Goal: Task Accomplishment & Management: Complete application form

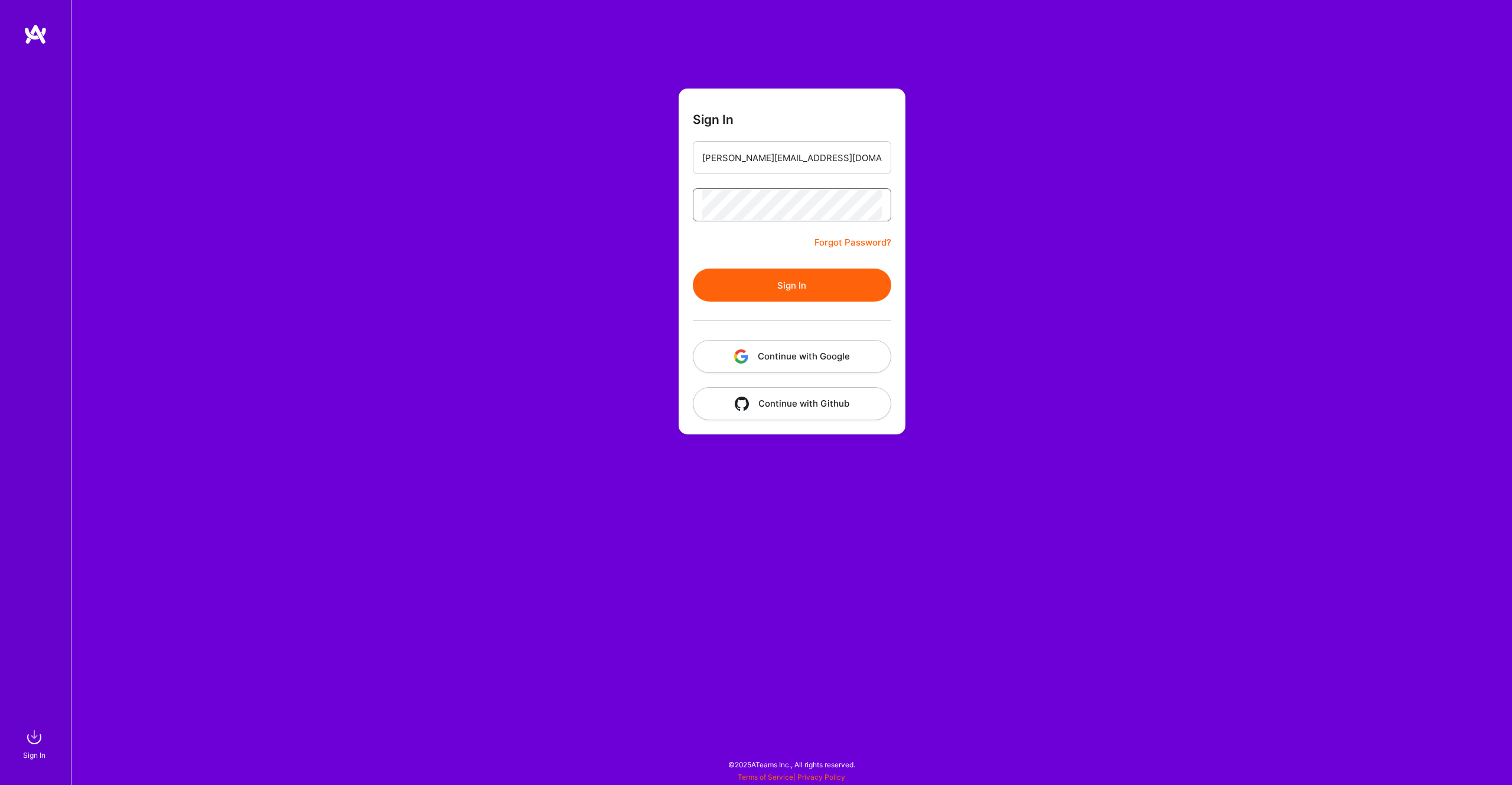
scroll to position [0, 233]
click at [693, 269] on button "Sign In" at bounding box center [792, 284] width 199 height 33
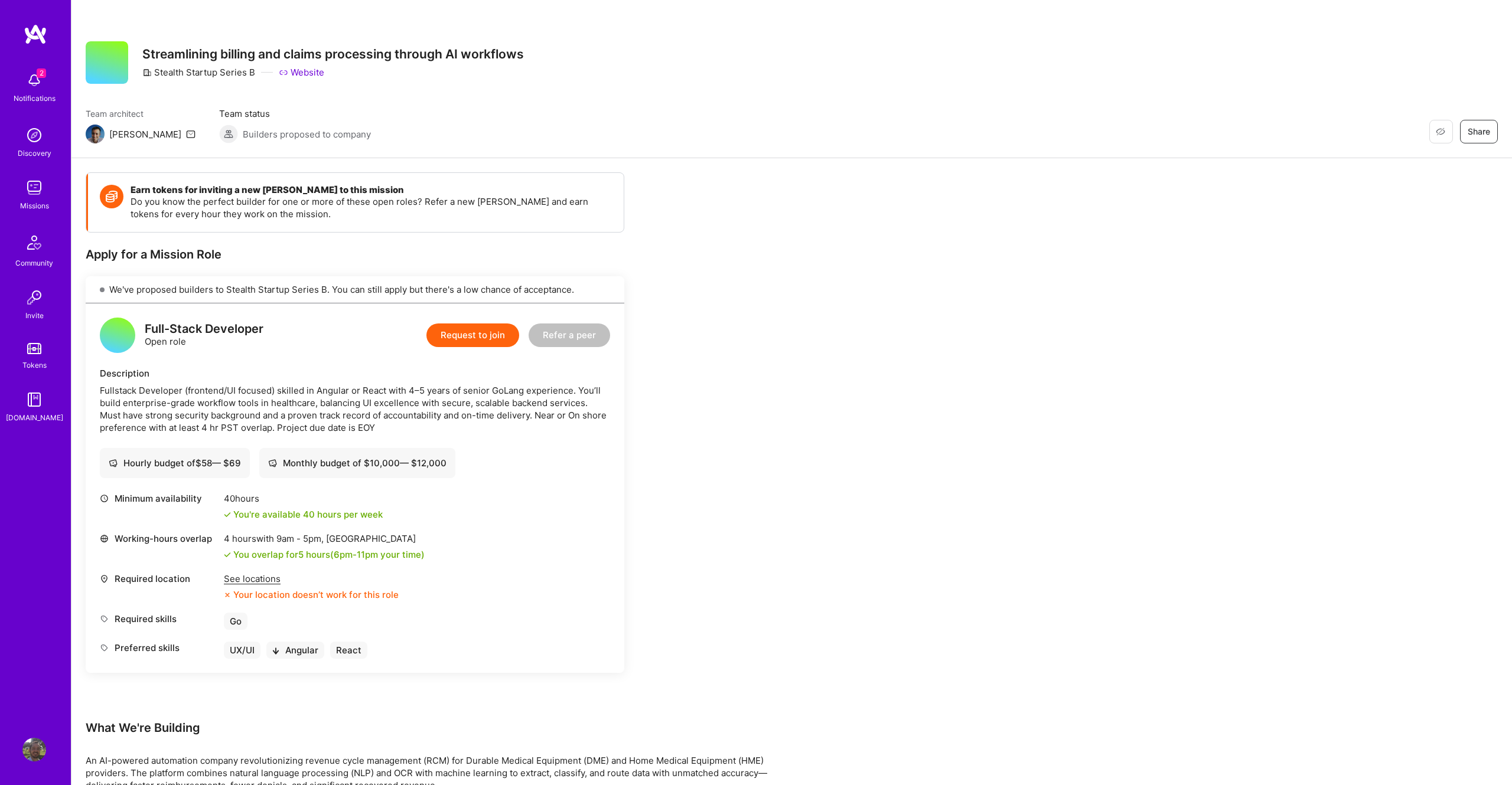
click at [35, 68] on div "2 Notifications" at bounding box center [34, 87] width 74 height 41
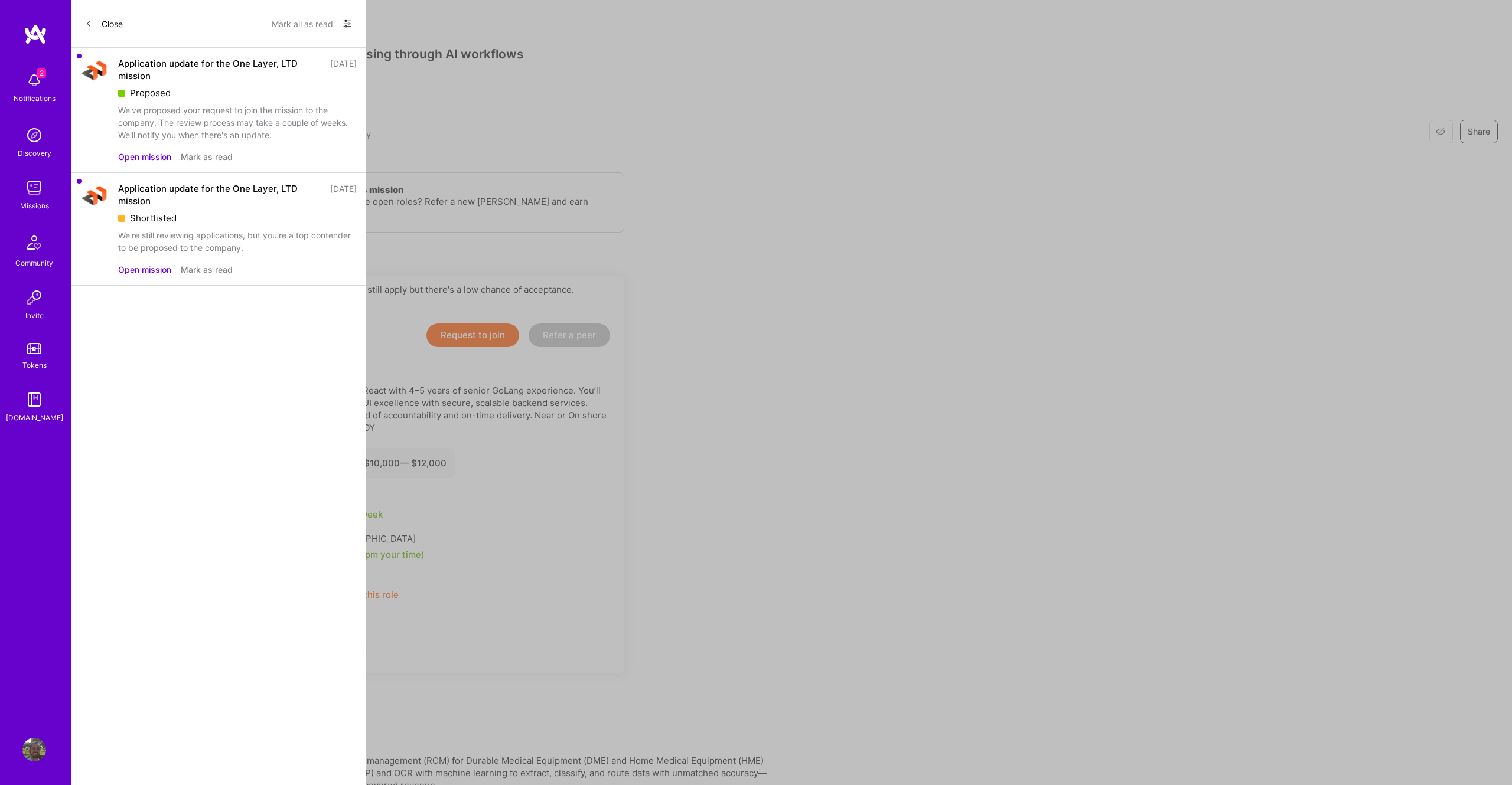
click at [152, 157] on button "Open mission" at bounding box center [145, 156] width 53 height 12
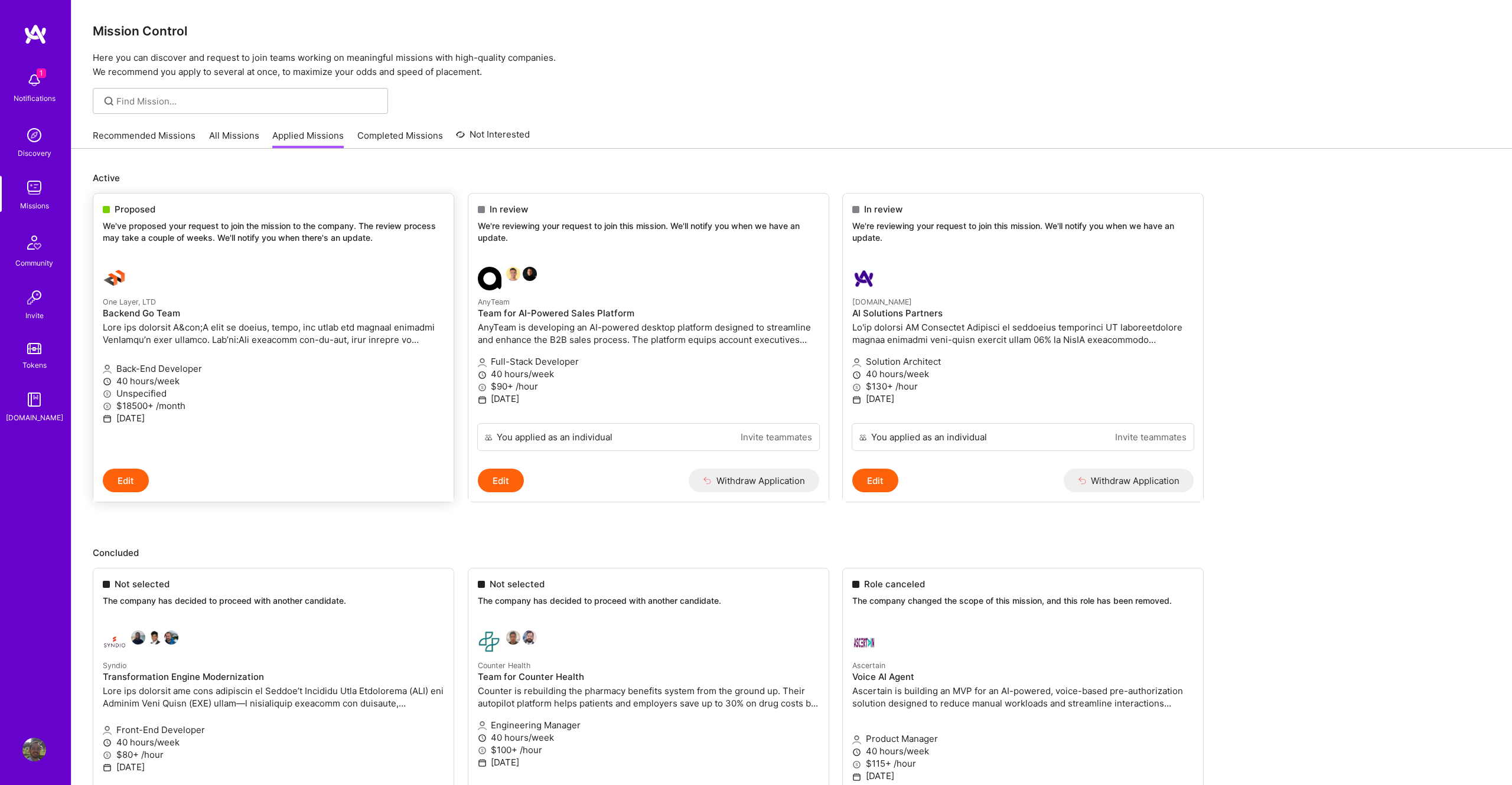
click at [169, 459] on link "One Layer, LTD Backend Go Team Back-End Developer 40 hours/week Unspecified $18…" at bounding box center [273, 363] width 360 height 212
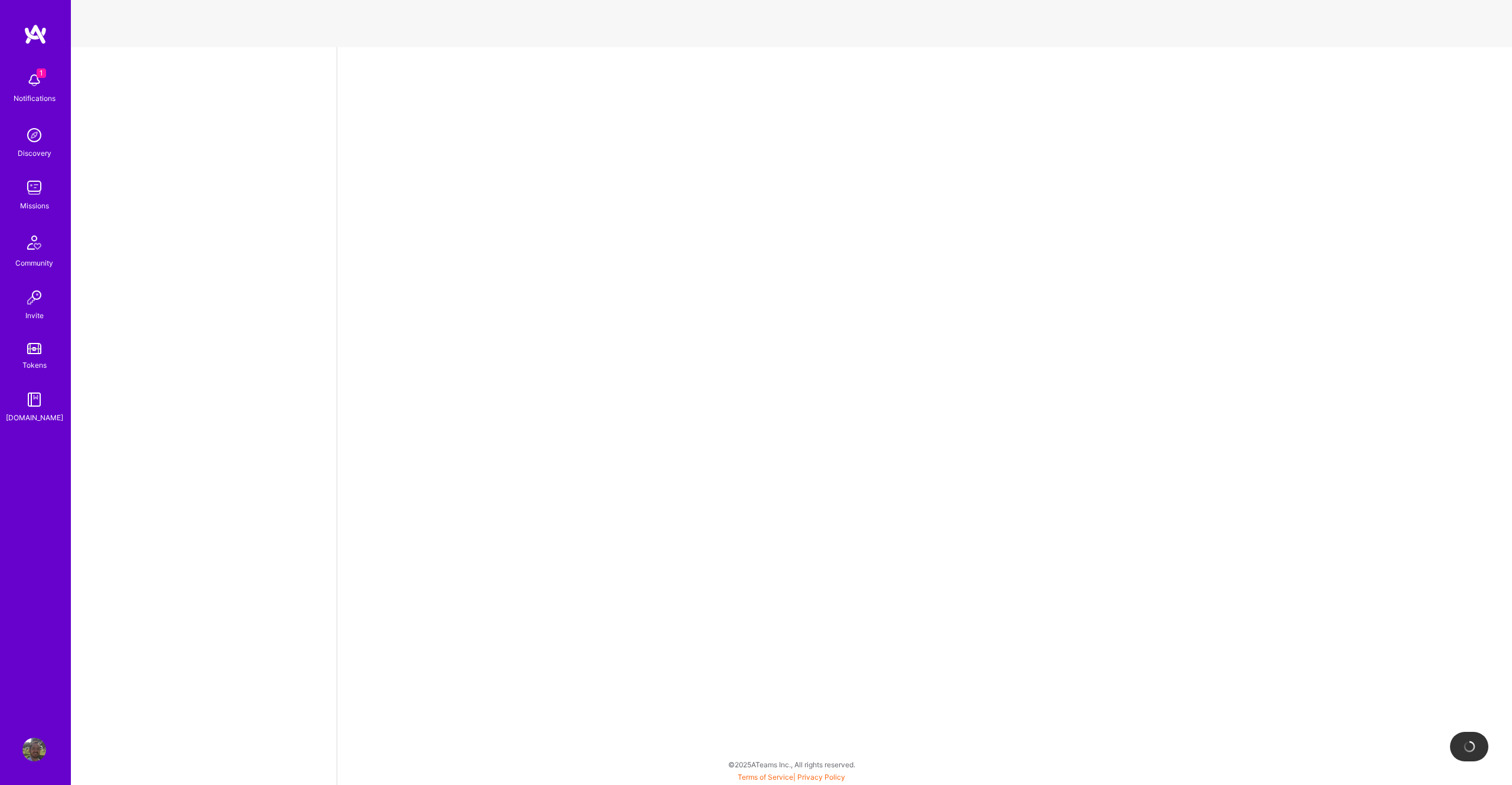
select select "US"
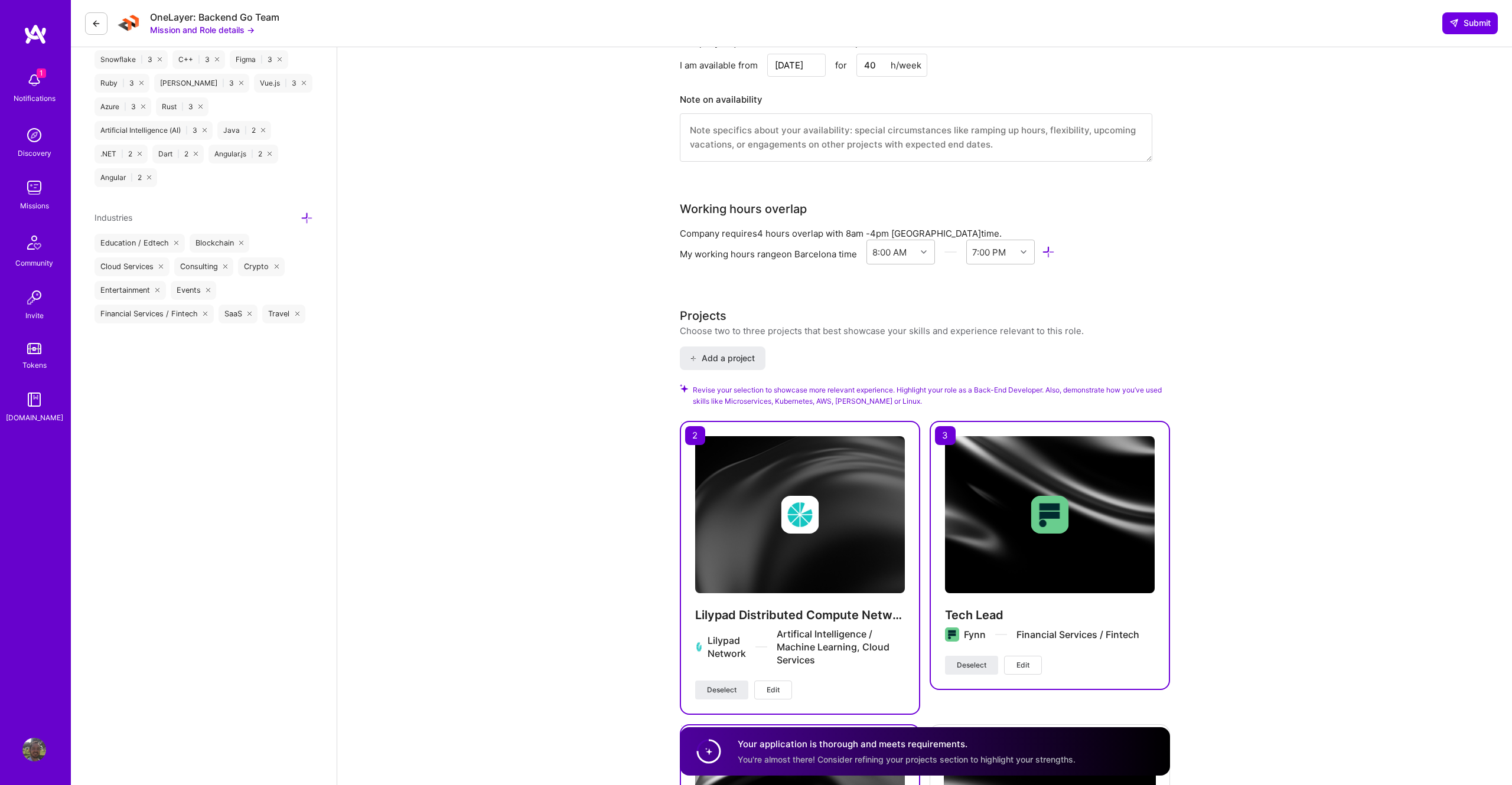
scroll to position [1424, 0]
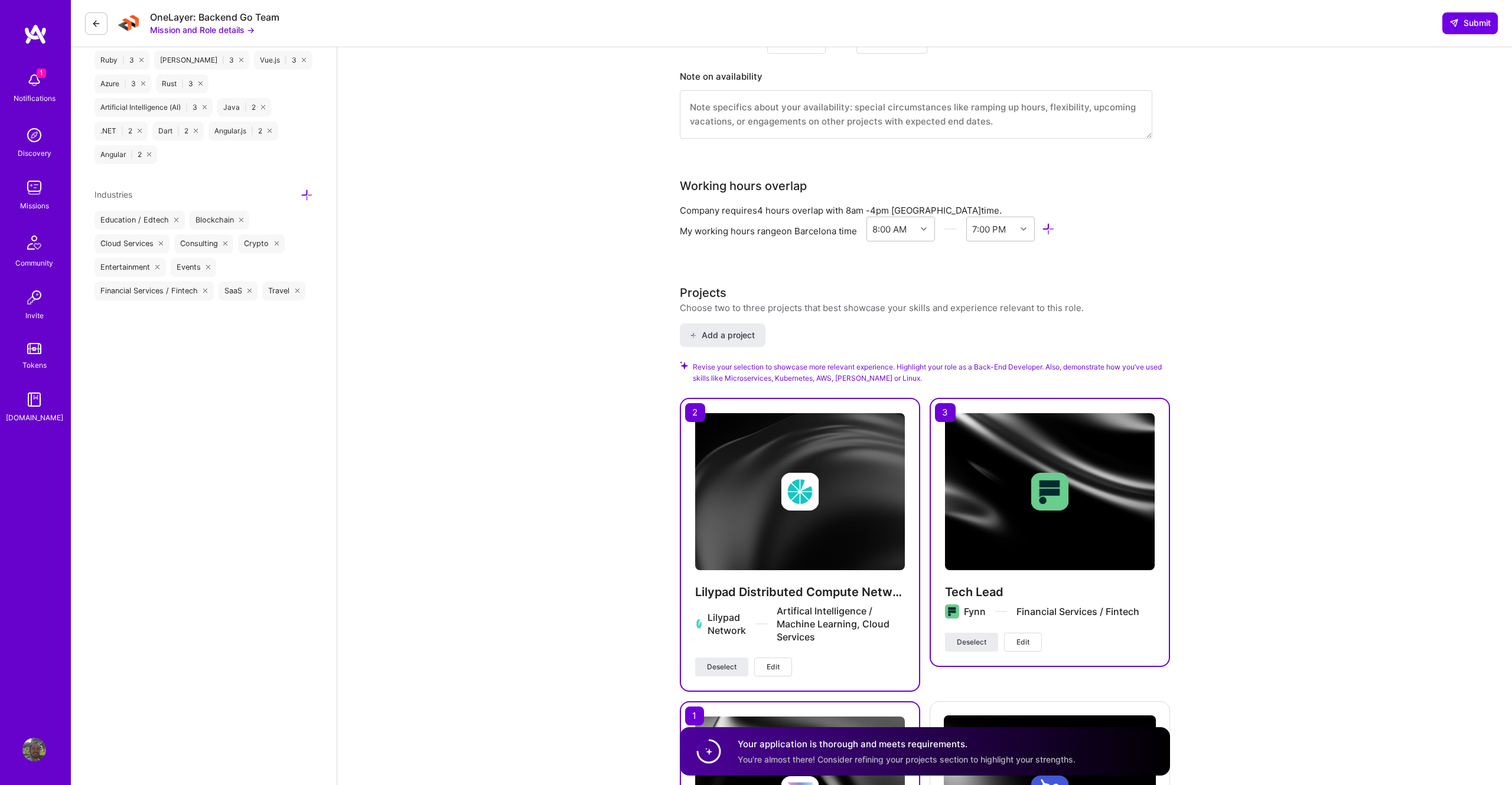
click at [191, 25] on button "Mission and Role details →" at bounding box center [202, 29] width 104 height 12
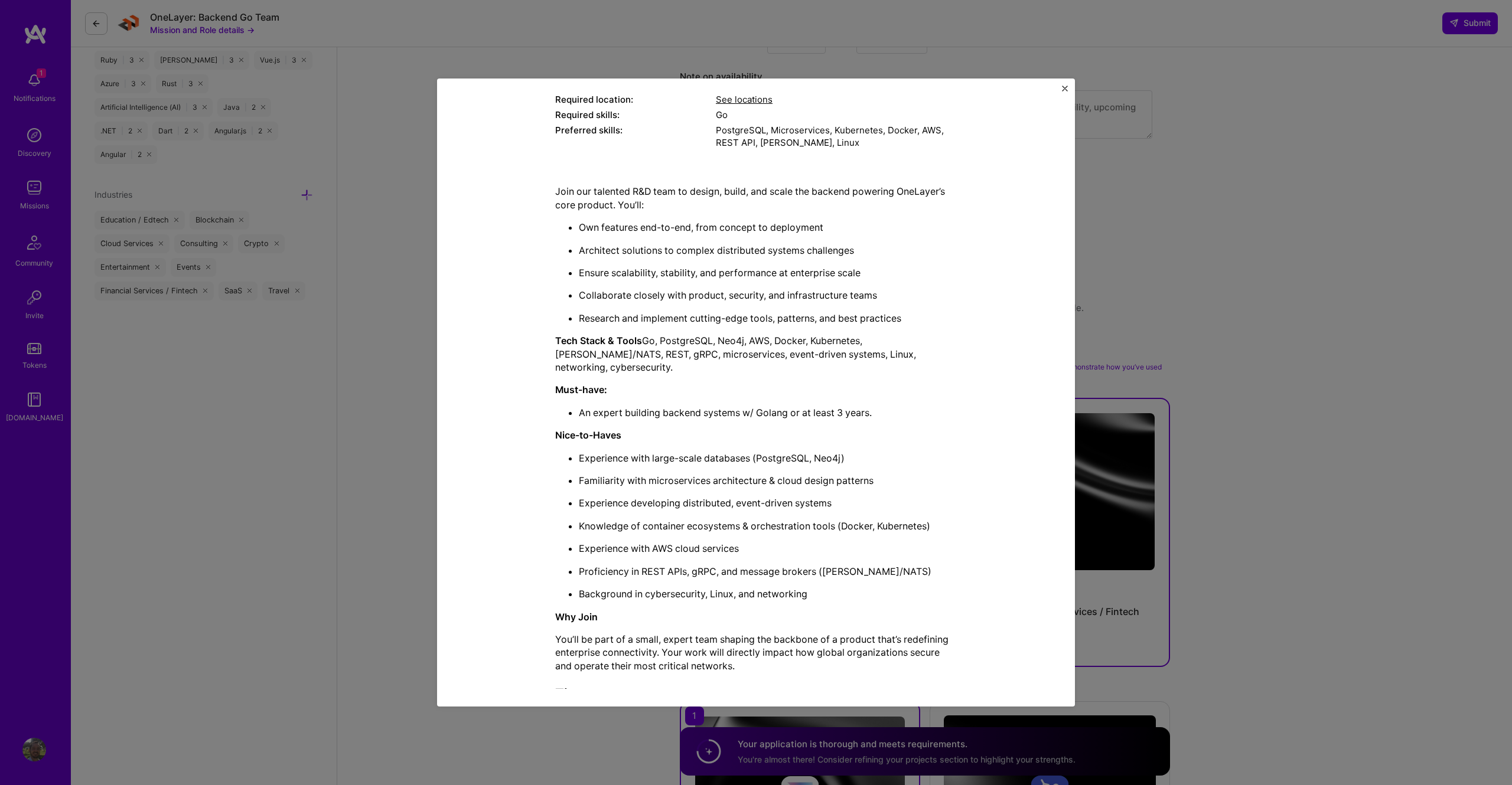
scroll to position [281, 0]
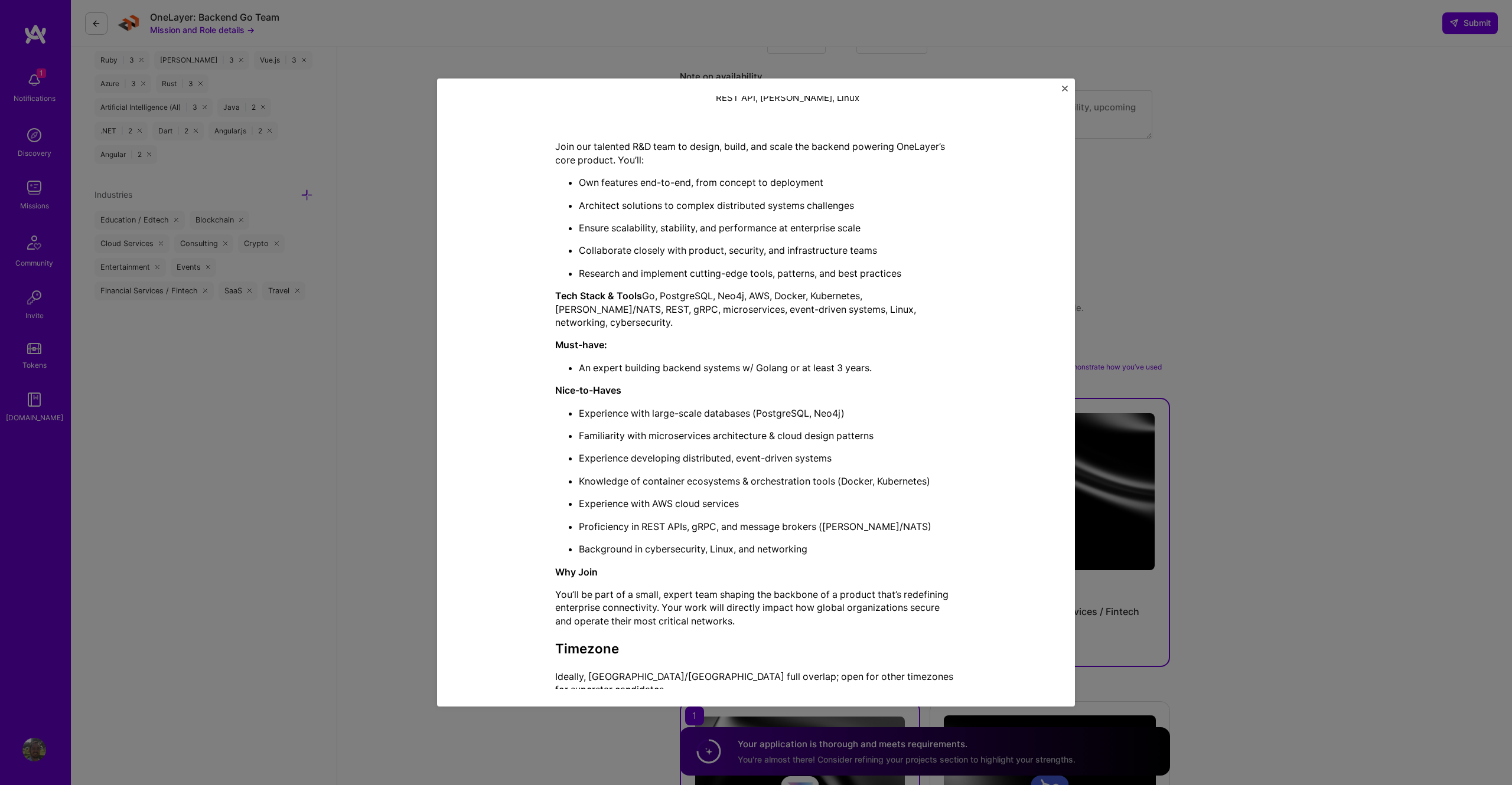
click at [1229, 299] on div "Mission Description and Role Details Back-End Developer role description Strong…" at bounding box center [756, 392] width 1512 height 785
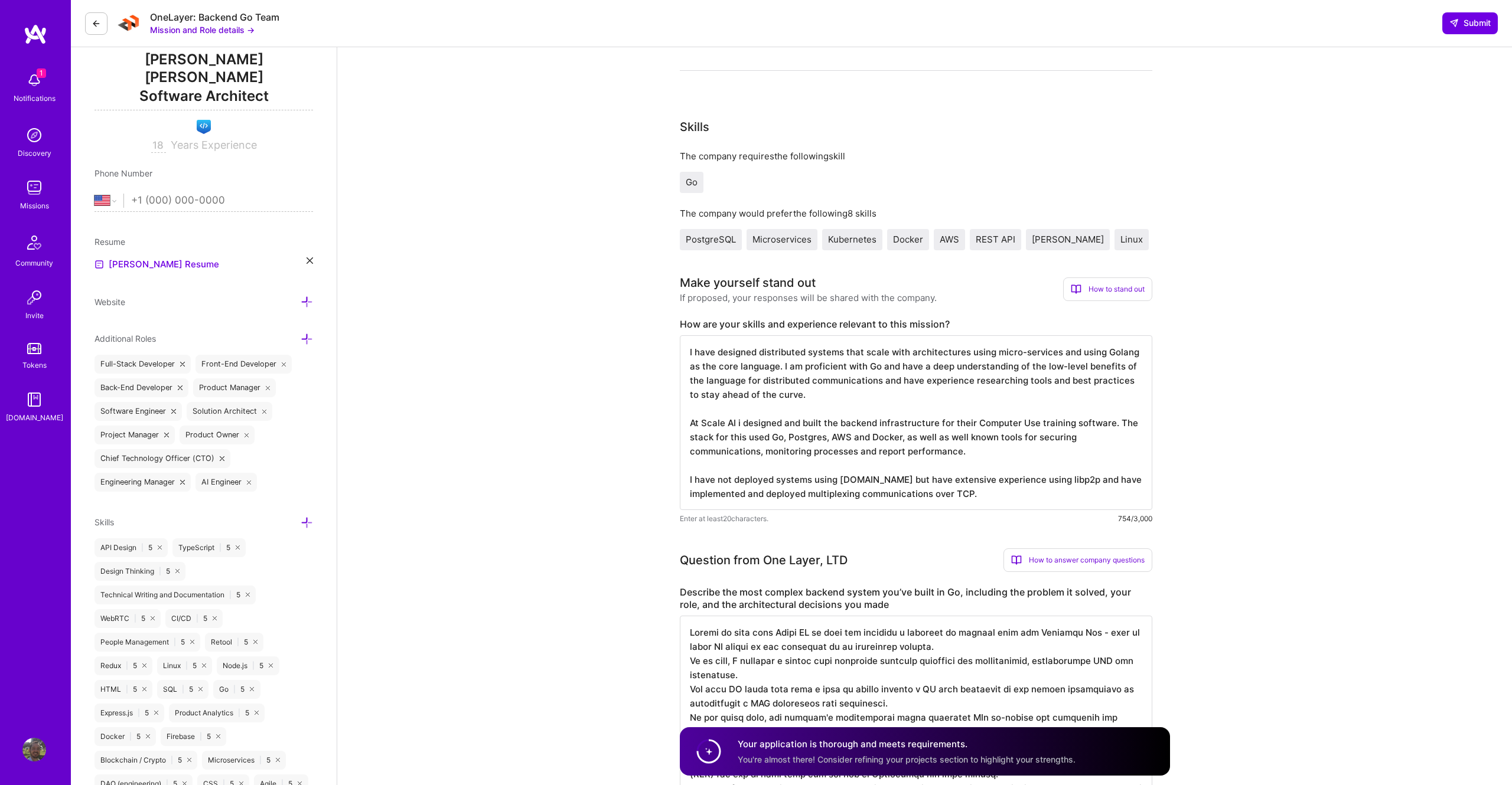
scroll to position [77, 0]
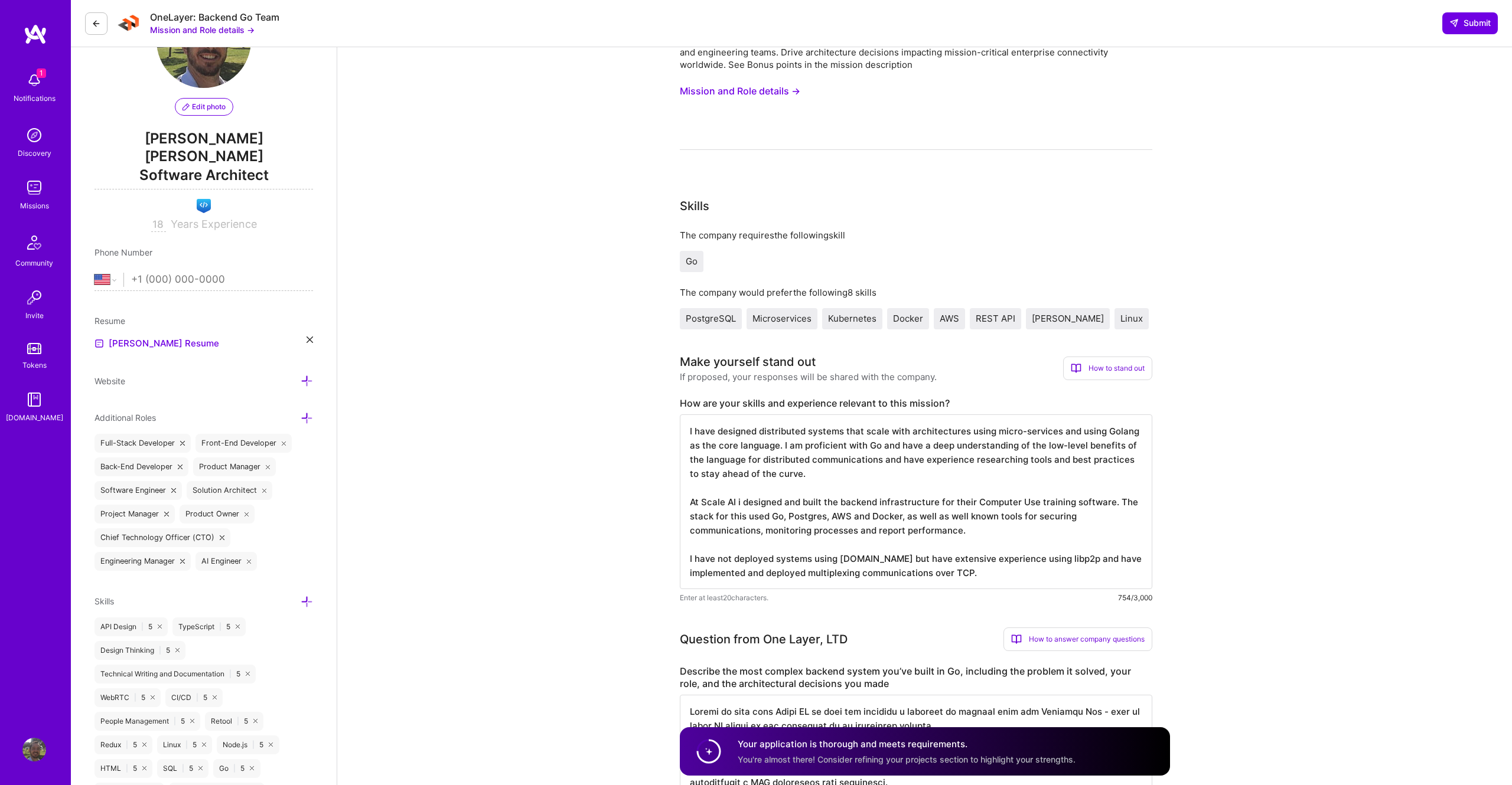
click at [28, 30] on img at bounding box center [35, 34] width 23 height 21
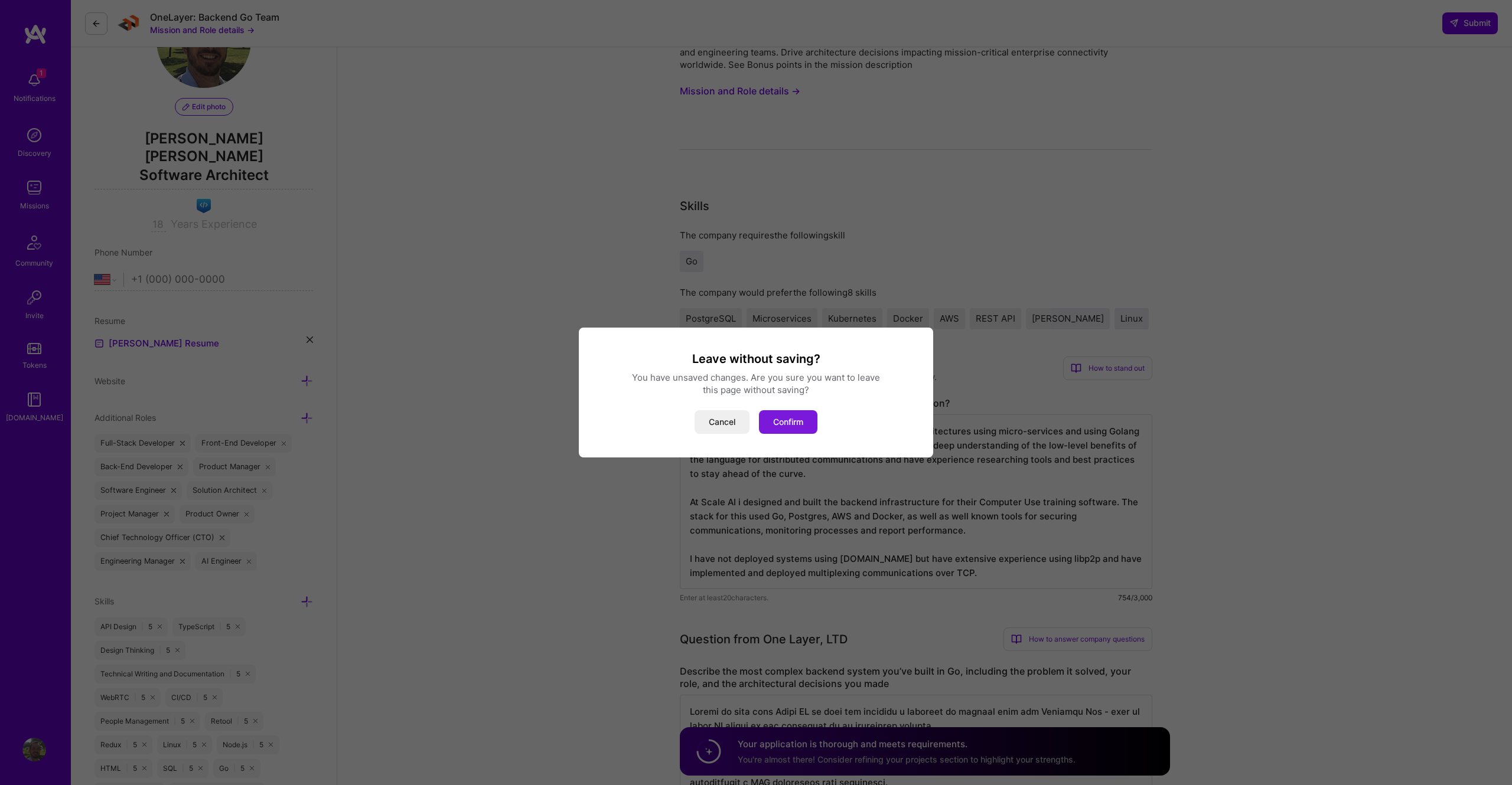
click at [814, 416] on button "Confirm" at bounding box center [788, 421] width 59 height 23
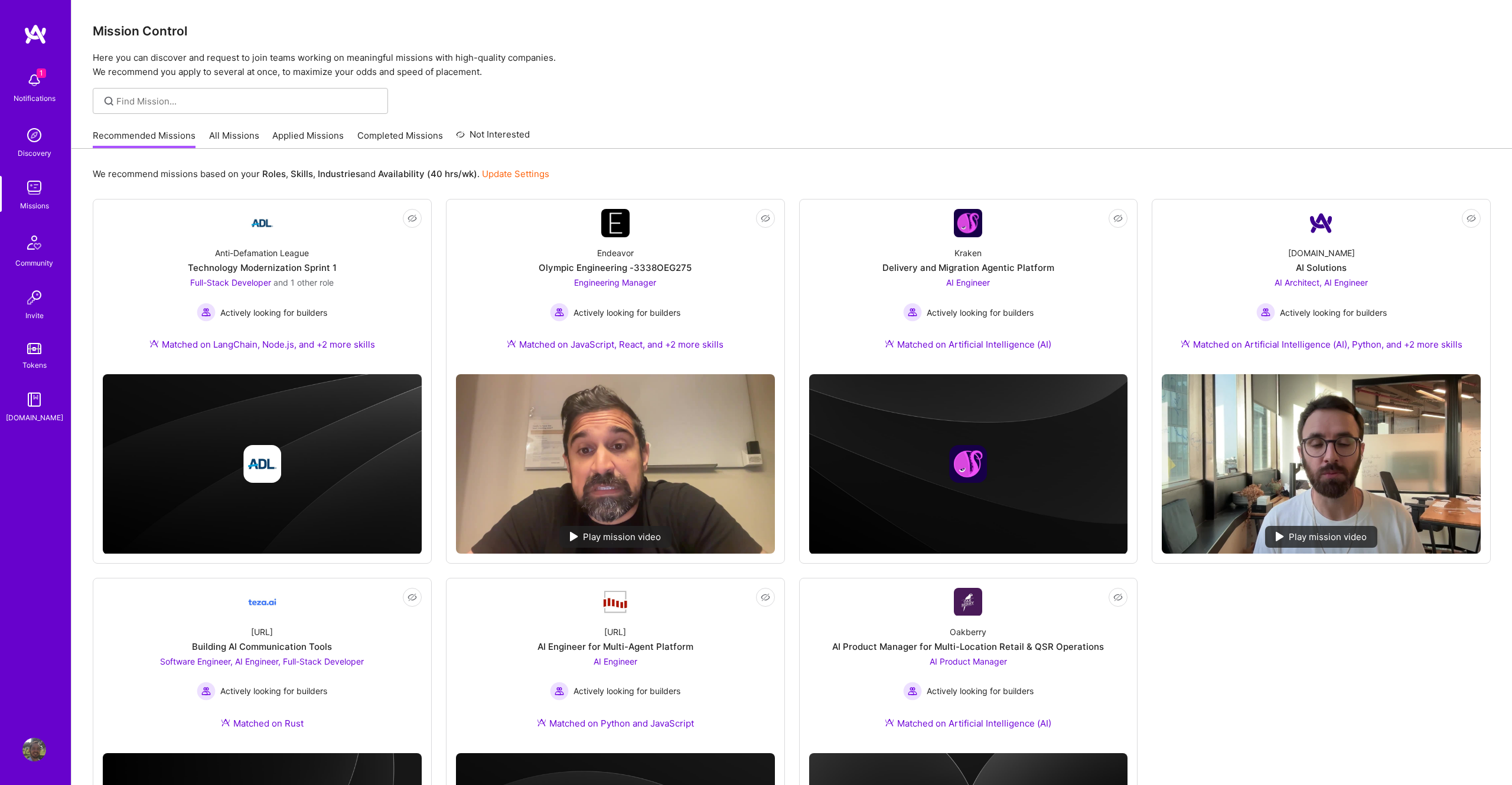
click at [238, 132] on link "All Missions" at bounding box center [234, 139] width 50 height 20
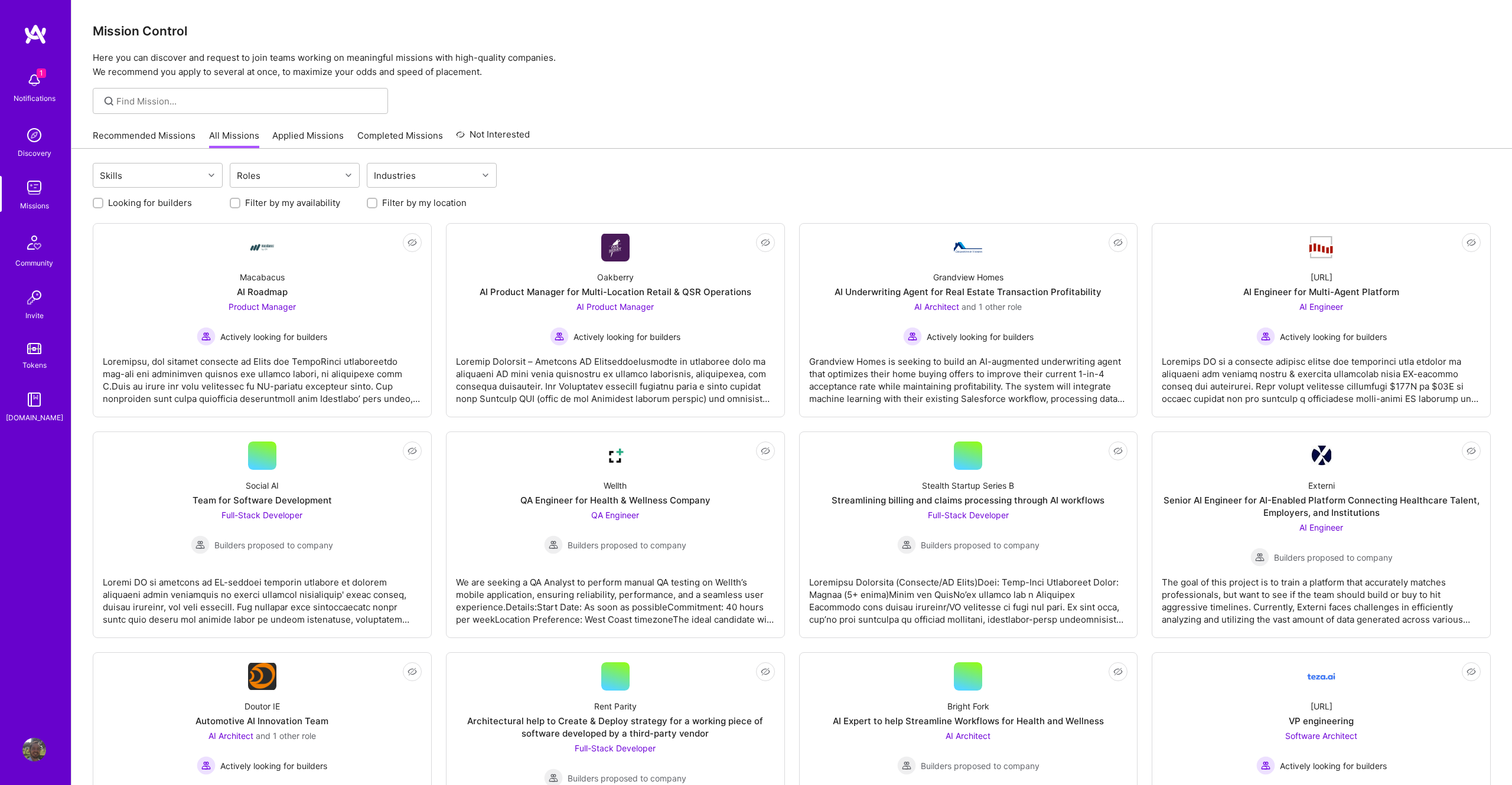
click at [162, 200] on label "Looking for builders" at bounding box center [150, 202] width 84 height 12
click at [104, 200] on input "Looking for builders" at bounding box center [99, 203] width 8 height 8
checkbox input "true"
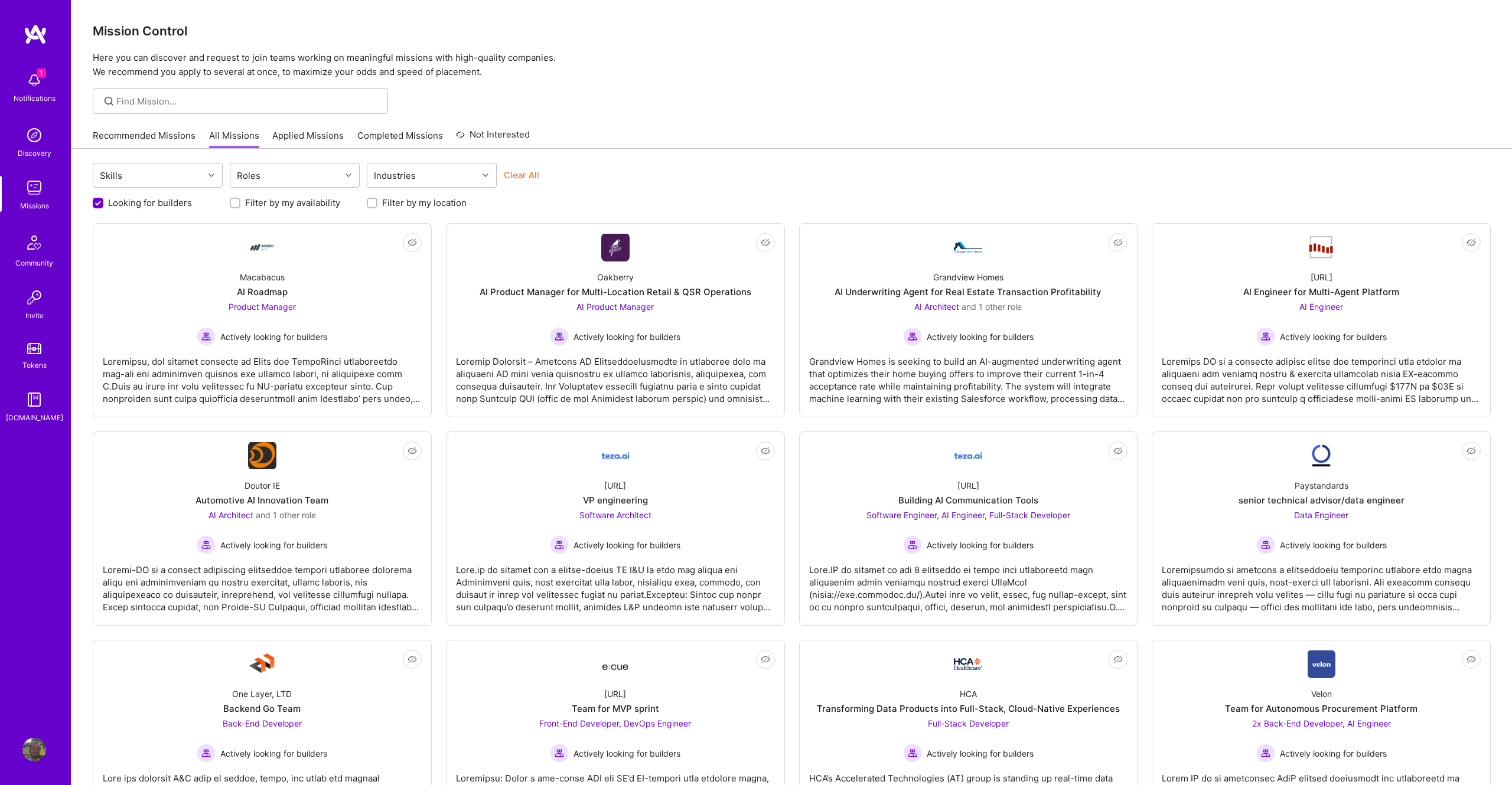
click at [311, 128] on div "Recommended Missions All Missions Applied Missions Completed Missions Not Inter…" at bounding box center [311, 135] width 437 height 25
click at [297, 134] on link "Applied Missions" at bounding box center [308, 139] width 72 height 20
click at [819, 116] on div "Mission Control Here you can discover and request to join teams working on mean…" at bounding box center [792, 744] width 1440 height 1488
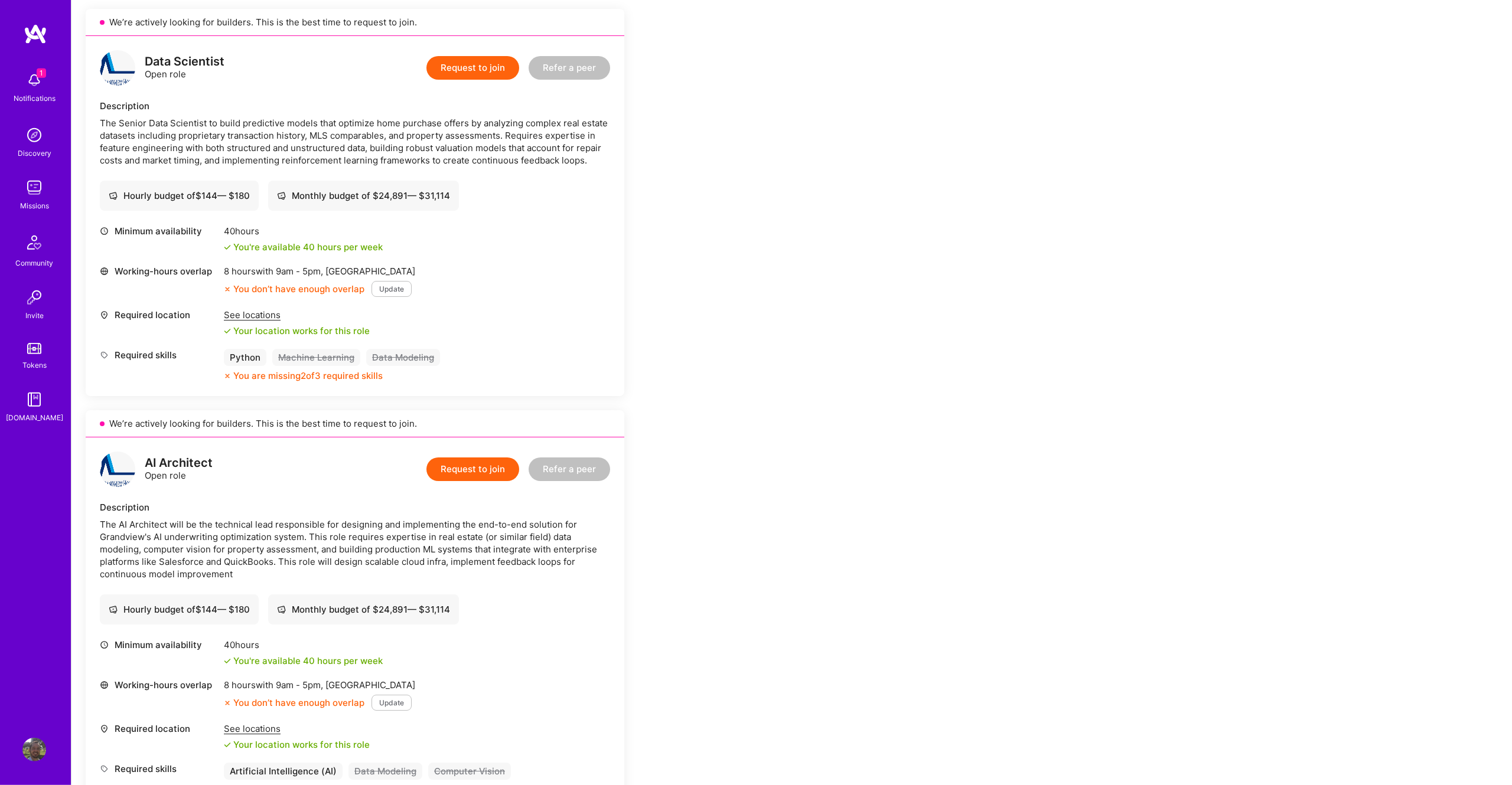
scroll to position [267, 0]
click at [863, 326] on div "Earn tokens for inviting a new A.Teamer to this mission Do you know the perfect…" at bounding box center [792, 642] width 1440 height 1503
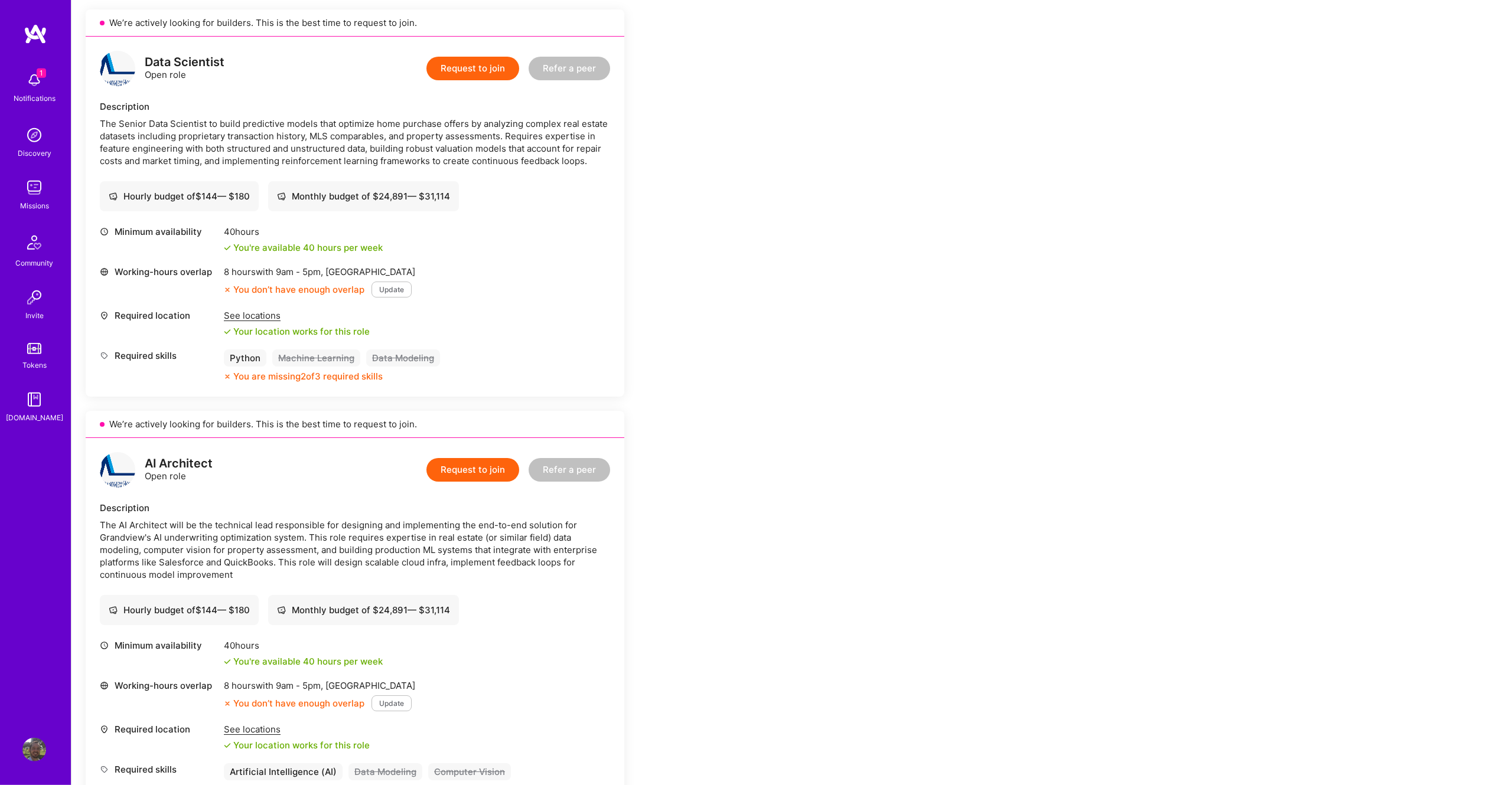
click at [863, 326] on div "Earn tokens for inviting a new A.Teamer to this mission Do you know the perfect…" at bounding box center [792, 642] width 1440 height 1503
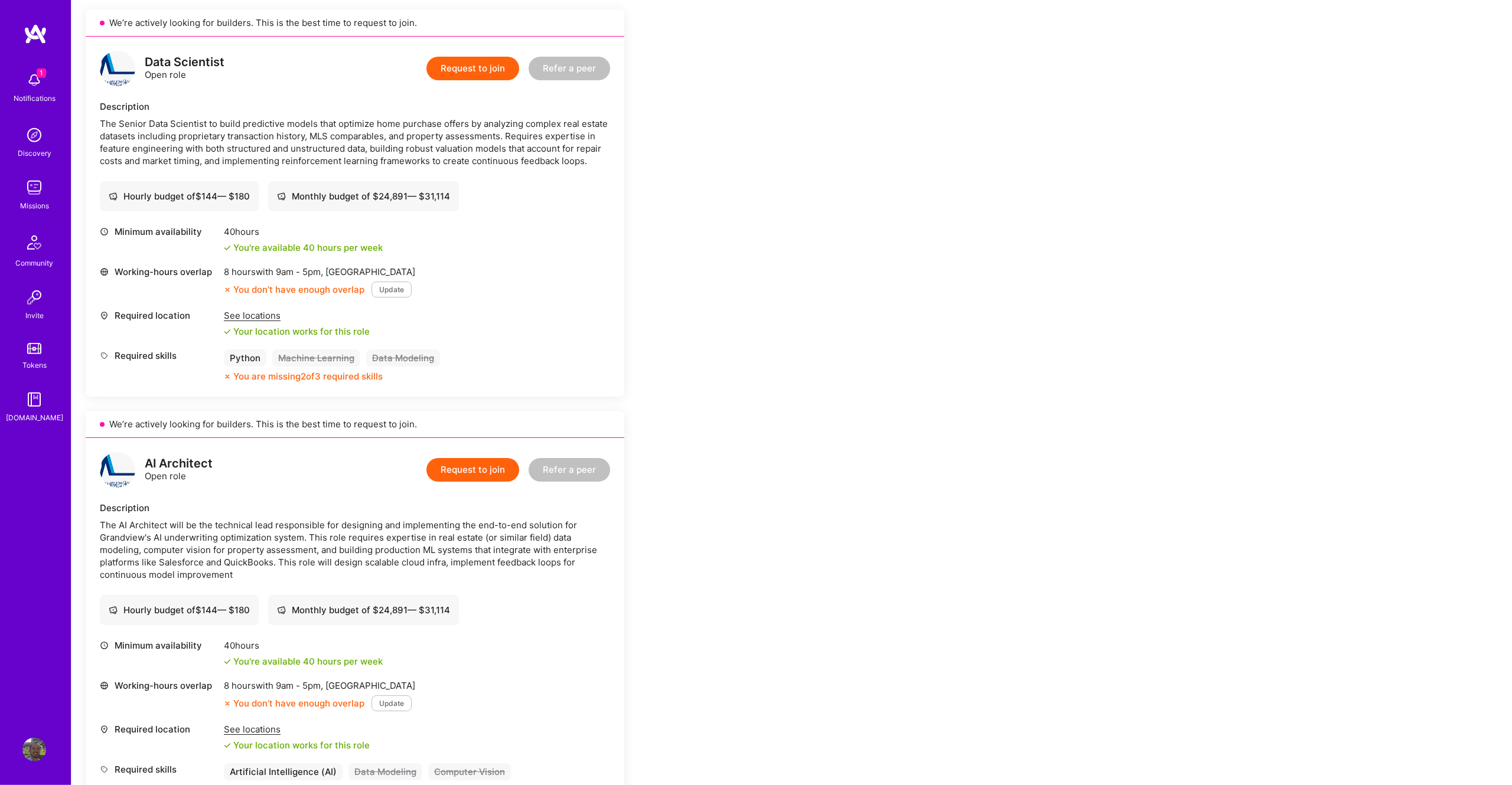
click at [863, 326] on div "Earn tokens for inviting a new A.Teamer to this mission Do you know the perfect…" at bounding box center [792, 642] width 1440 height 1503
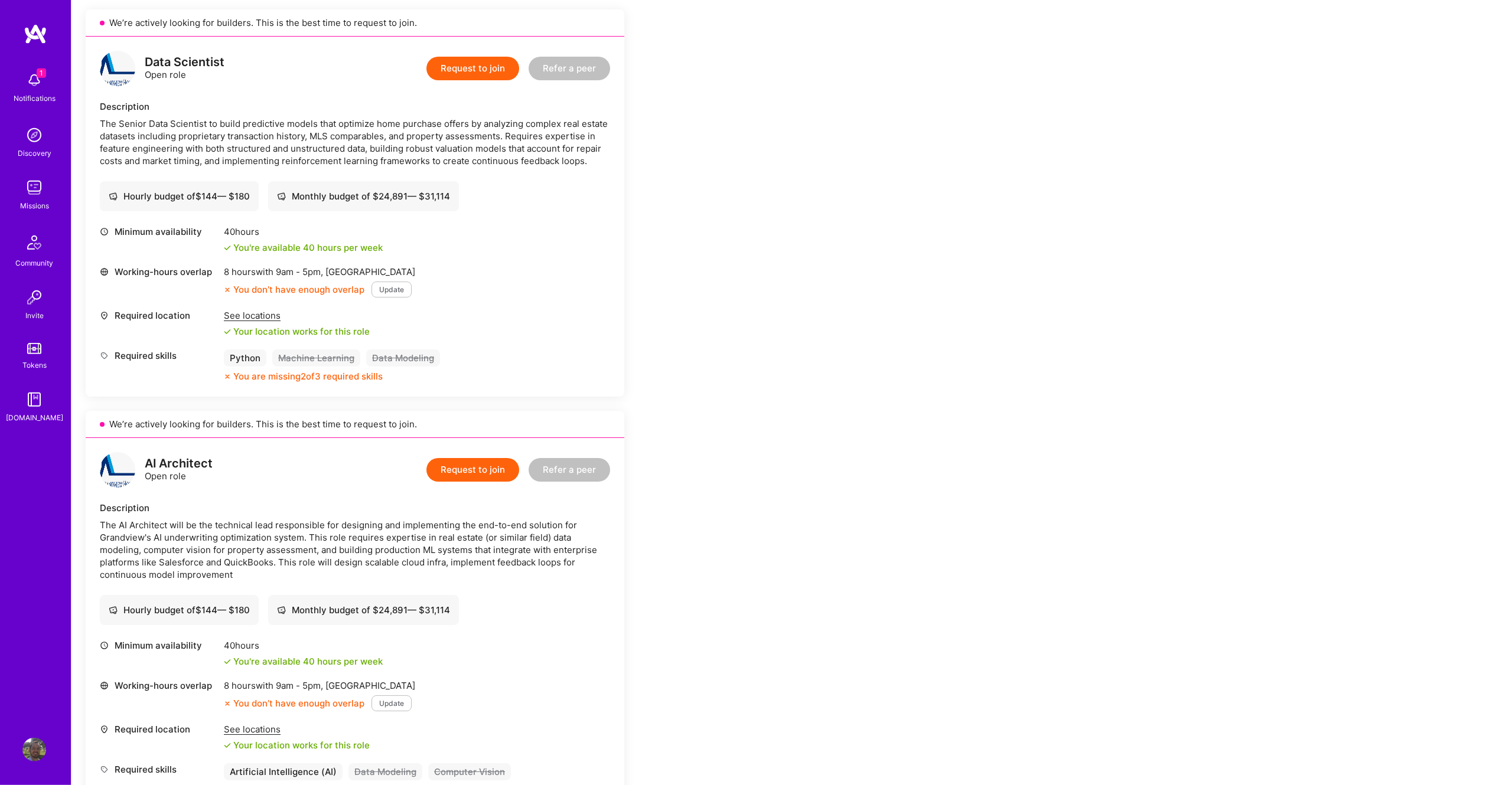
click at [863, 326] on div "Earn tokens for inviting a new A.Teamer to this mission Do you know the perfect…" at bounding box center [792, 642] width 1440 height 1503
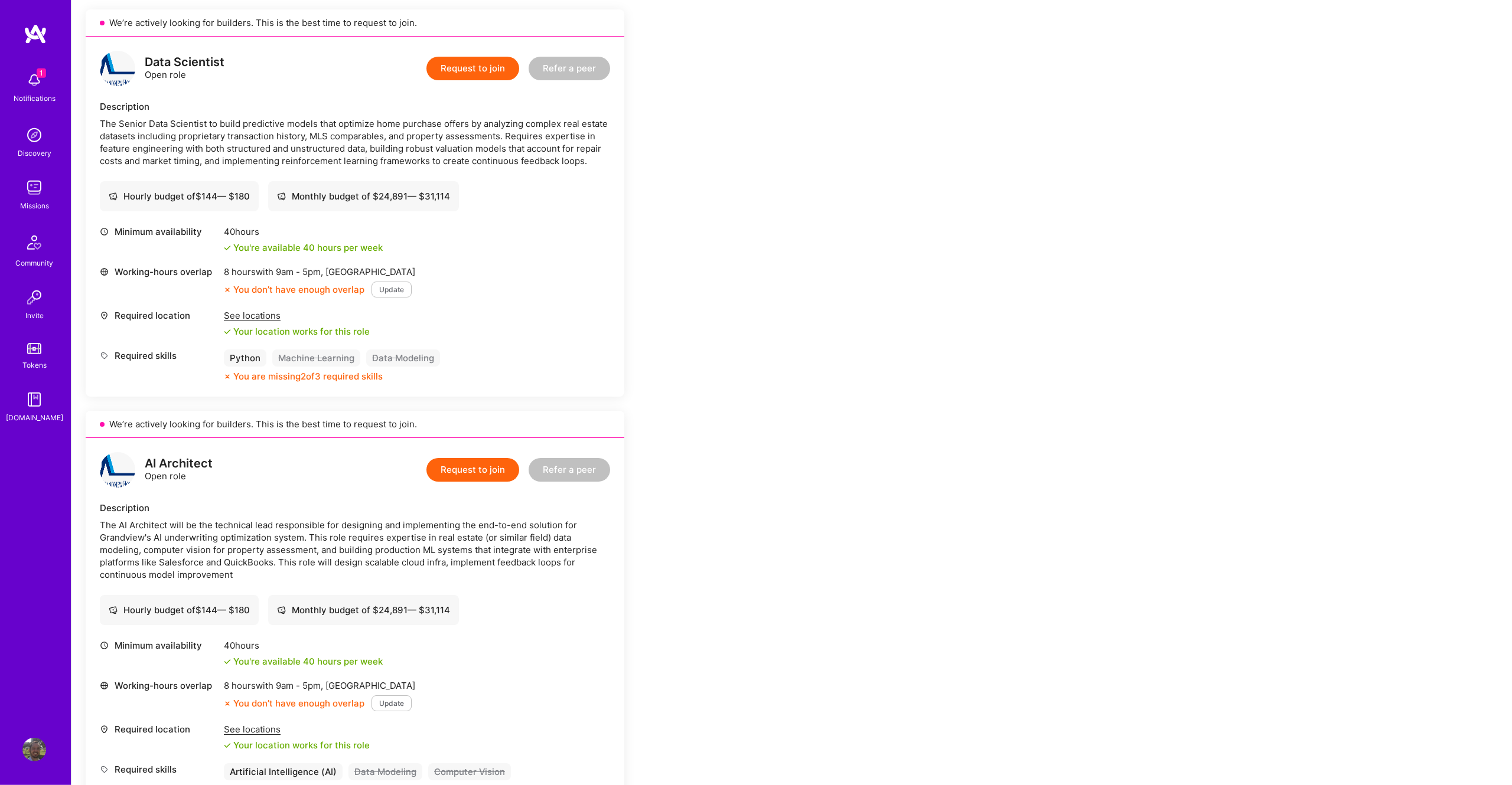
click at [863, 326] on div "Earn tokens for inviting a new A.Teamer to this mission Do you know the perfect…" at bounding box center [792, 642] width 1440 height 1503
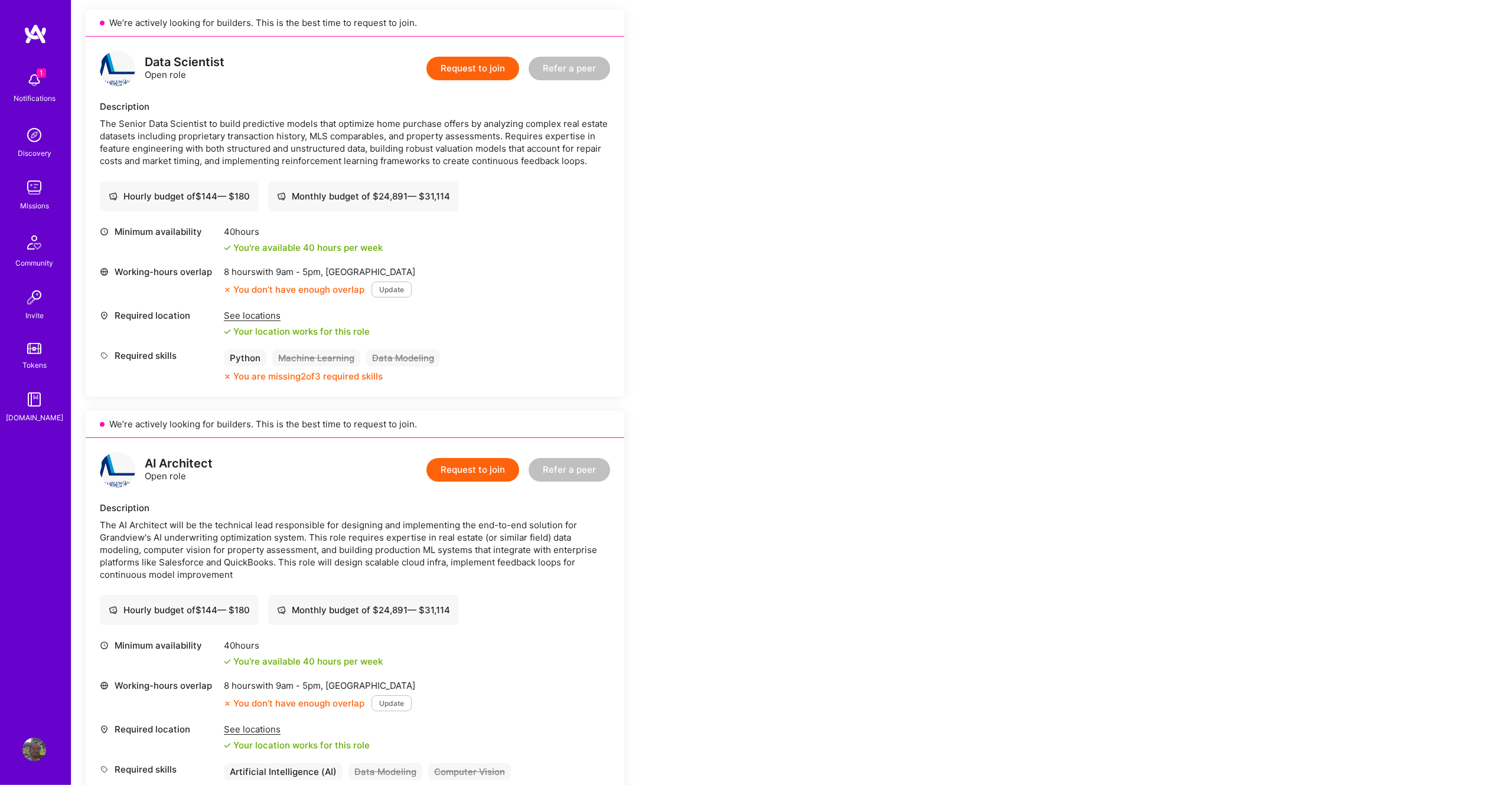
click at [863, 326] on div "Earn tokens for inviting a new A.Teamer to this mission Do you know the perfect…" at bounding box center [792, 642] width 1440 height 1503
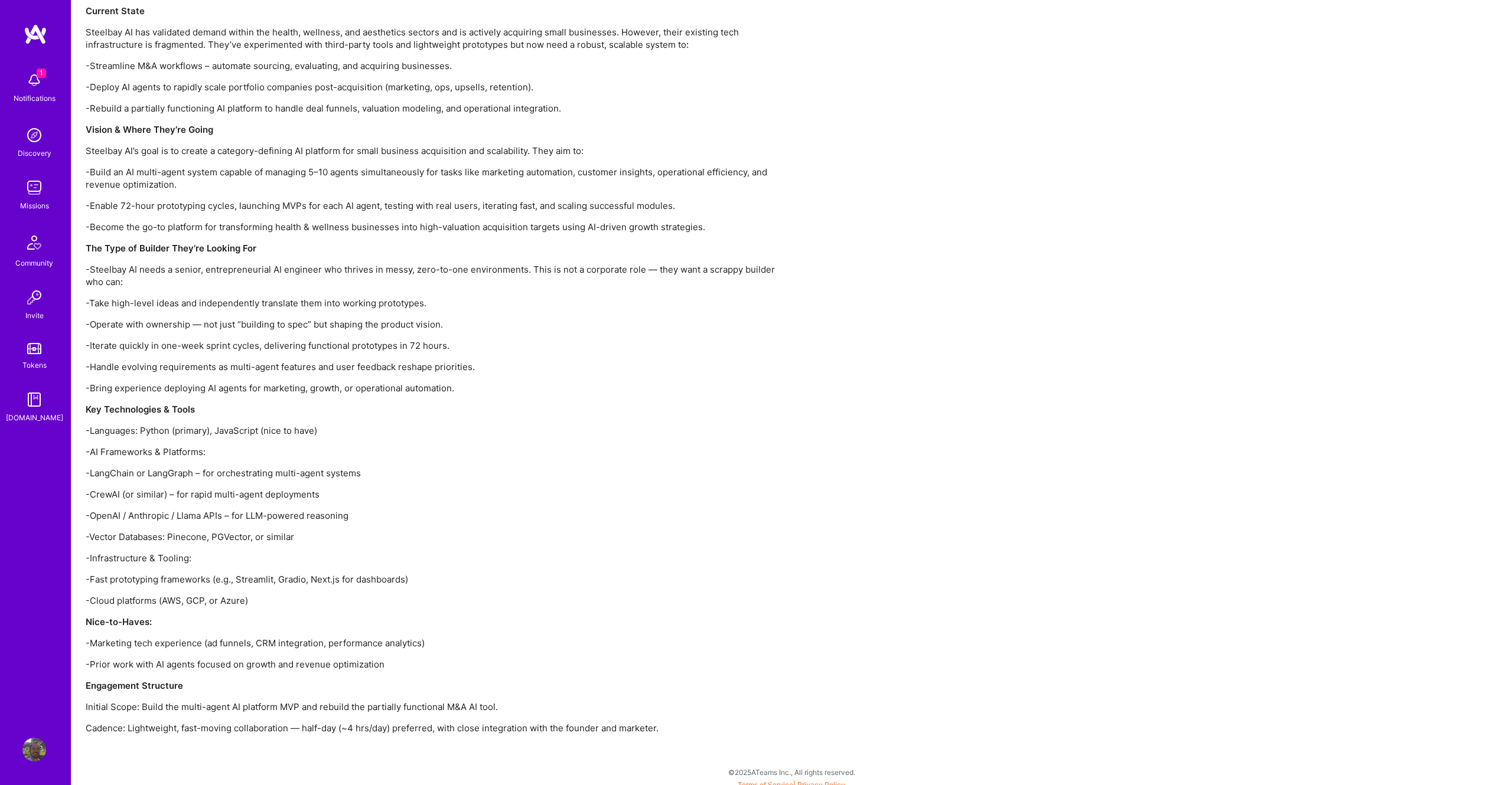
scroll to position [927, 0]
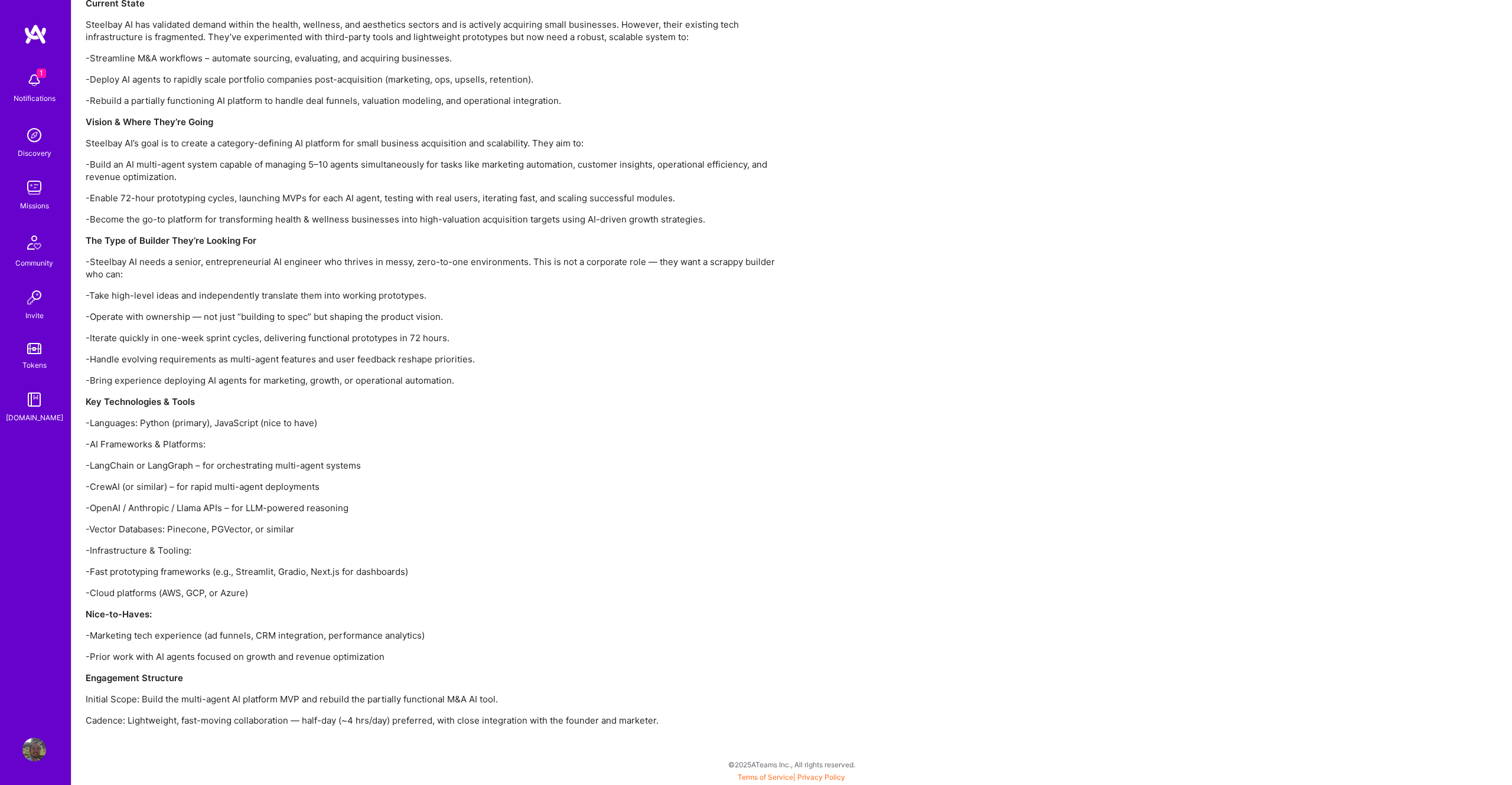
click at [863, 328] on div "Earn tokens for inviting a new A.Teamer to this mission Do you know the perfect…" at bounding box center [792, 8] width 1440 height 1554
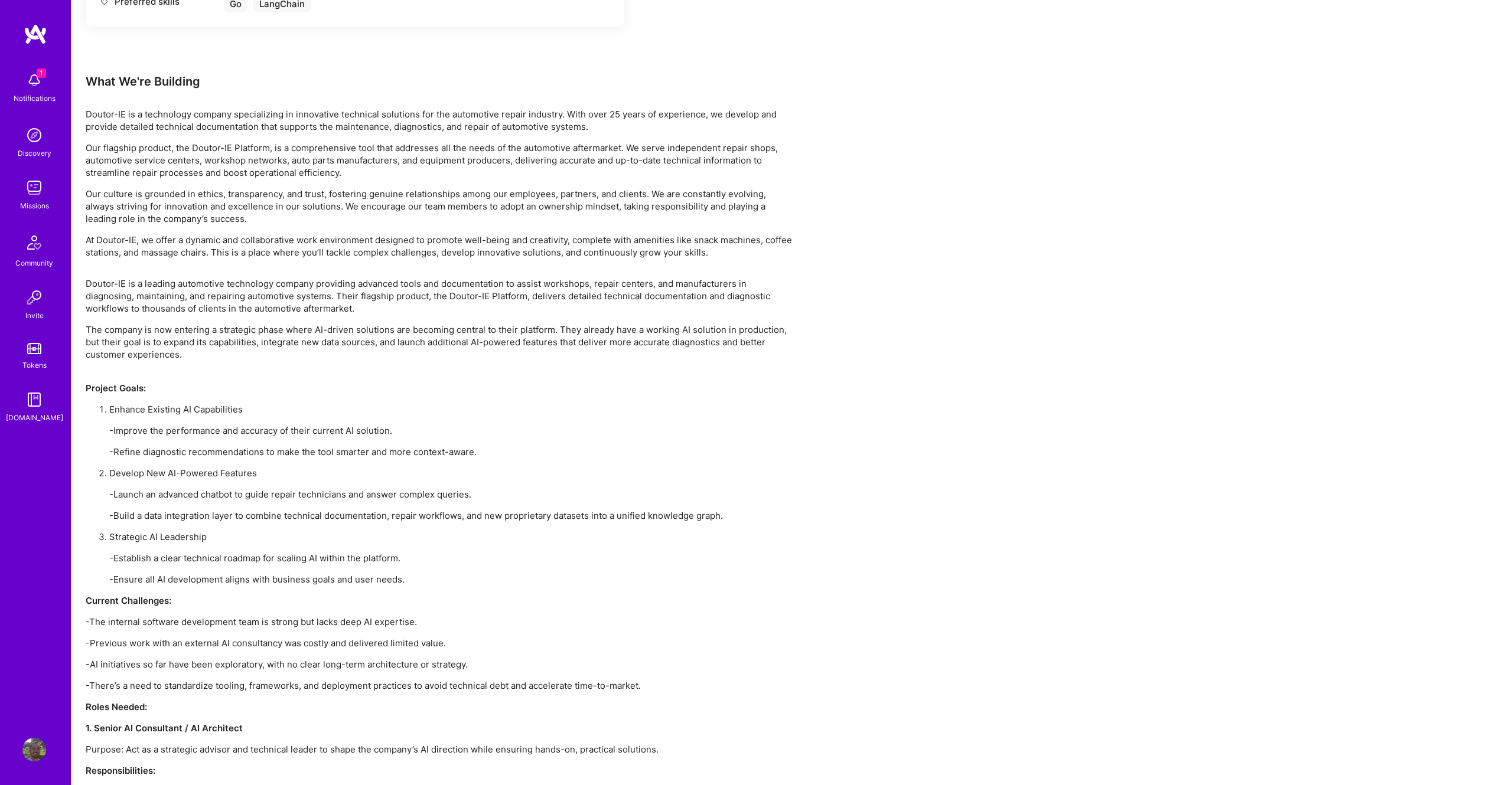
scroll to position [1116, 0]
click at [863, 326] on div "Earn tokens for inviting a new A.Teamer to this mission Do you know the perfect…" at bounding box center [792, 202] width 1440 height 2321
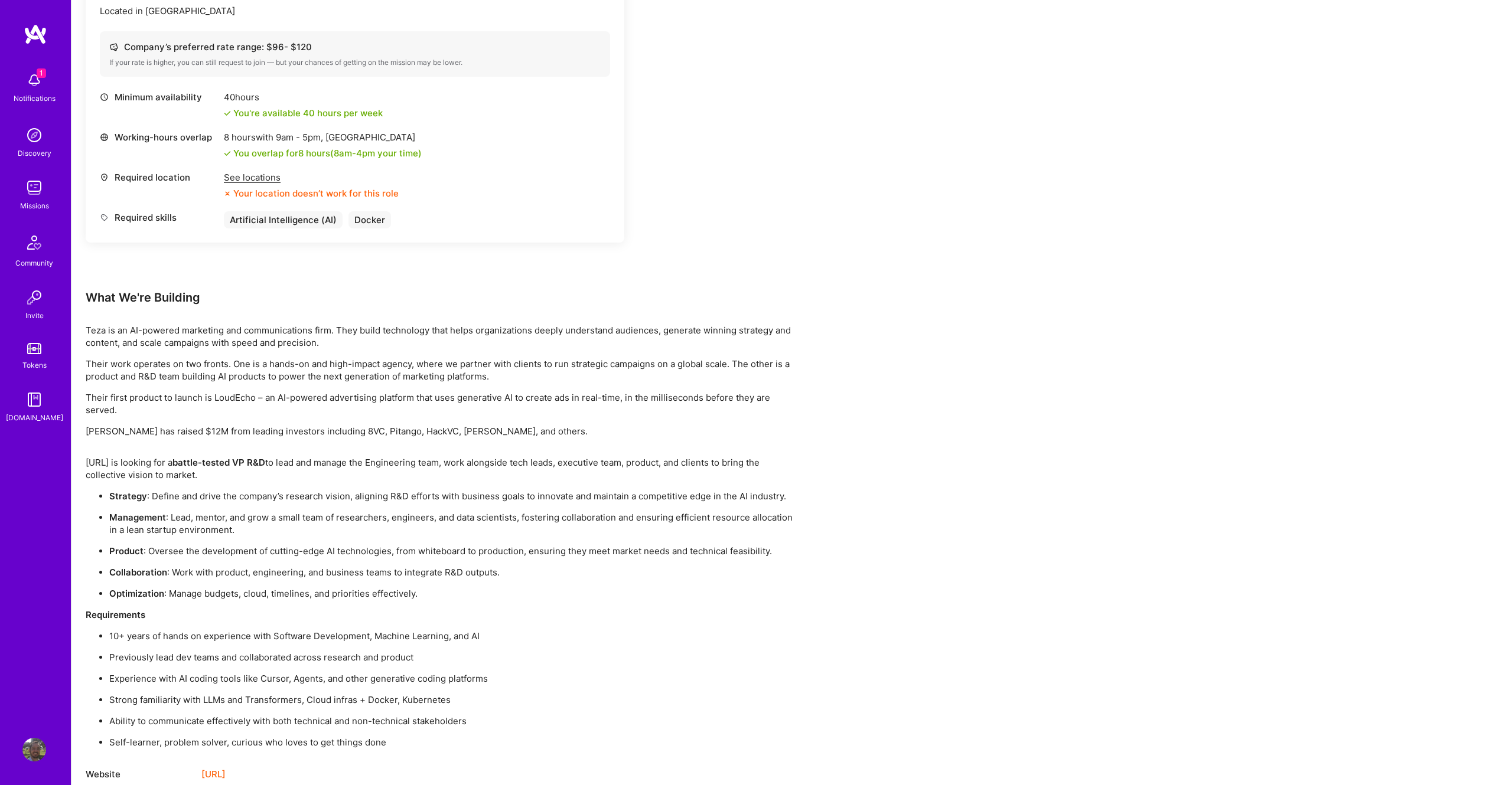
scroll to position [541, 0]
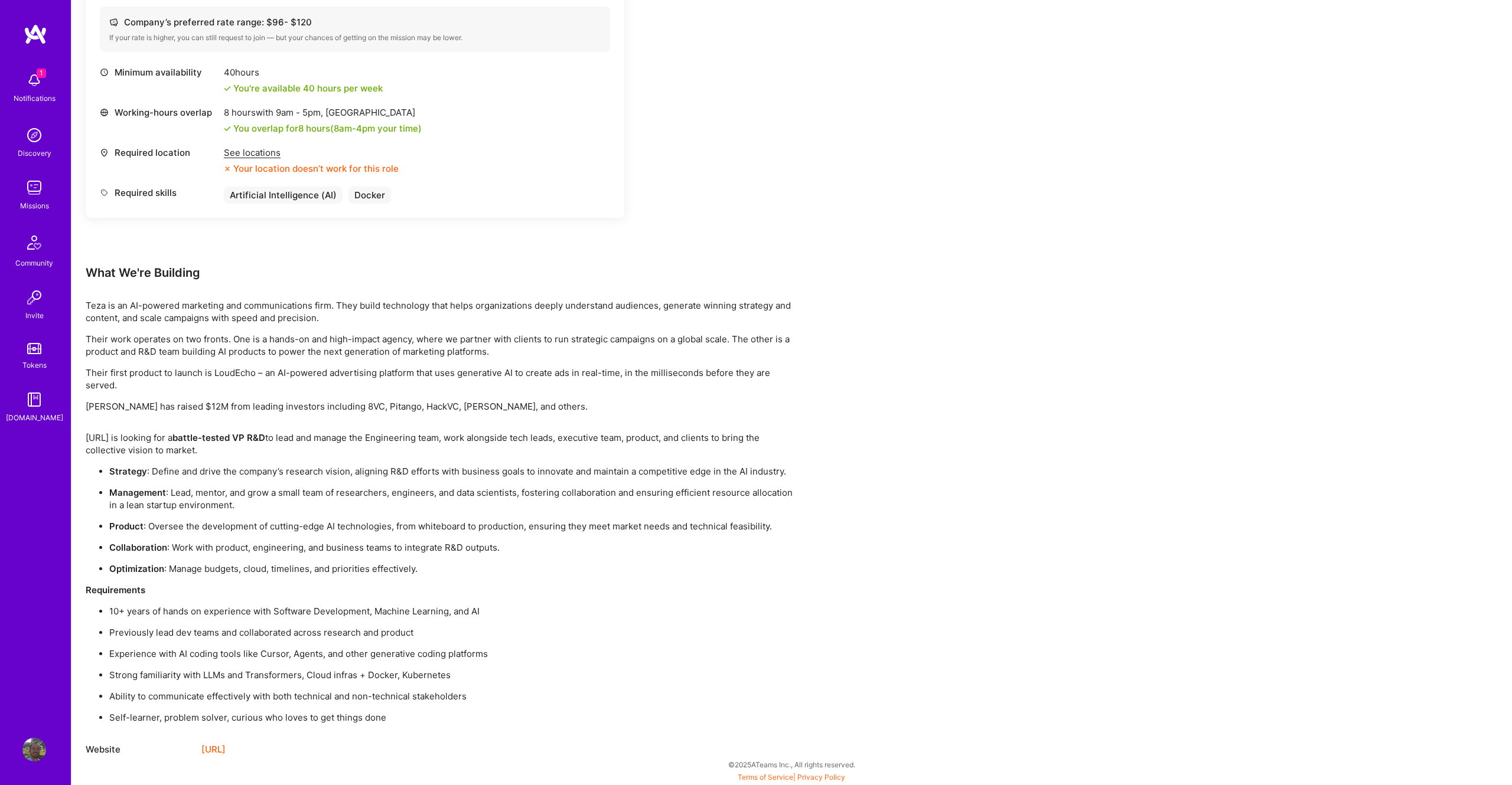
click at [226, 750] on link "https://teza.ai/" at bounding box center [214, 750] width 24 height 14
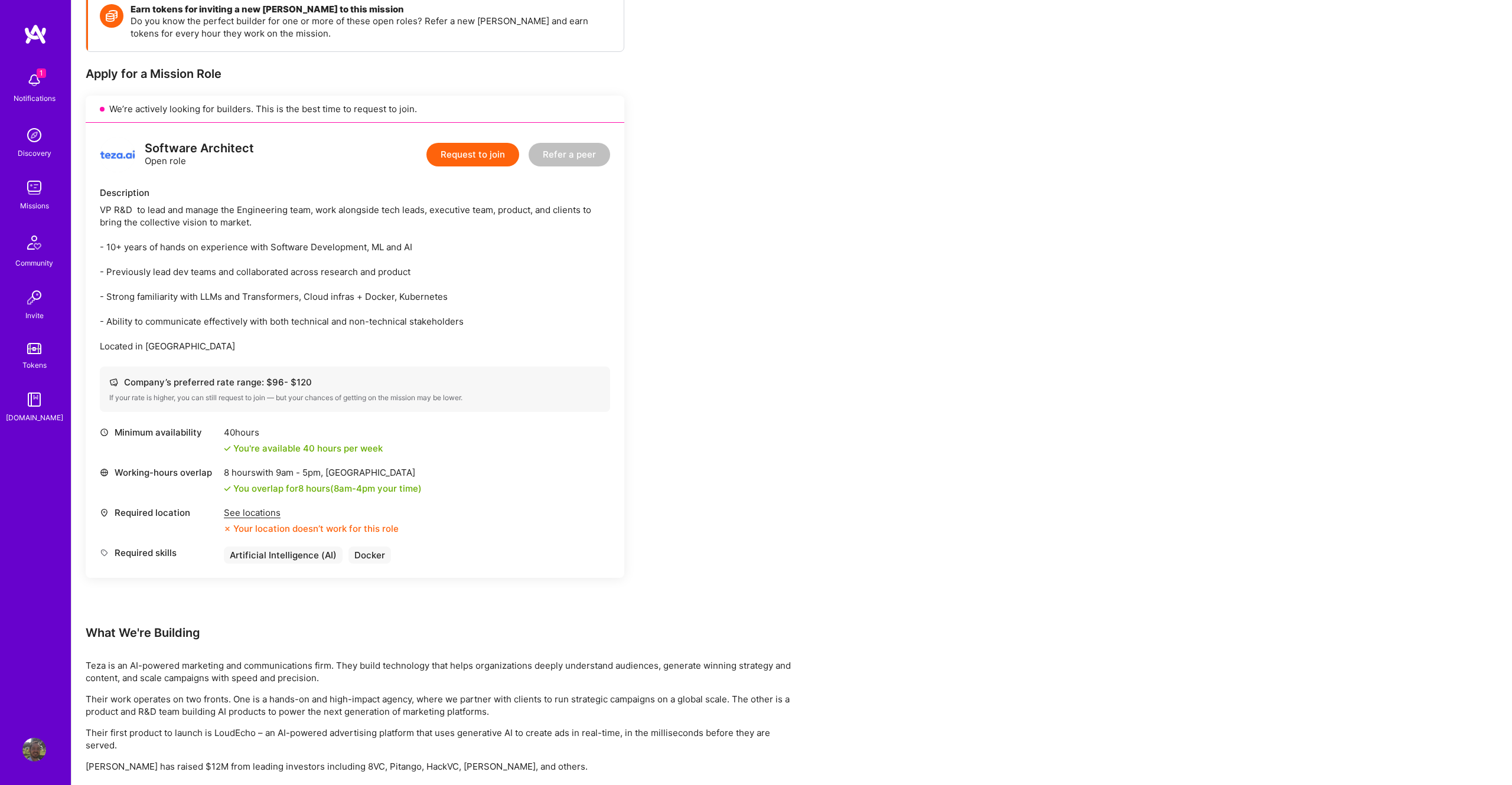
scroll to position [0, 0]
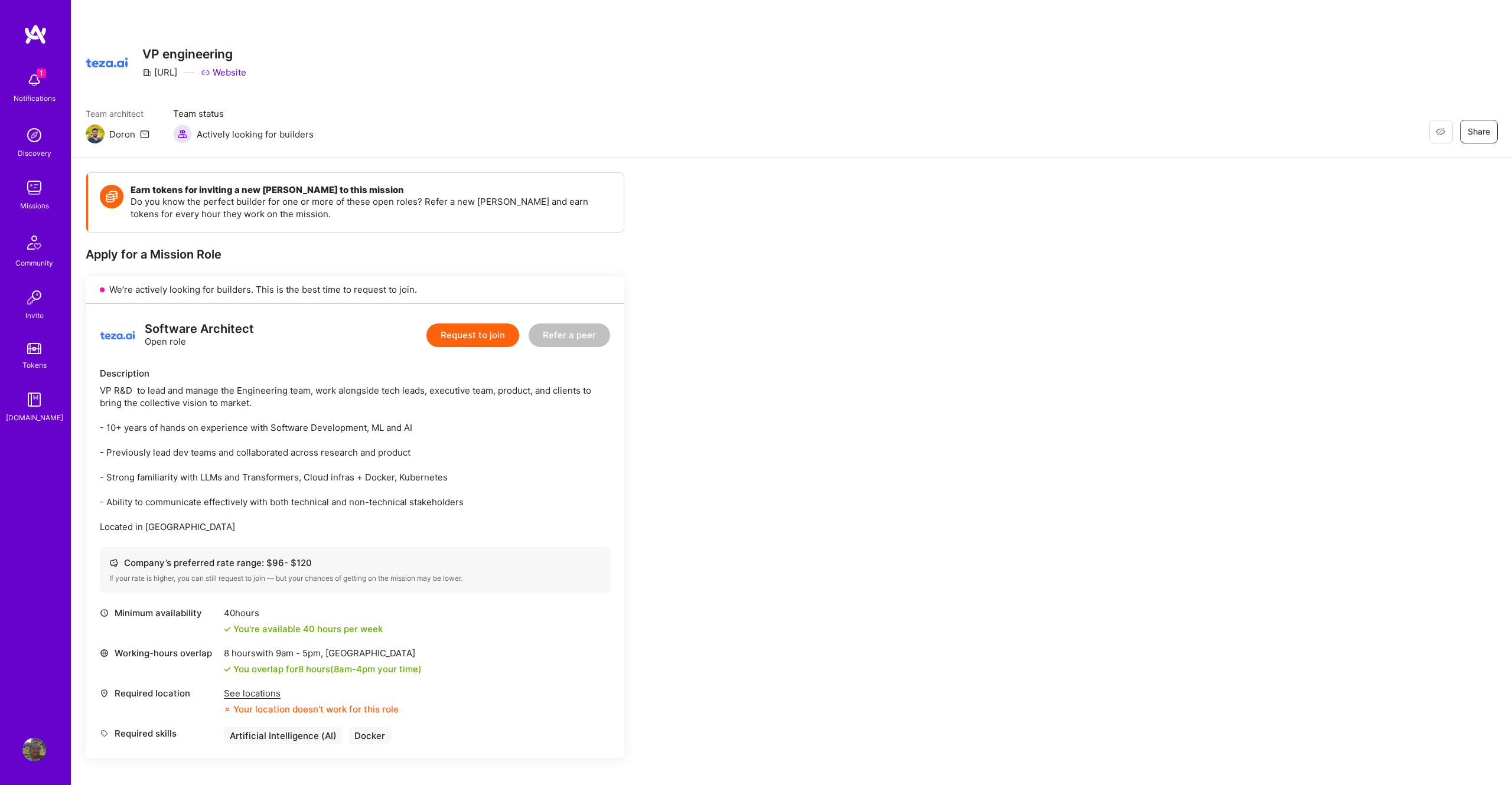
click at [469, 337] on button "Request to join" at bounding box center [472, 335] width 92 height 23
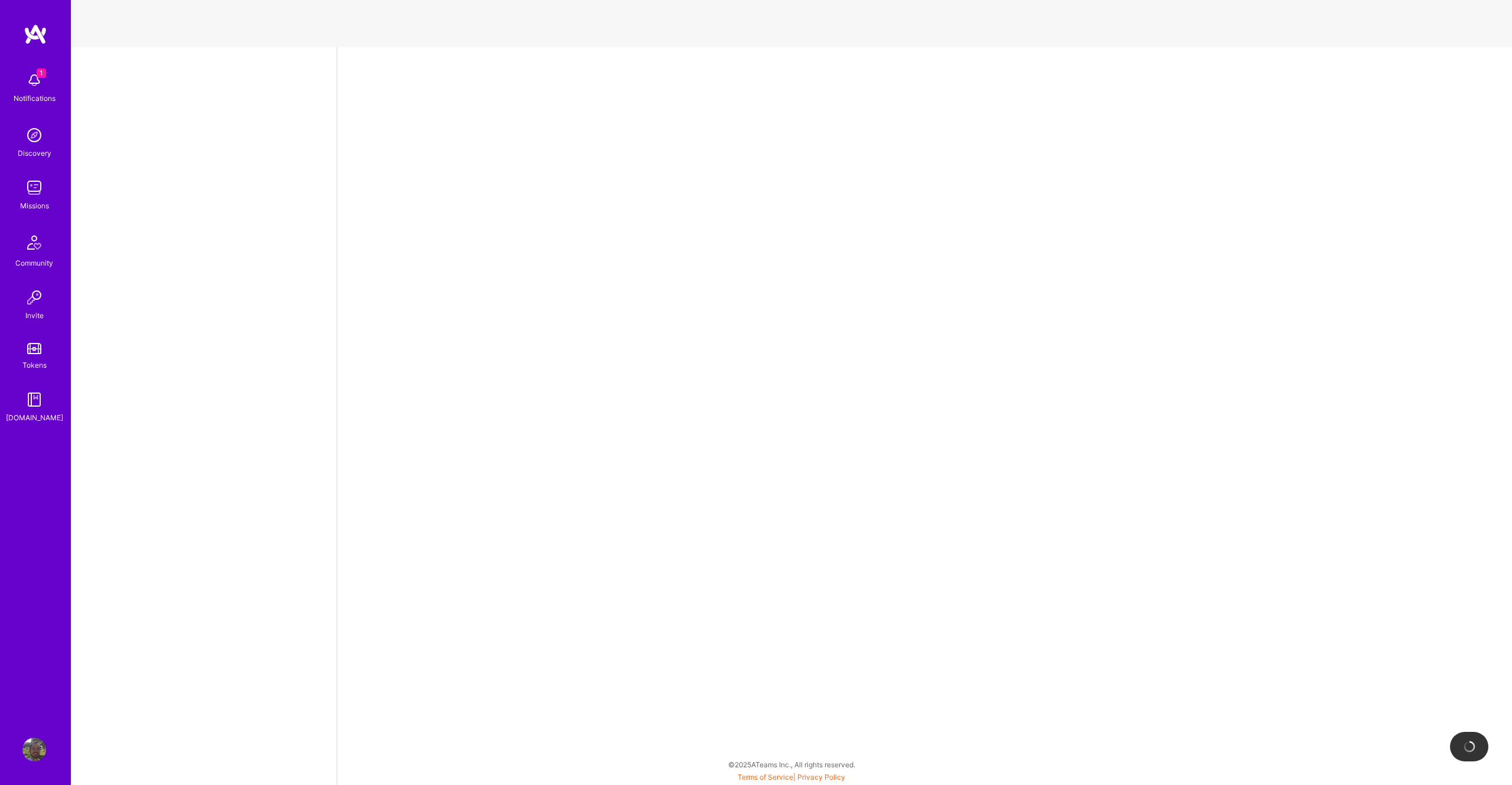
select select "US"
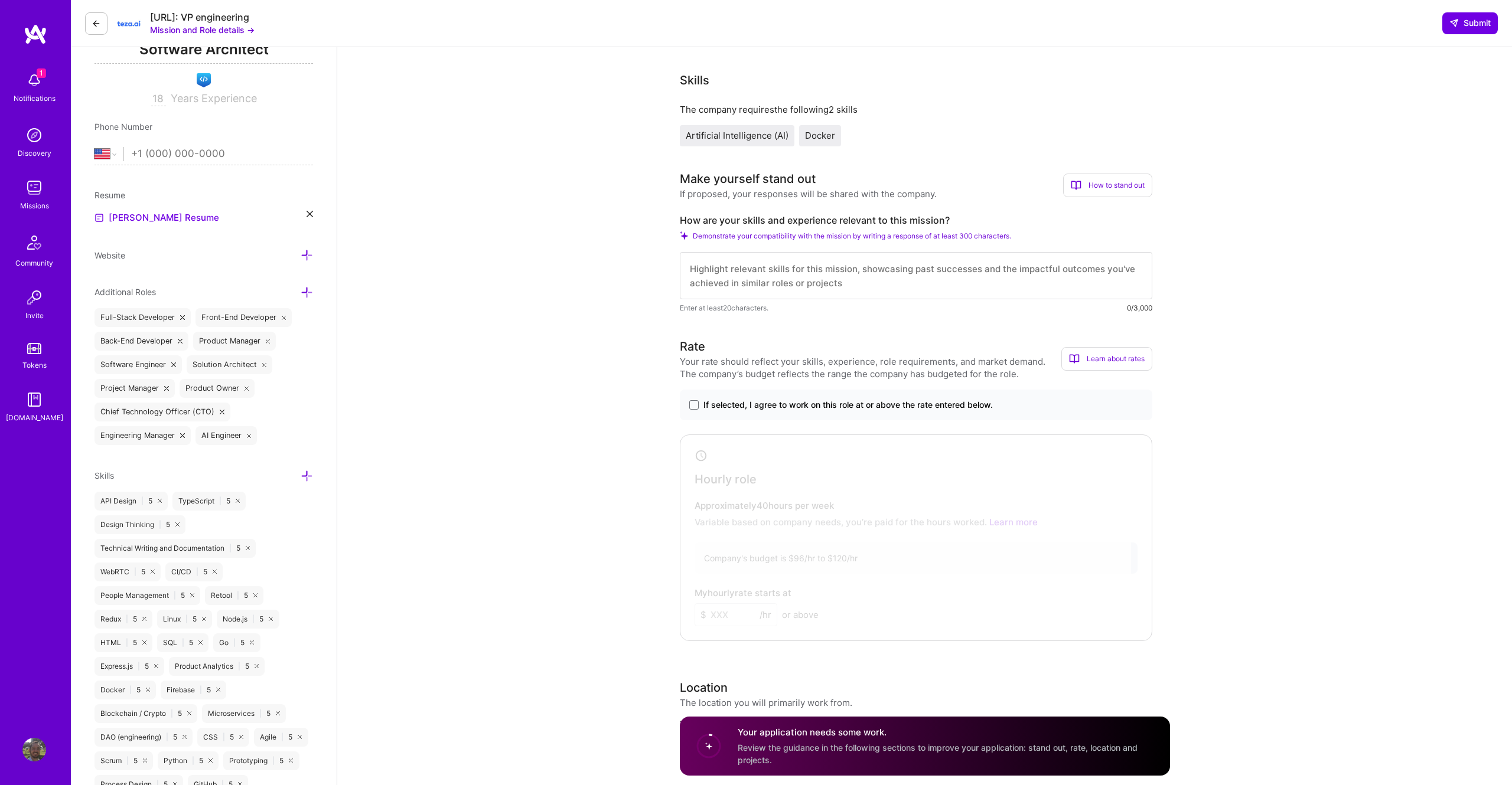
scroll to position [163, 0]
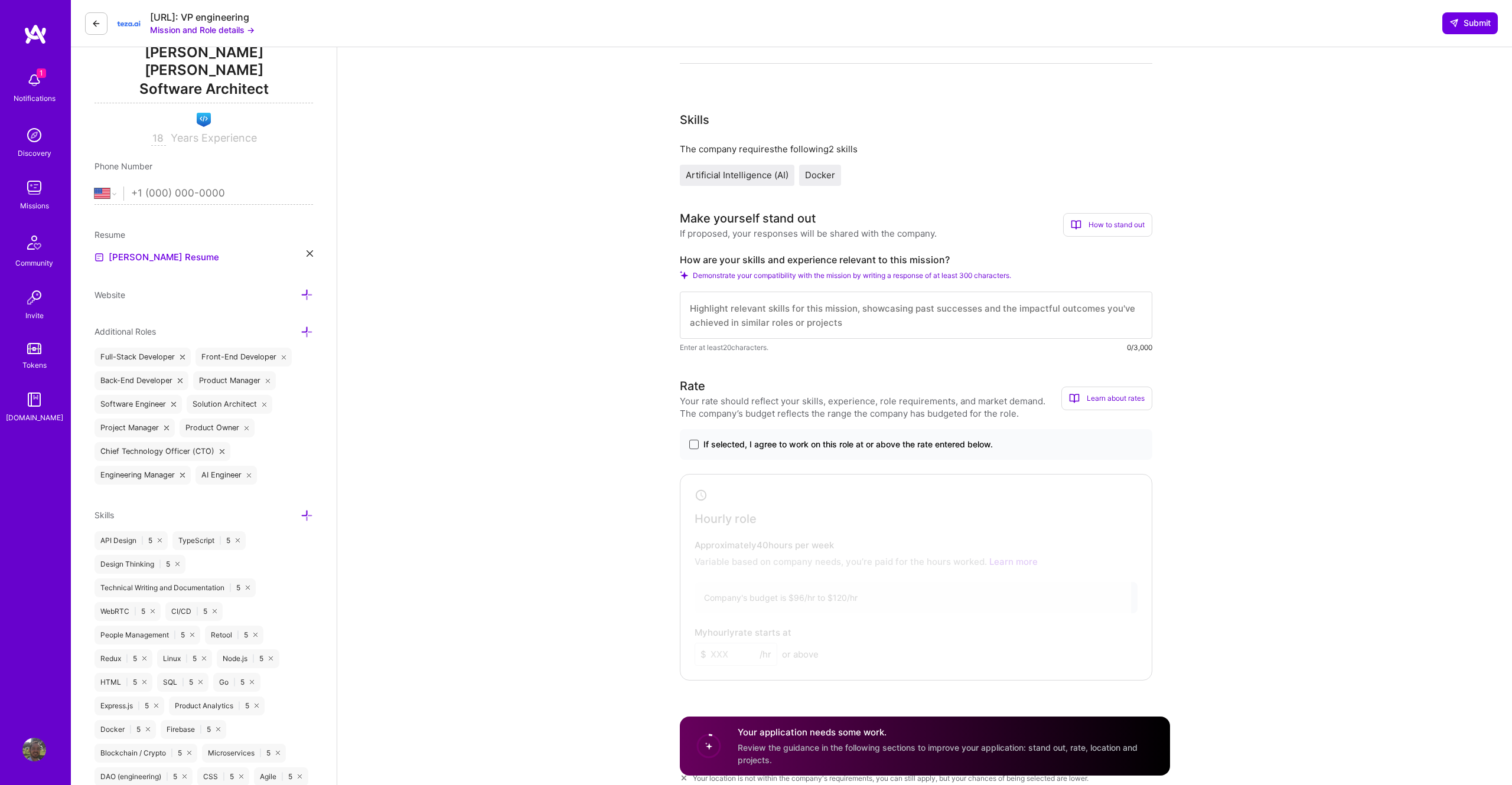
click at [695, 444] on span at bounding box center [694, 445] width 9 height 9
click at [0, 0] on input "If selected, I agree to work on this role at or above the rate entered below." at bounding box center [0, 0] width 0 height 0
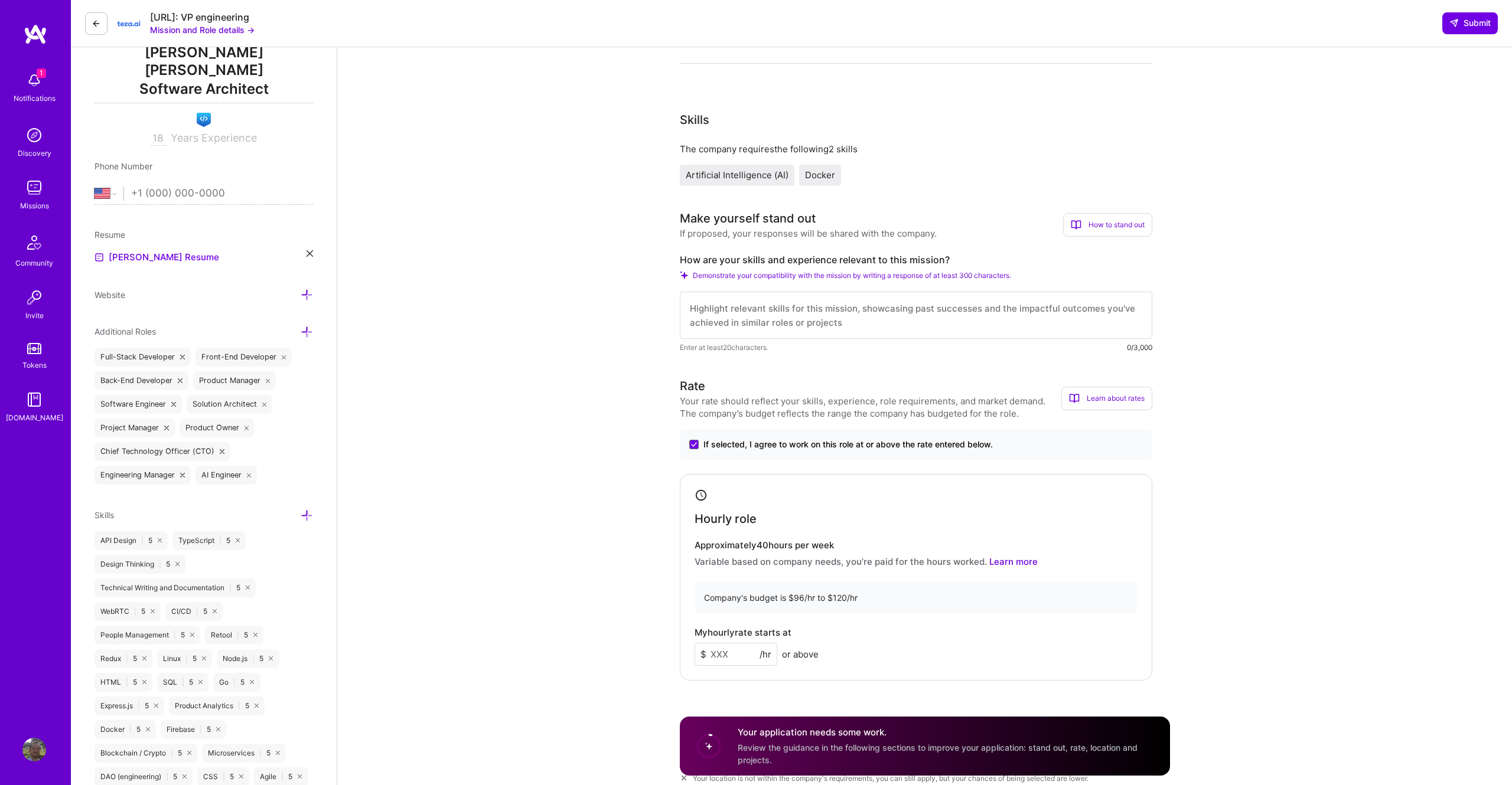
click at [721, 319] on textarea at bounding box center [916, 315] width 473 height 48
paste textarea "I have more than 18 years in the software industry. I've designed systems, impl…"
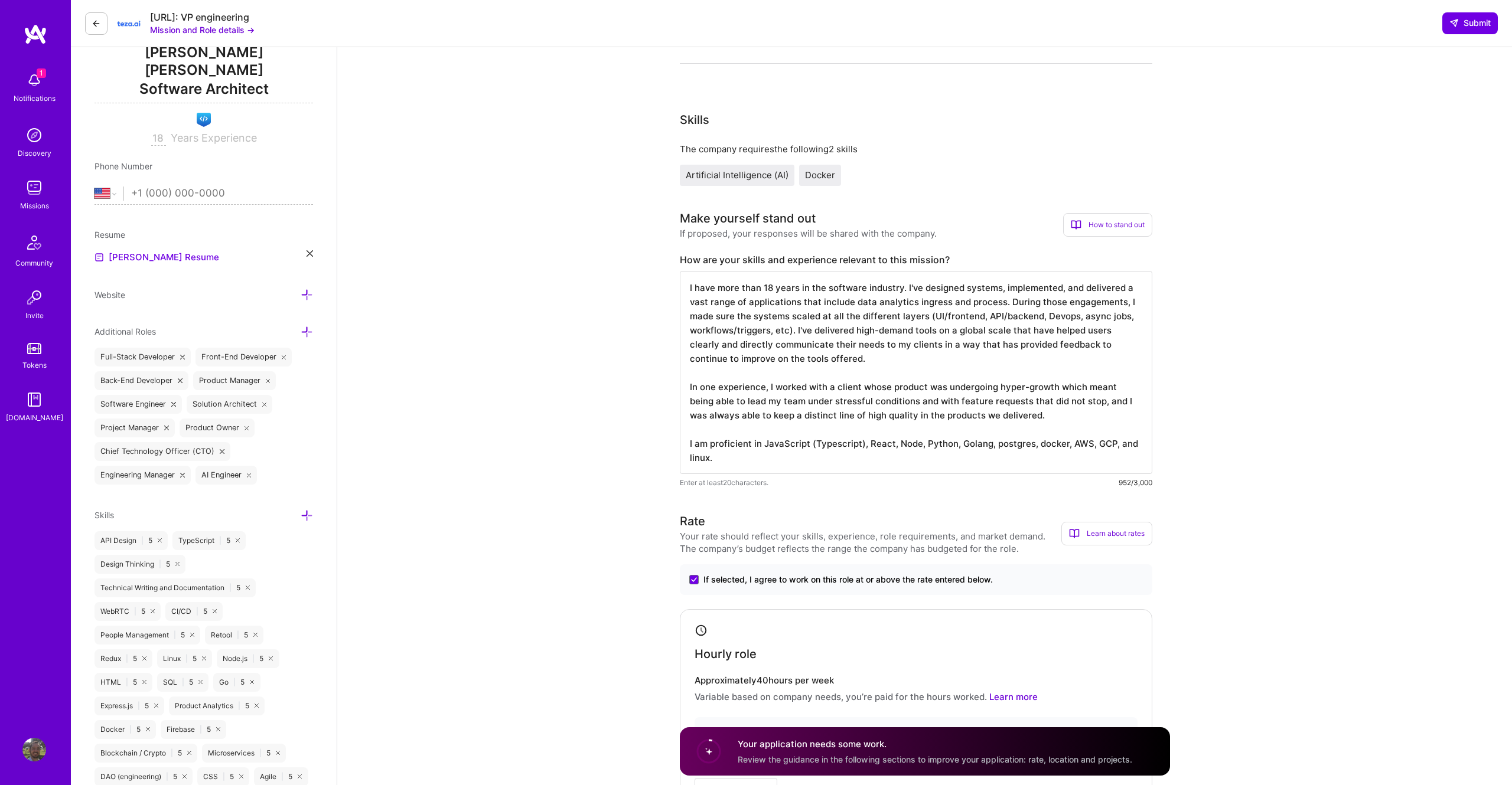
click at [773, 390] on textarea "I have more than 18 years in the software industry. I've designed systems, impl…" at bounding box center [916, 373] width 473 height 203
click at [766, 391] on textarea "I have more than 18 years in the software industry. I've designed systems, impl…" at bounding box center [916, 373] width 473 height 203
click at [798, 387] on textarea "I have more than 18 years in the software industry. I've designed systems, impl…" at bounding box center [916, 373] width 473 height 203
click at [706, 393] on textarea "I have more than 18 years in the software industry. I've designed systems, impl…" at bounding box center [916, 373] width 473 height 203
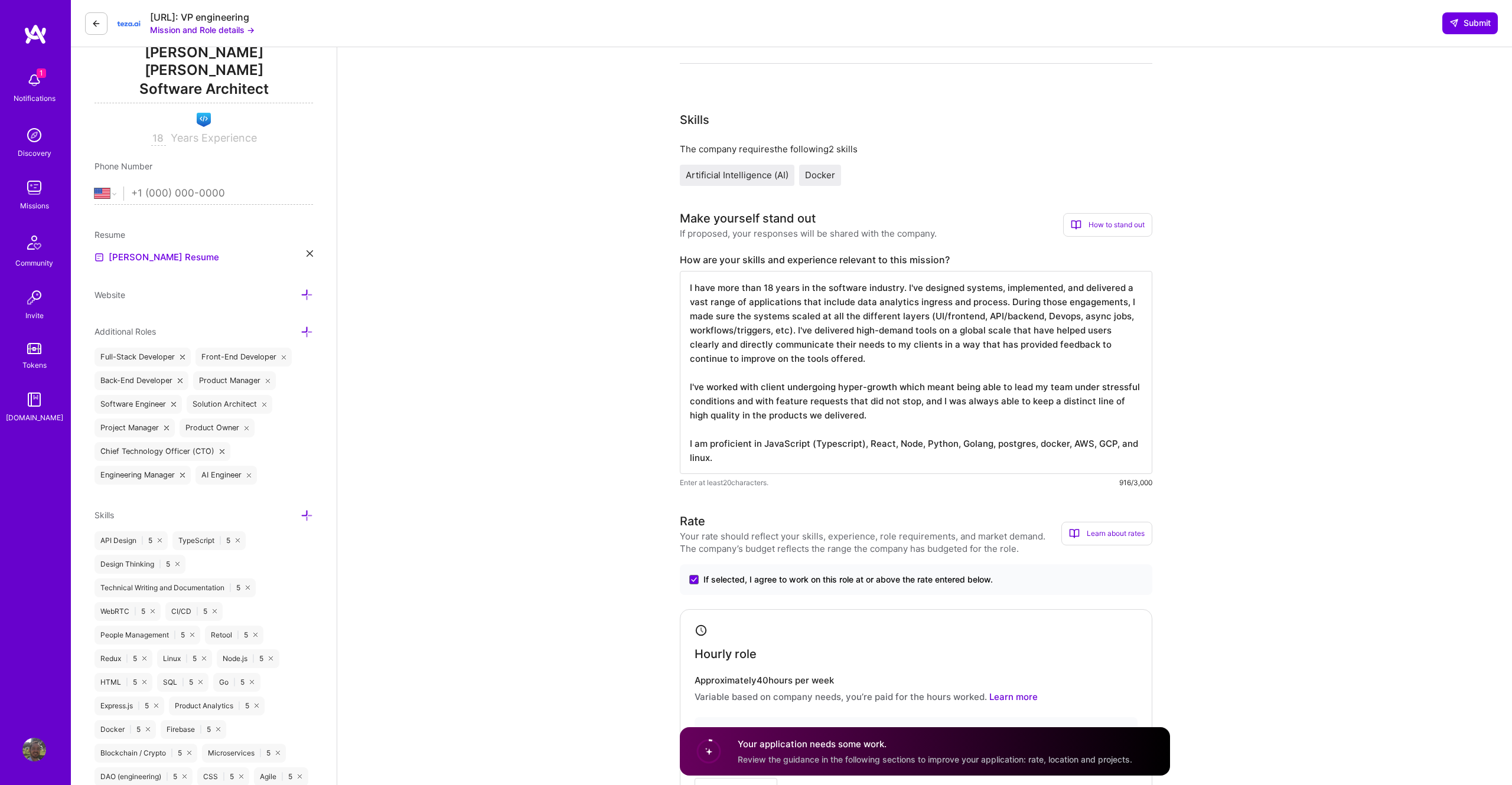
click at [710, 447] on textarea "I have more than 18 years in the software industry. I've designed systems, impl…" at bounding box center [916, 373] width 473 height 203
click at [863, 411] on textarea "I have more than 18 years in the software industry. I've designed systems, impl…" at bounding box center [916, 373] width 473 height 203
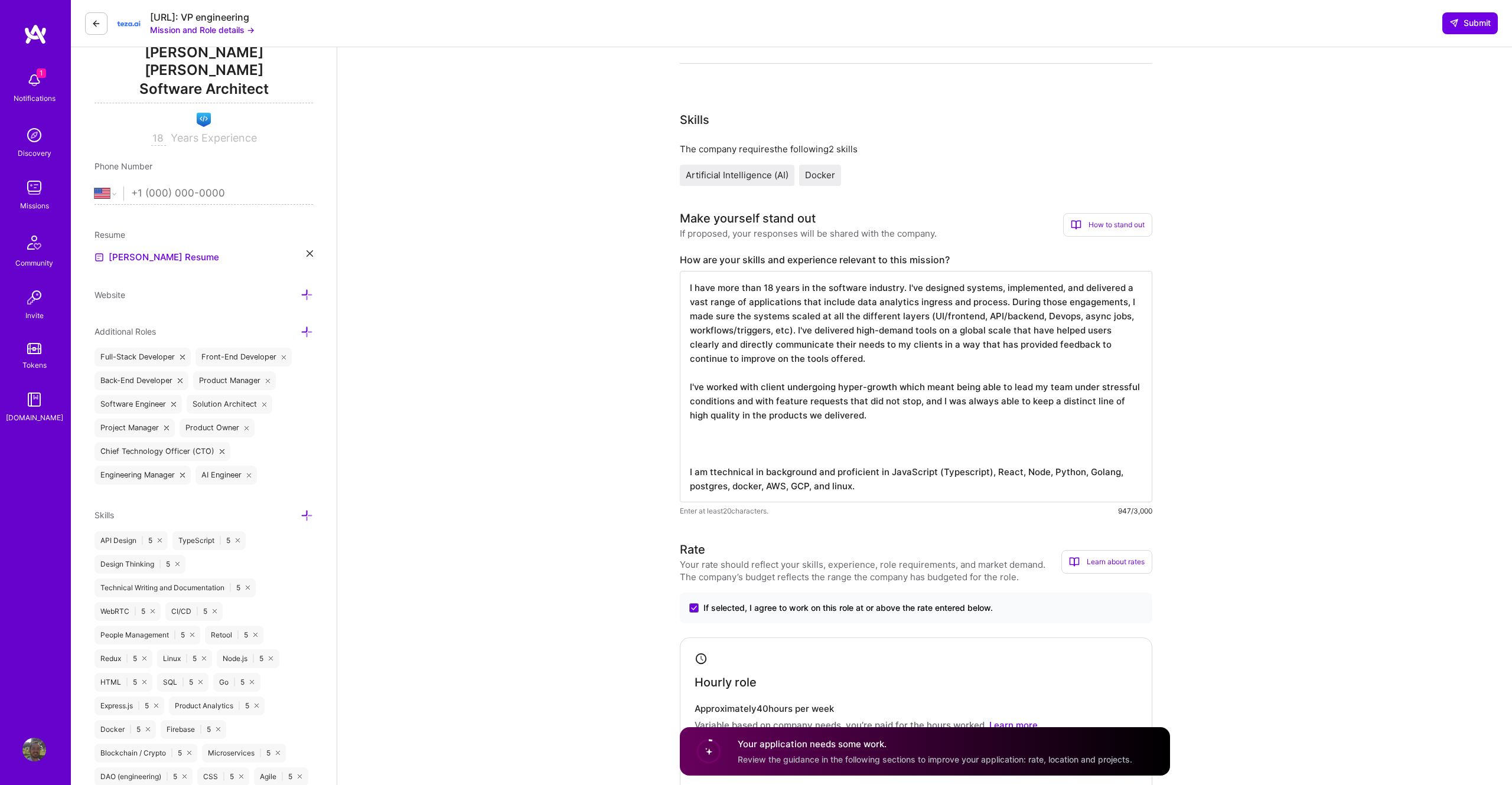
paste textarea "I've always made sure the systems scaled at all the different layers (UI/fronte…"
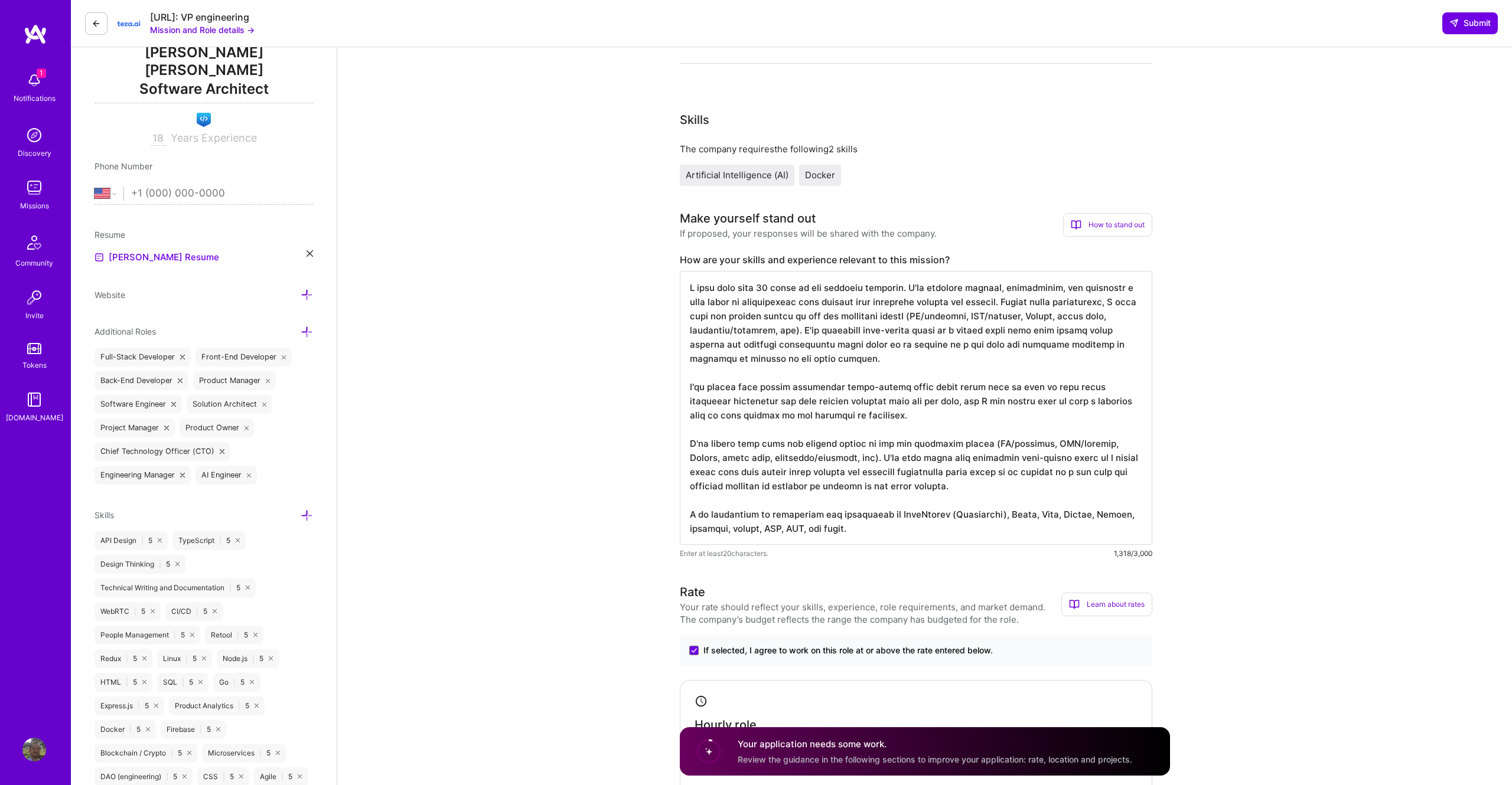
click at [863, 445] on textarea at bounding box center [916, 408] width 473 height 274
click at [867, 360] on textarea at bounding box center [916, 408] width 473 height 274
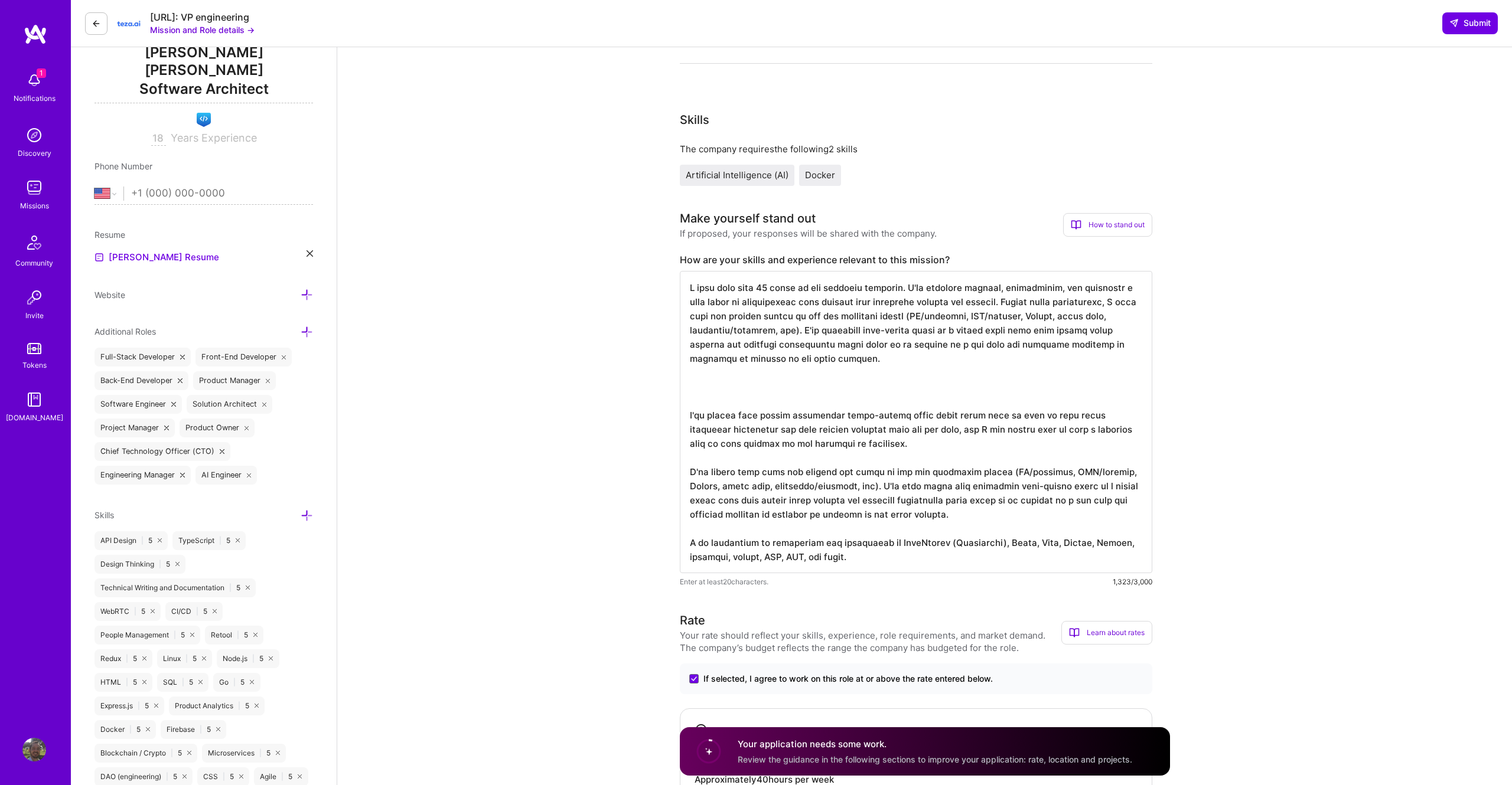
paste textarea "During one engagement I led teams in 7 different fronts in order to get a publi…"
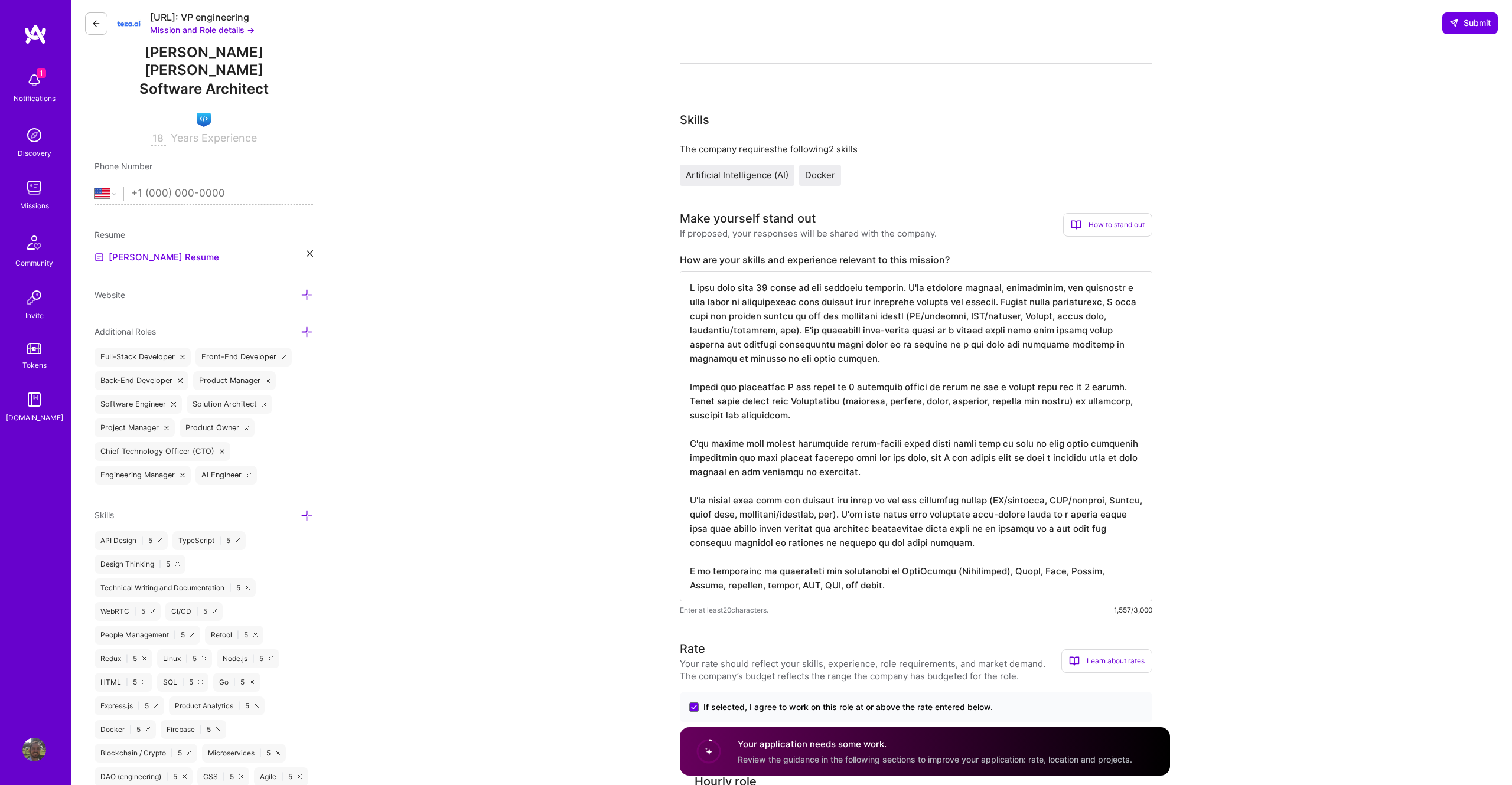
click at [795, 390] on textarea at bounding box center [916, 436] width 473 height 331
click at [1078, 403] on textarea at bounding box center [916, 436] width 473 height 331
click at [784, 447] on textarea at bounding box center [916, 436] width 473 height 331
click at [870, 465] on textarea at bounding box center [916, 436] width 473 height 331
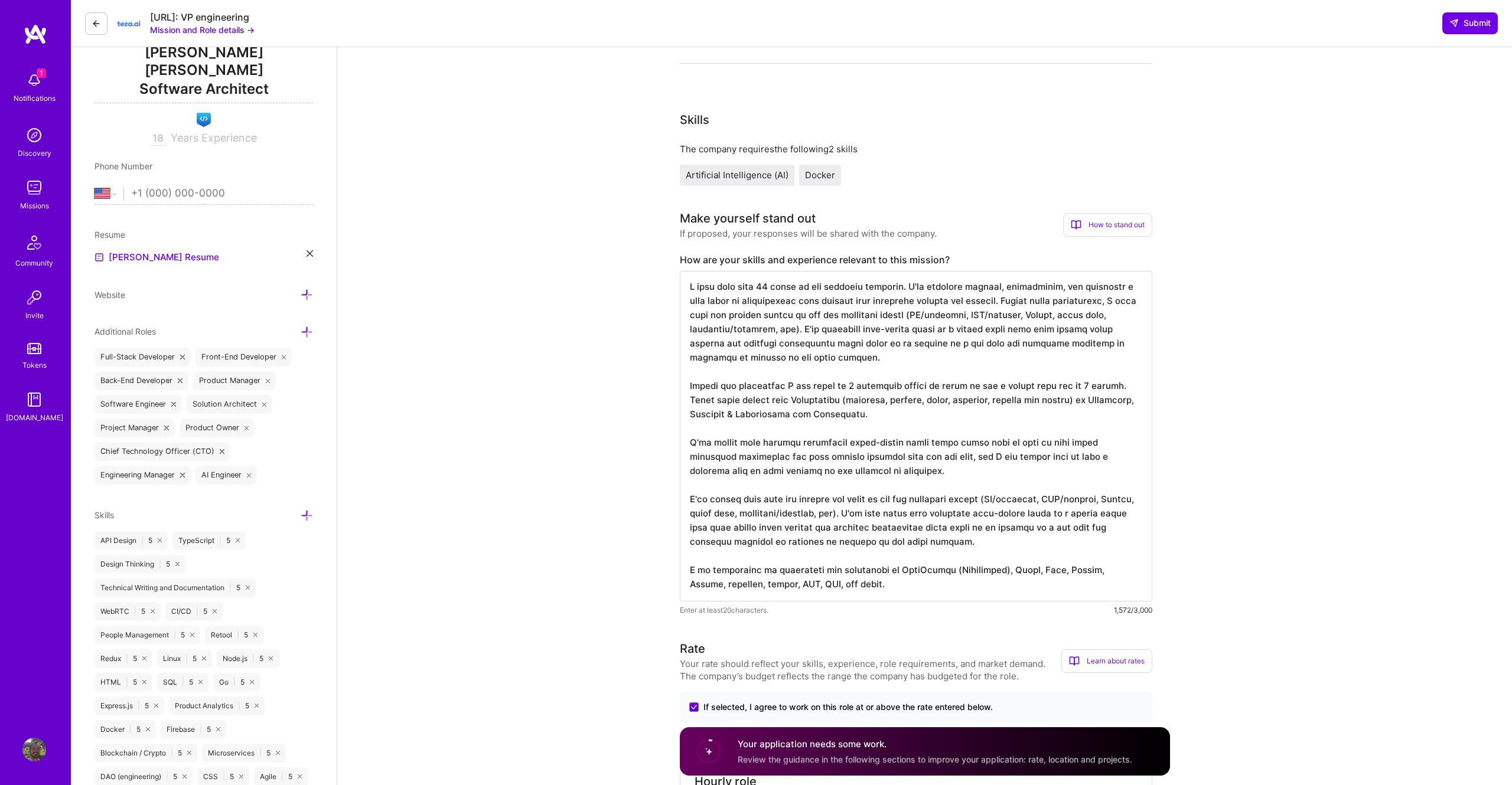
click at [870, 465] on textarea at bounding box center [916, 436] width 473 height 331
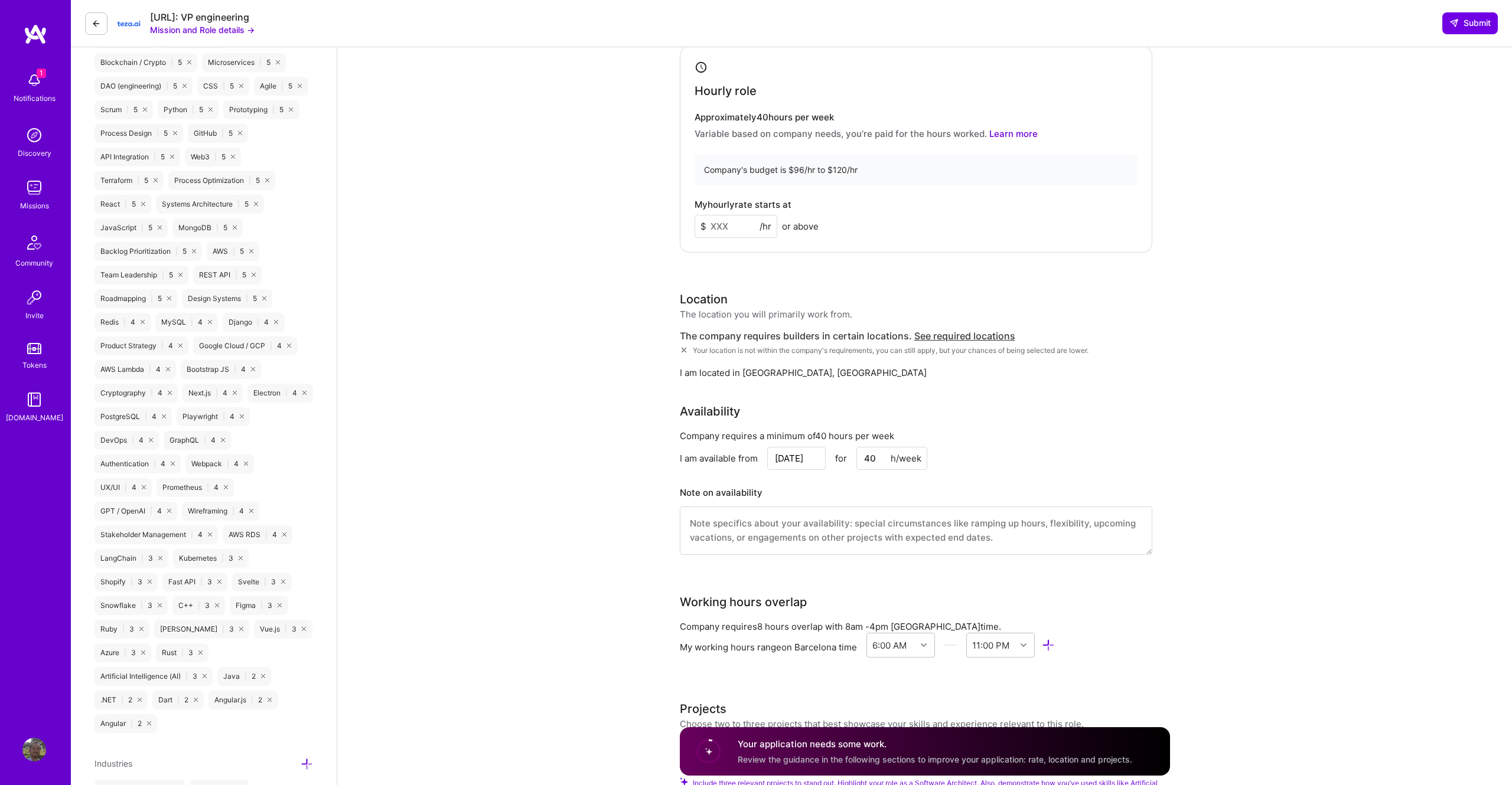
scroll to position [694, 0]
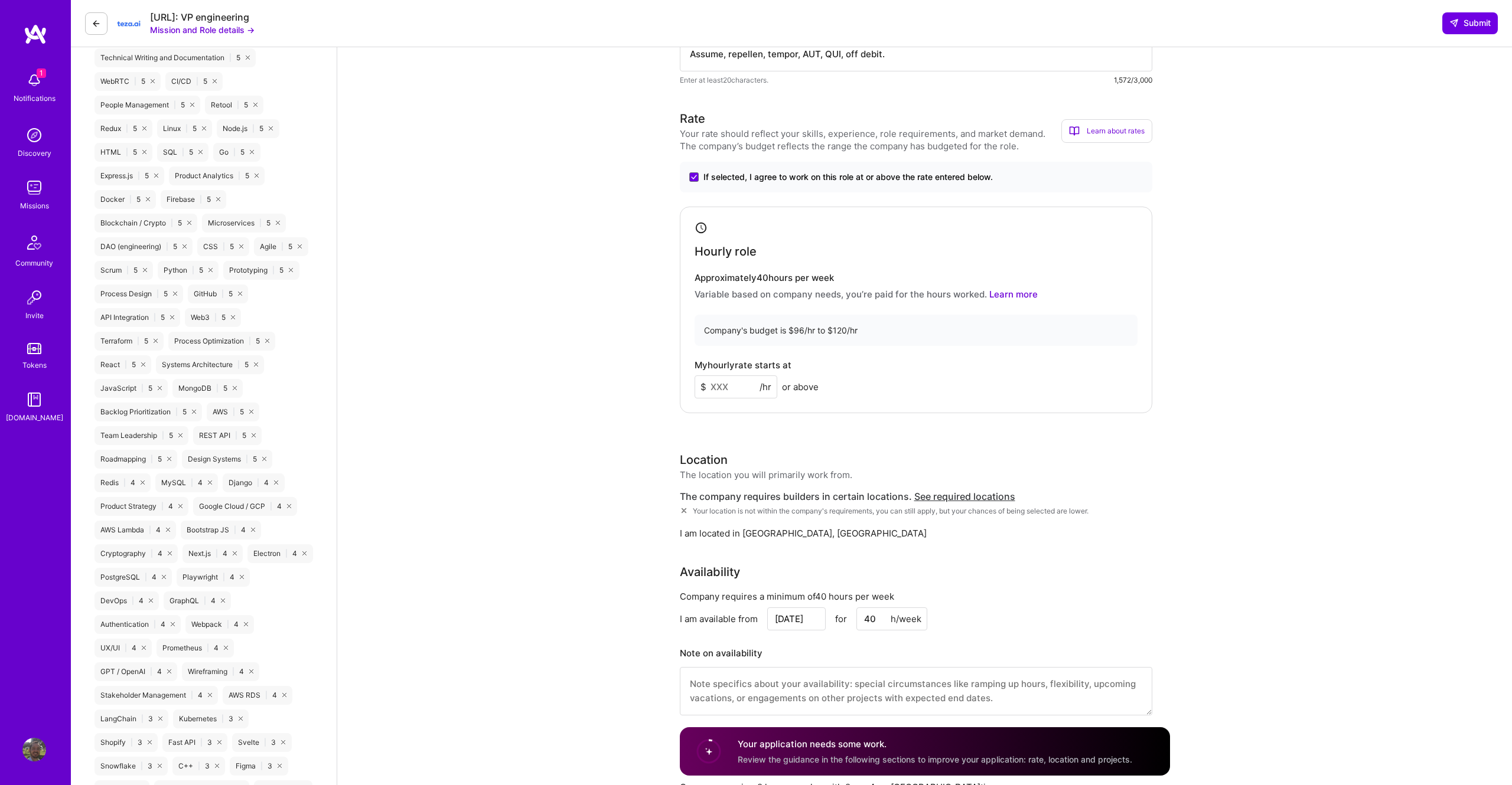
type textarea "I have more than 18 years in the software industry. I've designed systems, impl…"
click at [728, 387] on input at bounding box center [736, 387] width 83 height 23
type input "119"
click at [624, 349] on div "Software Architect role description VP R&D to lead and manage the Engineering t…" at bounding box center [924, 667] width 1174 height 2626
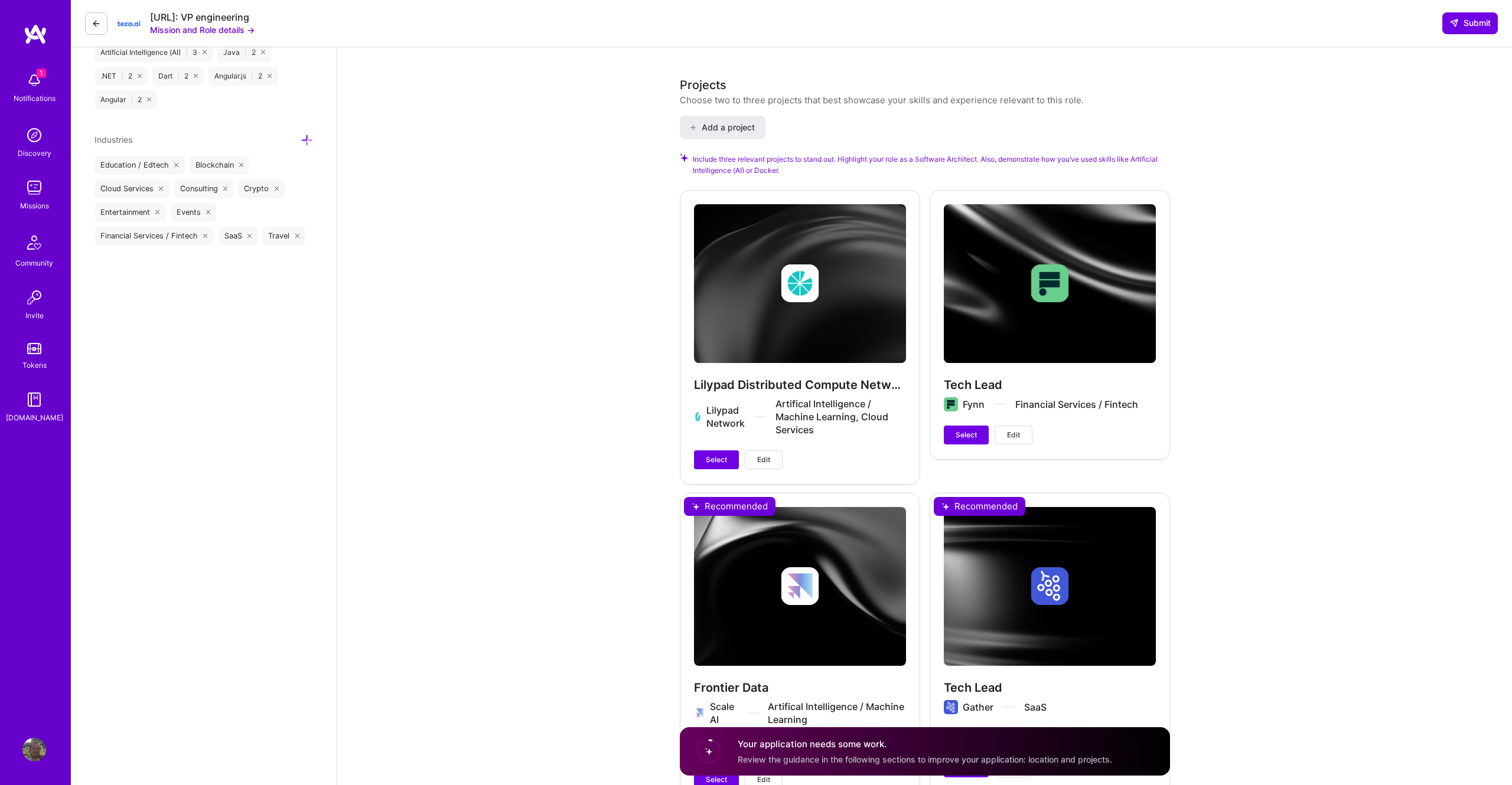
scroll to position [1559, 0]
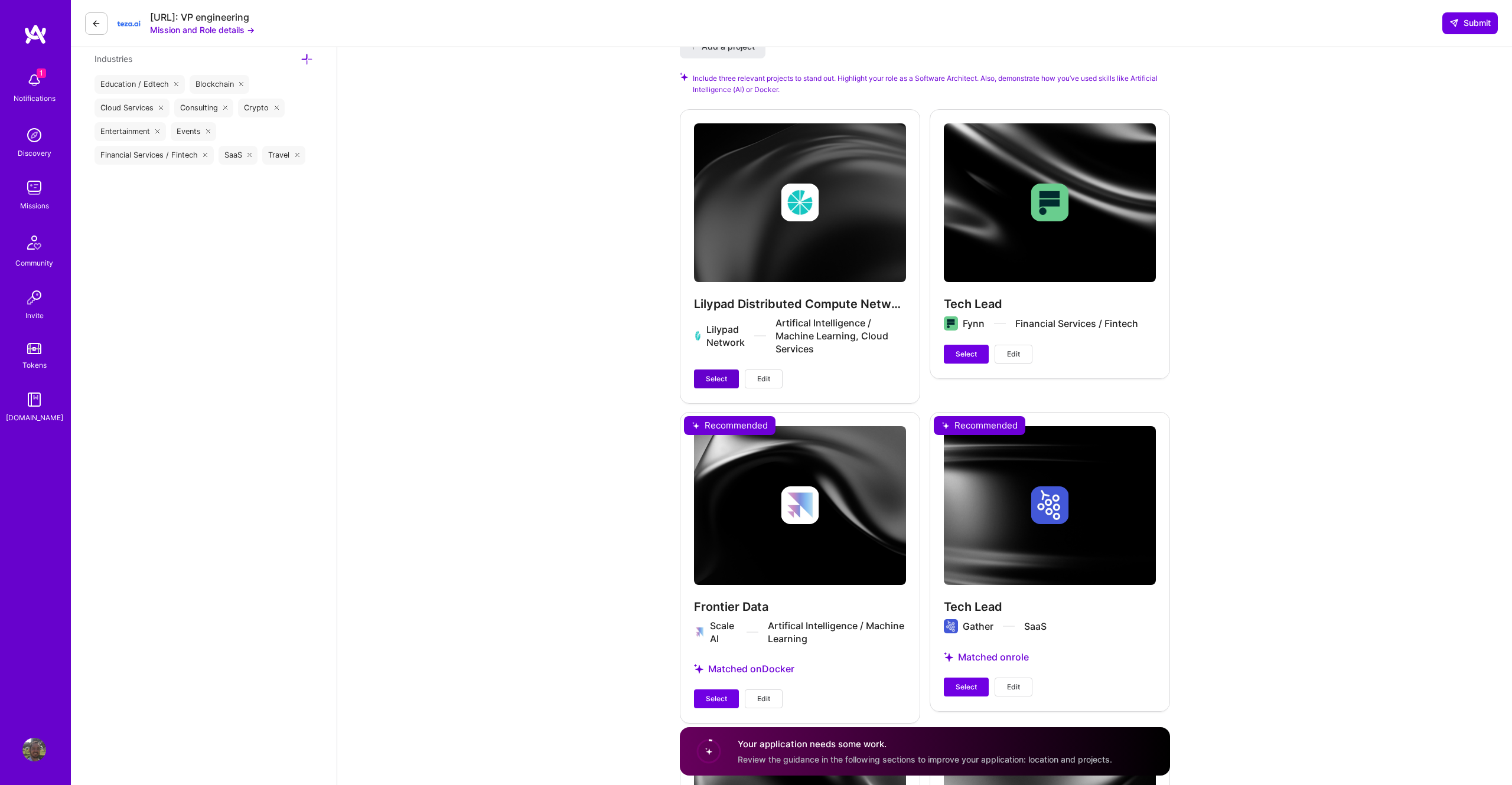
click at [714, 379] on span "Select" at bounding box center [716, 379] width 21 height 10
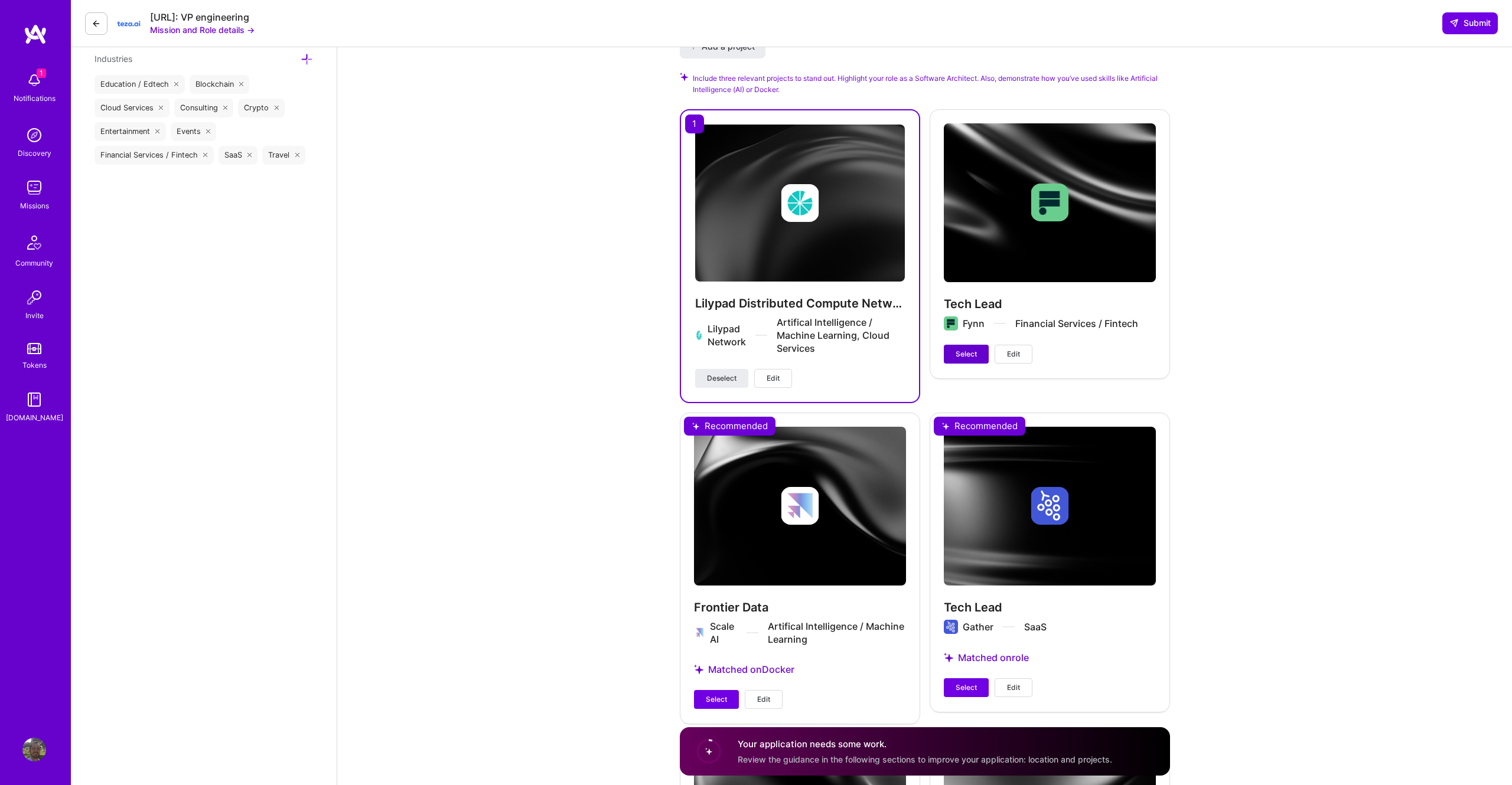
click at [966, 358] on span "Select" at bounding box center [966, 353] width 21 height 10
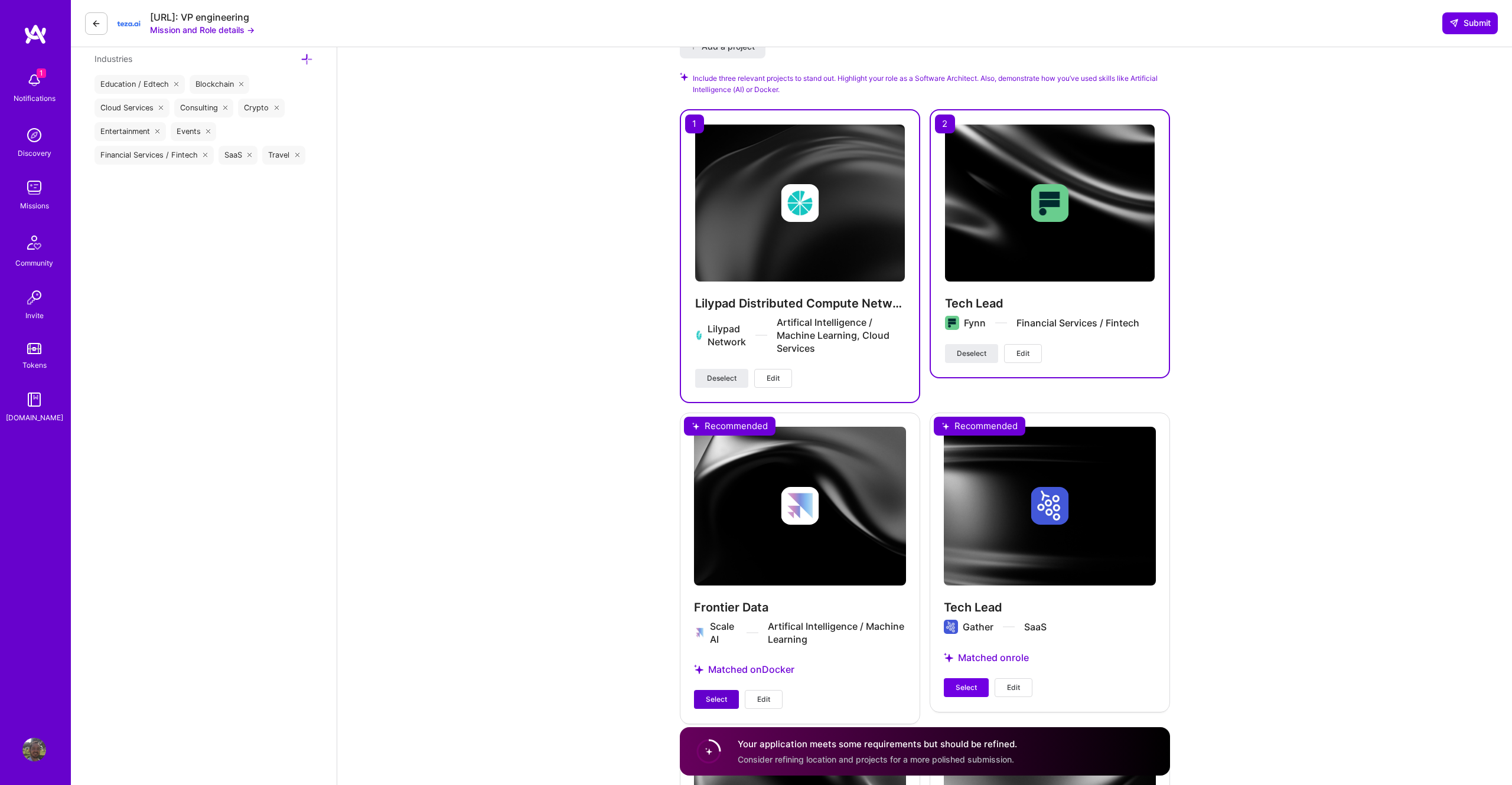
click at [708, 695] on button "Select" at bounding box center [716, 699] width 45 height 19
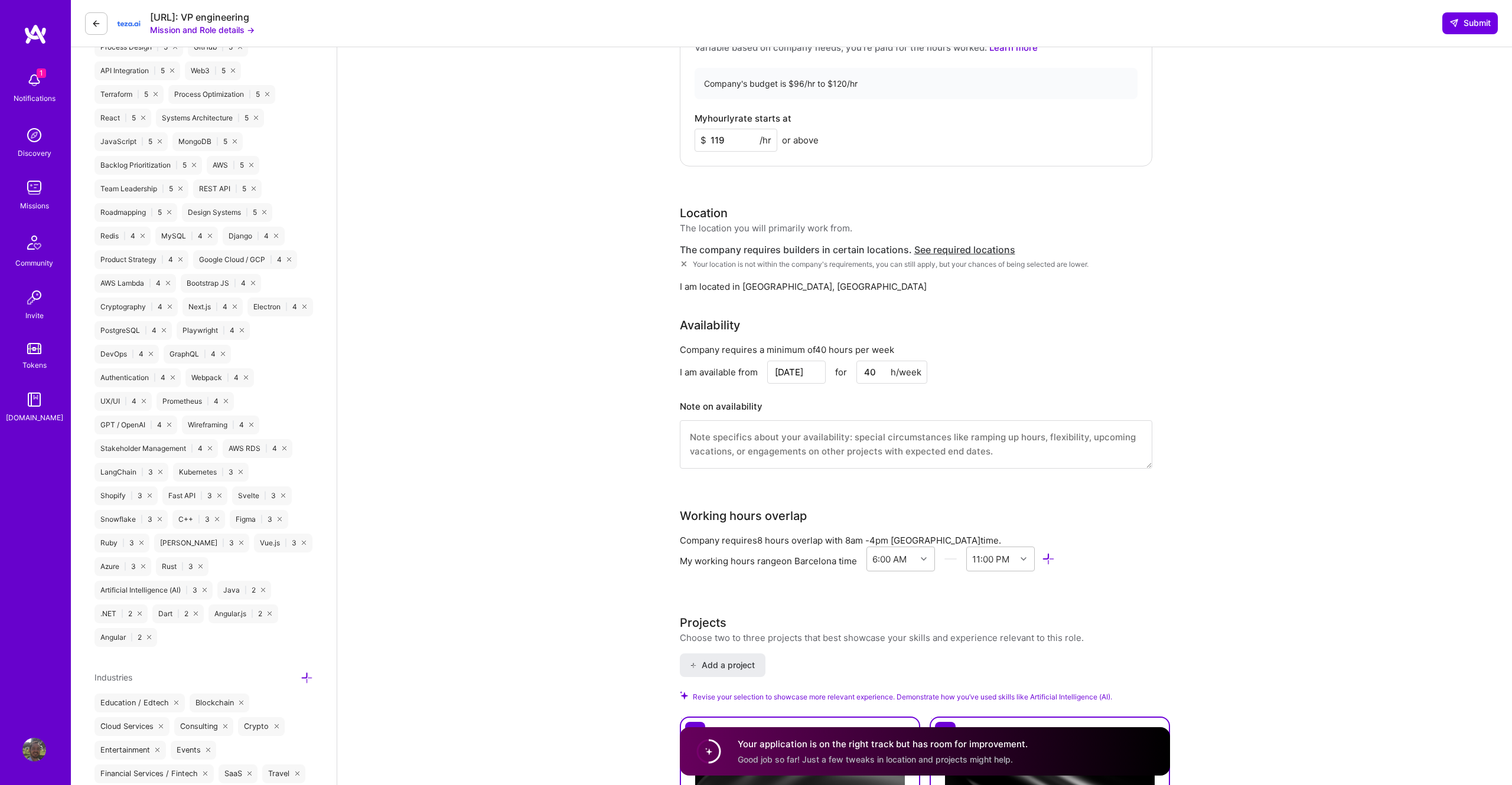
scroll to position [0, 0]
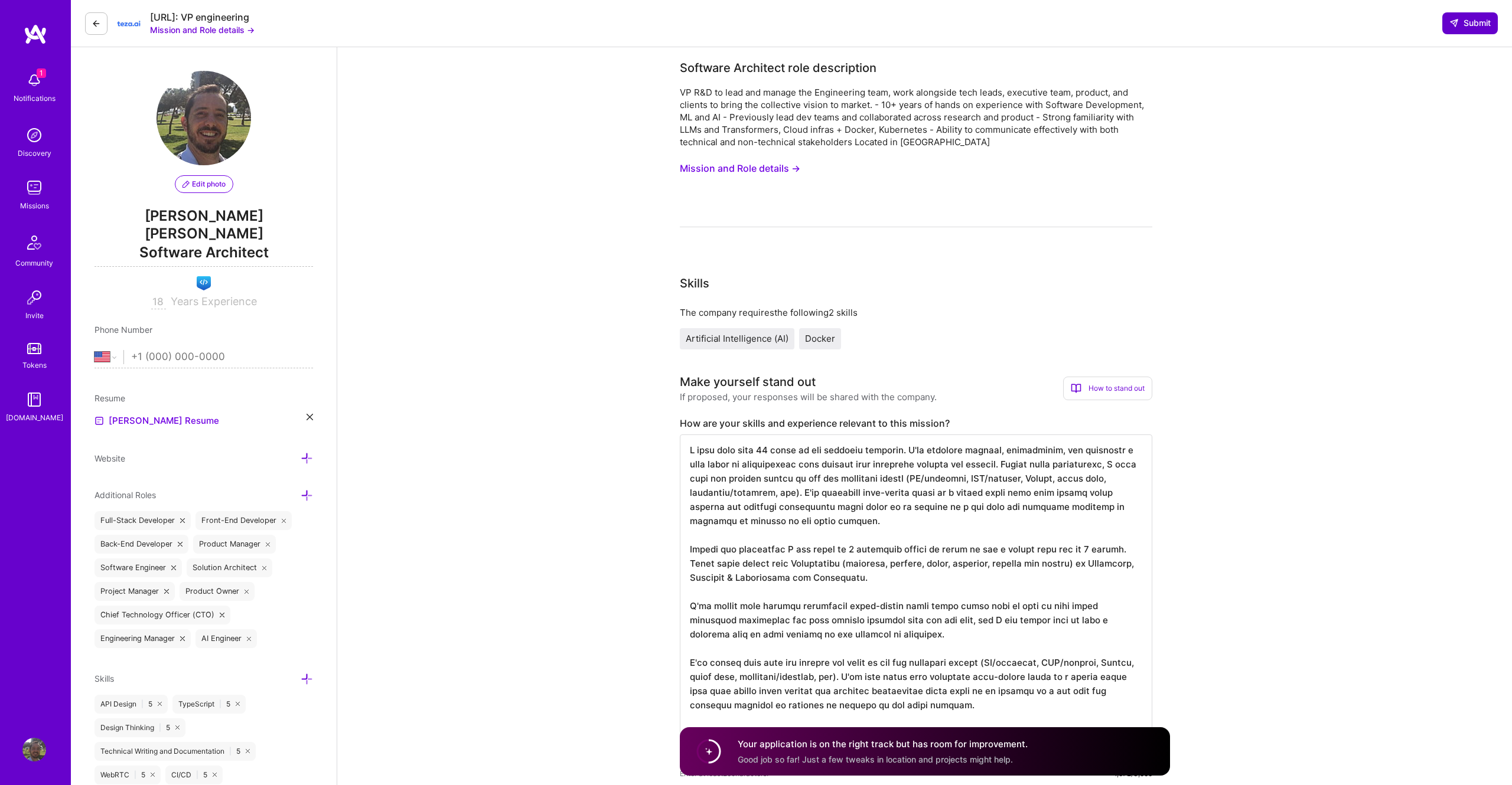
click at [1475, 16] on button "Submit" at bounding box center [1470, 22] width 56 height 21
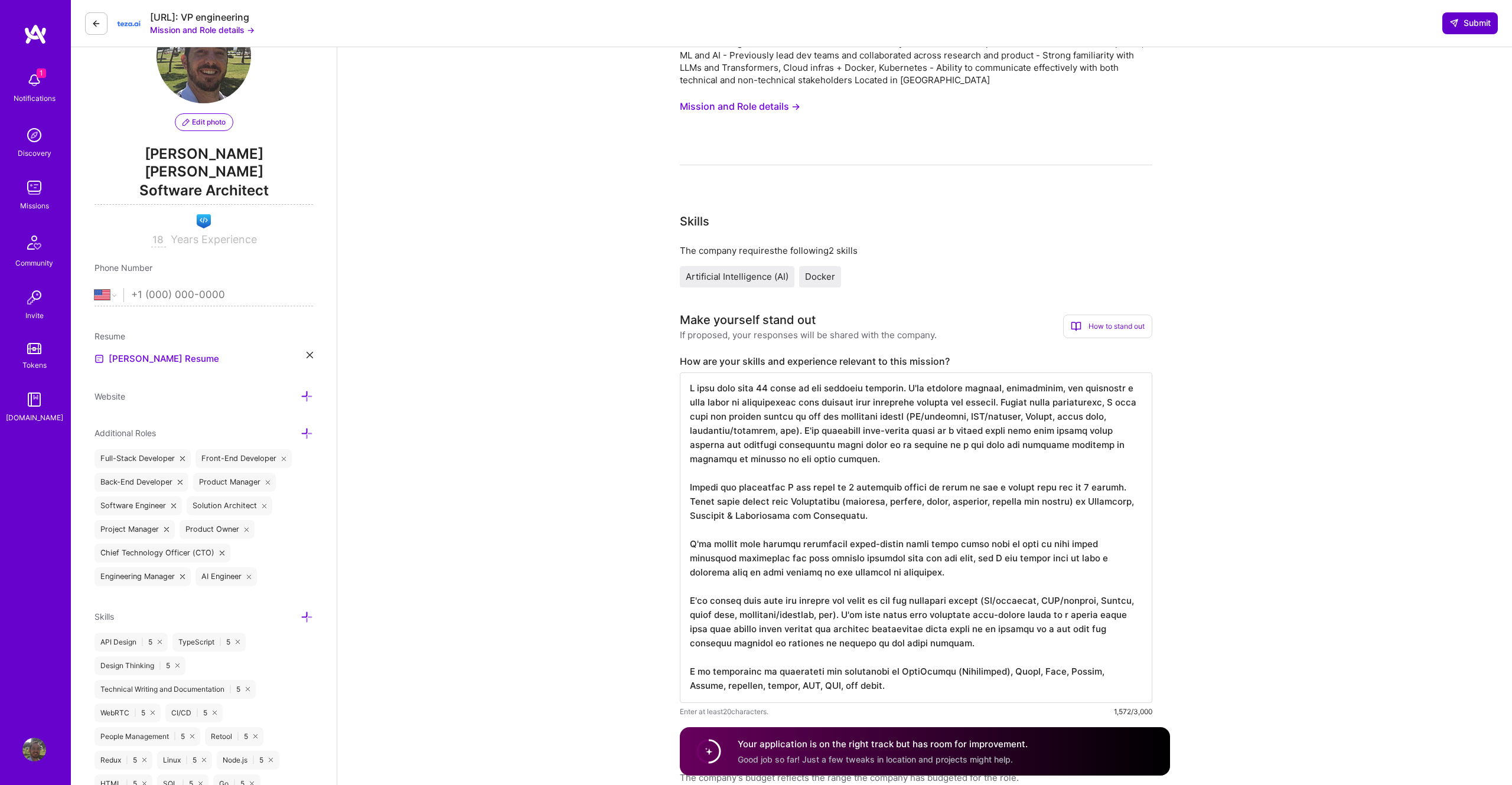
scroll to position [75, 0]
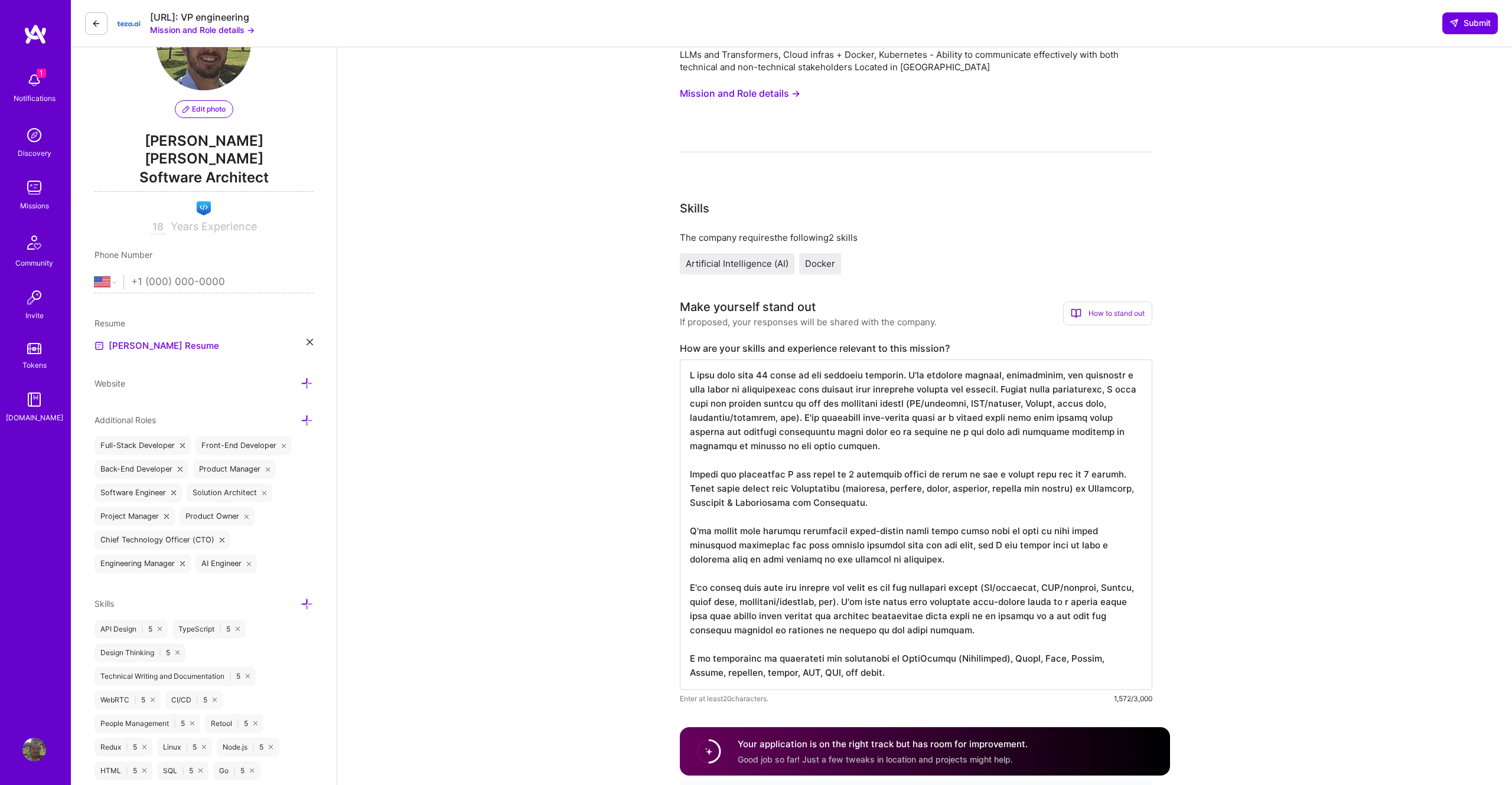
click at [719, 660] on textarea at bounding box center [916, 525] width 473 height 331
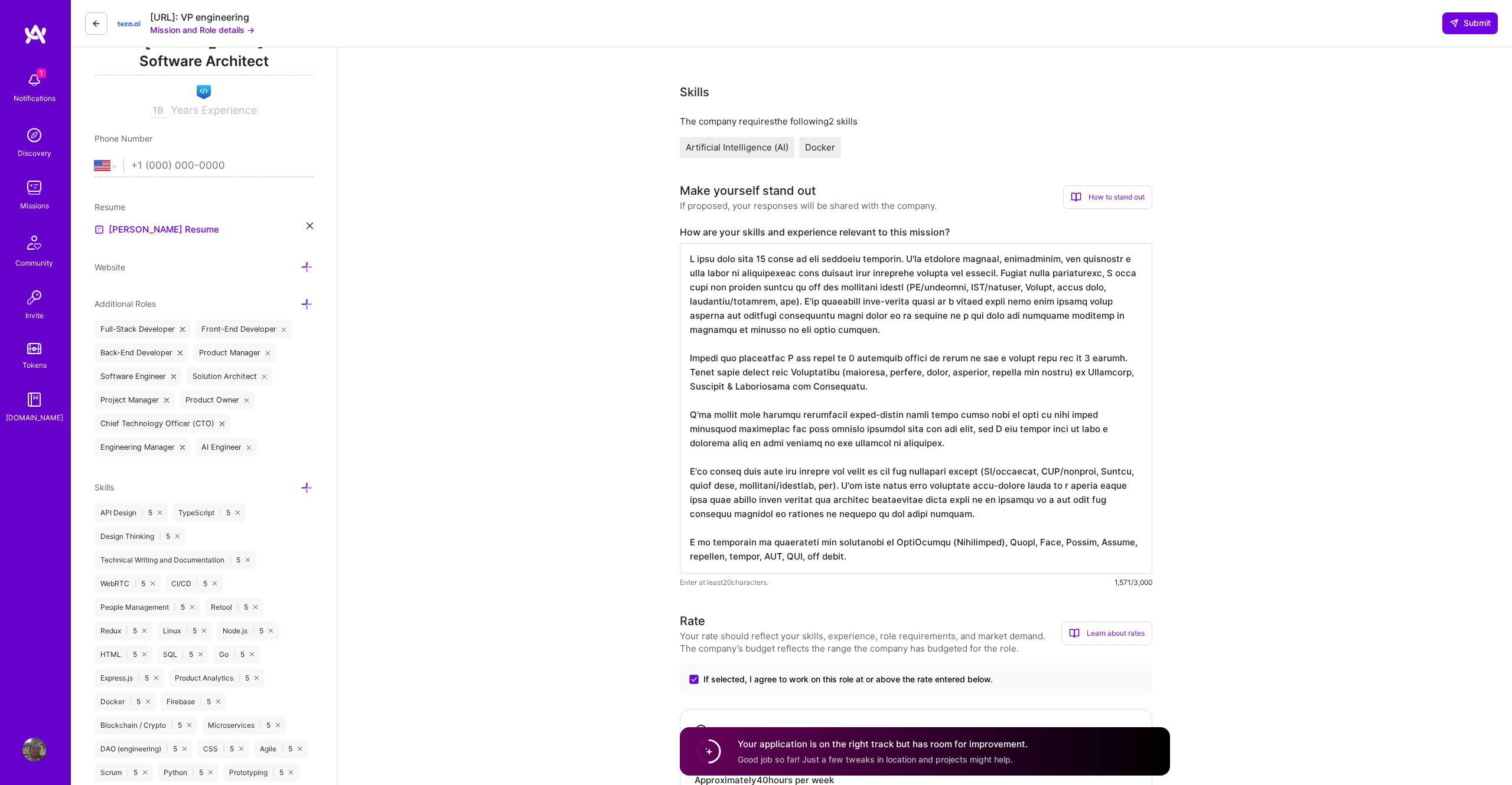
scroll to position [0, 0]
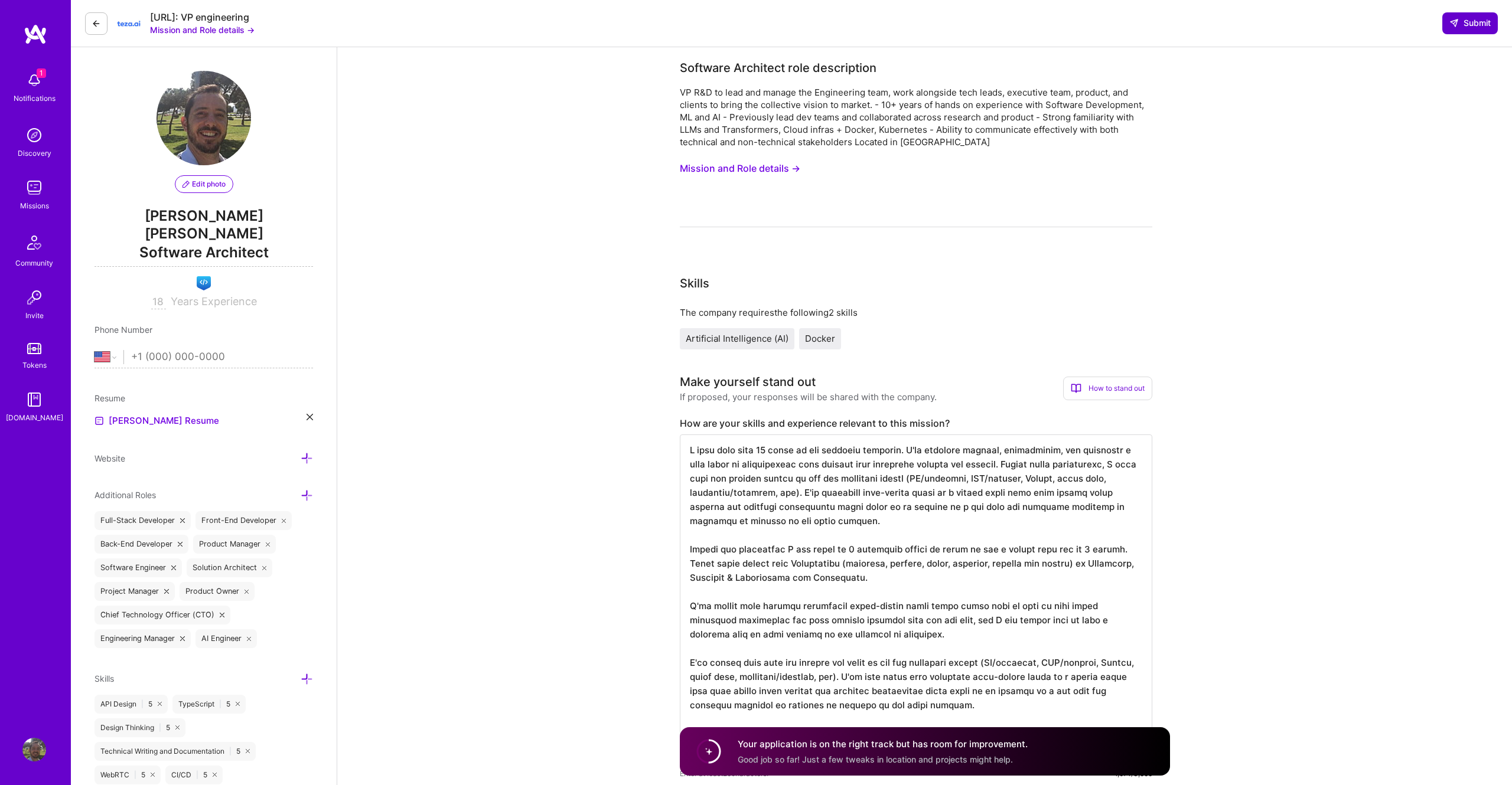
click at [1447, 26] on button "Submit" at bounding box center [1470, 22] width 56 height 21
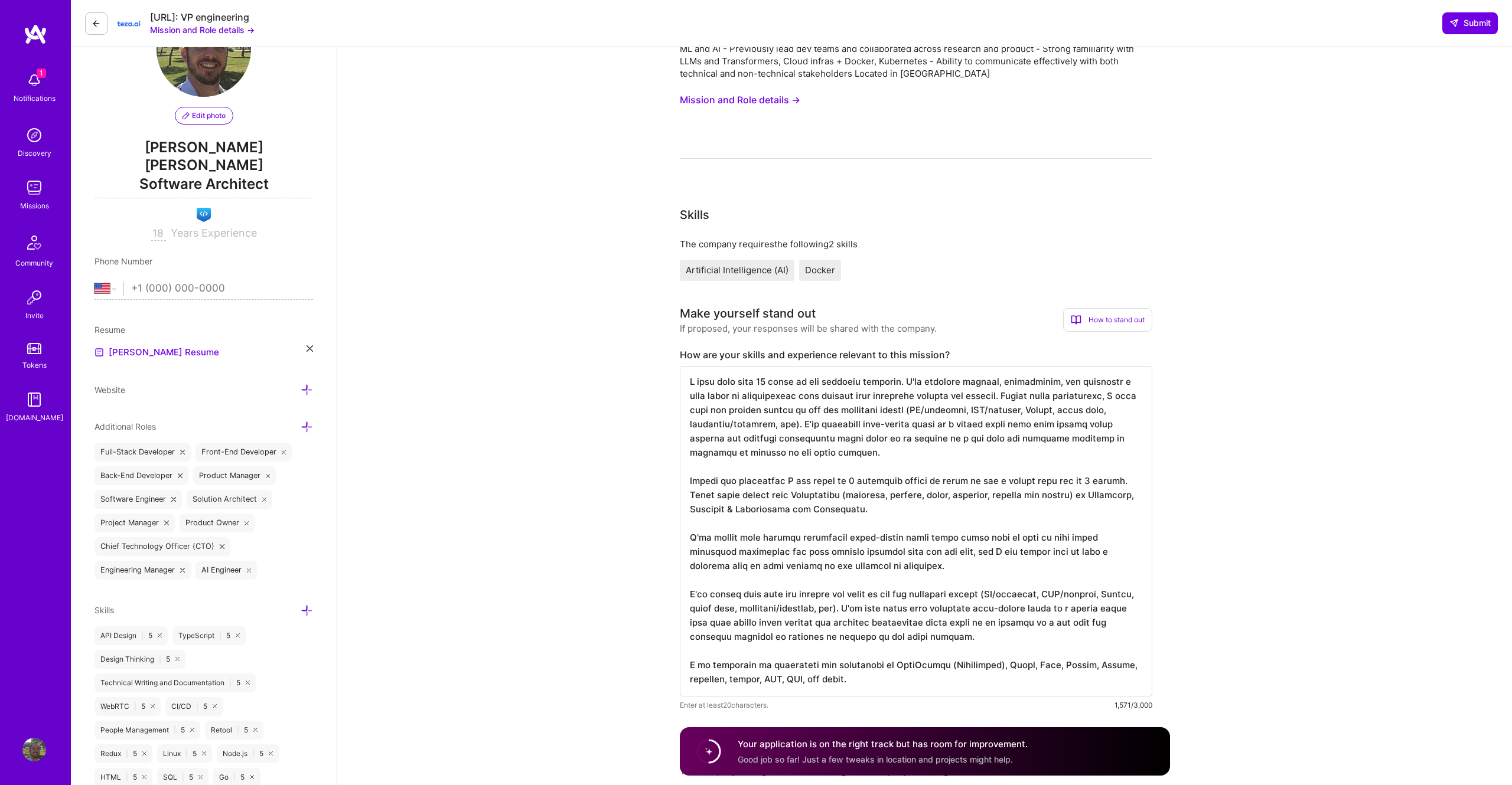
scroll to position [135, 0]
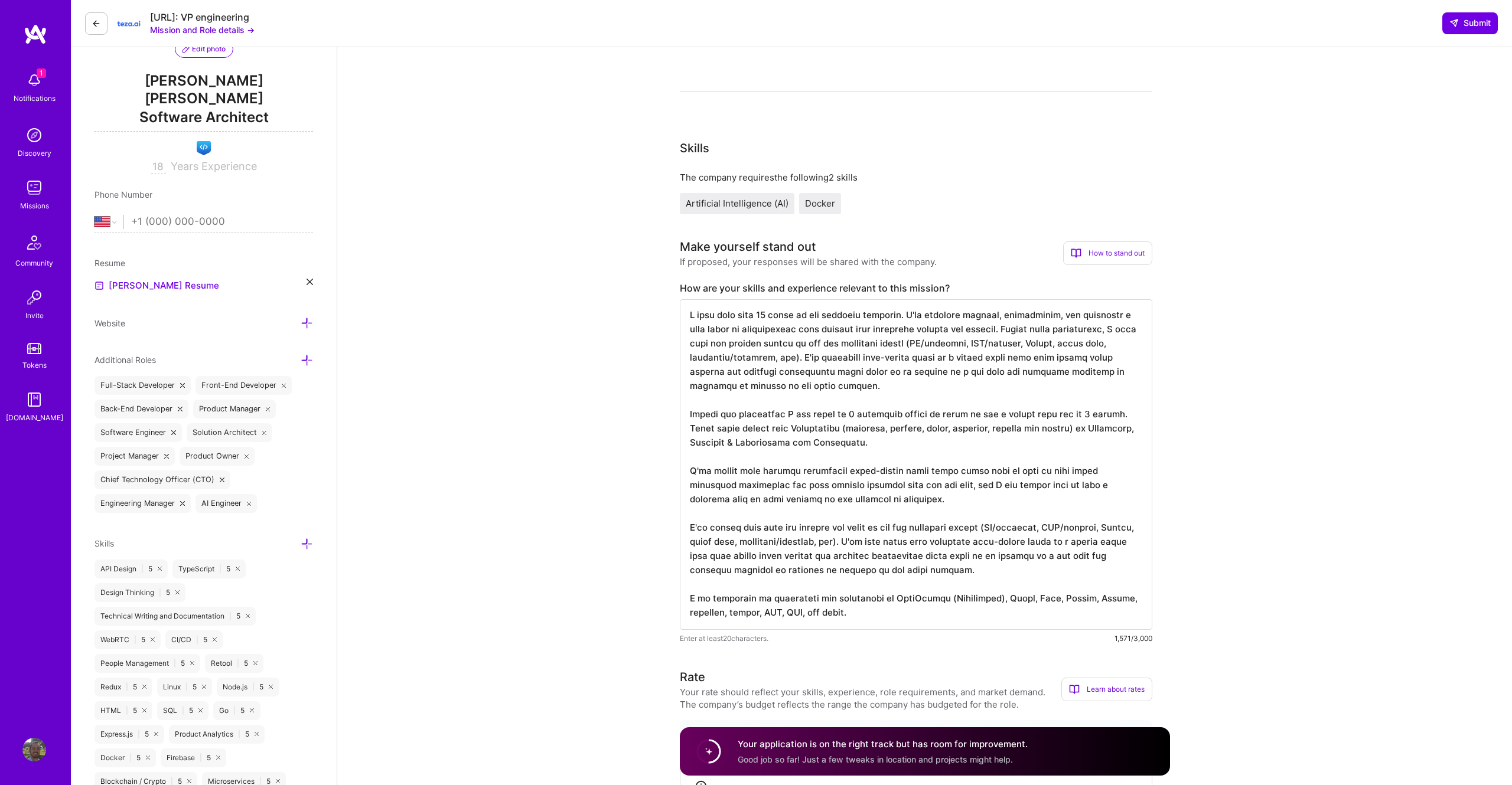
drag, startPoint x: 1004, startPoint y: 332, endPoint x: 1004, endPoint y: 391, distance: 59.0
click at [1004, 391] on textarea at bounding box center [916, 464] width 473 height 331
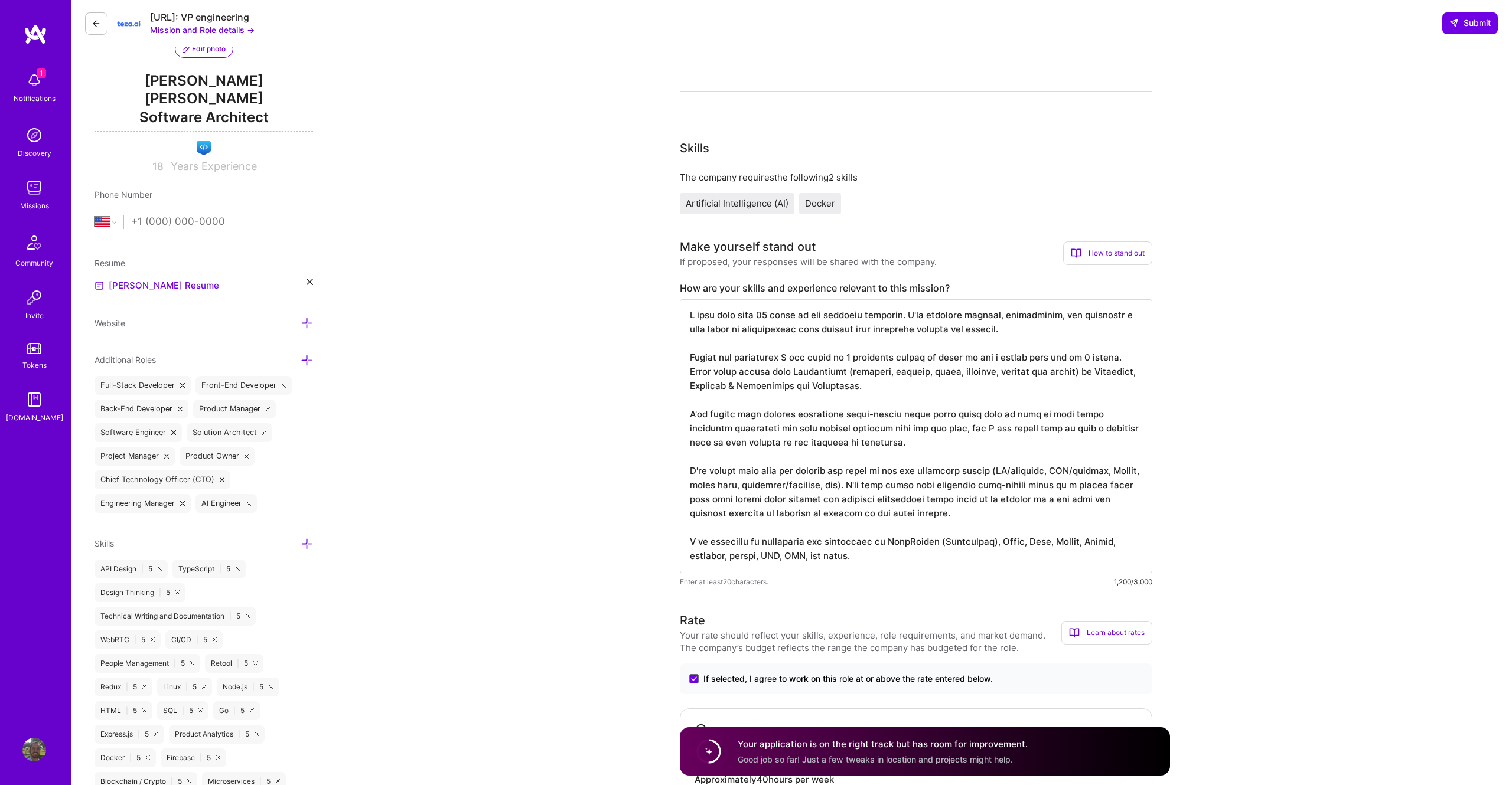
type textarea "I have more than 18 years in the software industry. I've designed systems, impl…"
click at [1469, 25] on span "Submit" at bounding box center [1470, 22] width 41 height 12
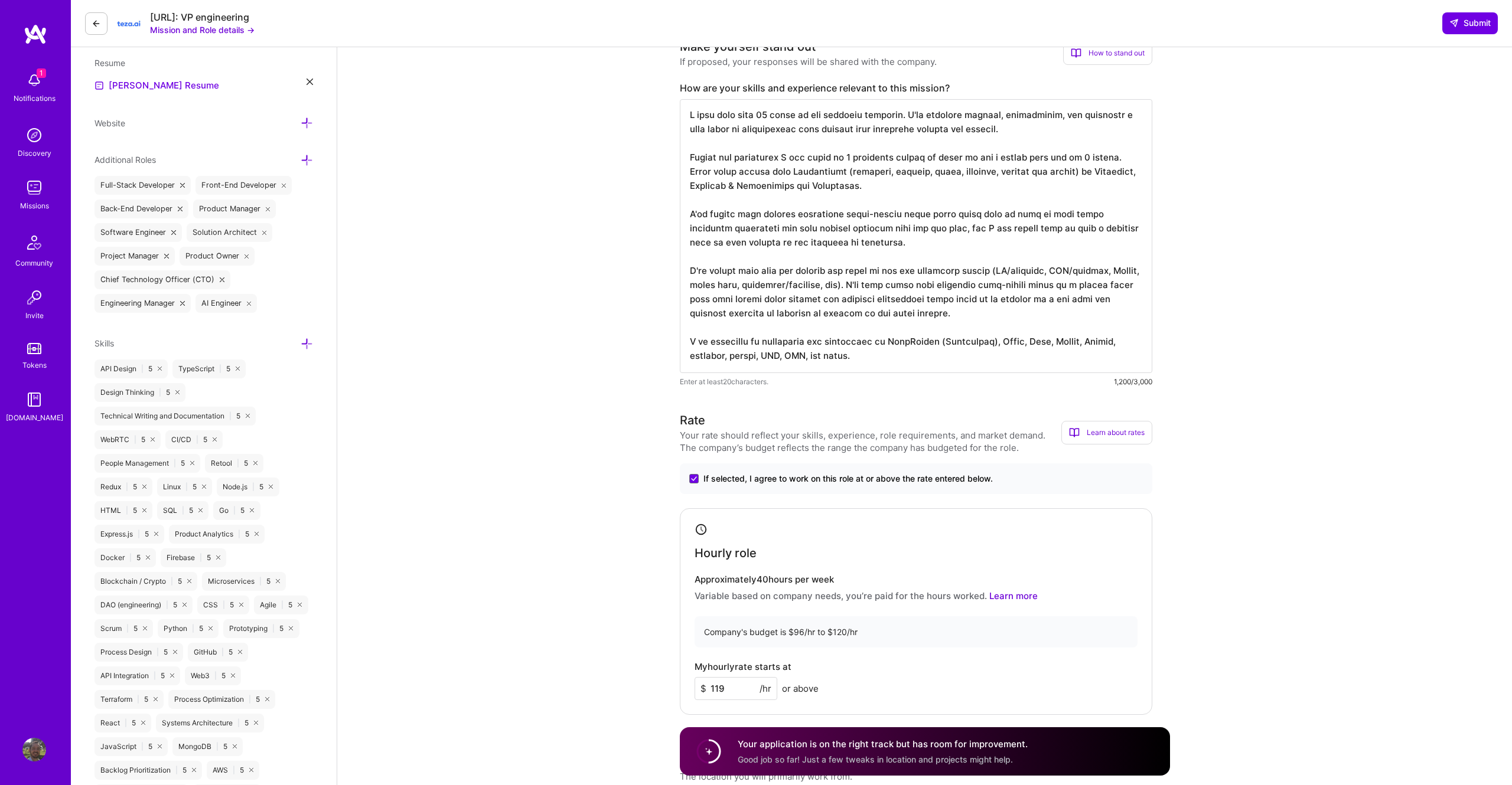
scroll to position [0, 0]
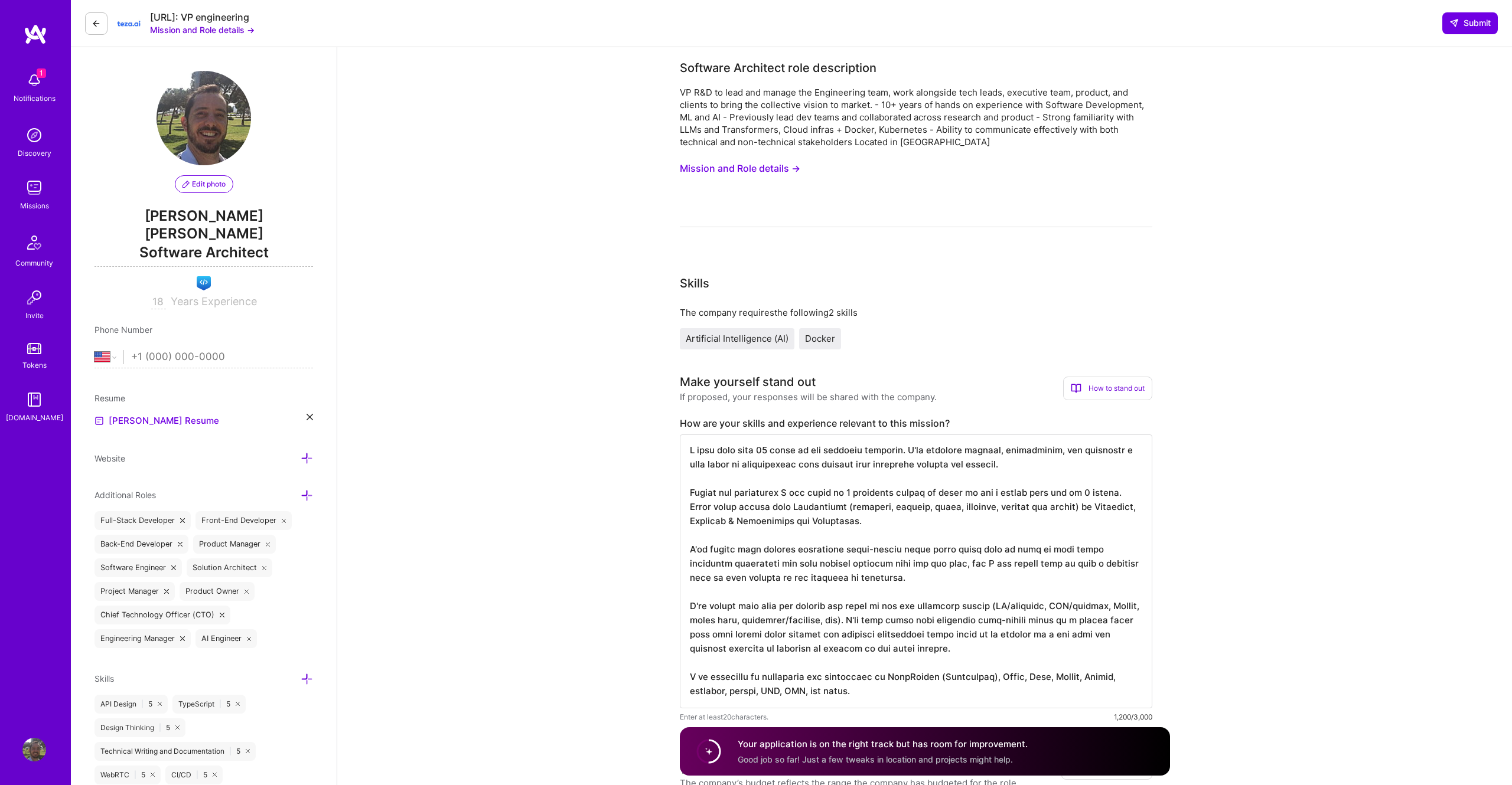
click at [1039, 546] on textarea at bounding box center [916, 572] width 473 height 274
click at [1454, 26] on icon at bounding box center [1454, 23] width 9 height 9
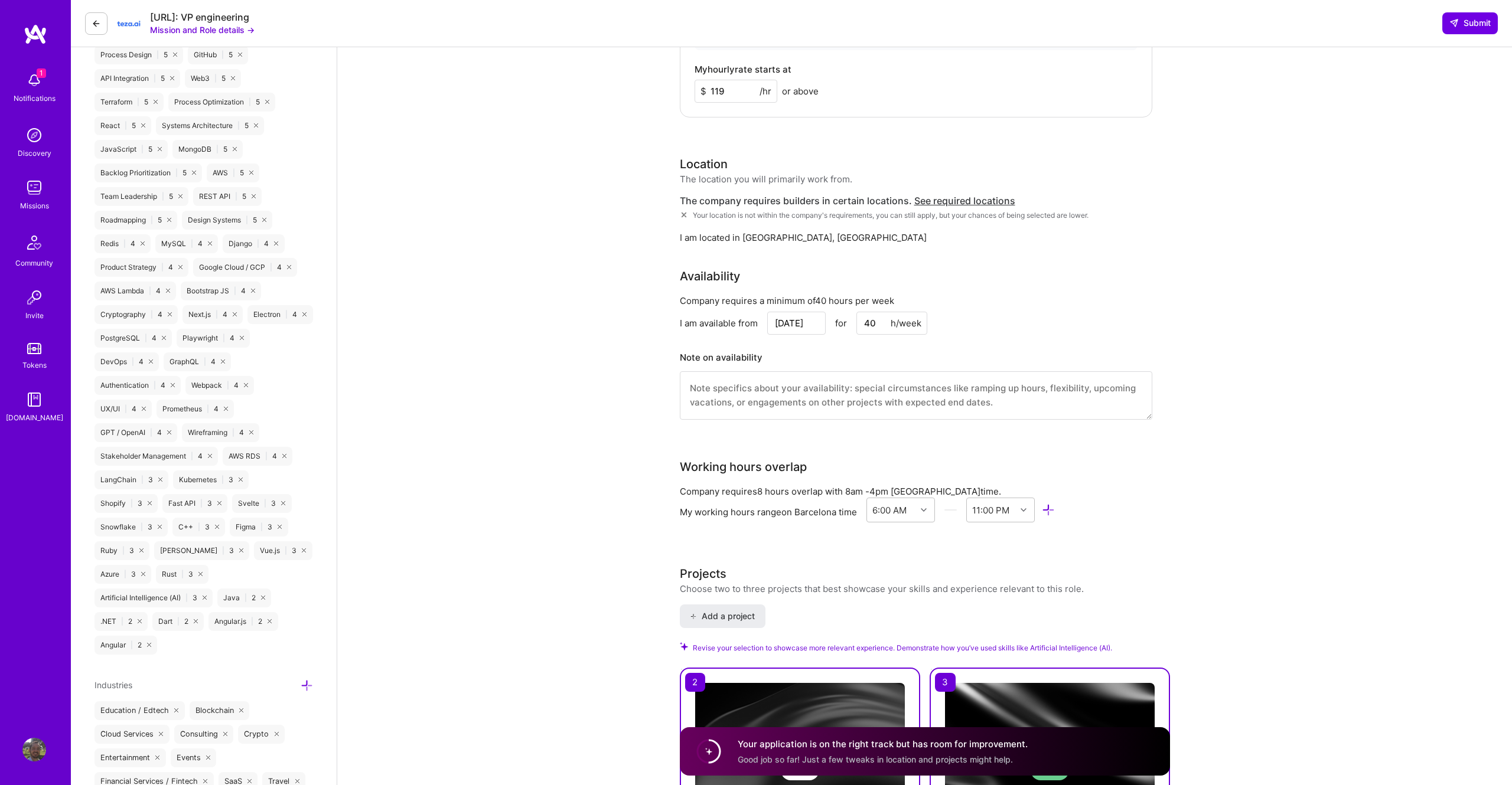
scroll to position [875, 0]
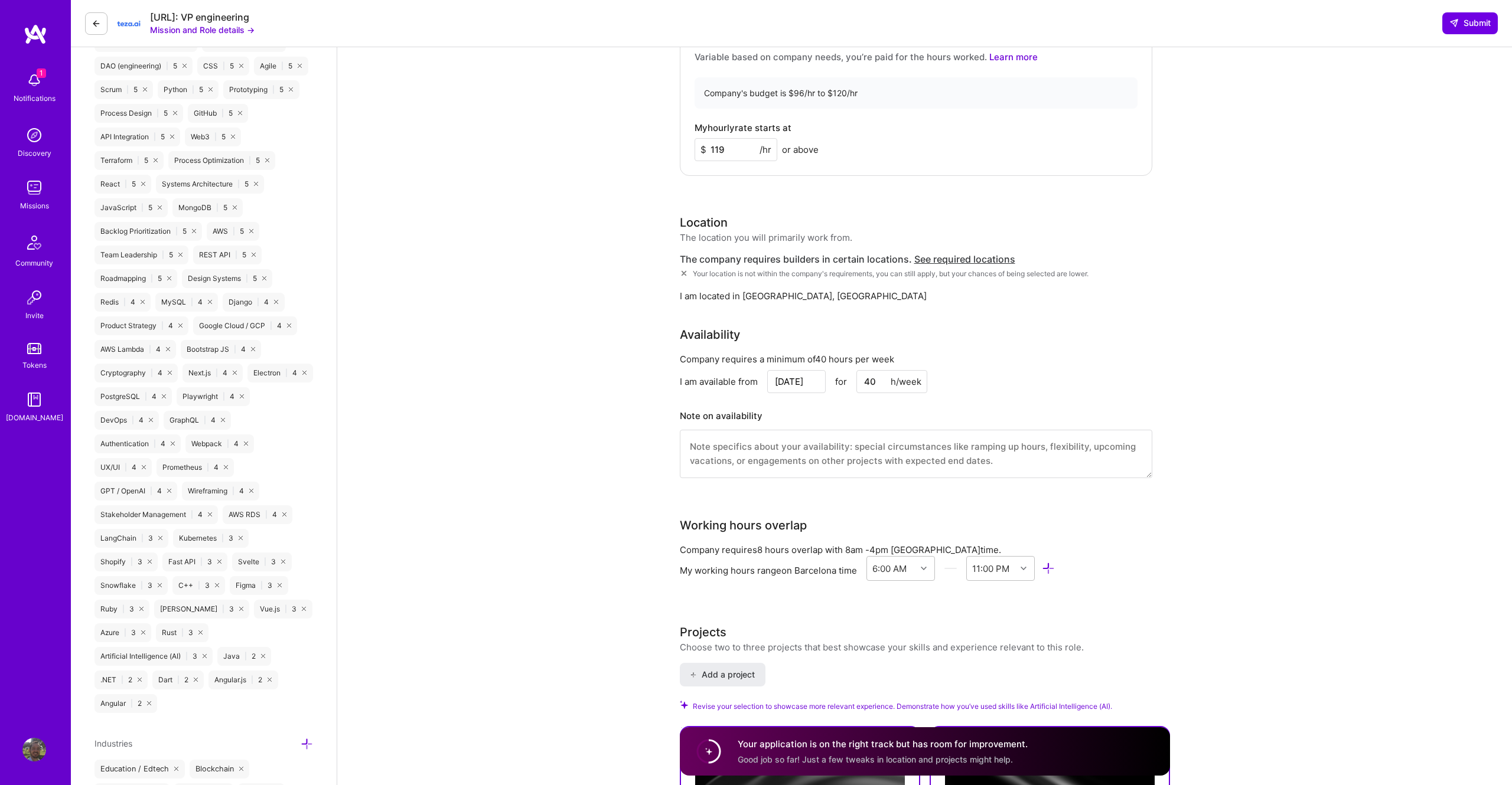
click at [936, 261] on span "See required locations" at bounding box center [964, 259] width 101 height 12
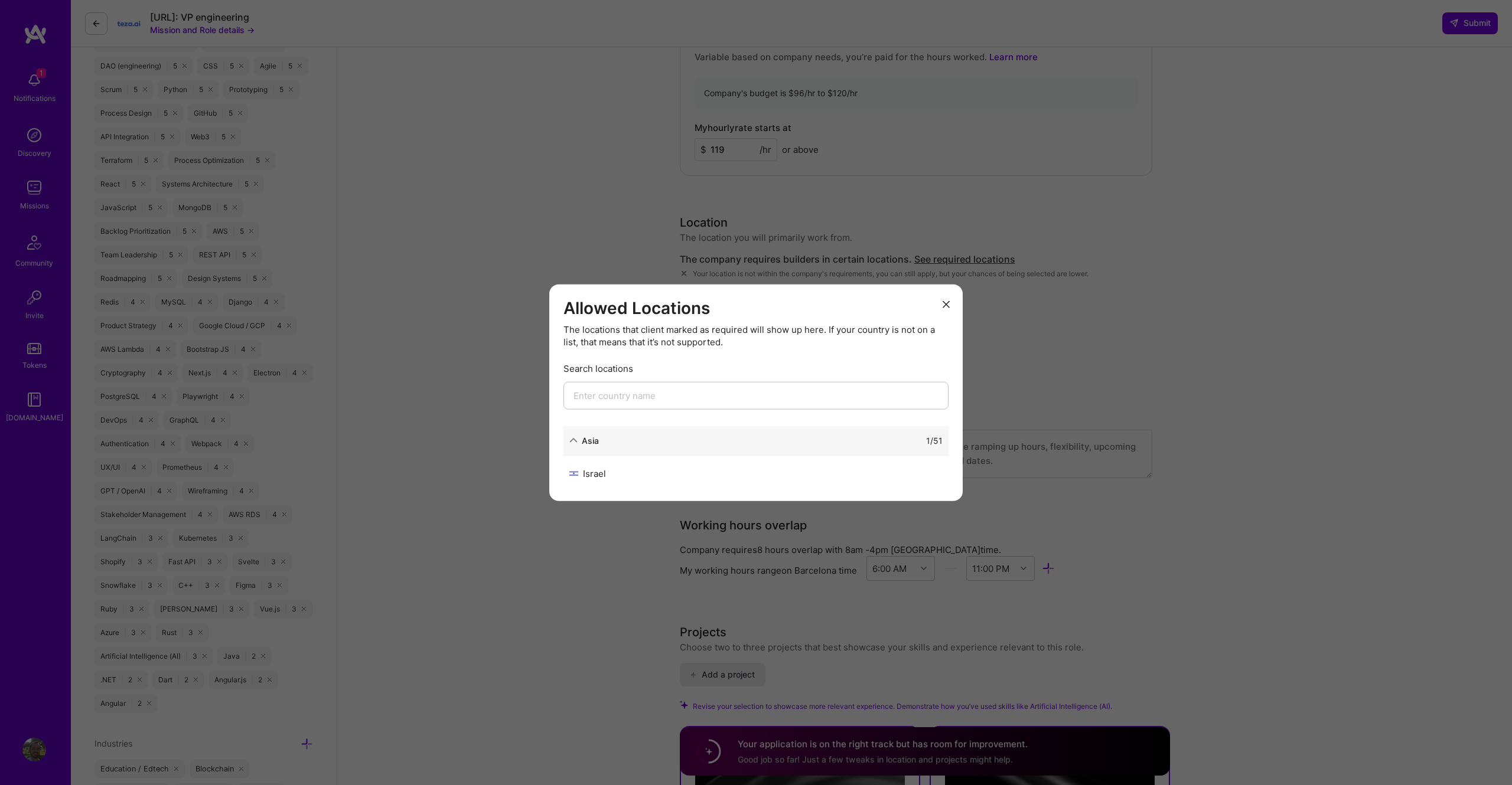
click at [950, 302] on button "modal" at bounding box center [946, 303] width 14 height 20
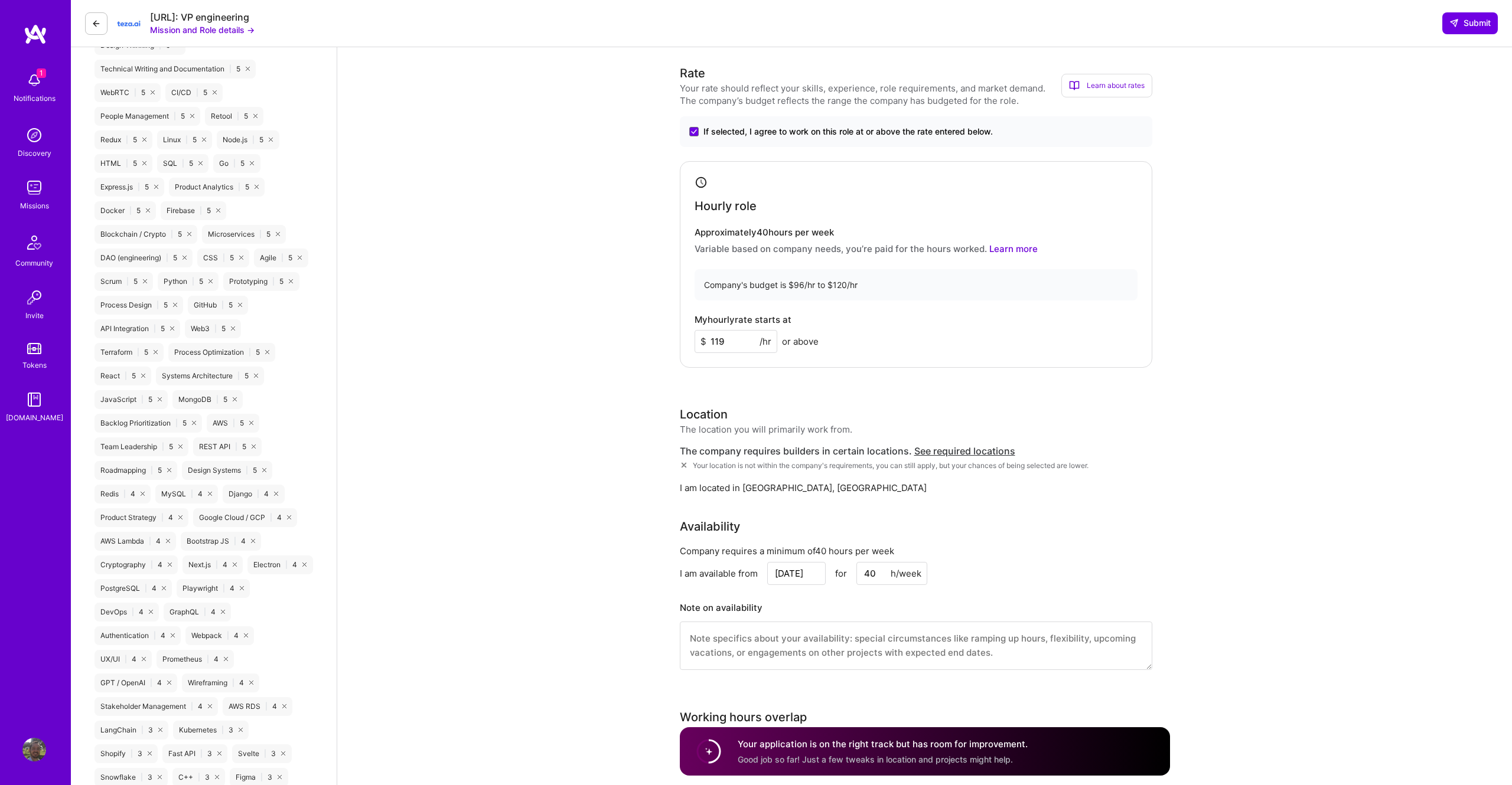
scroll to position [0, 0]
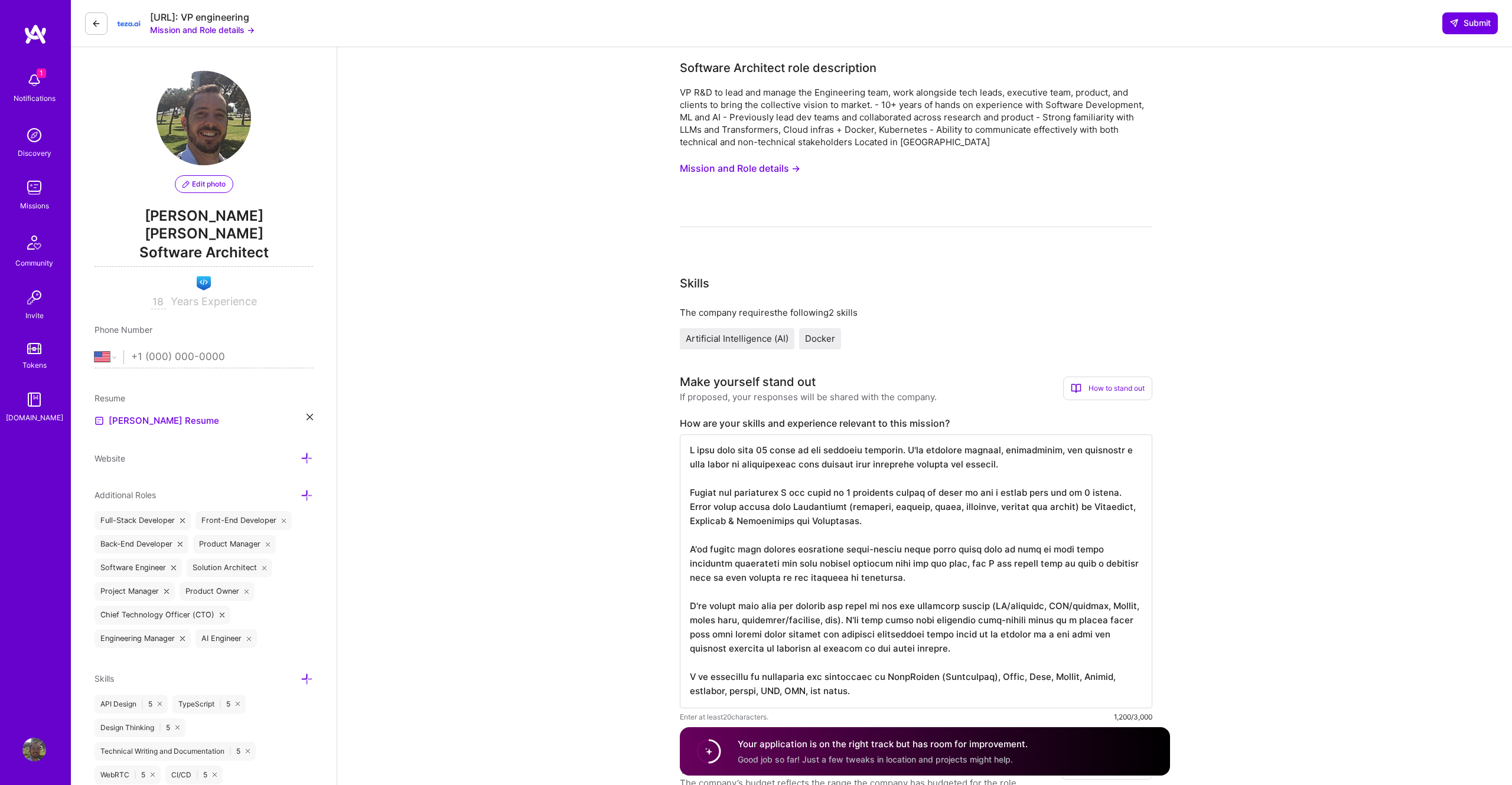
click at [710, 338] on span "Artificial Intelligence (AI)" at bounding box center [737, 338] width 103 height 11
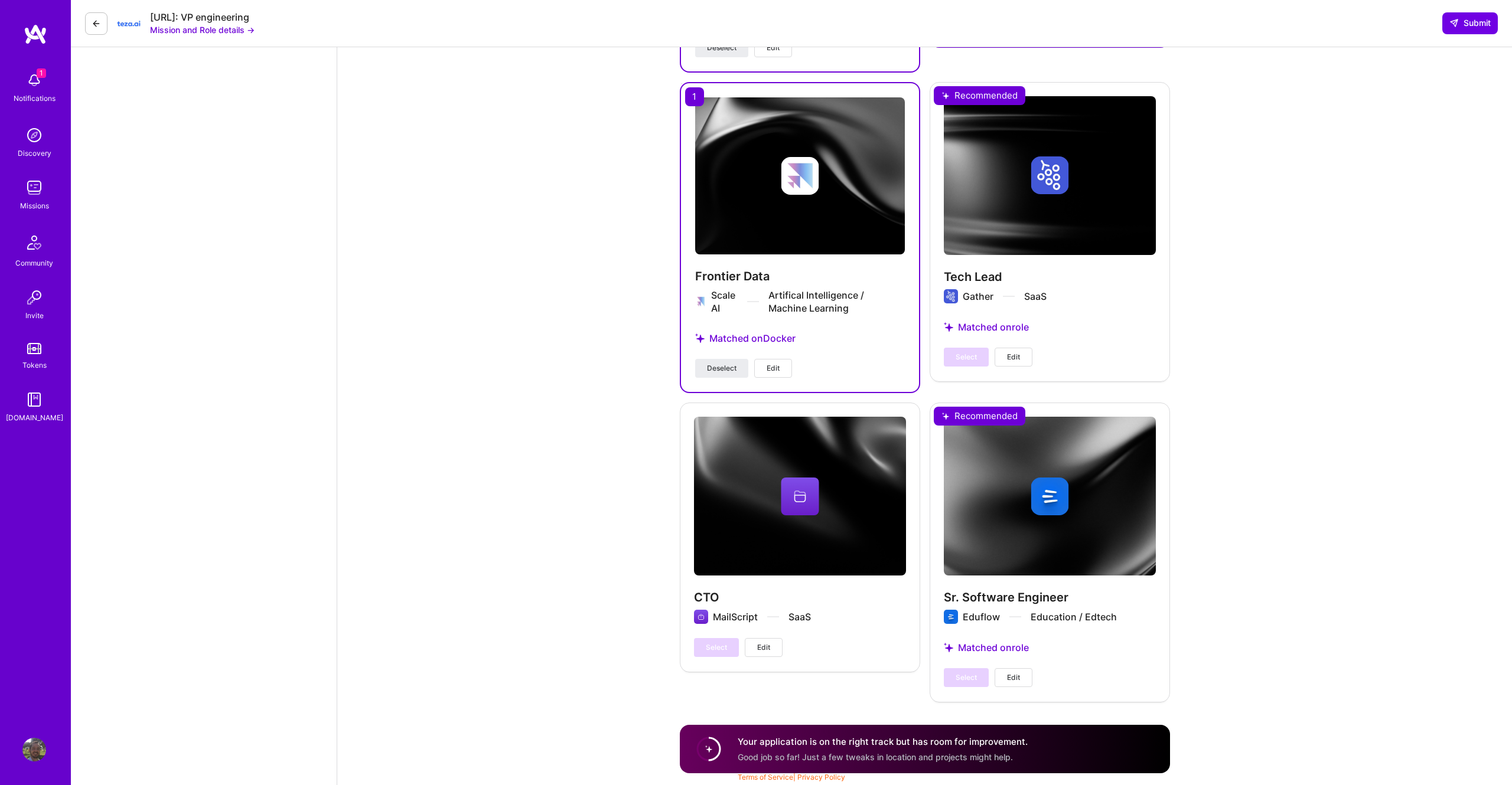
scroll to position [1723, 0]
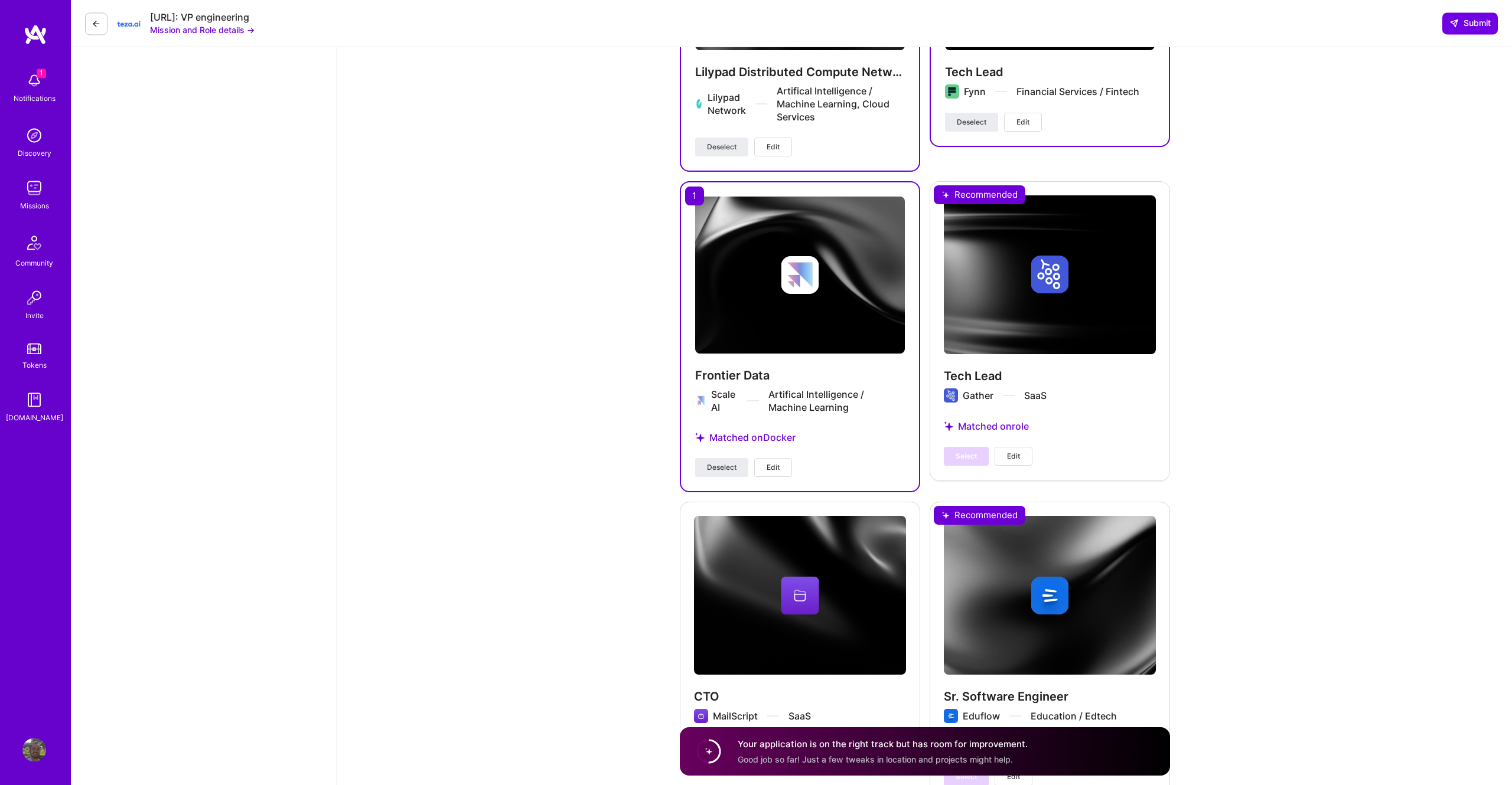
click at [33, 43] on img at bounding box center [35, 34] width 23 height 21
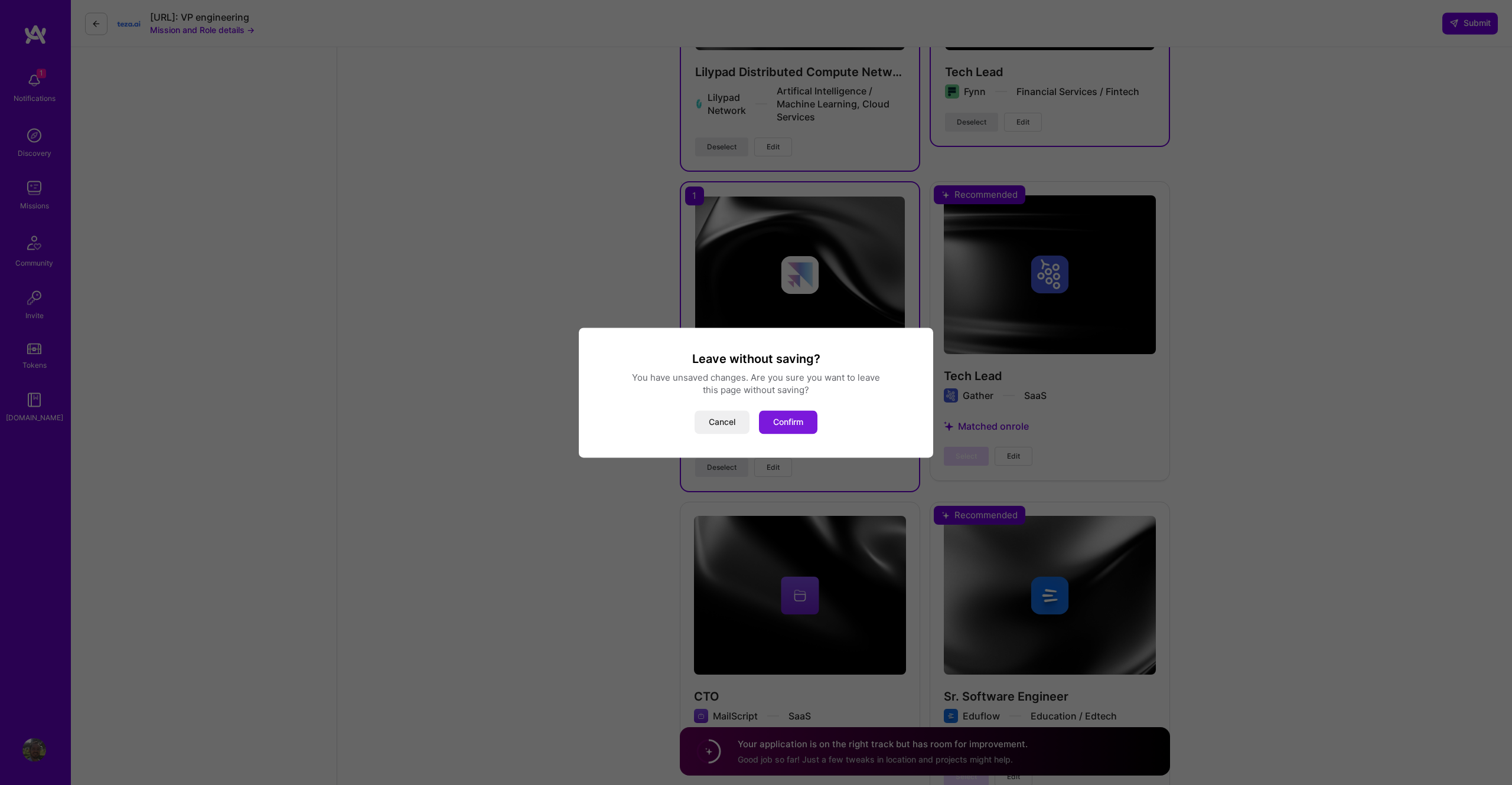
click at [785, 428] on button "Confirm" at bounding box center [788, 421] width 59 height 23
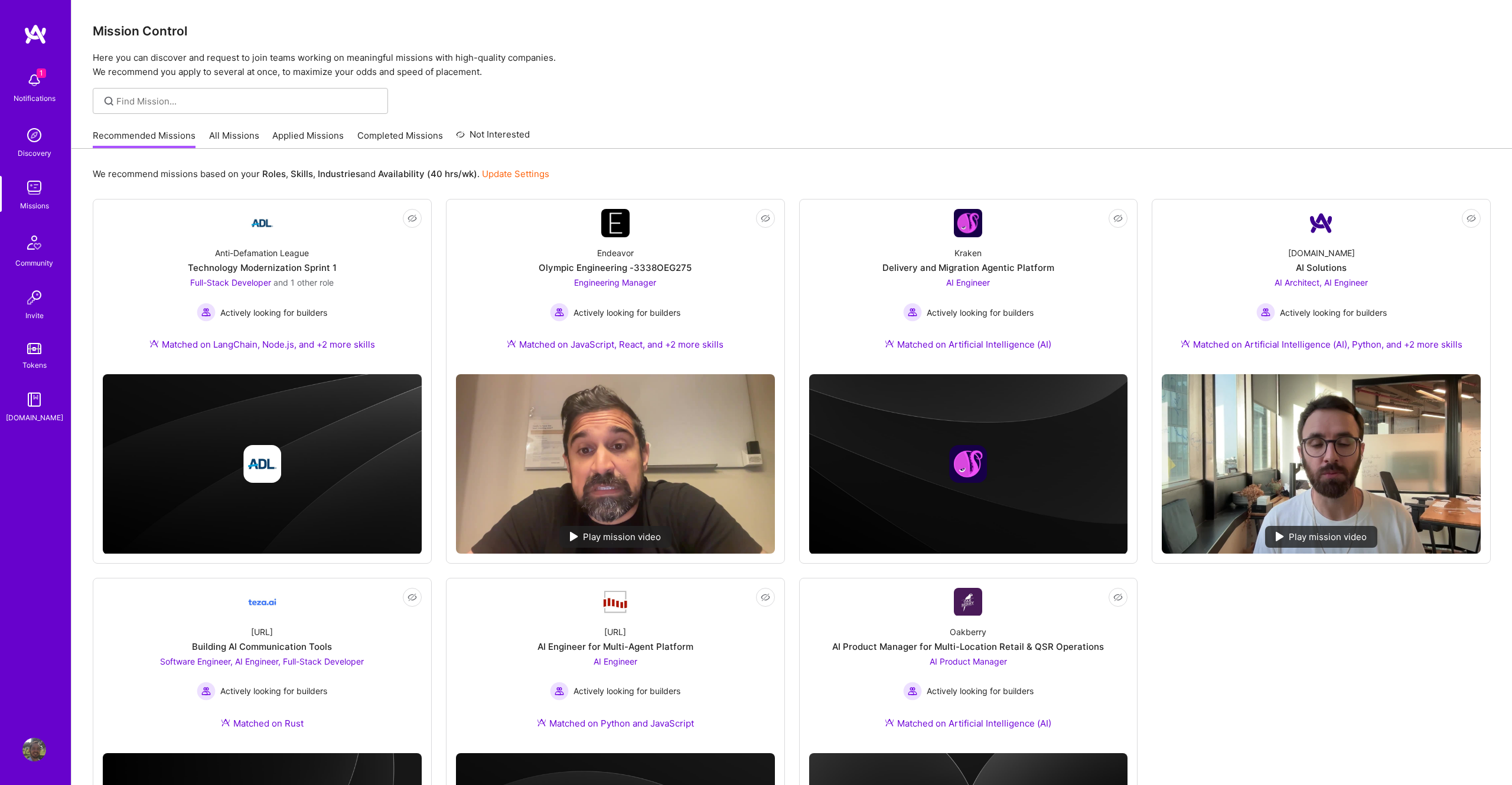
click at [220, 133] on link "All Missions" at bounding box center [234, 139] width 50 height 20
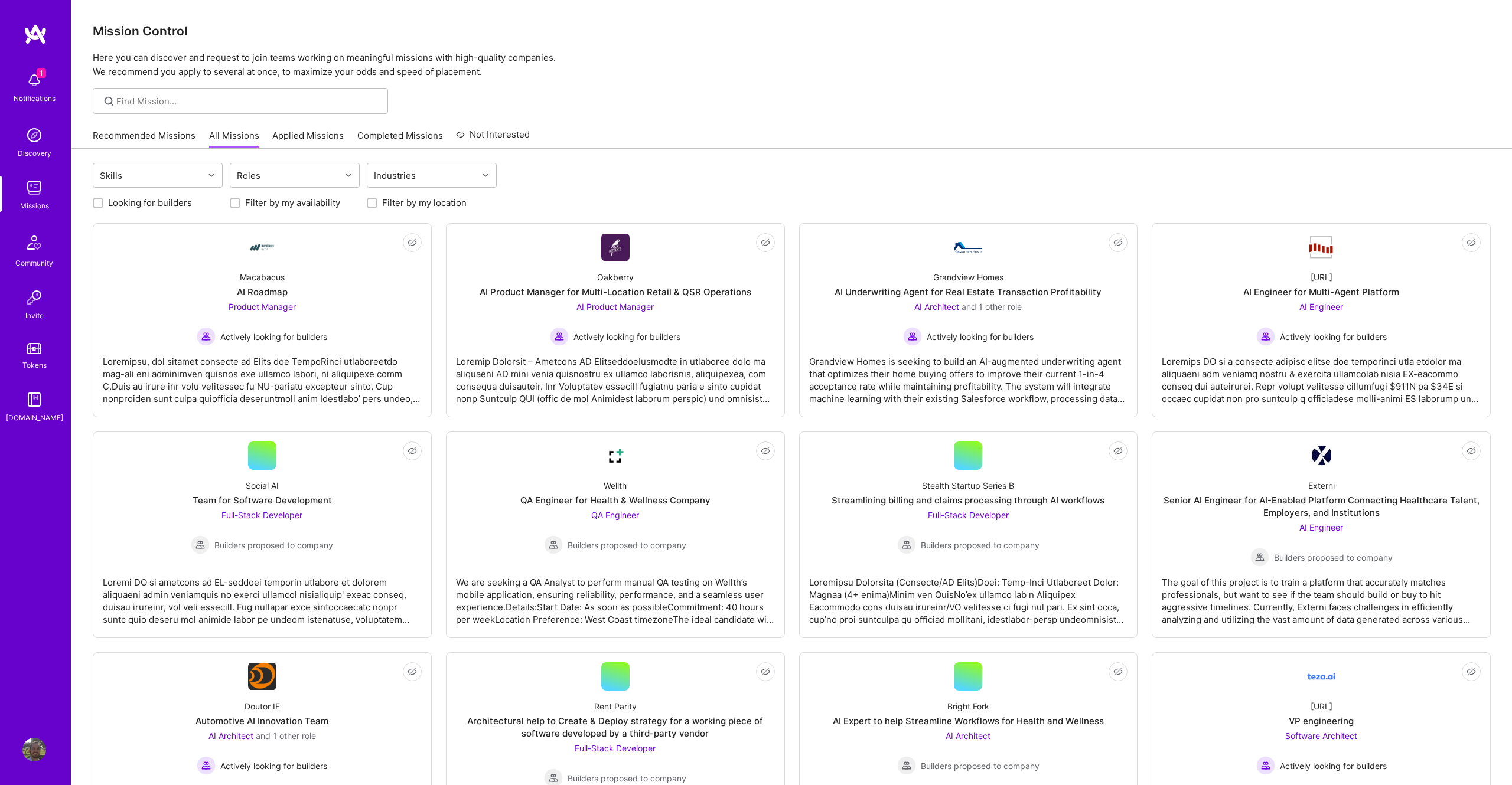
click at [184, 205] on label "Looking for builders" at bounding box center [150, 202] width 84 height 12
click at [104, 205] on input "Looking for builders" at bounding box center [99, 203] width 8 height 8
checkbox input "true"
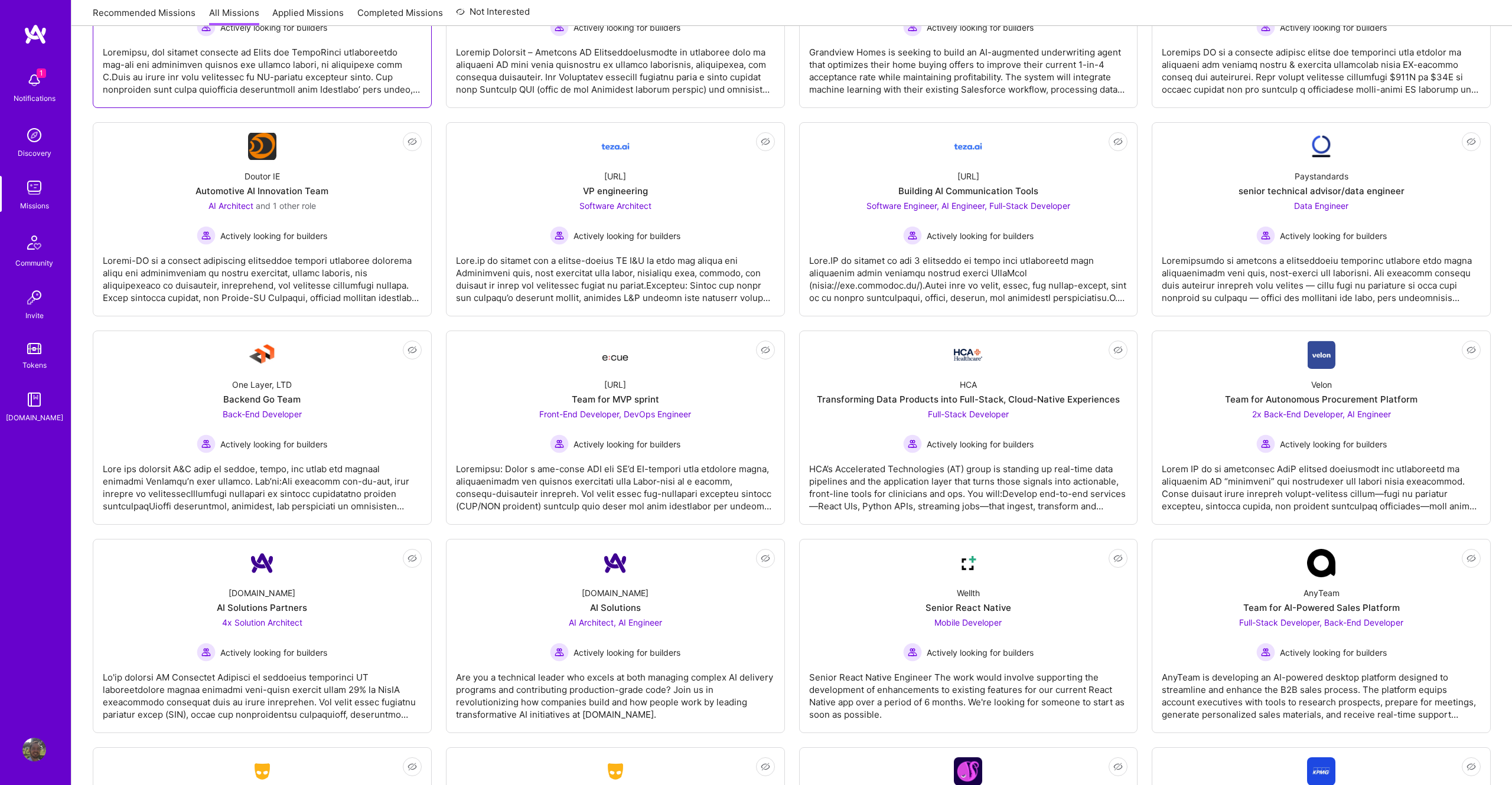
scroll to position [310, 0]
click at [1040, 237] on div "Actively looking for builders" at bounding box center [968, 234] width 203 height 19
click at [717, 437] on div "Ecue.ai Team for MVP sprint Front-End Developer, DevOps Engineer Actively looki…" at bounding box center [616, 409] width 319 height 85
click at [1012, 458] on div "HCA’s Accelerated Technologies (AT) group is standing up real-time data pipelin…" at bounding box center [969, 481] width 319 height 59
click at [1380, 392] on div "Team for Autonomous Procurement Platform" at bounding box center [1321, 397] width 192 height 12
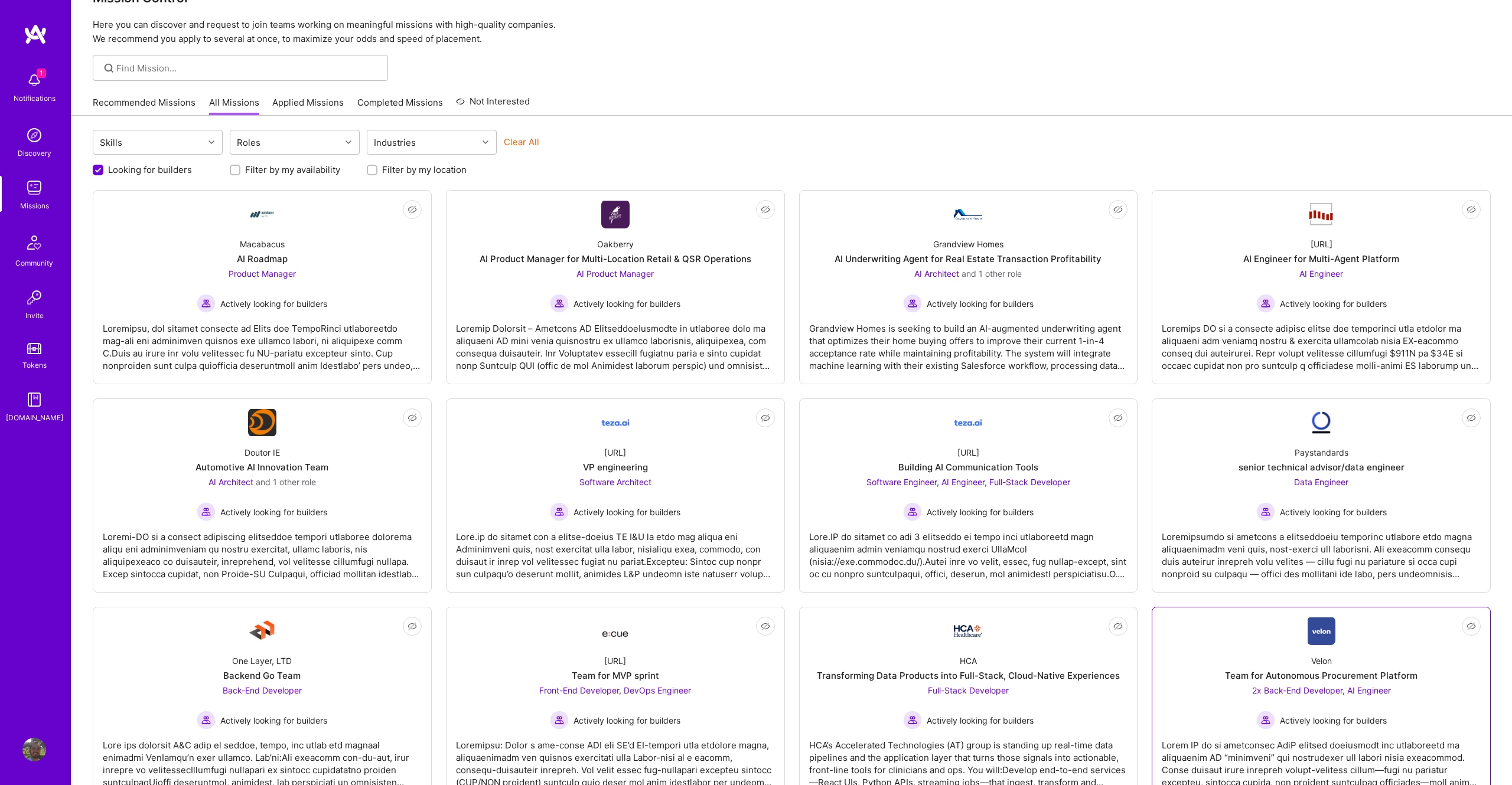
scroll to position [0, 0]
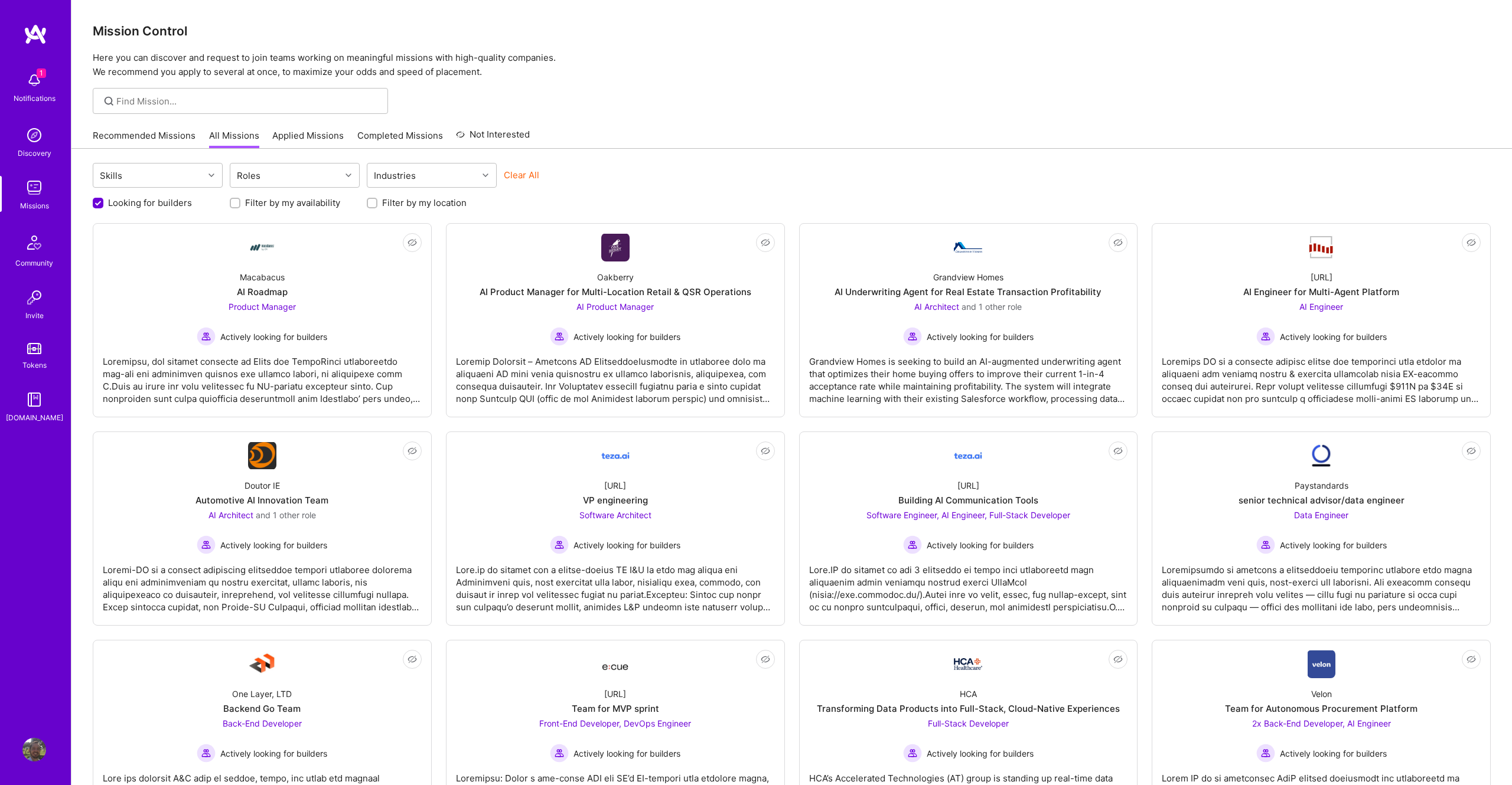
click at [312, 143] on link "Applied Missions" at bounding box center [308, 139] width 72 height 20
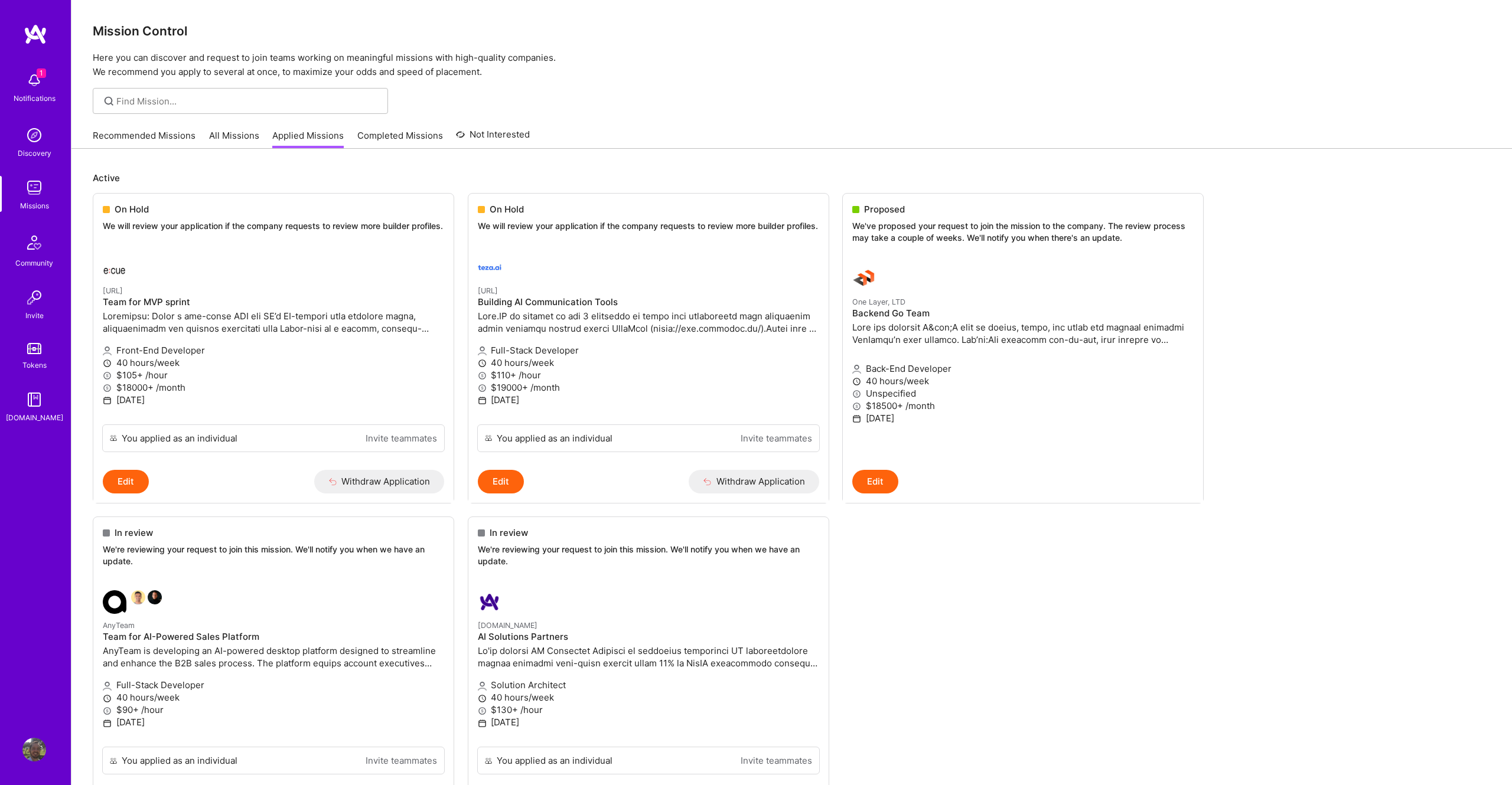
click at [222, 134] on link "All Missions" at bounding box center [234, 139] width 50 height 20
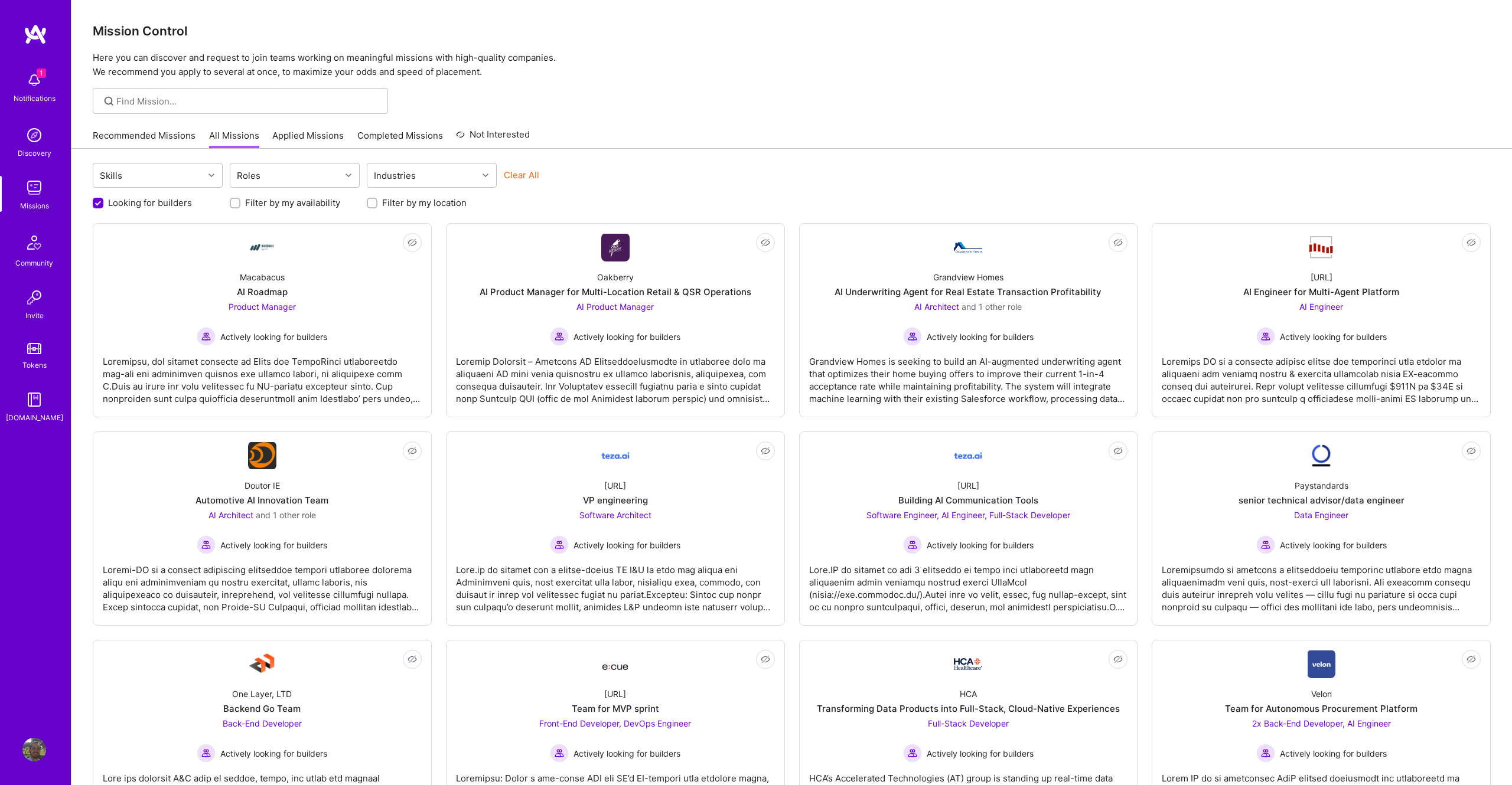
click at [138, 141] on link "Recommended Missions" at bounding box center [144, 139] width 103 height 20
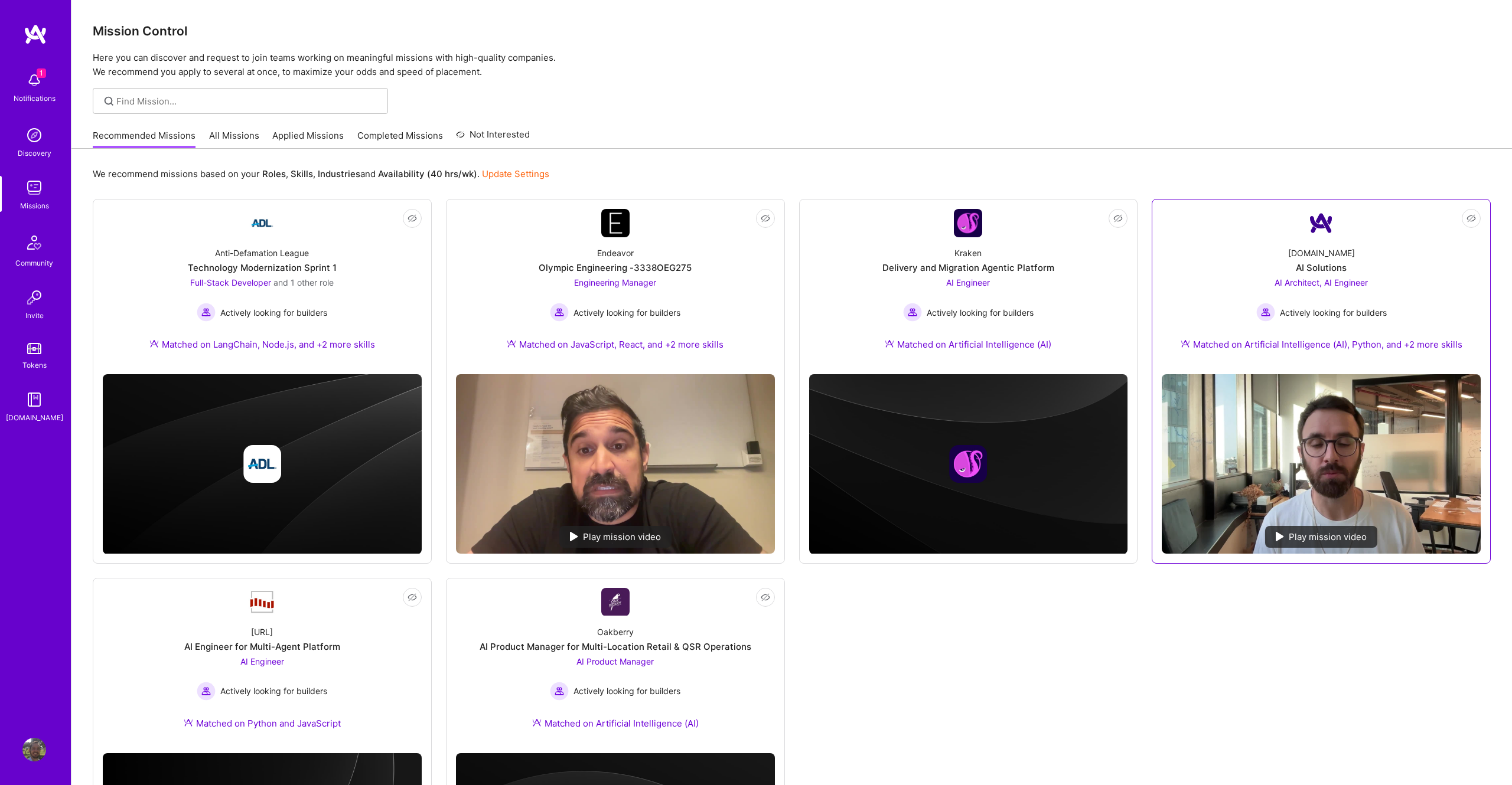
scroll to position [186, 0]
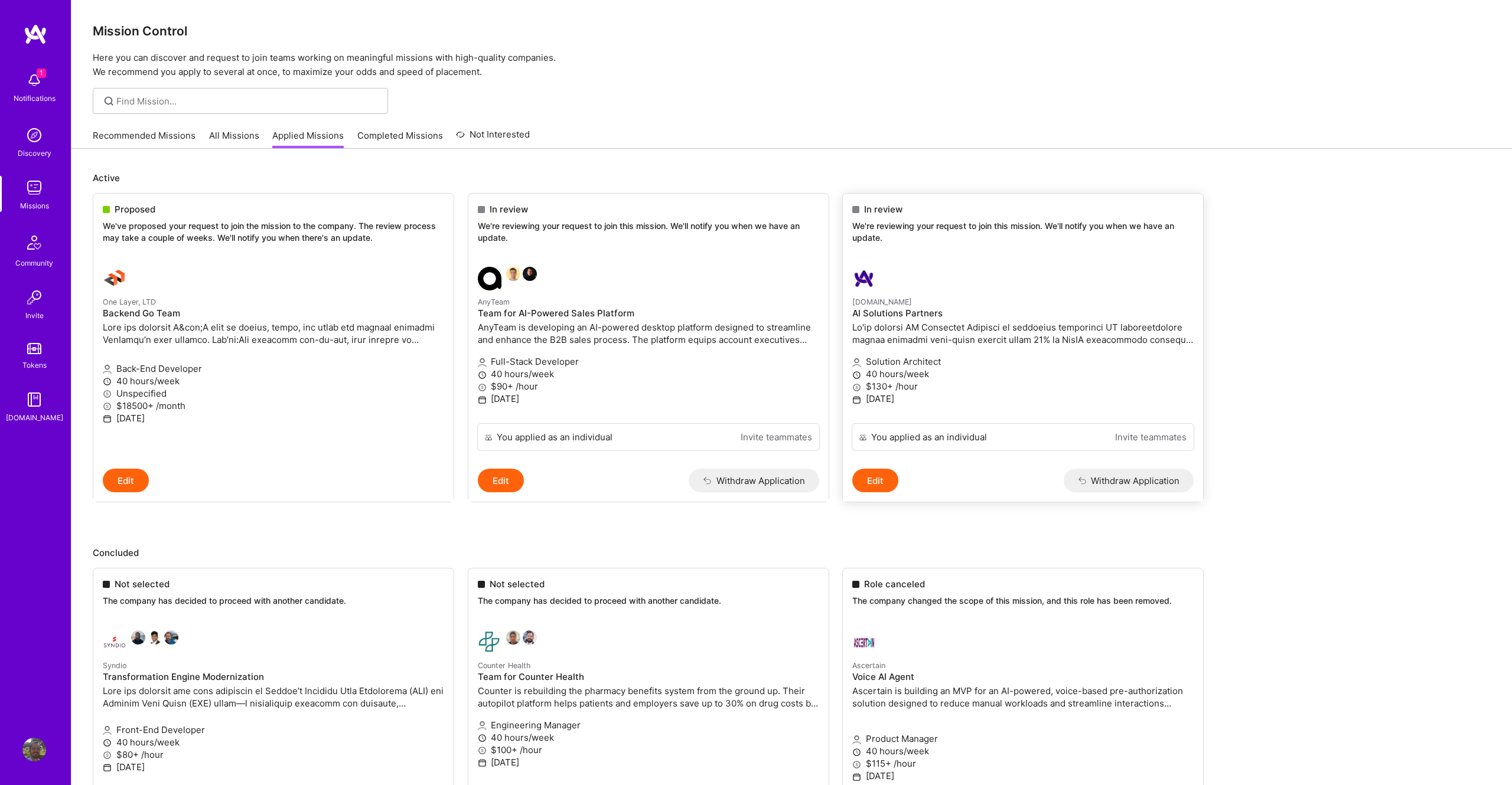
click at [1007, 294] on link "[DOMAIN_NAME] AI Solutions Partners Solution Architect 40 hours/week $130+ /hou…" at bounding box center [1023, 340] width 360 height 166
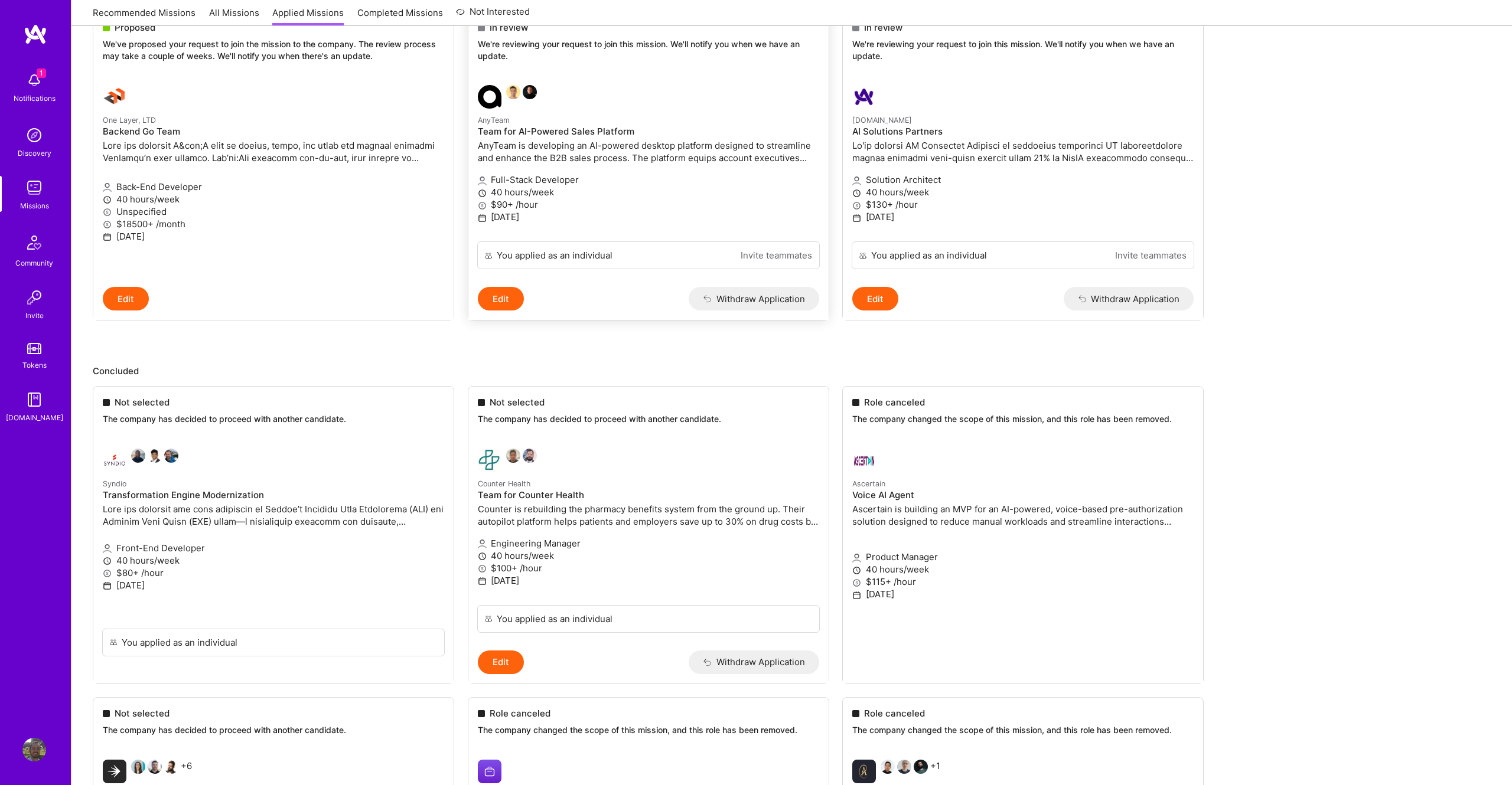
click at [613, 131] on h4 "Team for AI-Powered Sales Platform" at bounding box center [648, 131] width 341 height 10
click at [713, 487] on p "Counter Health" at bounding box center [648, 484] width 341 height 13
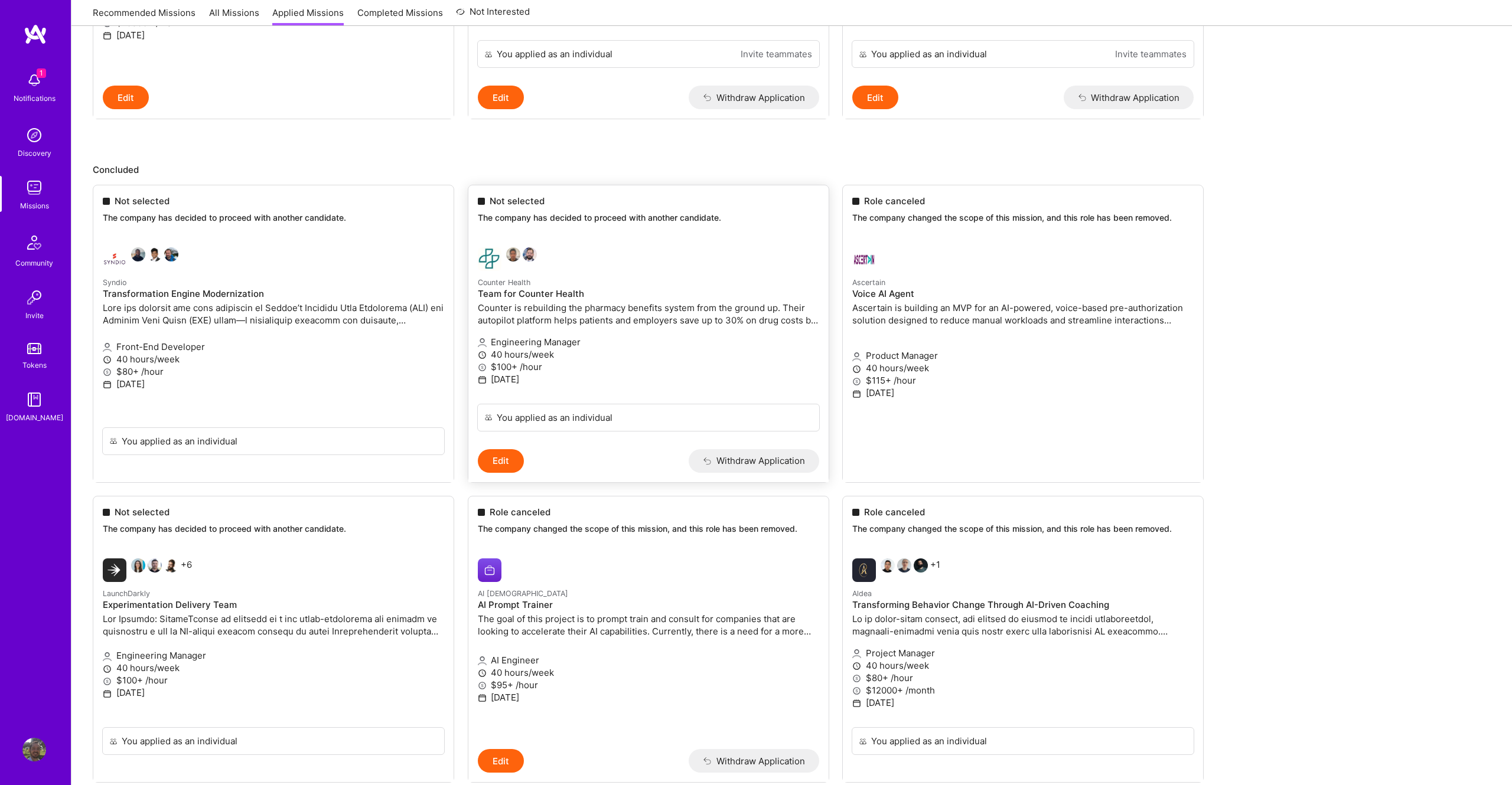
scroll to position [400, 0]
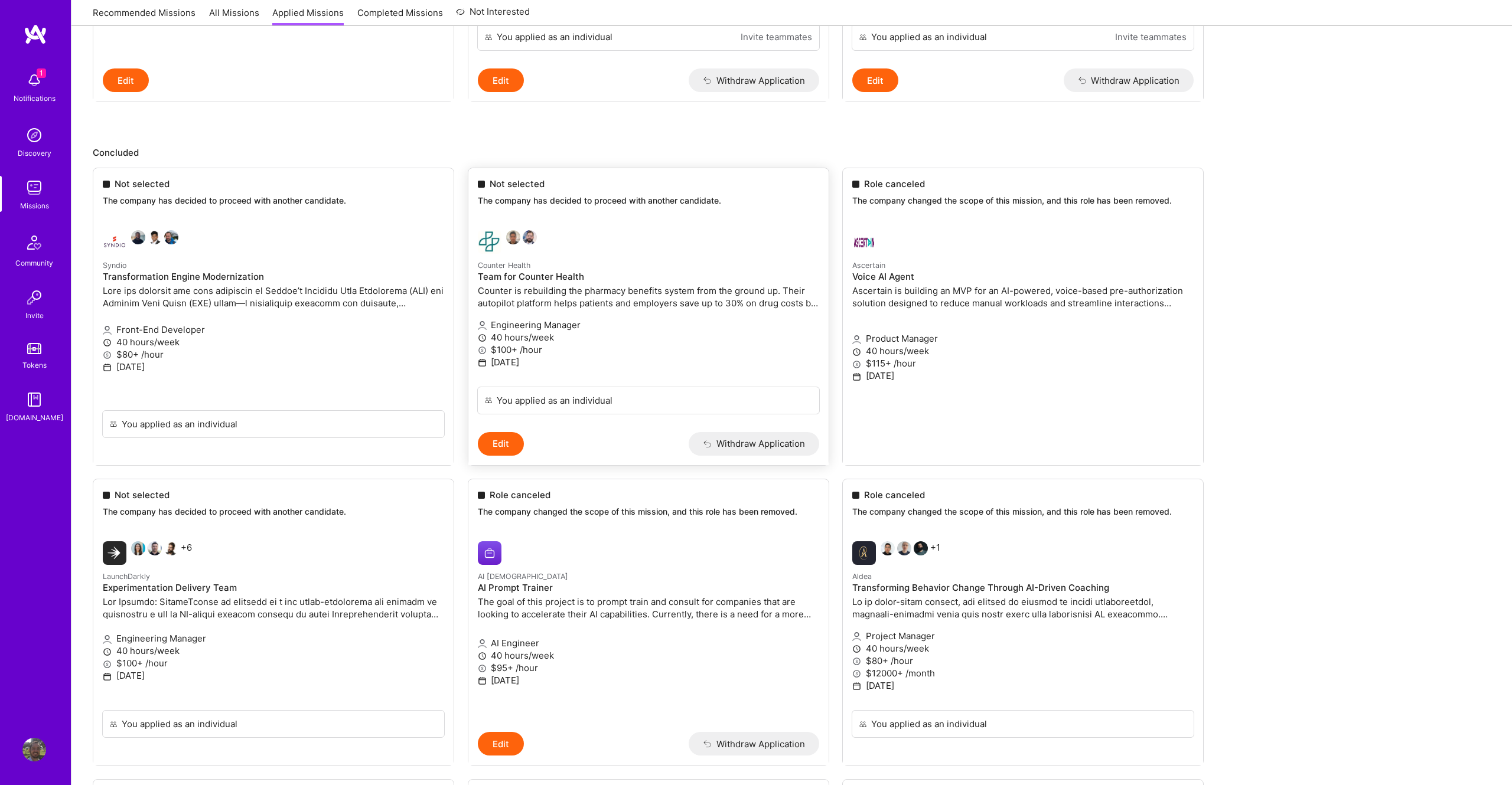
click at [504, 447] on button "Edit" at bounding box center [500, 444] width 46 height 23
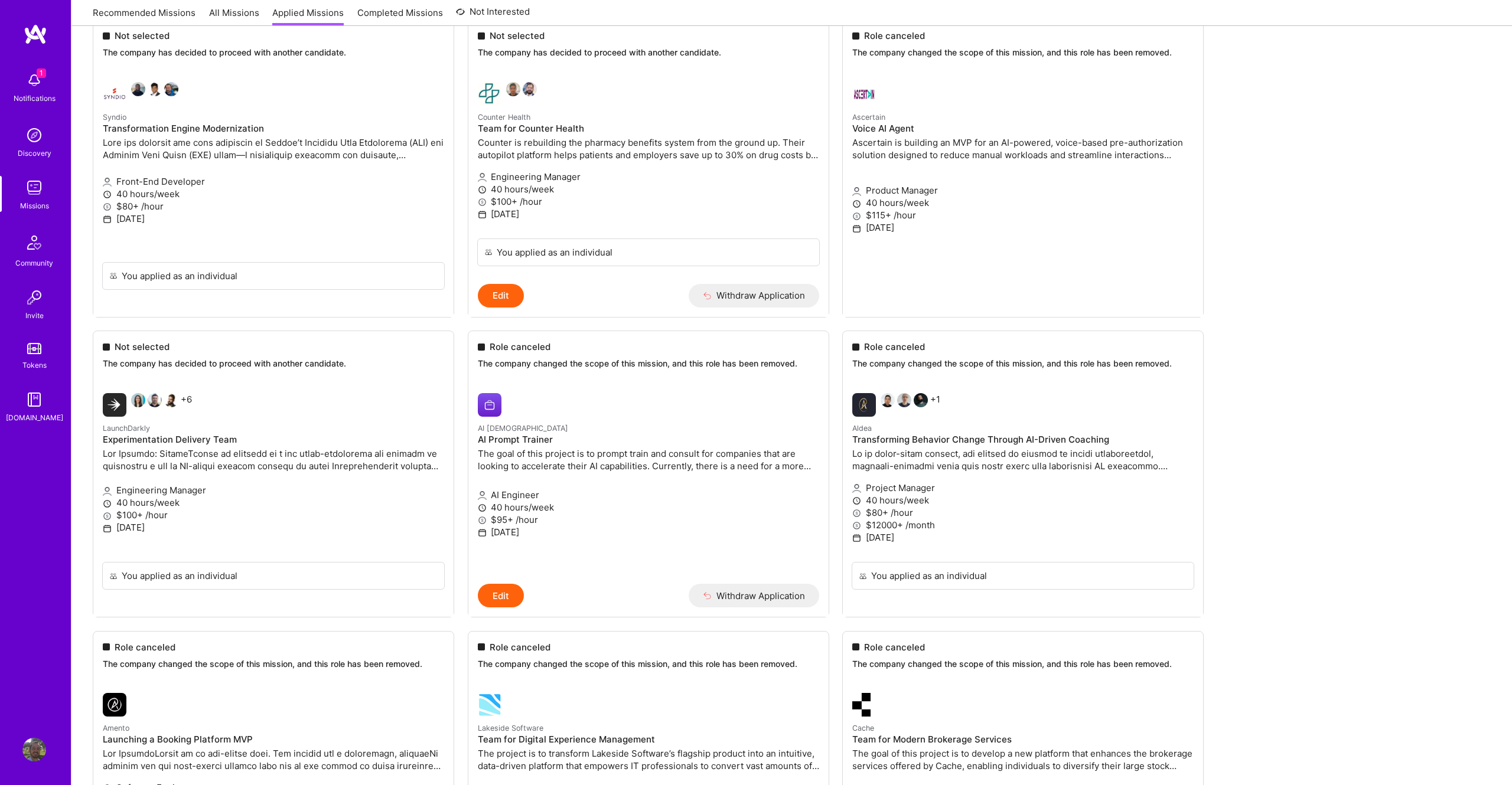
scroll to position [550, 0]
click at [532, 455] on p "The goal of this project is to prompt train and consult for companies that are …" at bounding box center [648, 459] width 341 height 25
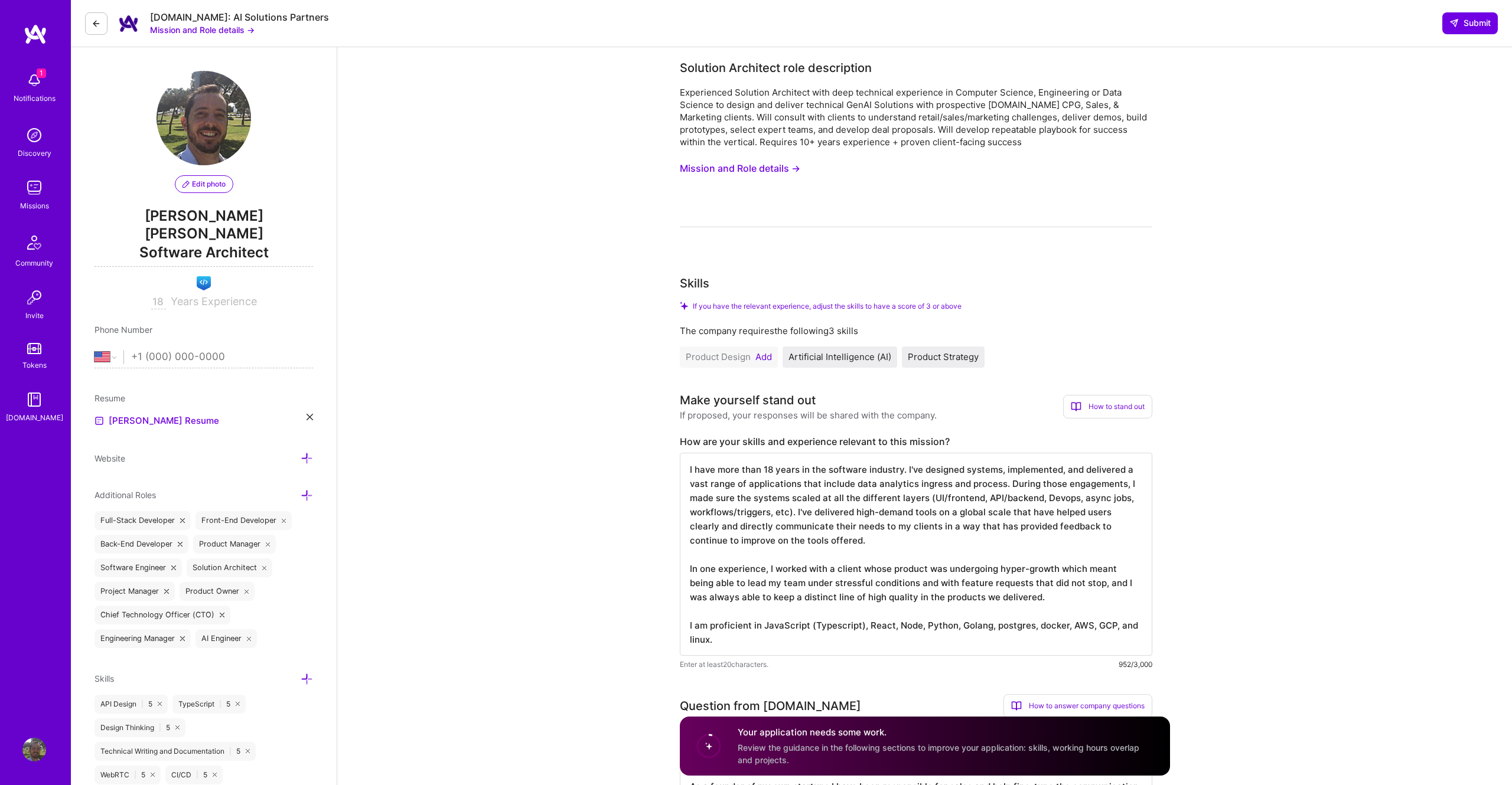
select select "US"
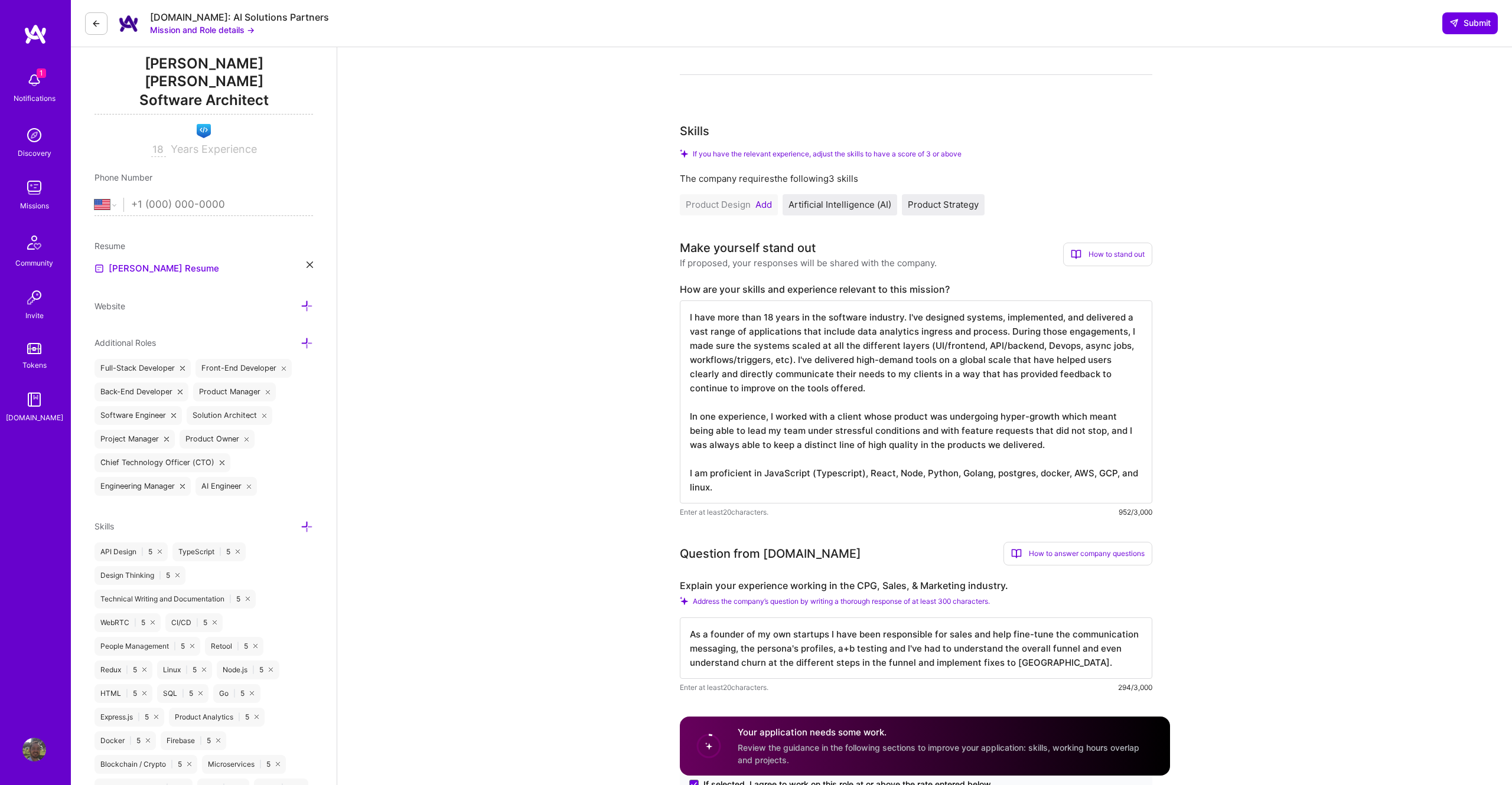
scroll to position [158, 0]
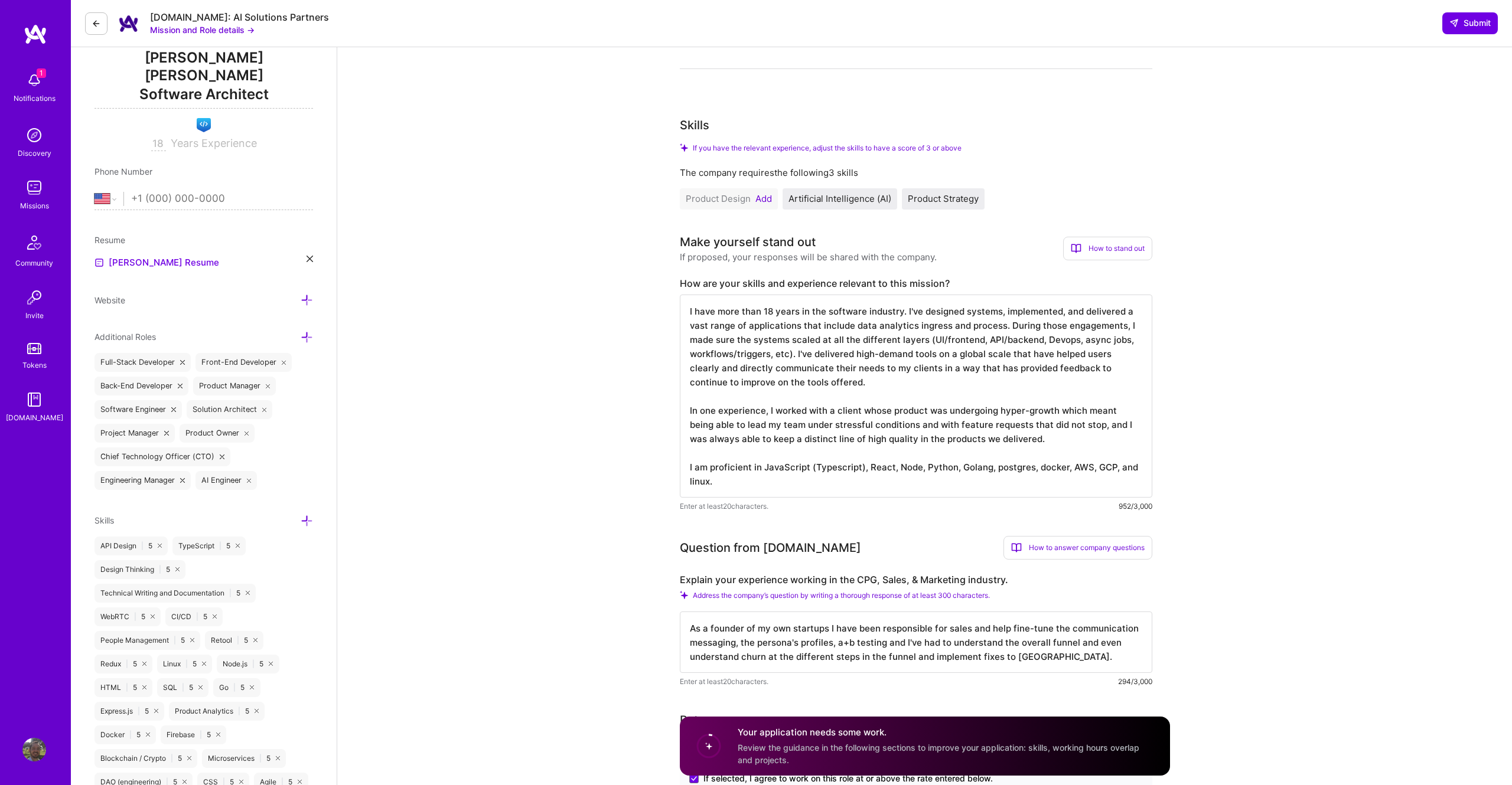
click at [702, 448] on textarea "I have more than 18 years in the software industry. I've designed systems, impl…" at bounding box center [916, 396] width 473 height 203
drag, startPoint x: 725, startPoint y: 482, endPoint x: 657, endPoint y: 278, distance: 215.0
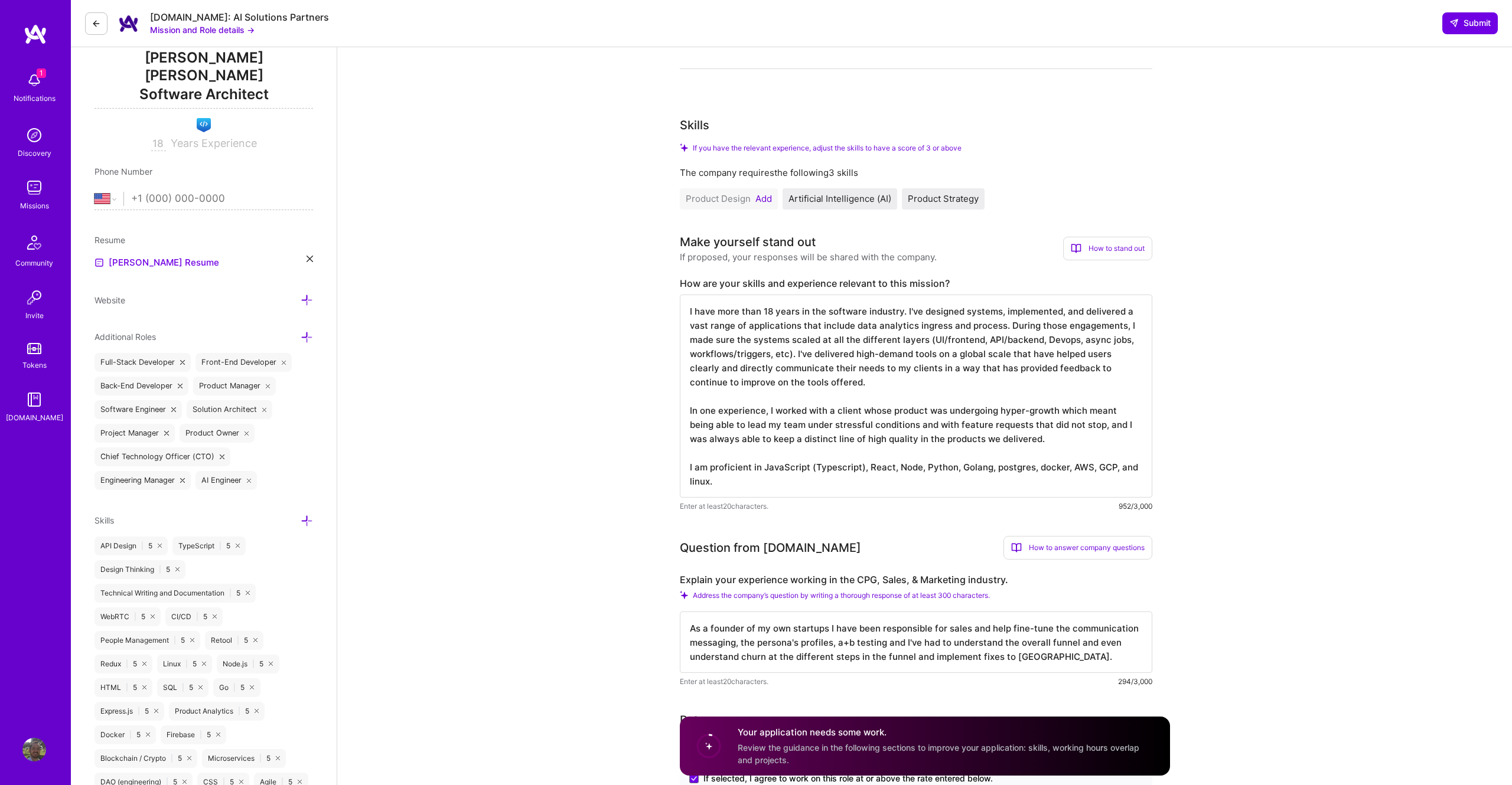
click at [680, 295] on textarea "I have more than 18 years in the software industry. I've designed systems, impl…" at bounding box center [916, 396] width 473 height 203
click at [803, 652] on textarea "As a founder of my own startups I have been responsible for sales and help fine…" at bounding box center [916, 642] width 473 height 62
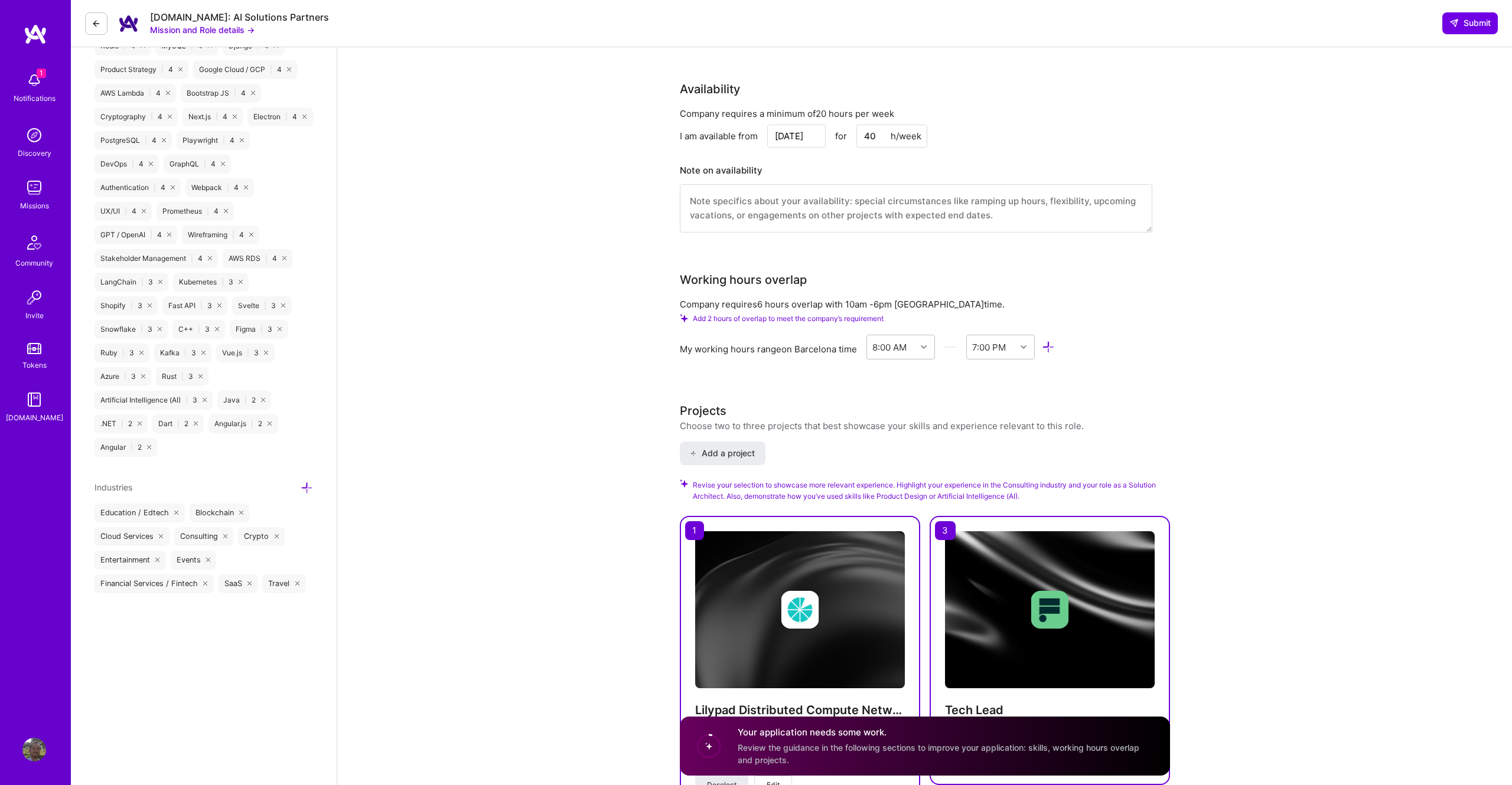
scroll to position [1339, 0]
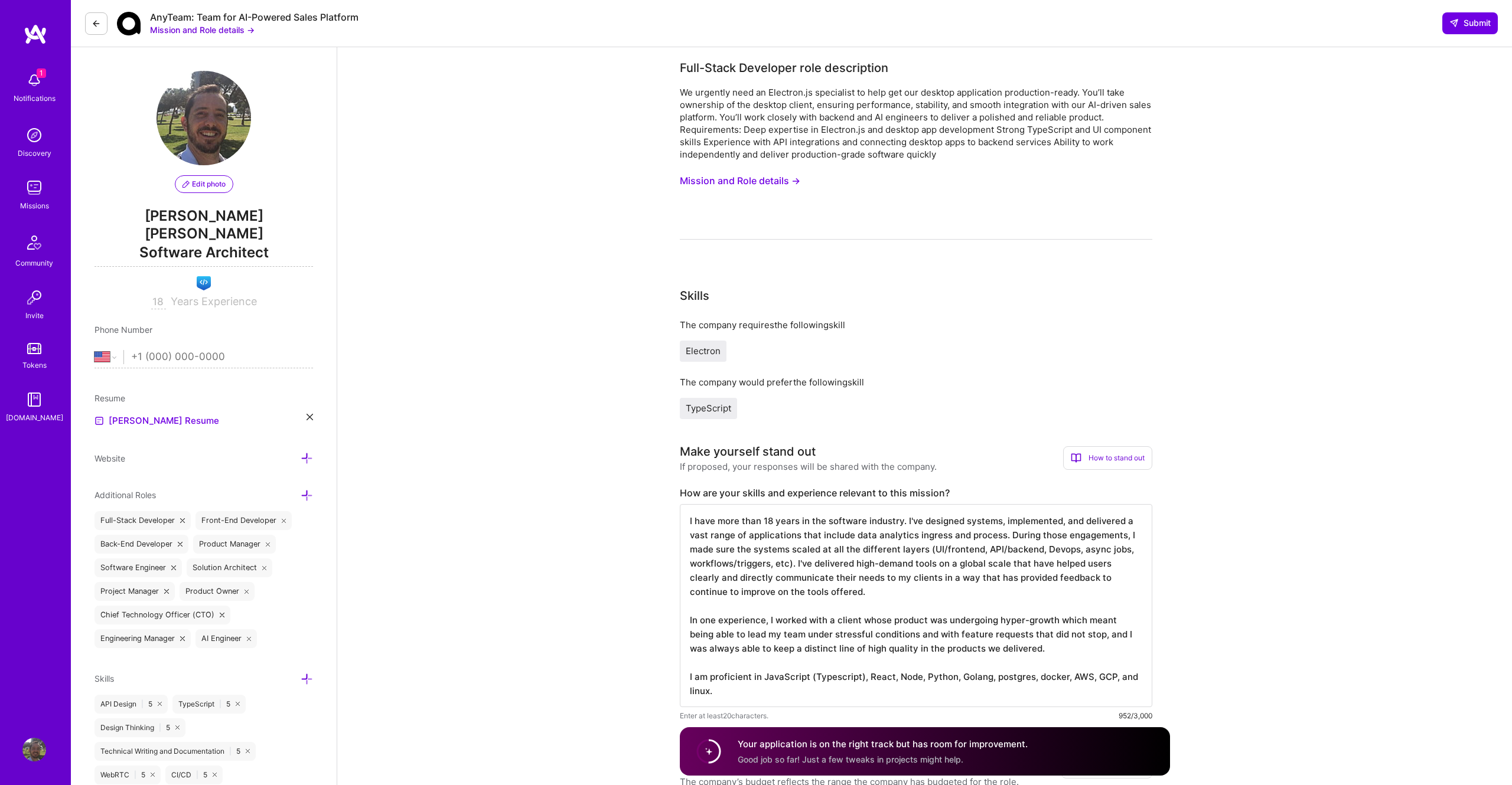
select select "US"
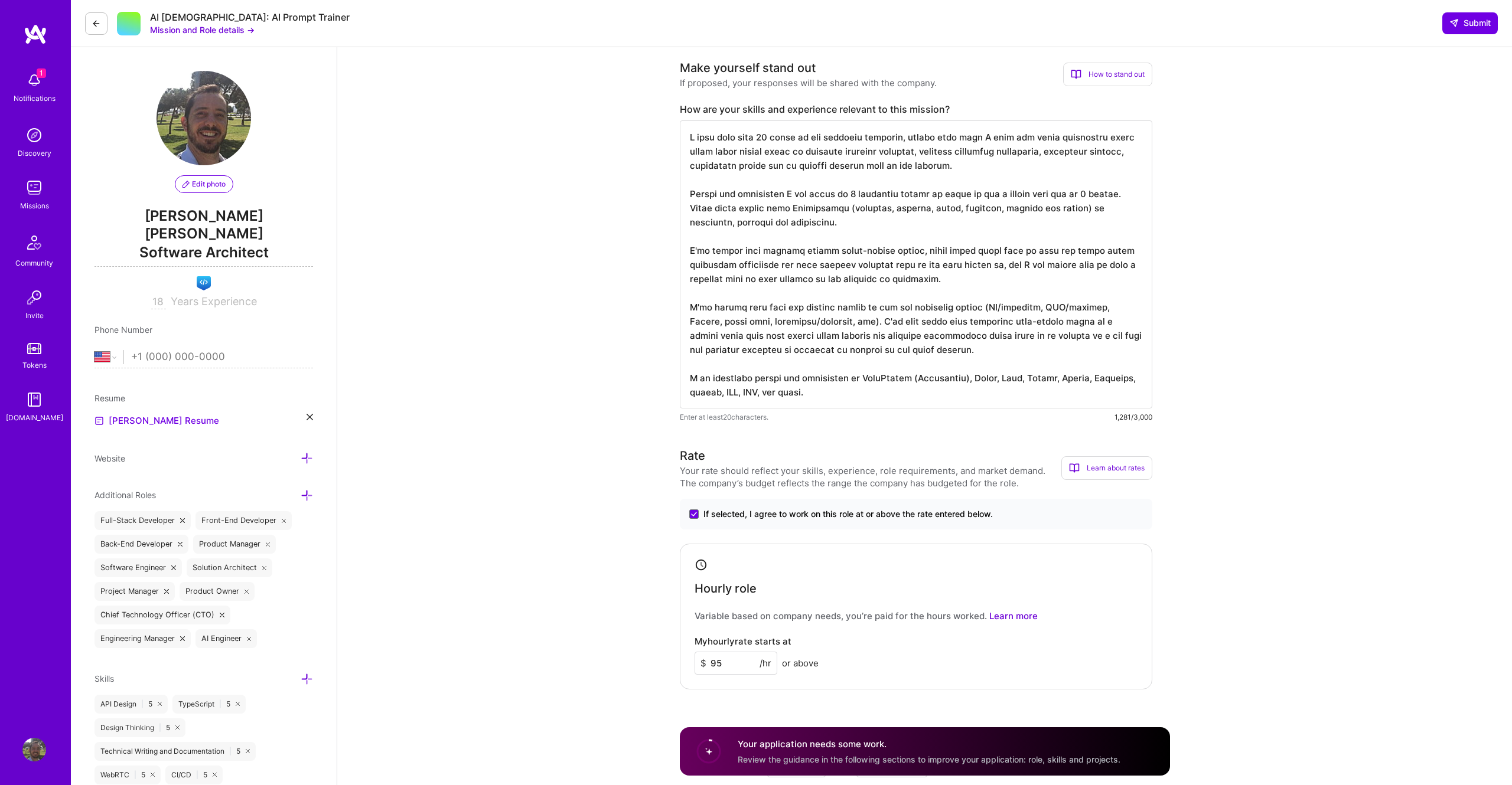
select select "US"
drag, startPoint x: 969, startPoint y: 358, endPoint x: 670, endPoint y: 309, distance: 303.0
click at [680, 309] on textarea at bounding box center [916, 264] width 473 height 288
drag, startPoint x: 810, startPoint y: 222, endPoint x: 625, endPoint y: 194, distance: 187.1
click at [680, 194] on textarea at bounding box center [916, 264] width 473 height 288
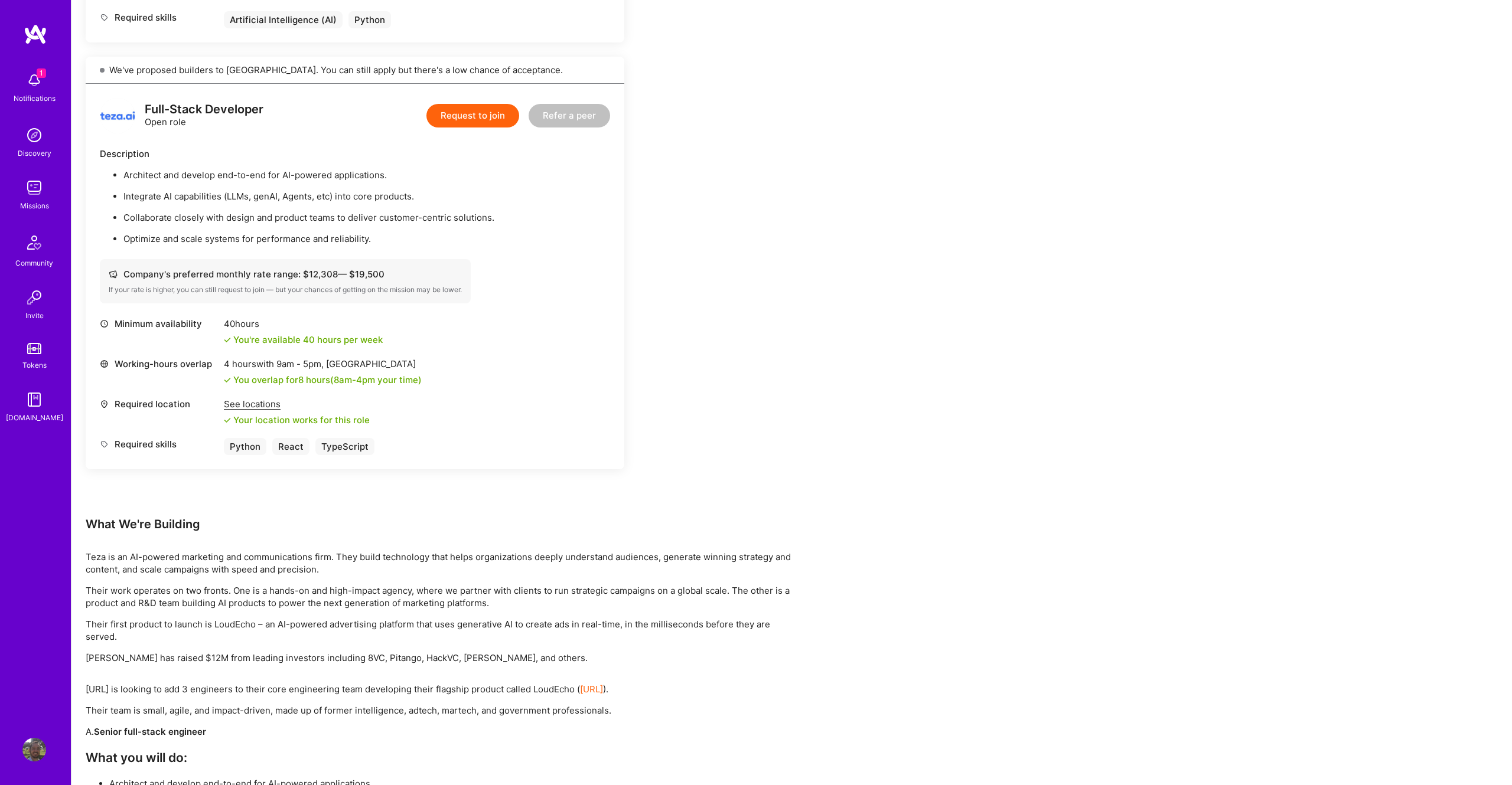
scroll to position [1157, 0]
click at [469, 119] on button "Request to join" at bounding box center [472, 114] width 92 height 23
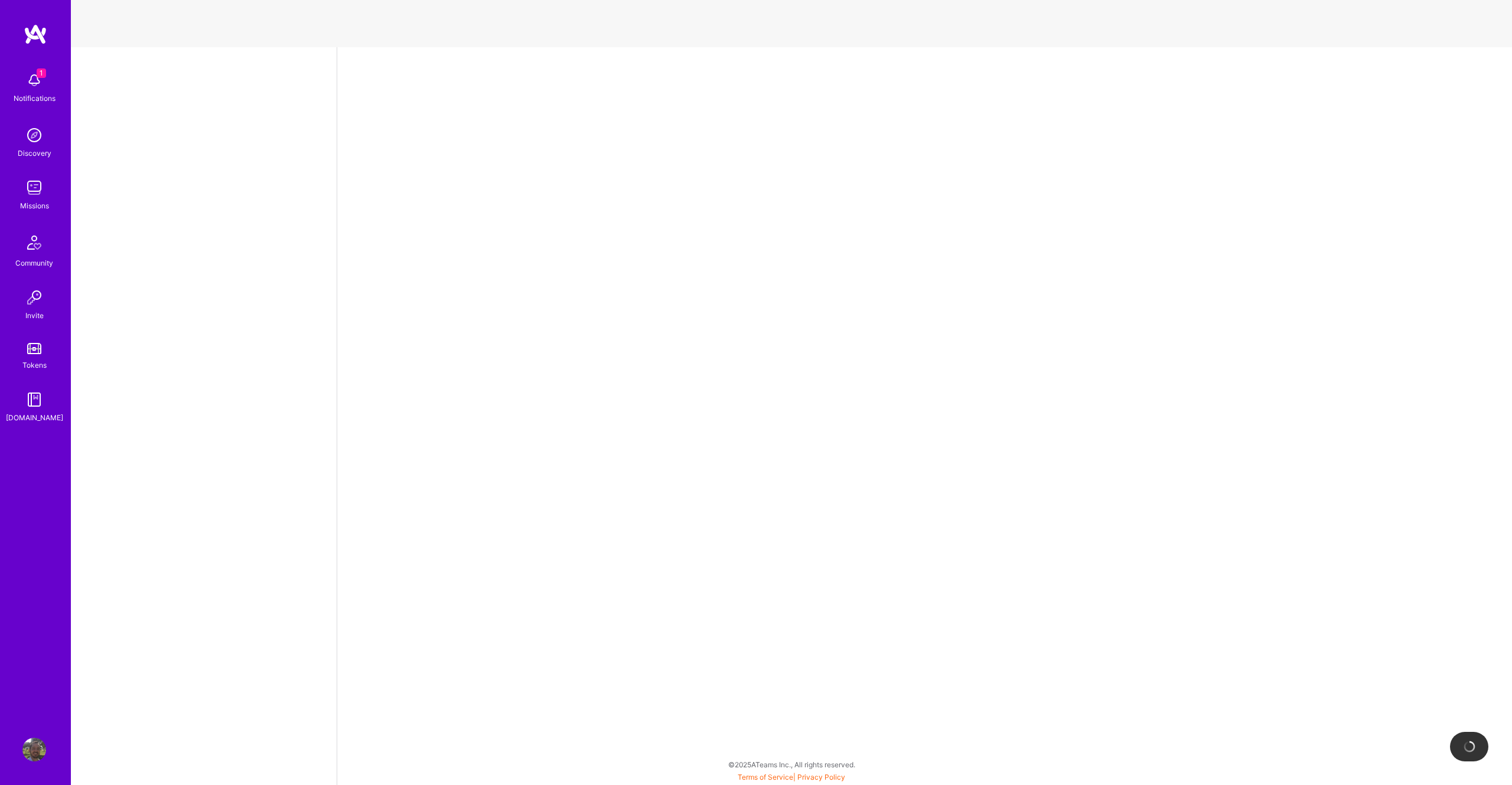
select select "US"
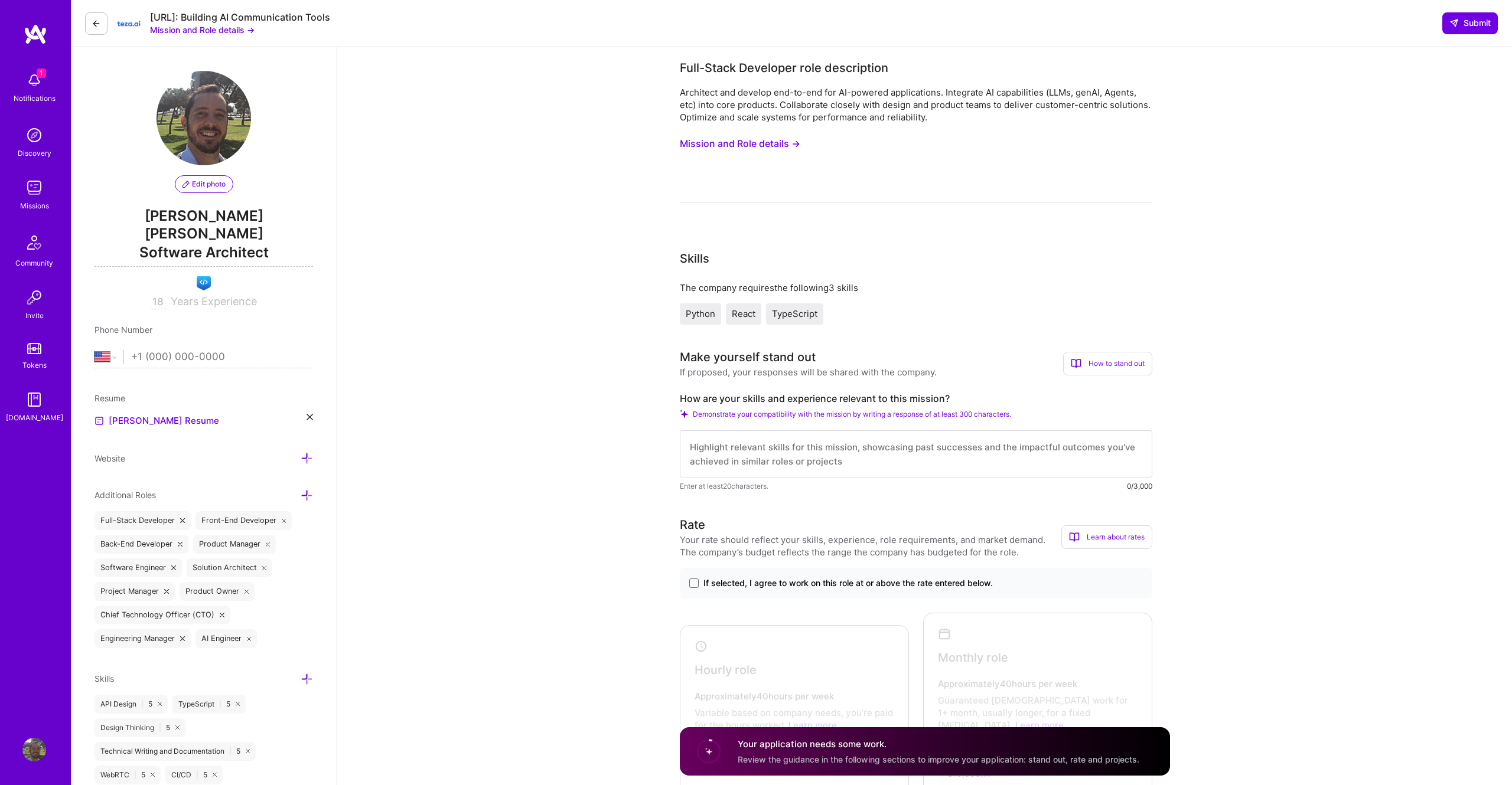
click at [728, 448] on textarea at bounding box center [916, 454] width 473 height 48
paste textarea "I have more than 18 years in the software industry. I've designed systems, impl…"
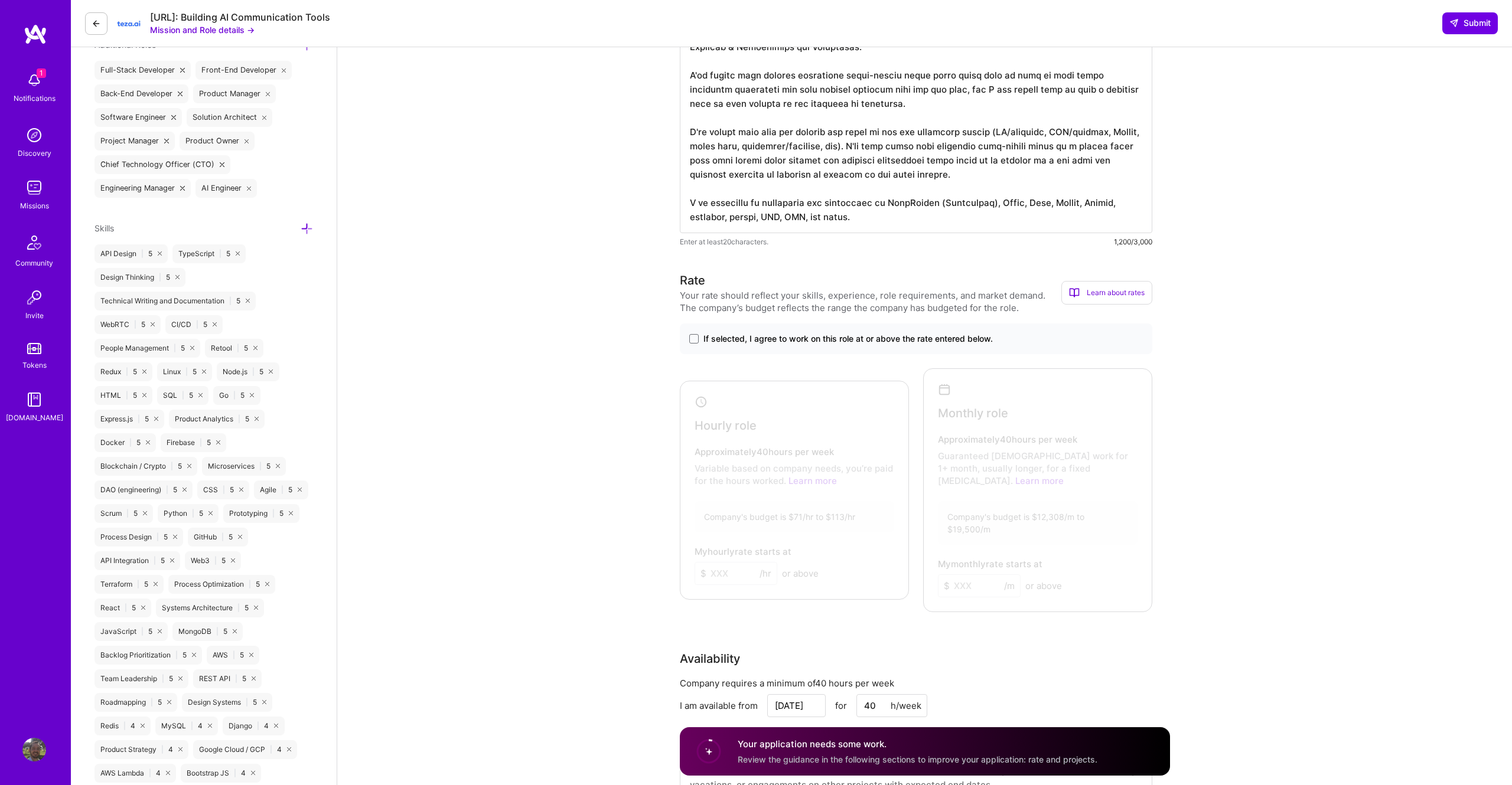
scroll to position [455, 0]
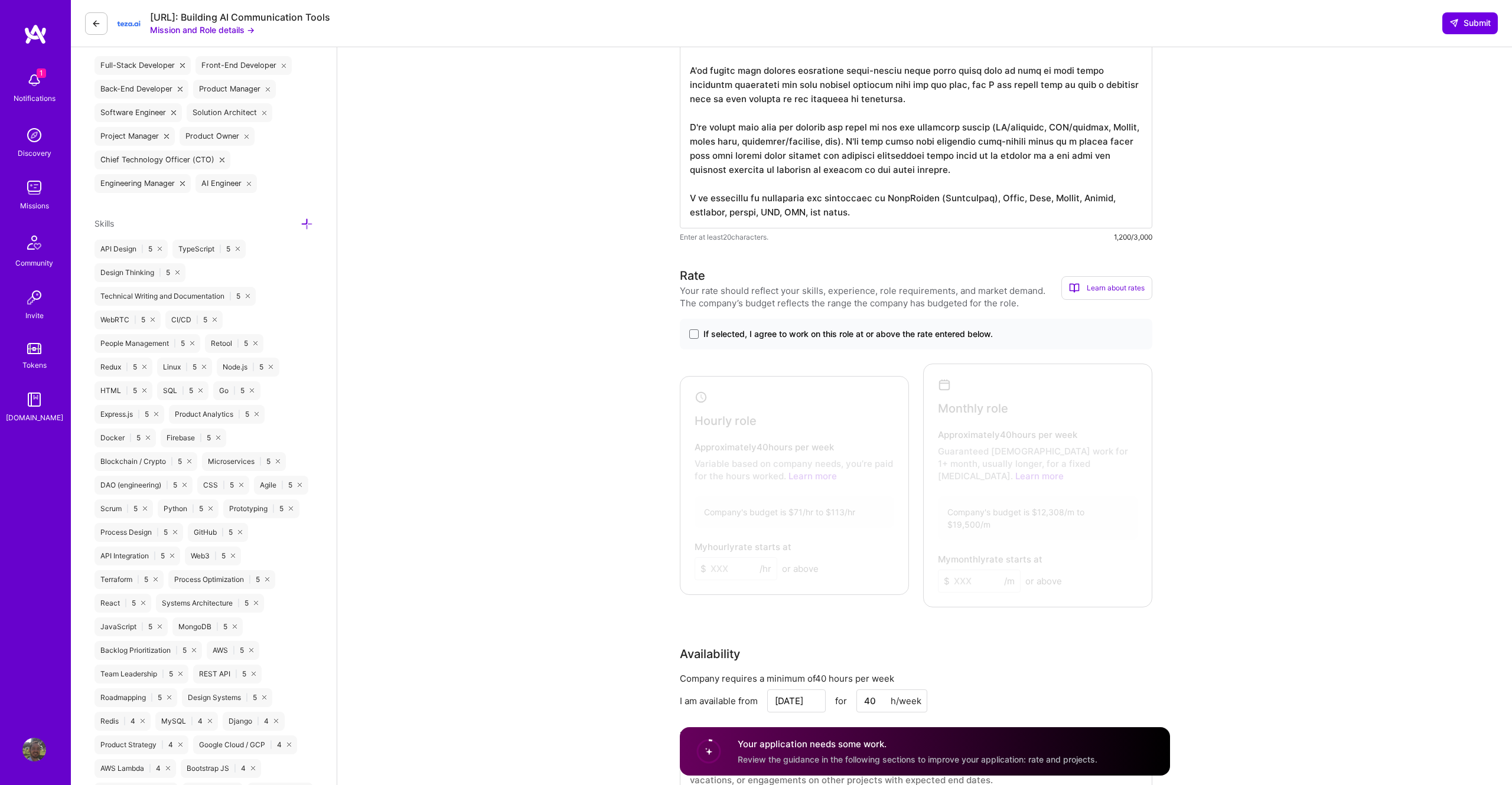
type textarea "I have more than 18 years in the software industry. I've designed systems, impl…"
click at [691, 345] on div "If selected, I agree to work on this role at or above the rate entered below." at bounding box center [916, 334] width 473 height 31
click at [693, 337] on span at bounding box center [694, 334] width 9 height 9
click at [0, 0] on input "If selected, I agree to work on this role at or above the rate entered below." at bounding box center [0, 0] width 0 height 0
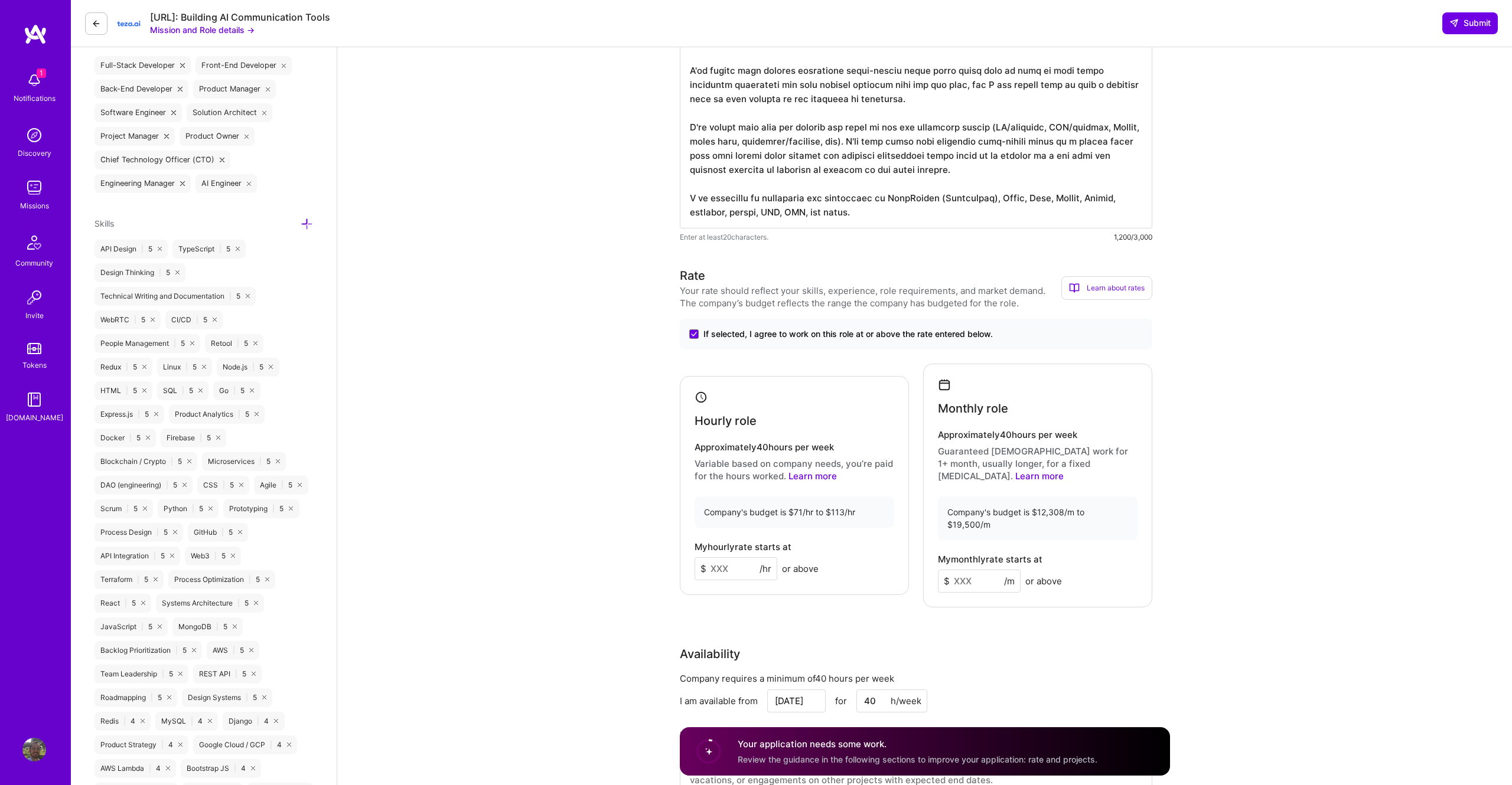
click at [729, 558] on input at bounding box center [736, 569] width 83 height 23
type input "110"
click at [972, 570] on input at bounding box center [979, 581] width 83 height 23
type input "19000"
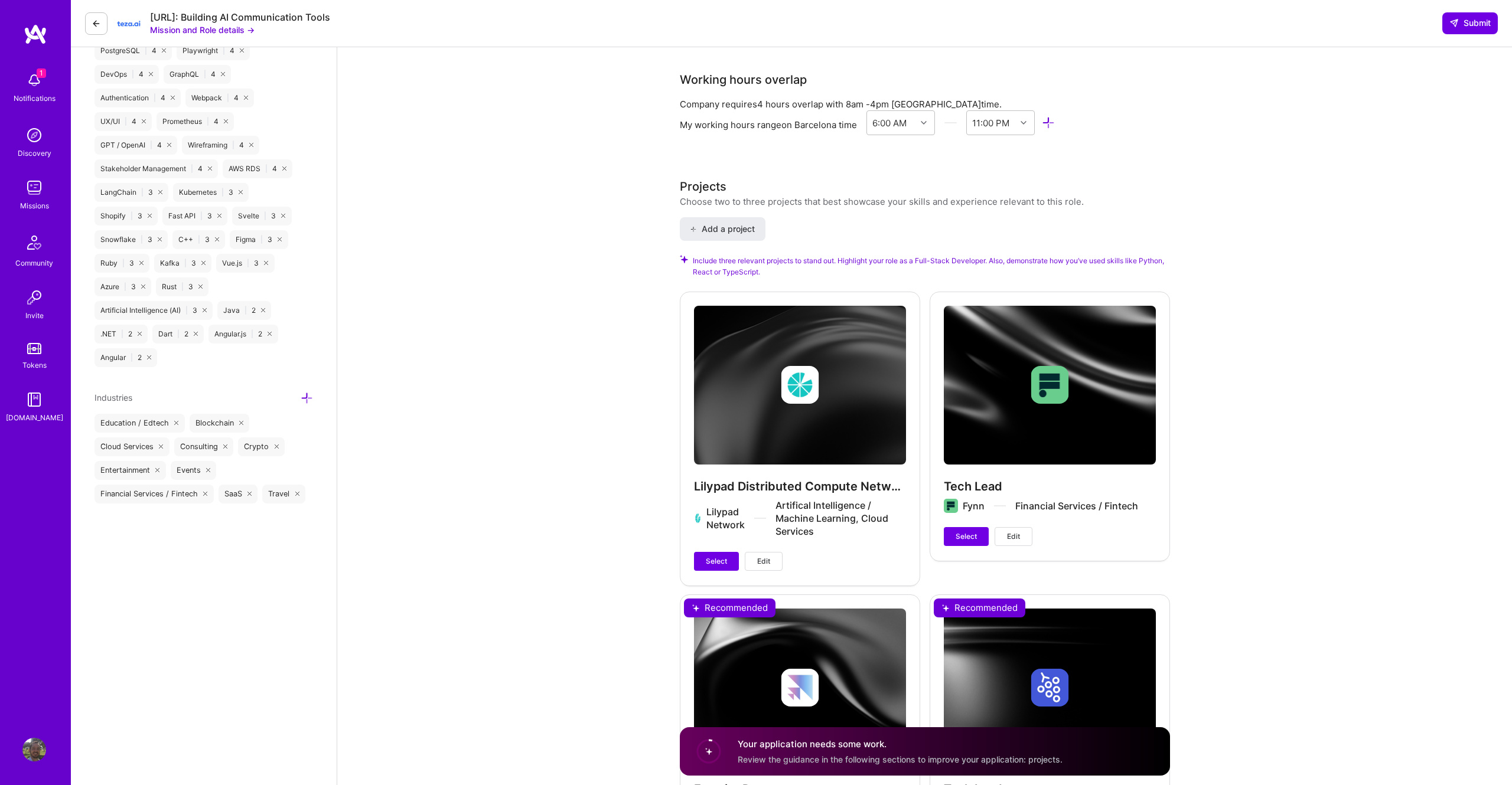
scroll to position [1240, 0]
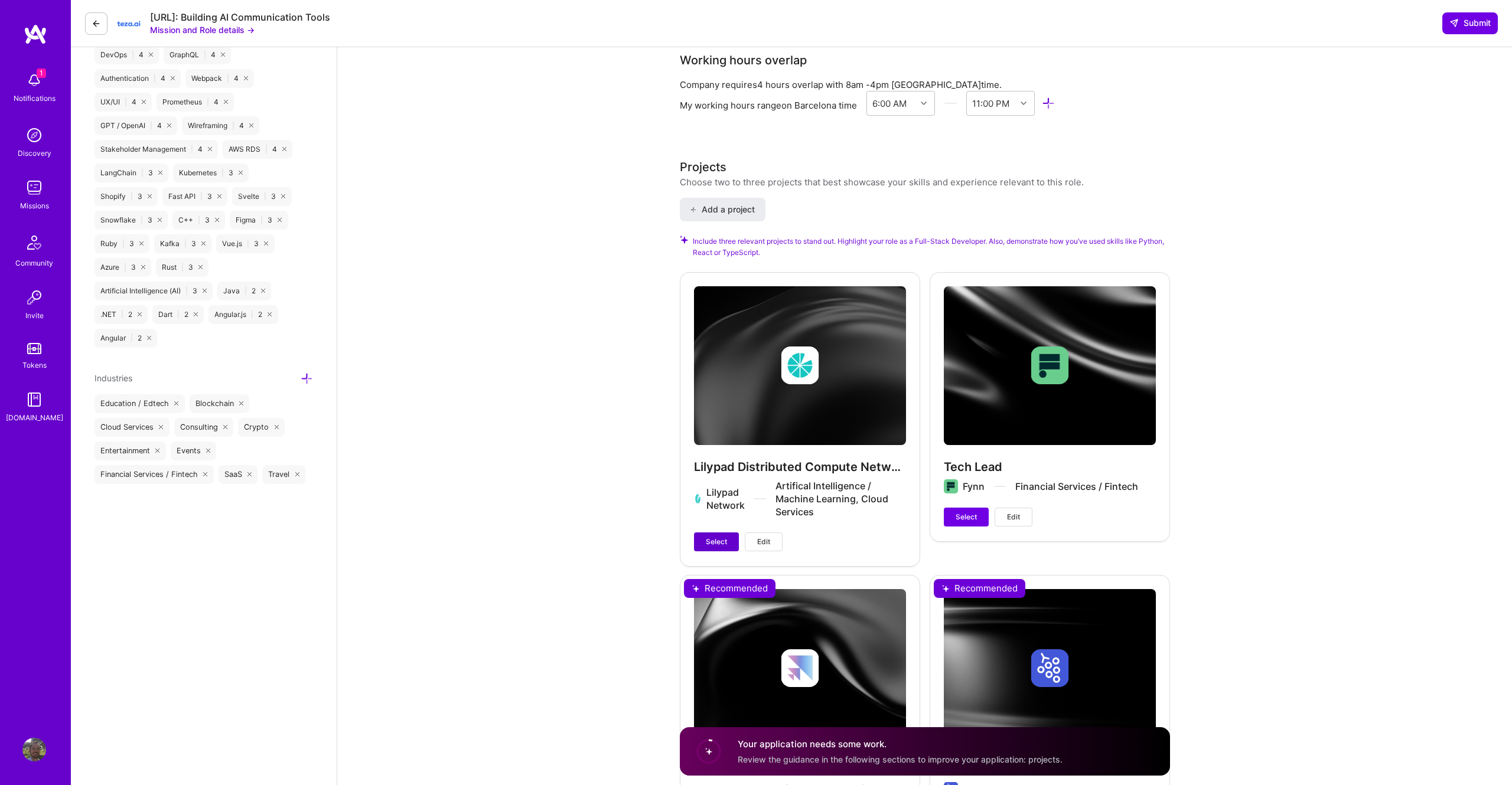
click at [721, 537] on span "Select" at bounding box center [716, 542] width 21 height 10
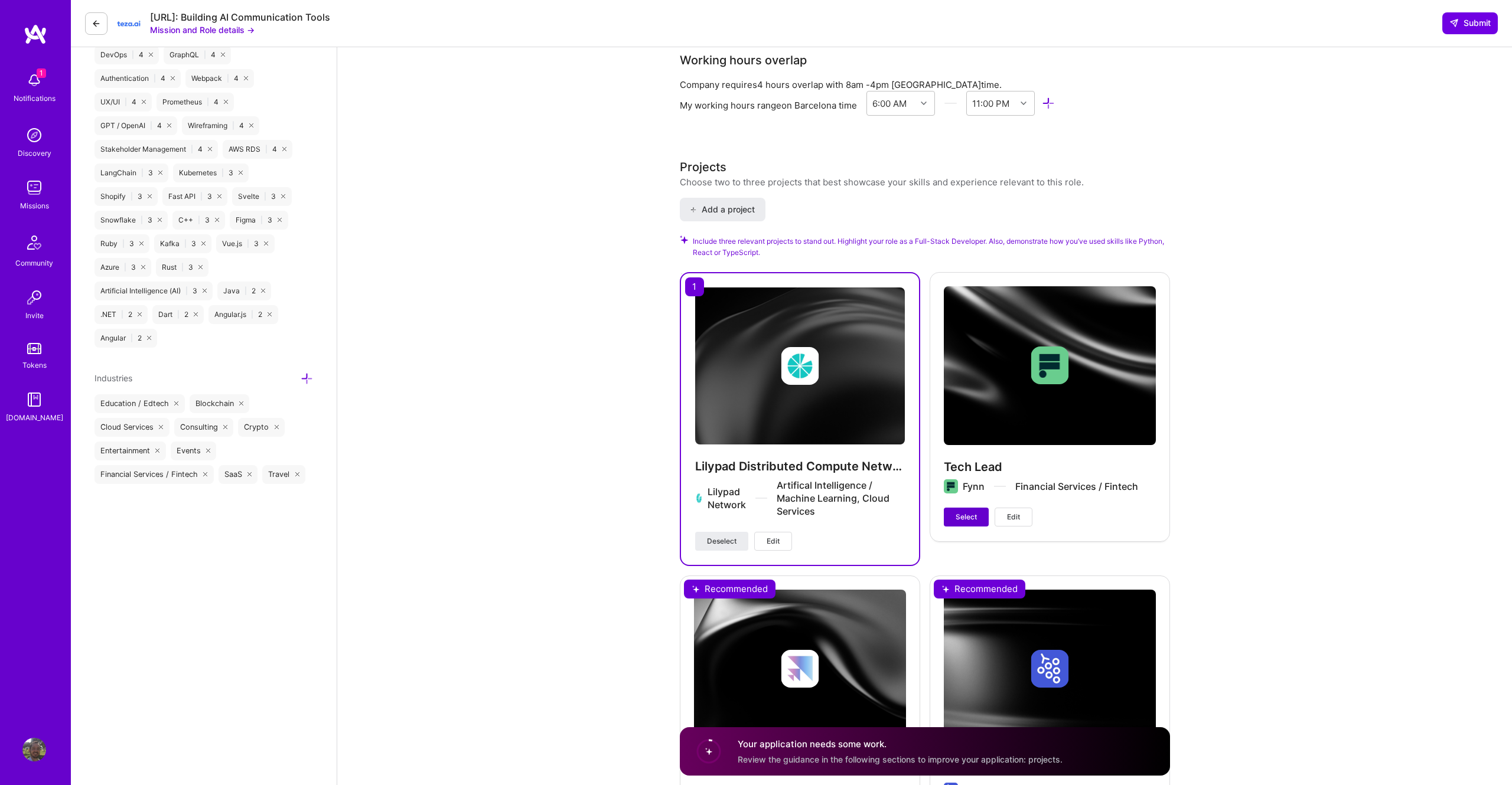
click at [976, 512] on span "Select" at bounding box center [966, 516] width 21 height 10
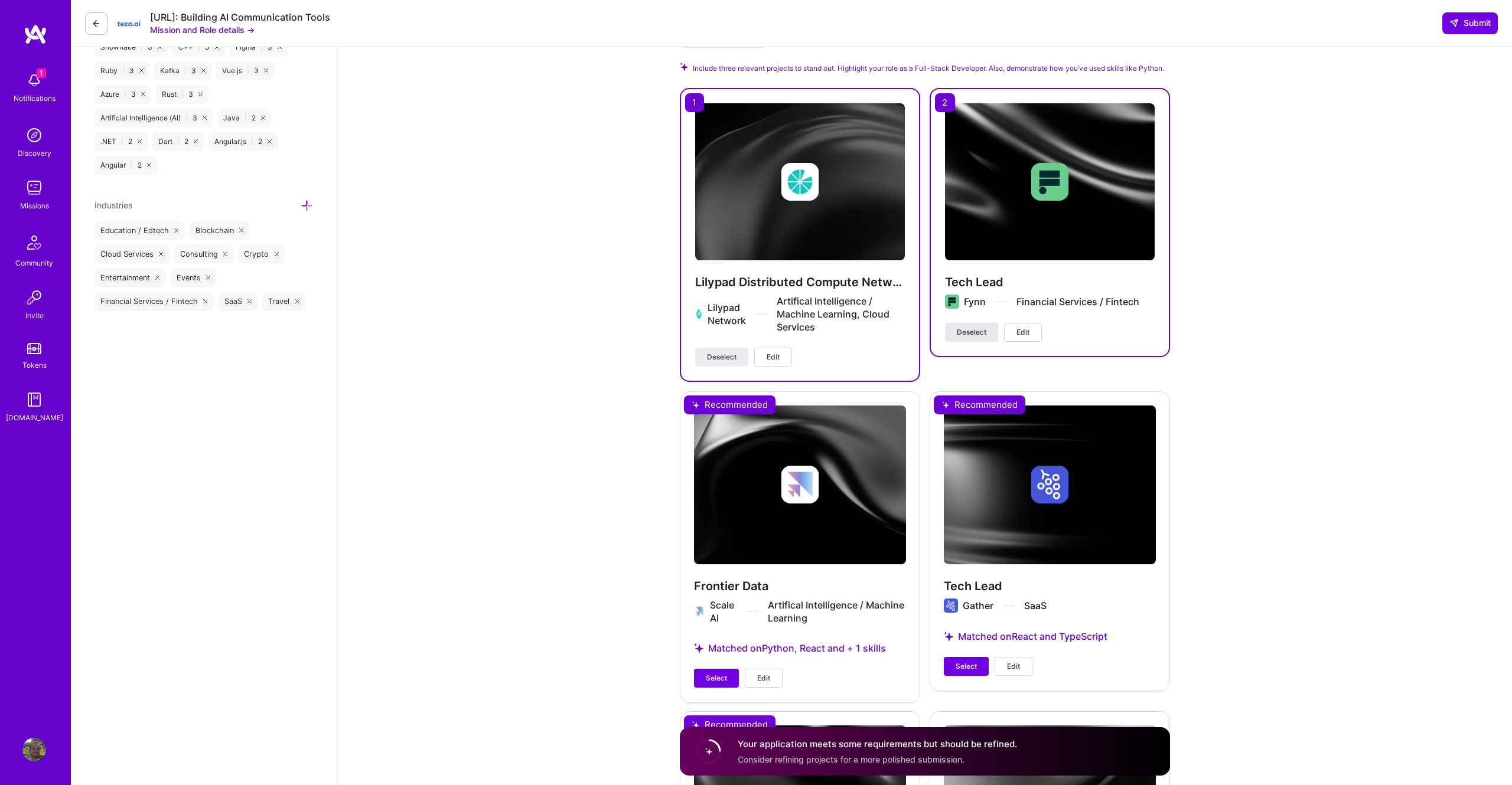
scroll to position [1414, 0]
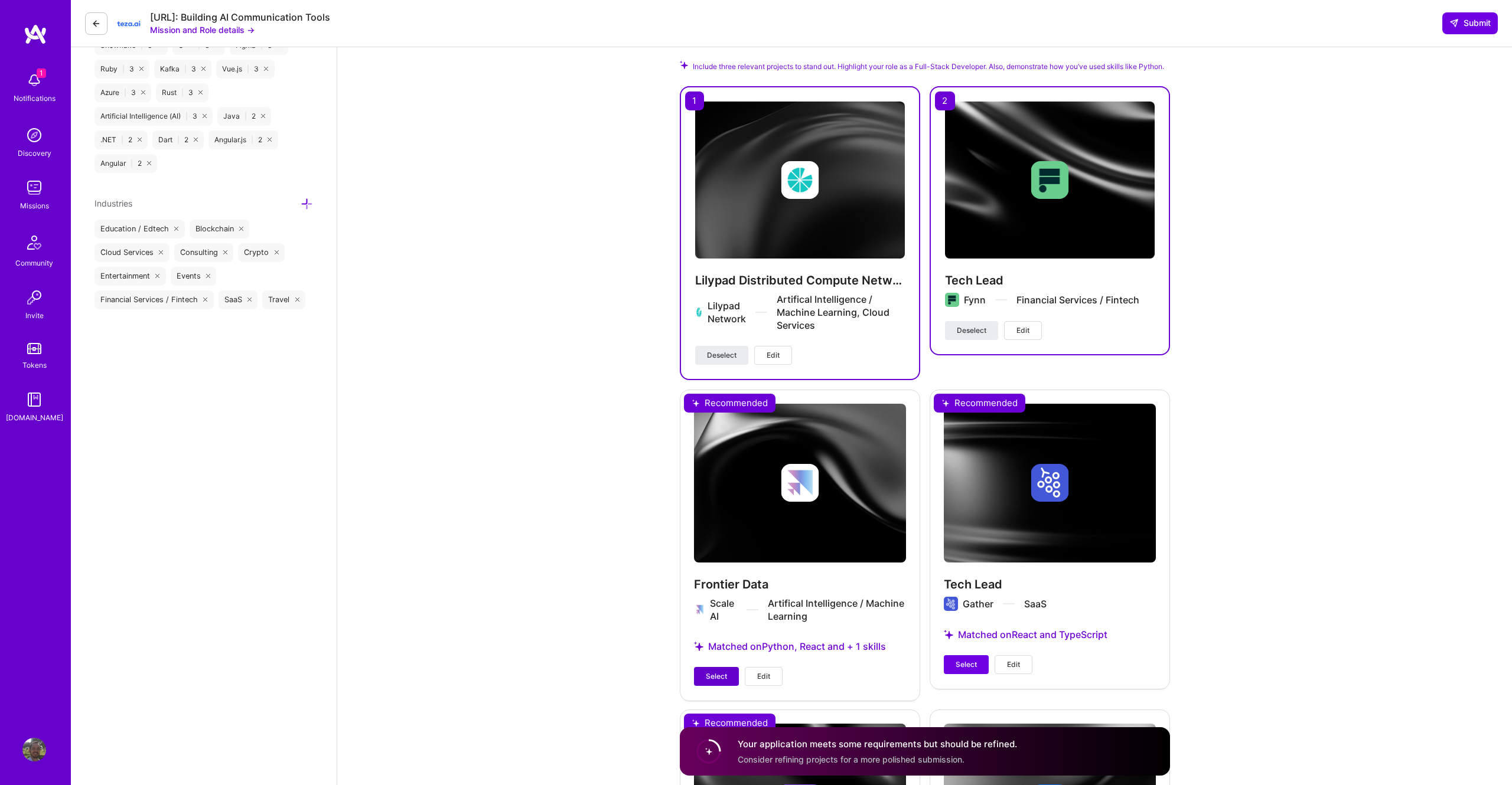
click at [711, 671] on span "Select" at bounding box center [716, 676] width 21 height 10
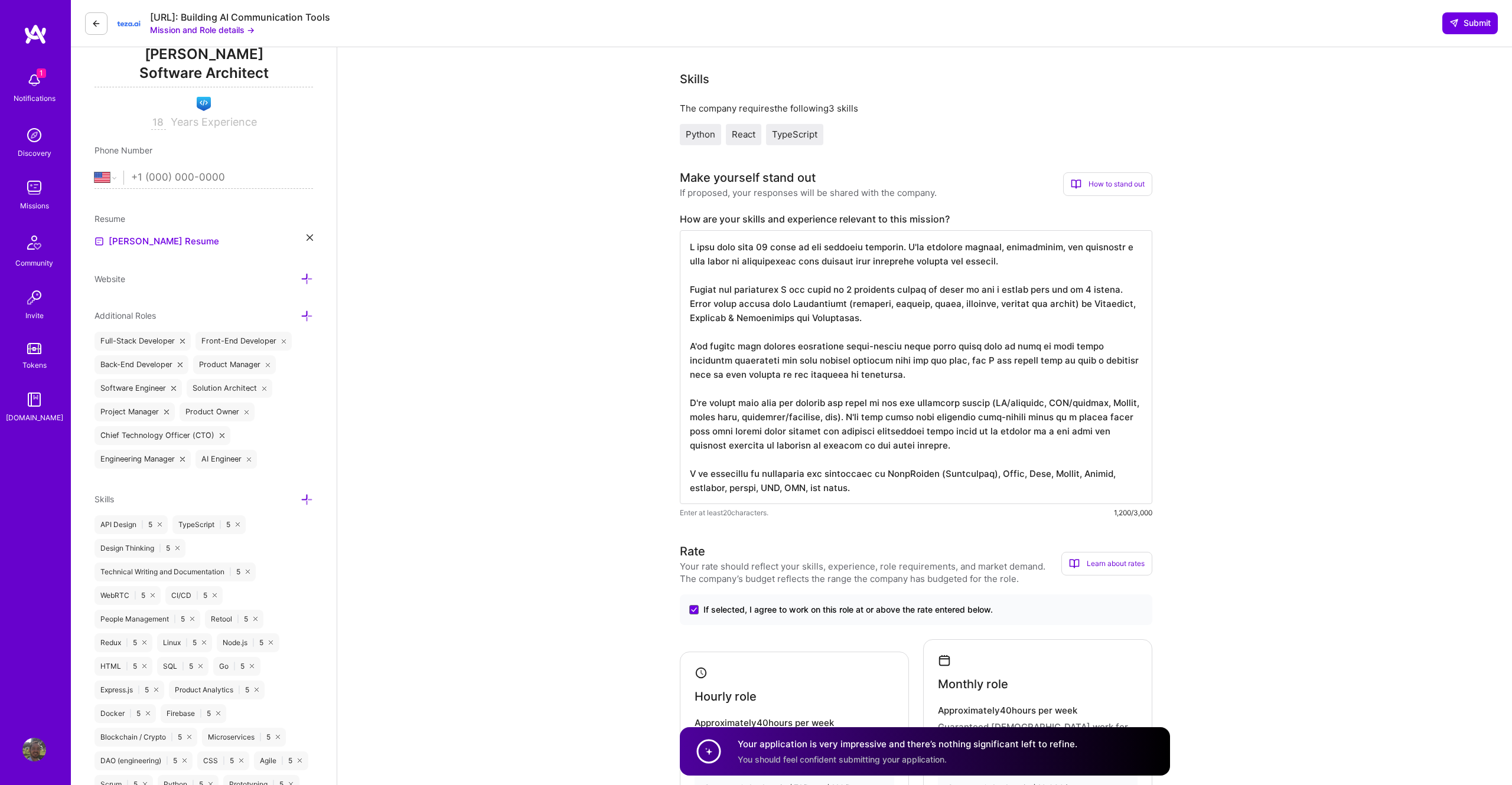
scroll to position [0, 0]
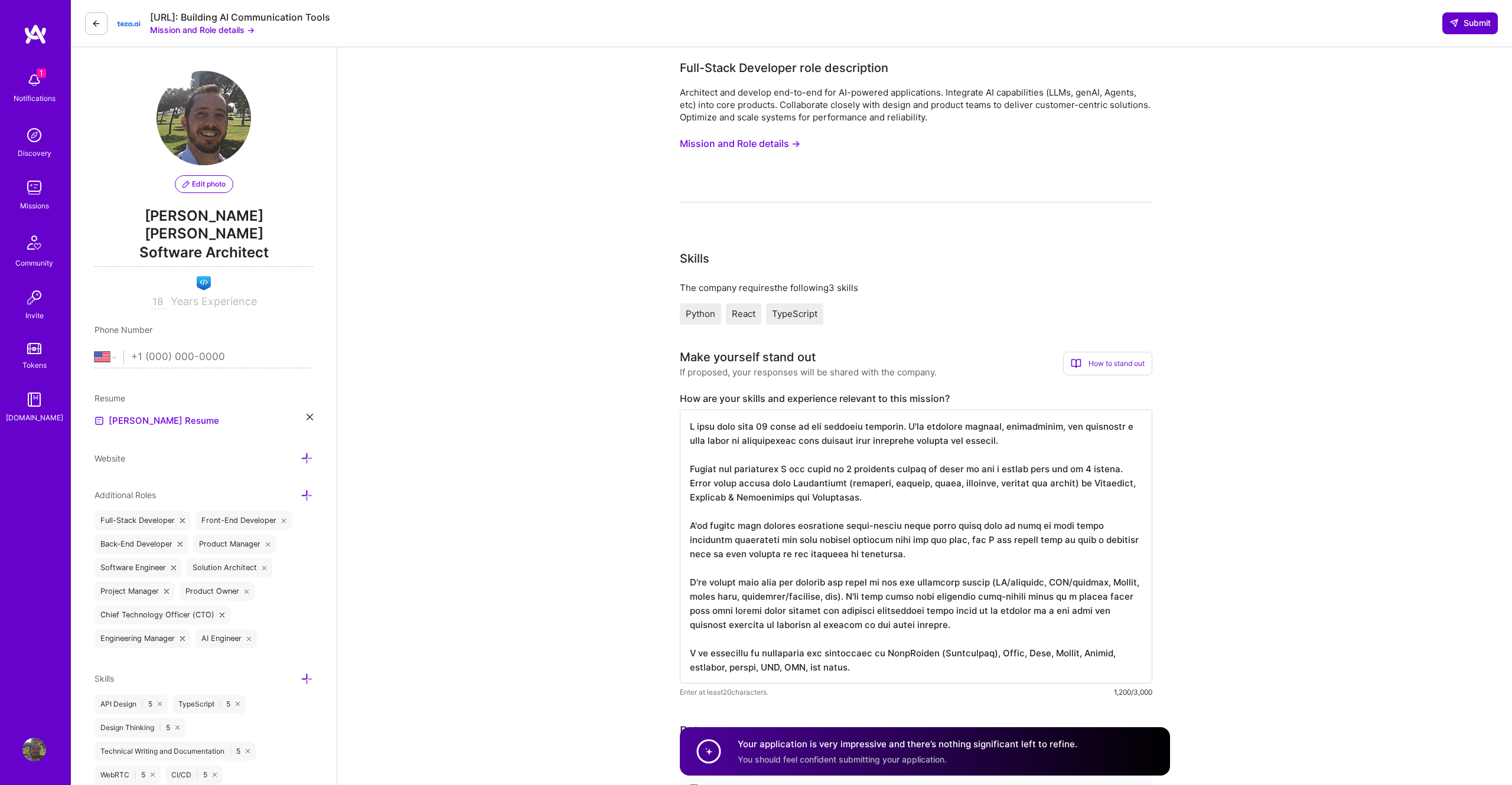
click at [1468, 16] on button "Submit" at bounding box center [1470, 22] width 56 height 21
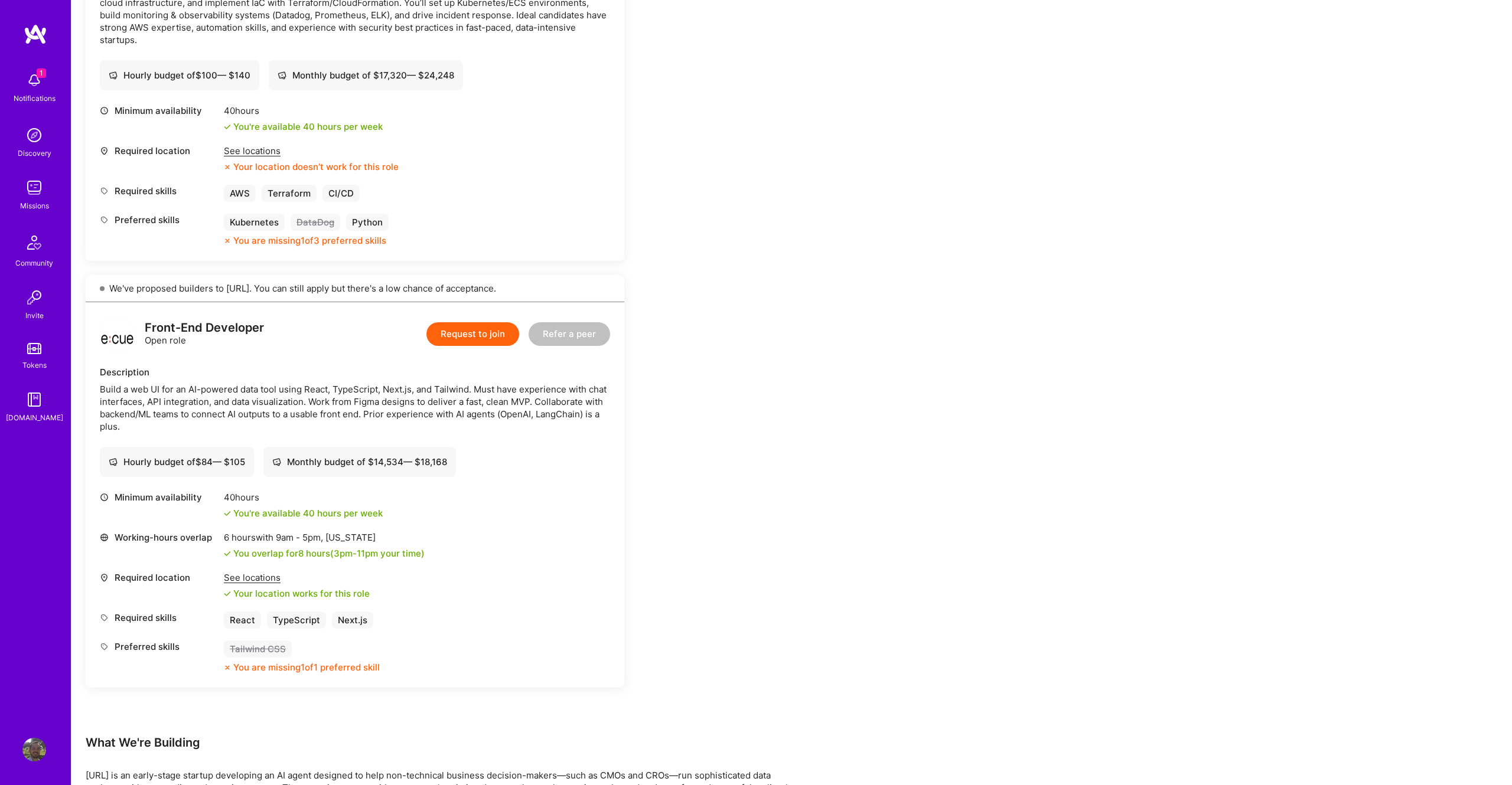
scroll to position [490, 0]
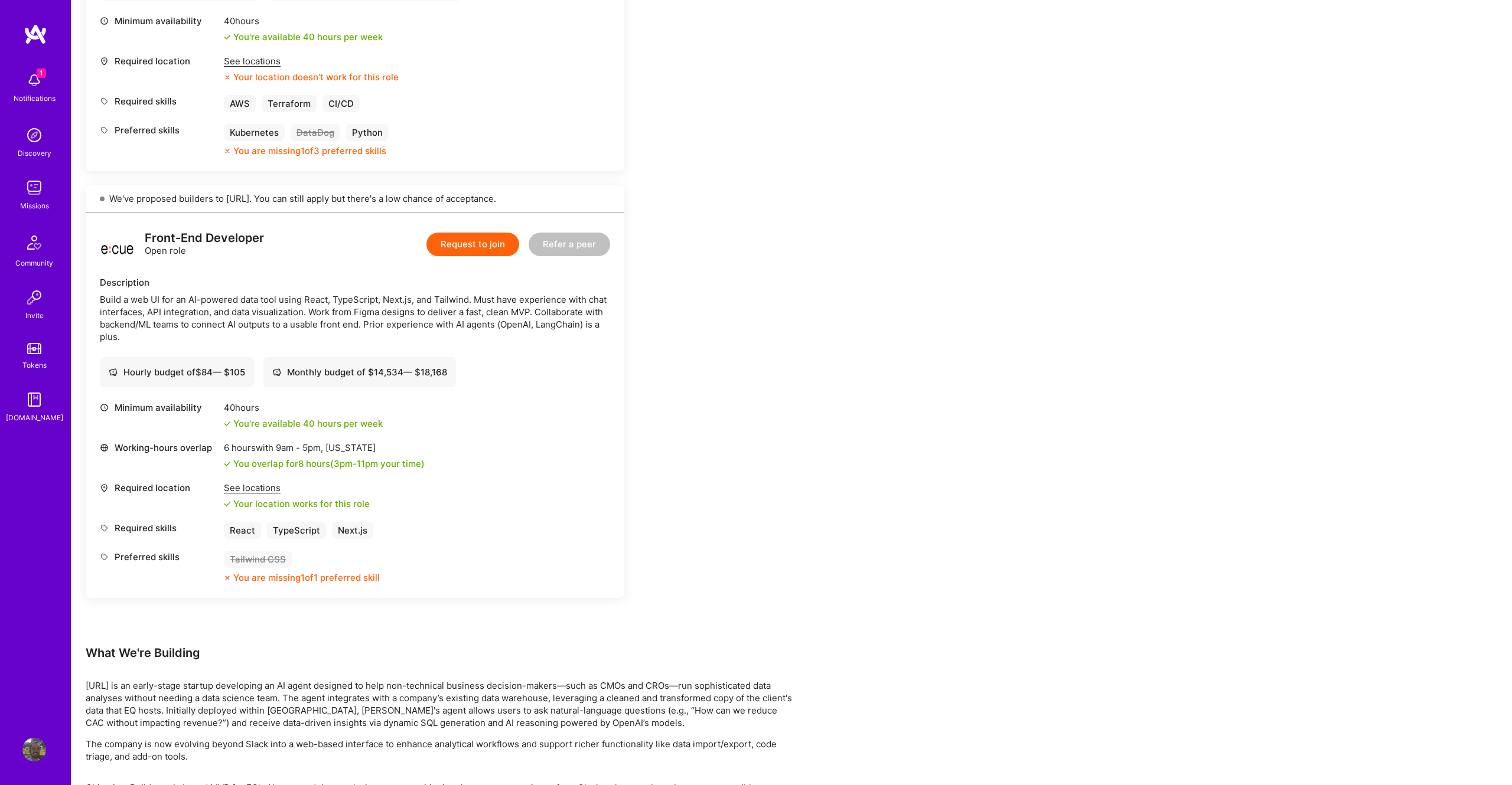
click at [476, 247] on button "Request to join" at bounding box center [472, 243] width 92 height 23
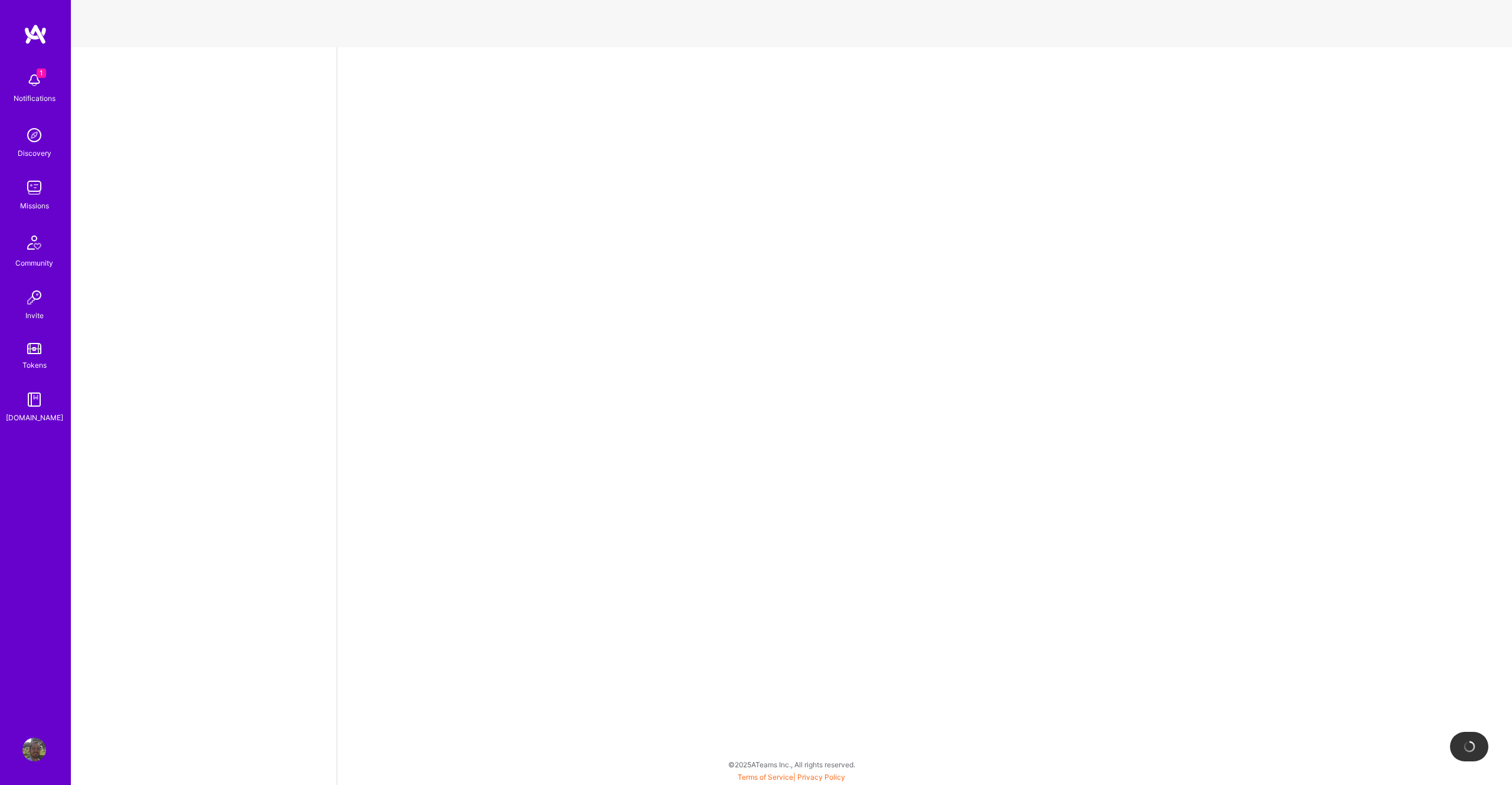
select select "US"
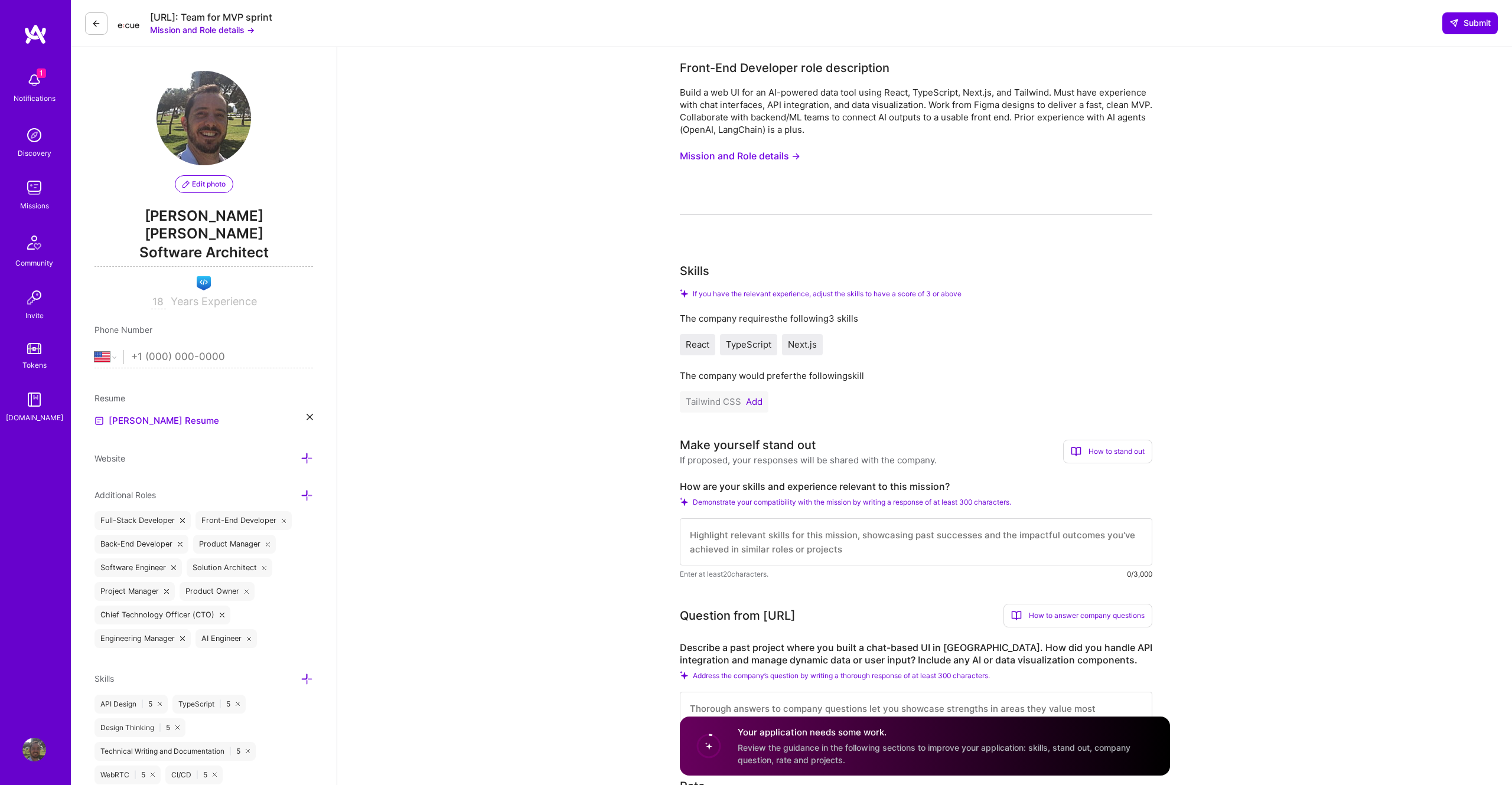
click at [756, 402] on button "Add" at bounding box center [755, 402] width 17 height 9
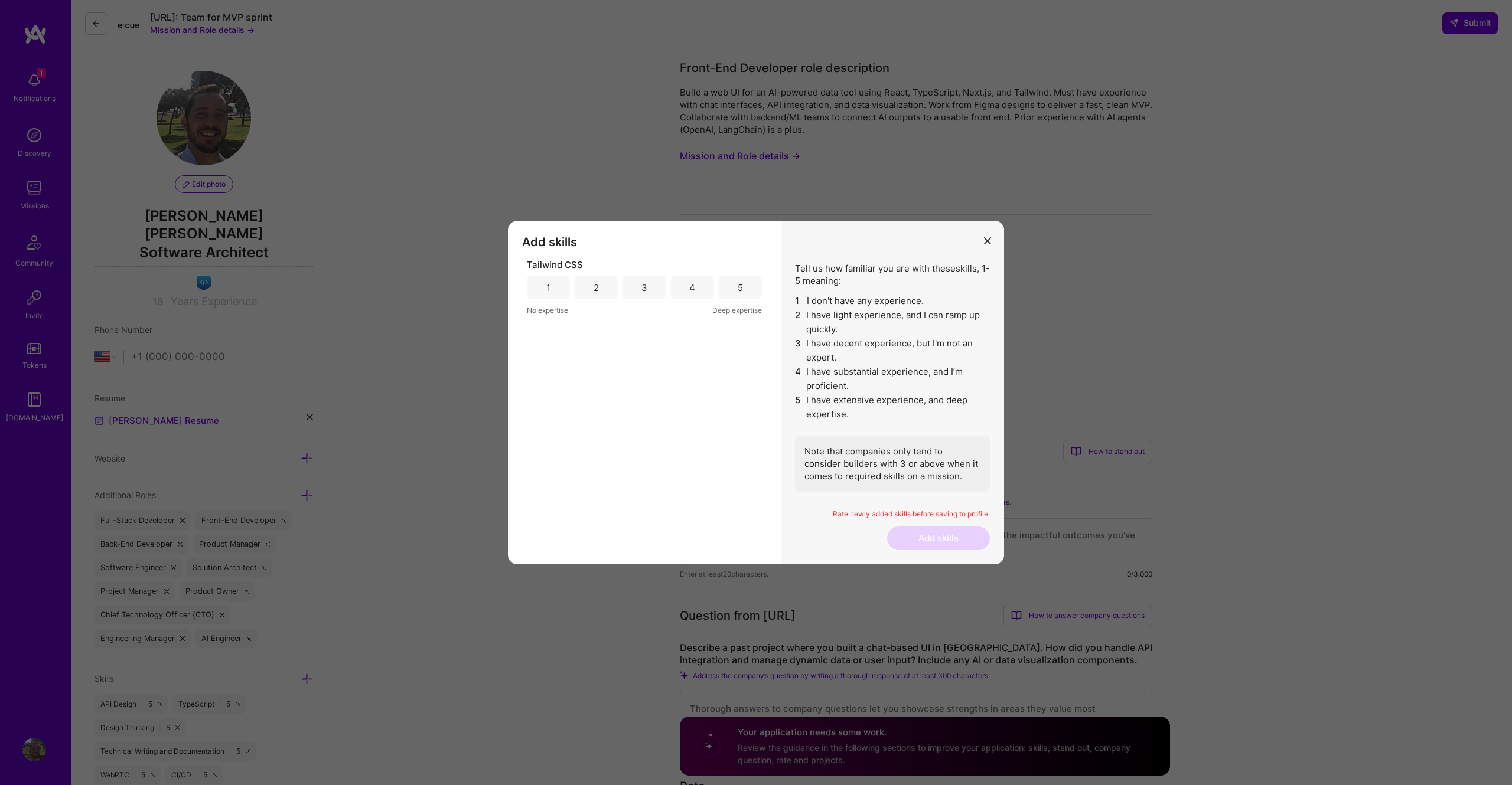
click at [703, 292] on div "4" at bounding box center [692, 287] width 43 height 23
click at [950, 535] on button "Add skills" at bounding box center [938, 538] width 103 height 23
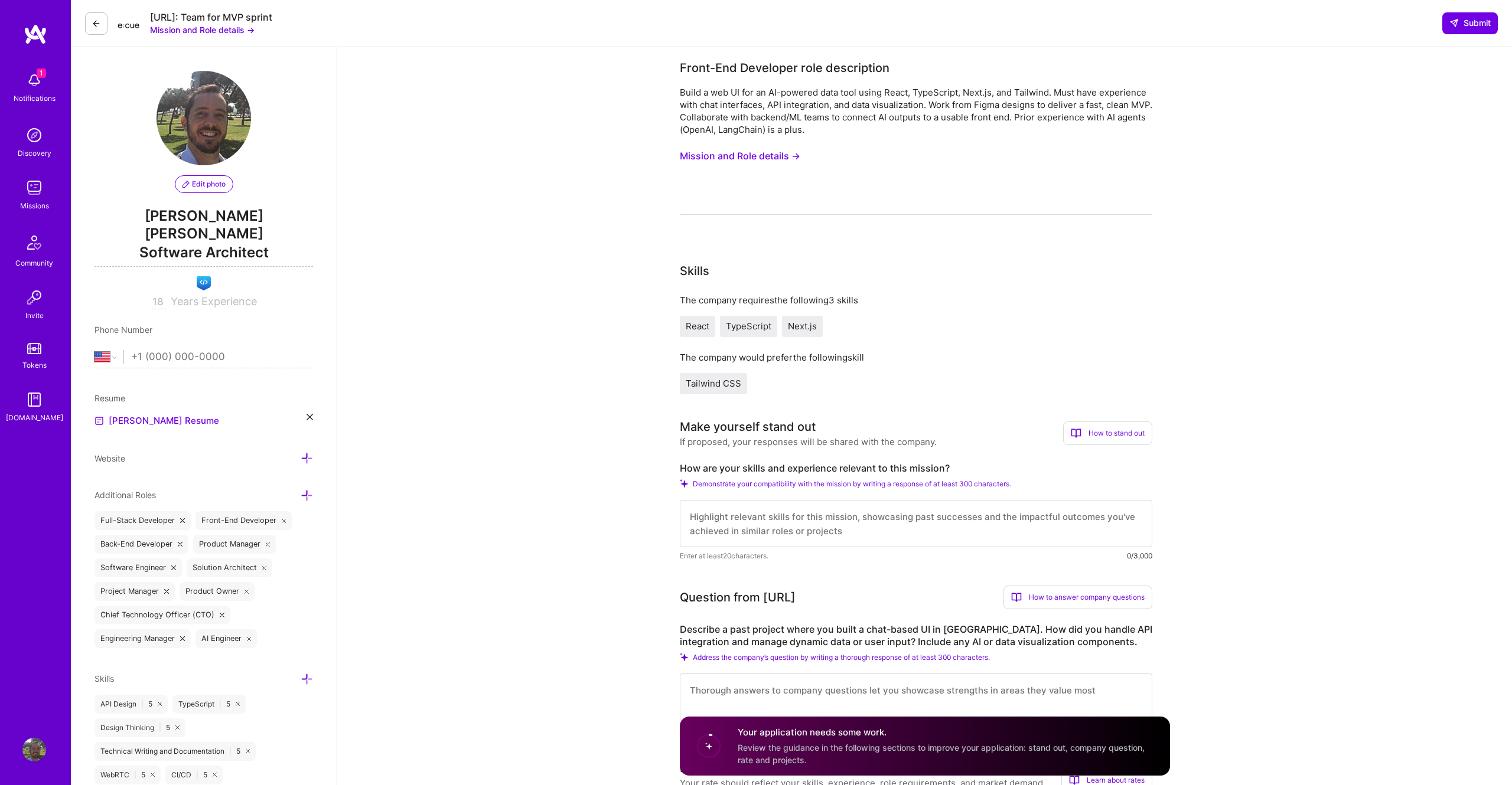
click at [847, 513] on textarea at bounding box center [916, 523] width 473 height 48
paste textarea "I have more than 18 years in the software industry. I've designed systems, impl…"
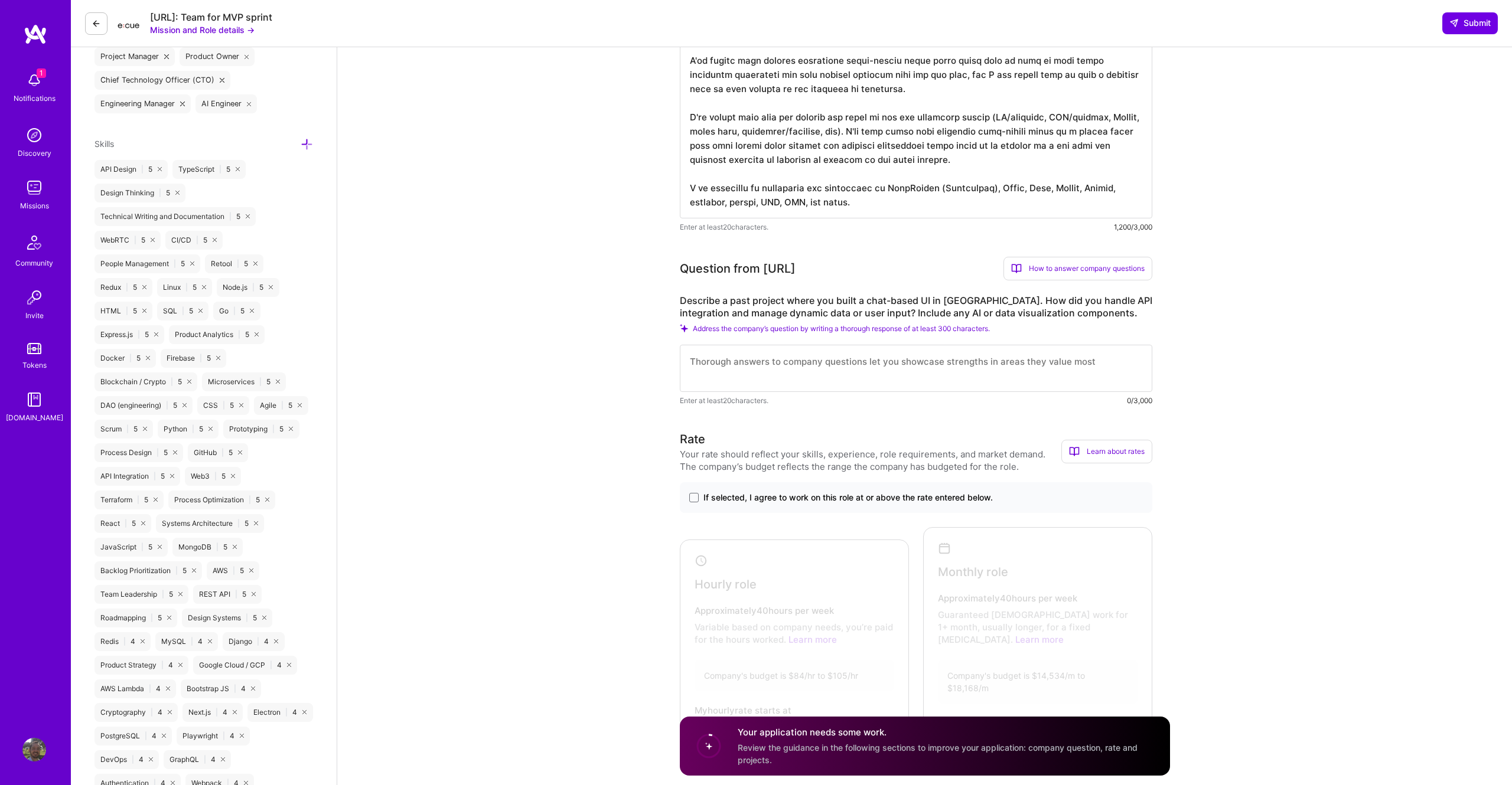
scroll to position [549, 0]
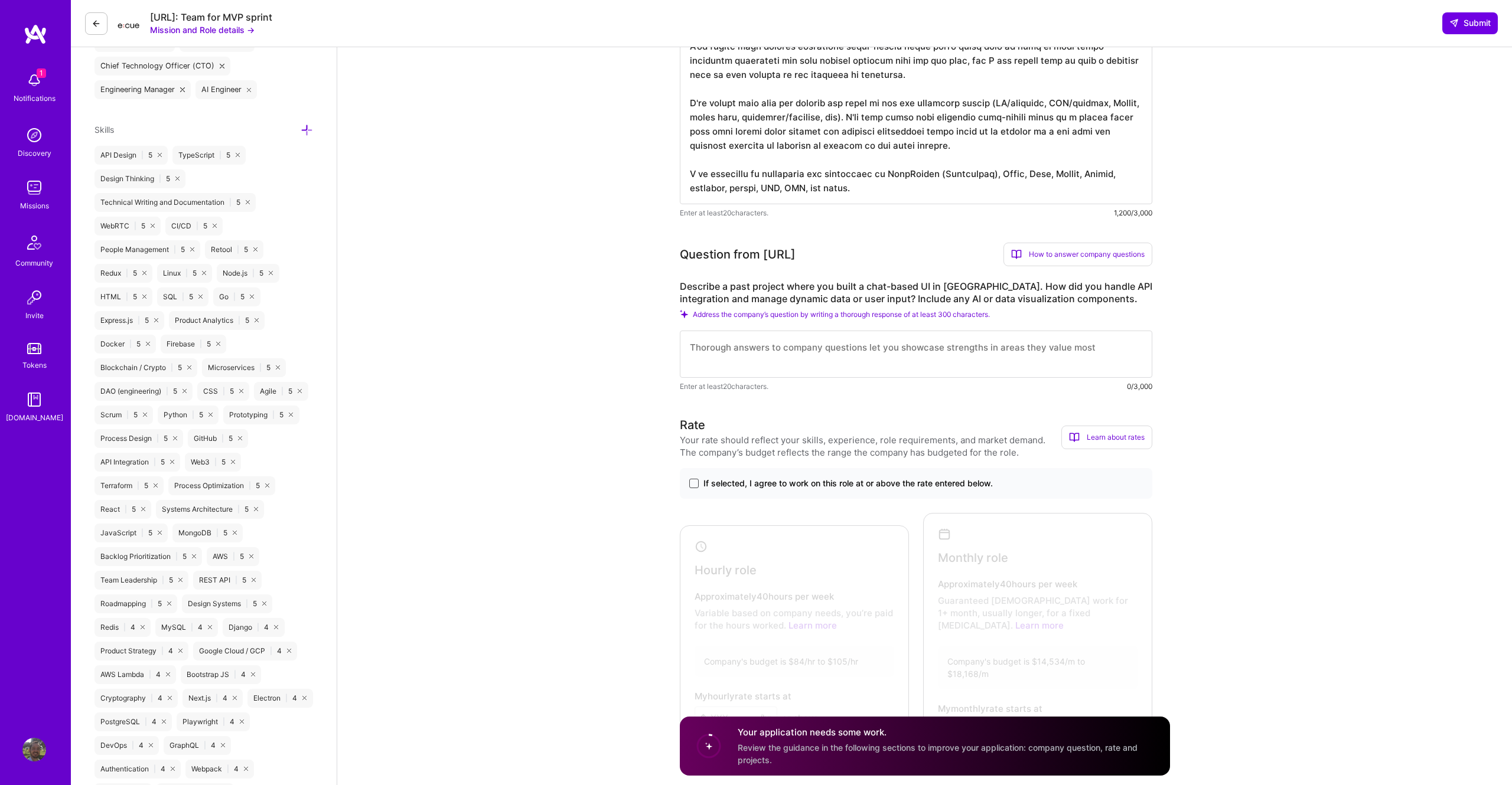
type textarea "I have more than 18 years in the software industry. I've designed systems, impl…"
click at [697, 487] on span at bounding box center [694, 484] width 9 height 9
click at [0, 0] on input "If selected, I agree to work on this role at or above the rate entered below." at bounding box center [0, 0] width 0 height 0
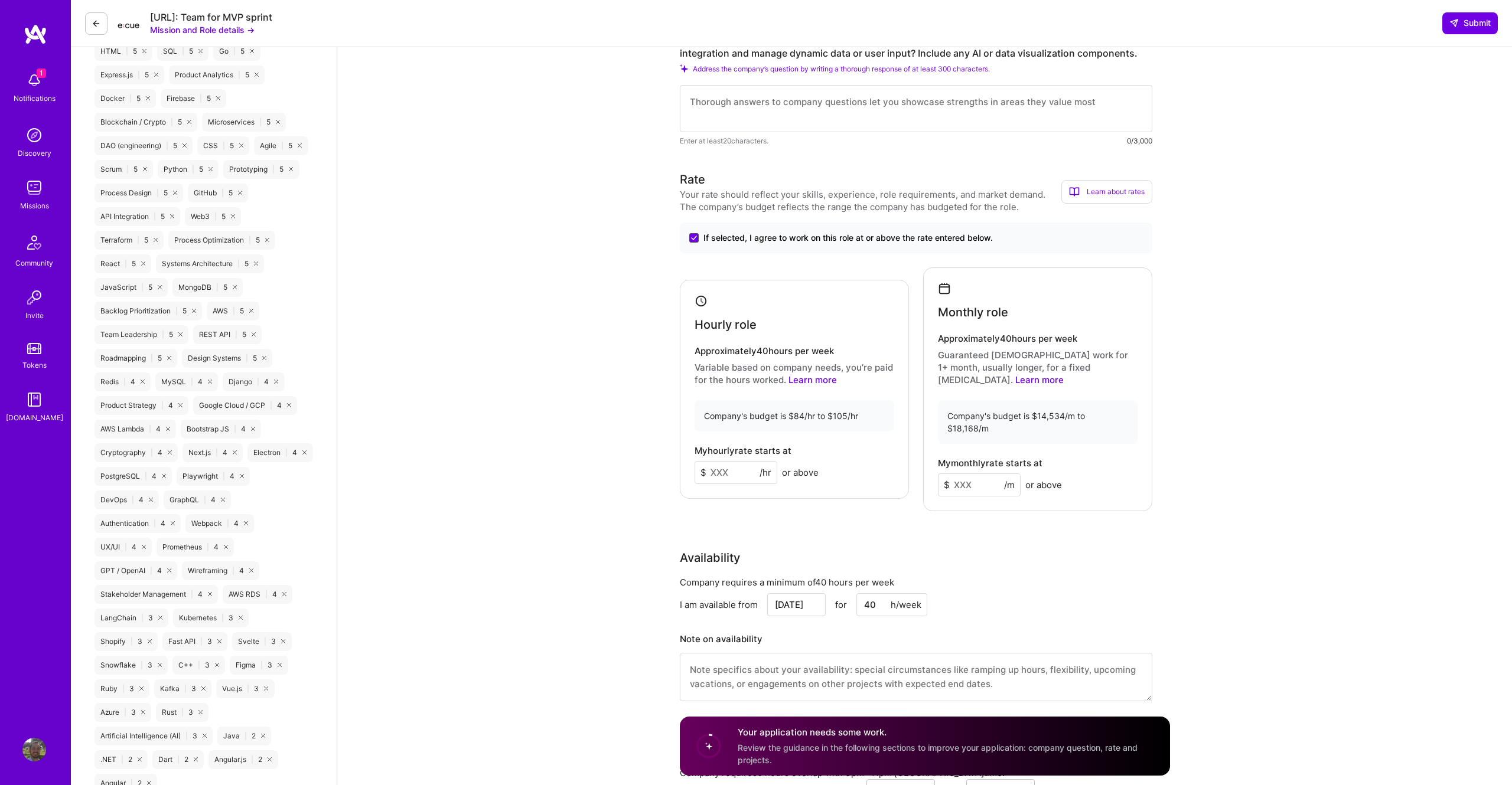
scroll to position [799, 0]
click at [734, 461] on input at bounding box center [736, 467] width 83 height 23
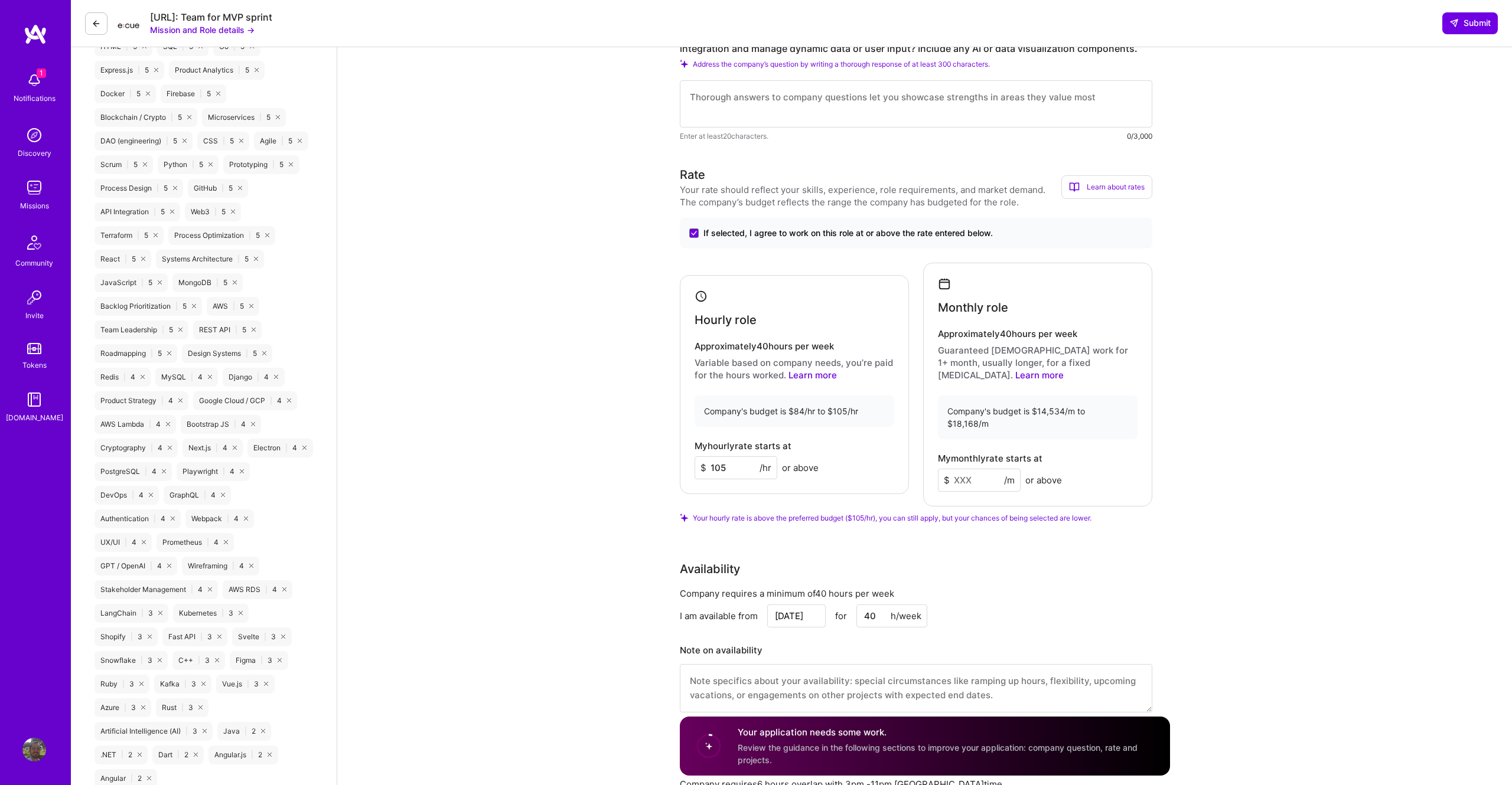
type input "105"
click at [975, 469] on input at bounding box center [979, 480] width 83 height 23
type input "18000"
click at [653, 482] on div "Front-End Developer role description Build a web UI for an AI-powered data tool…" at bounding box center [924, 617] width 1174 height 2740
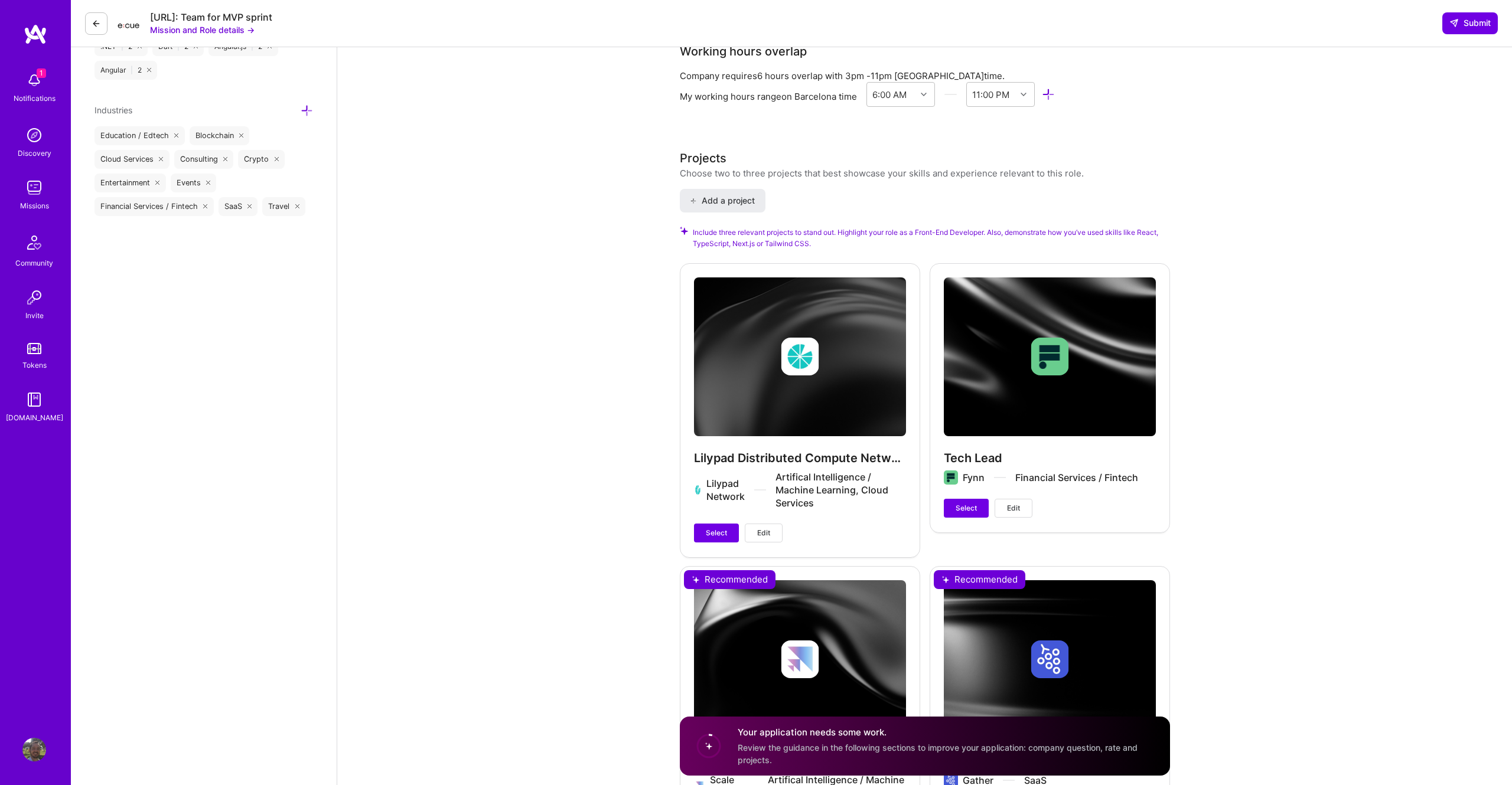
scroll to position [1604, 0]
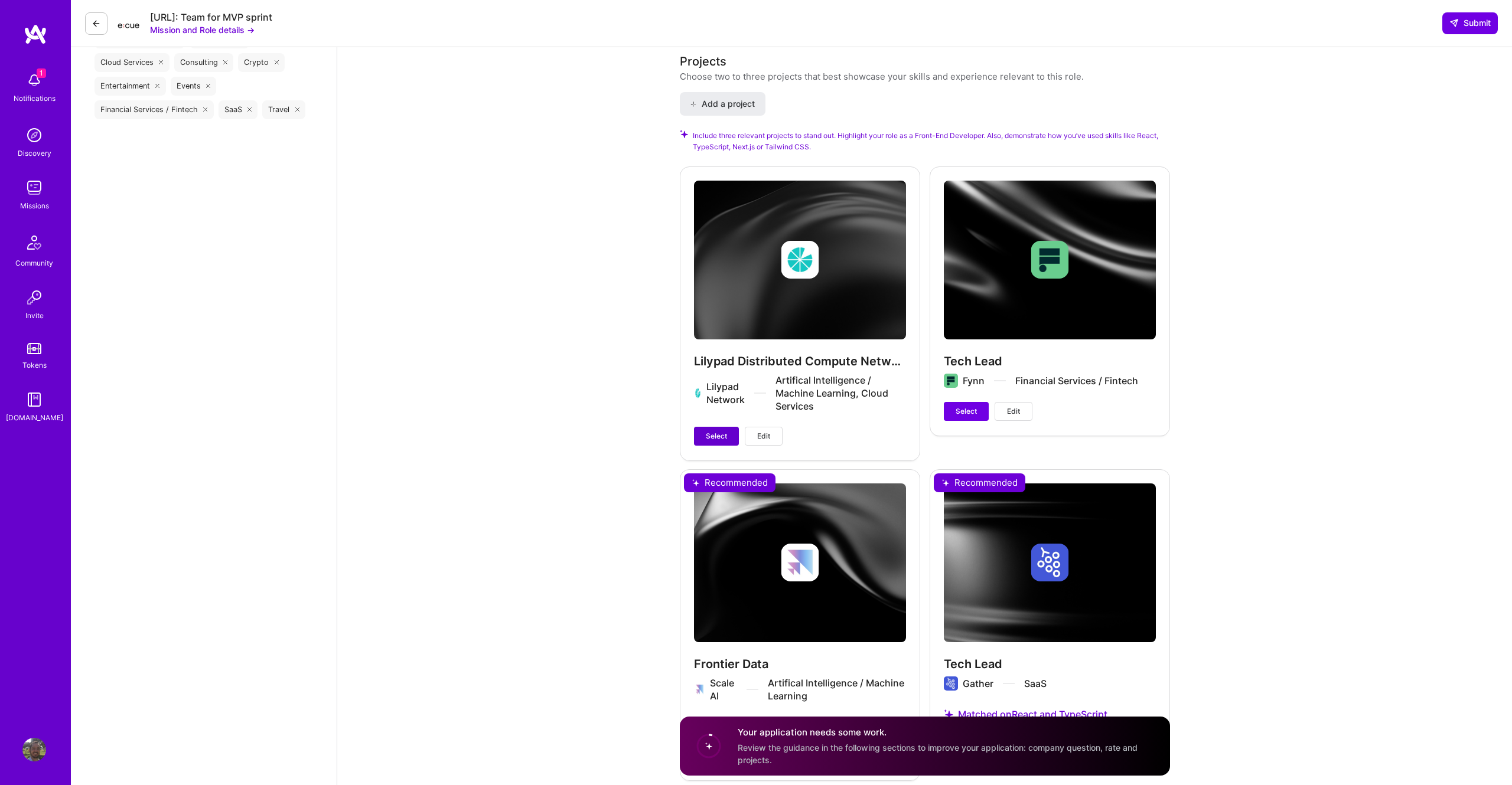
click at [711, 431] on span "Select" at bounding box center [716, 435] width 21 height 10
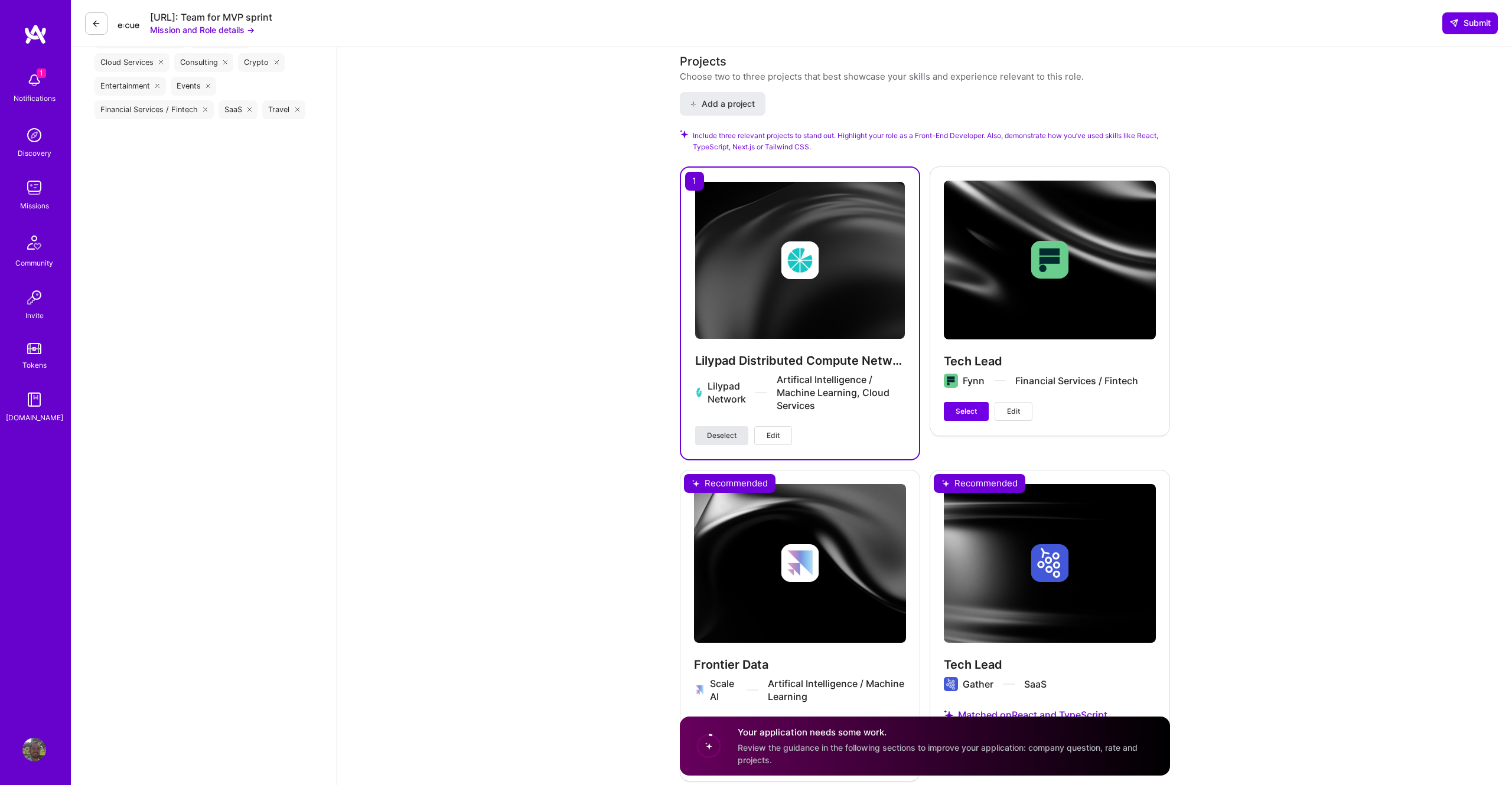
scroll to position [1778, 0]
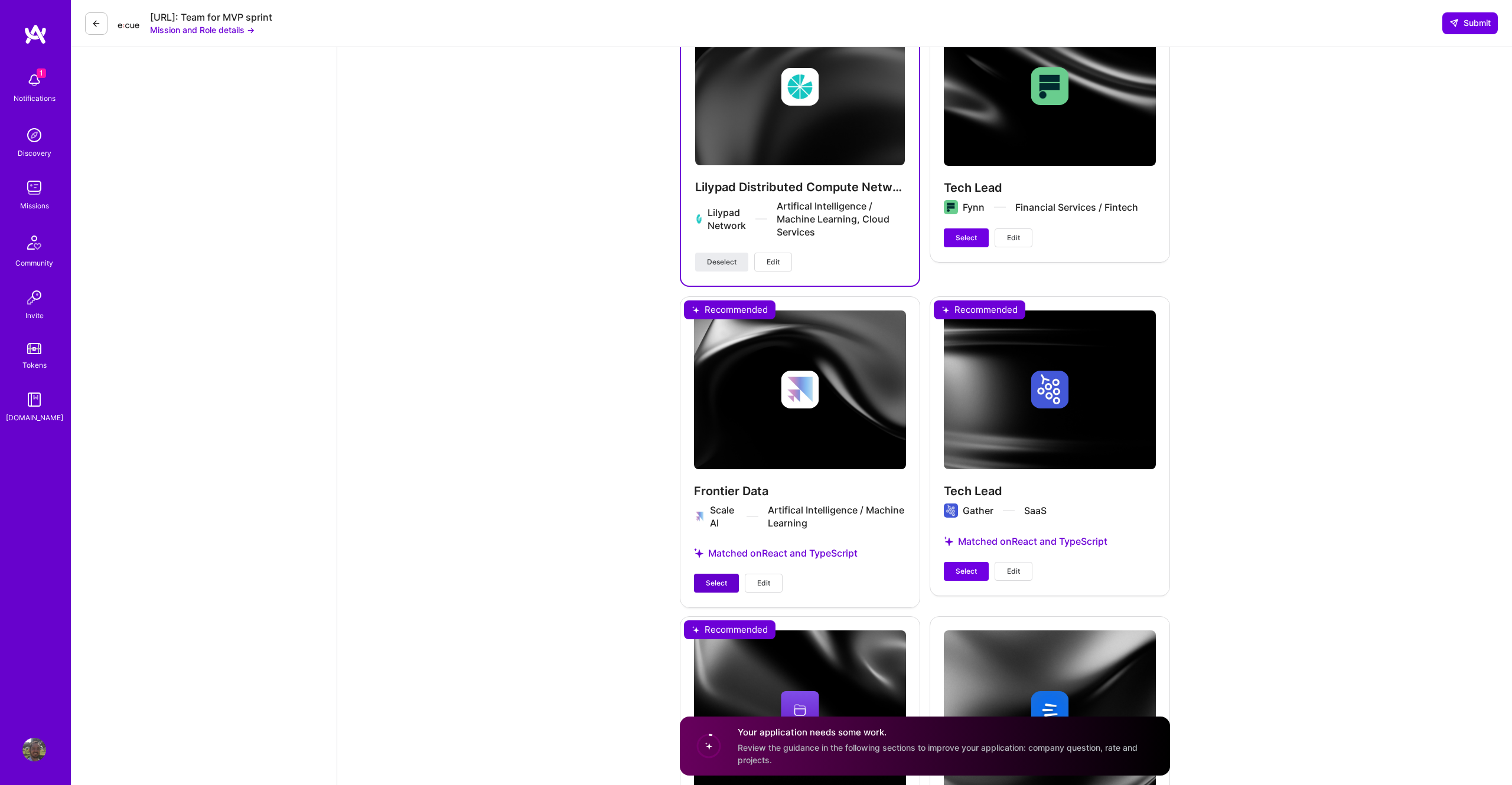
click at [713, 578] on span "Select" at bounding box center [716, 583] width 21 height 10
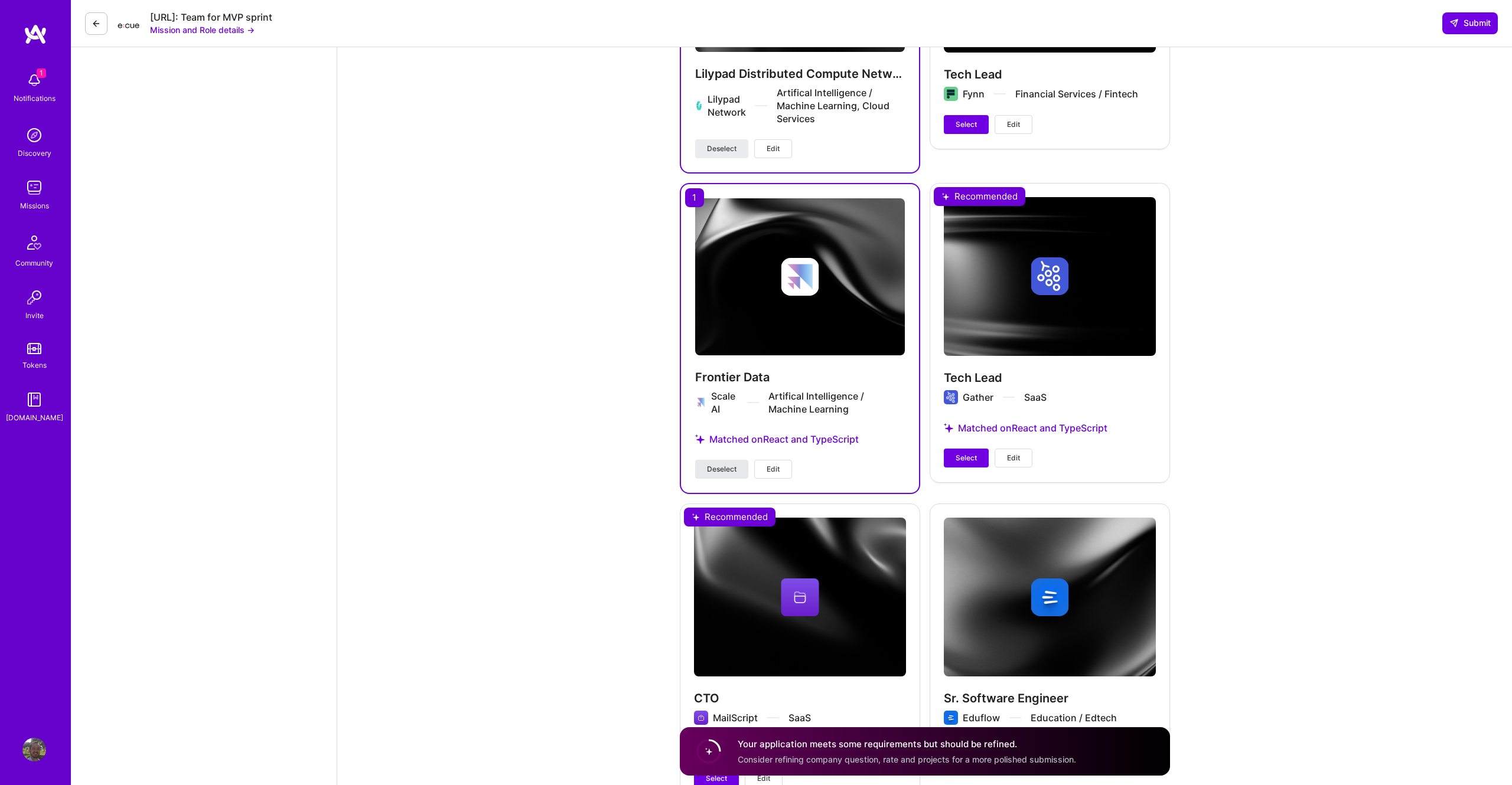
scroll to position [1902, 0]
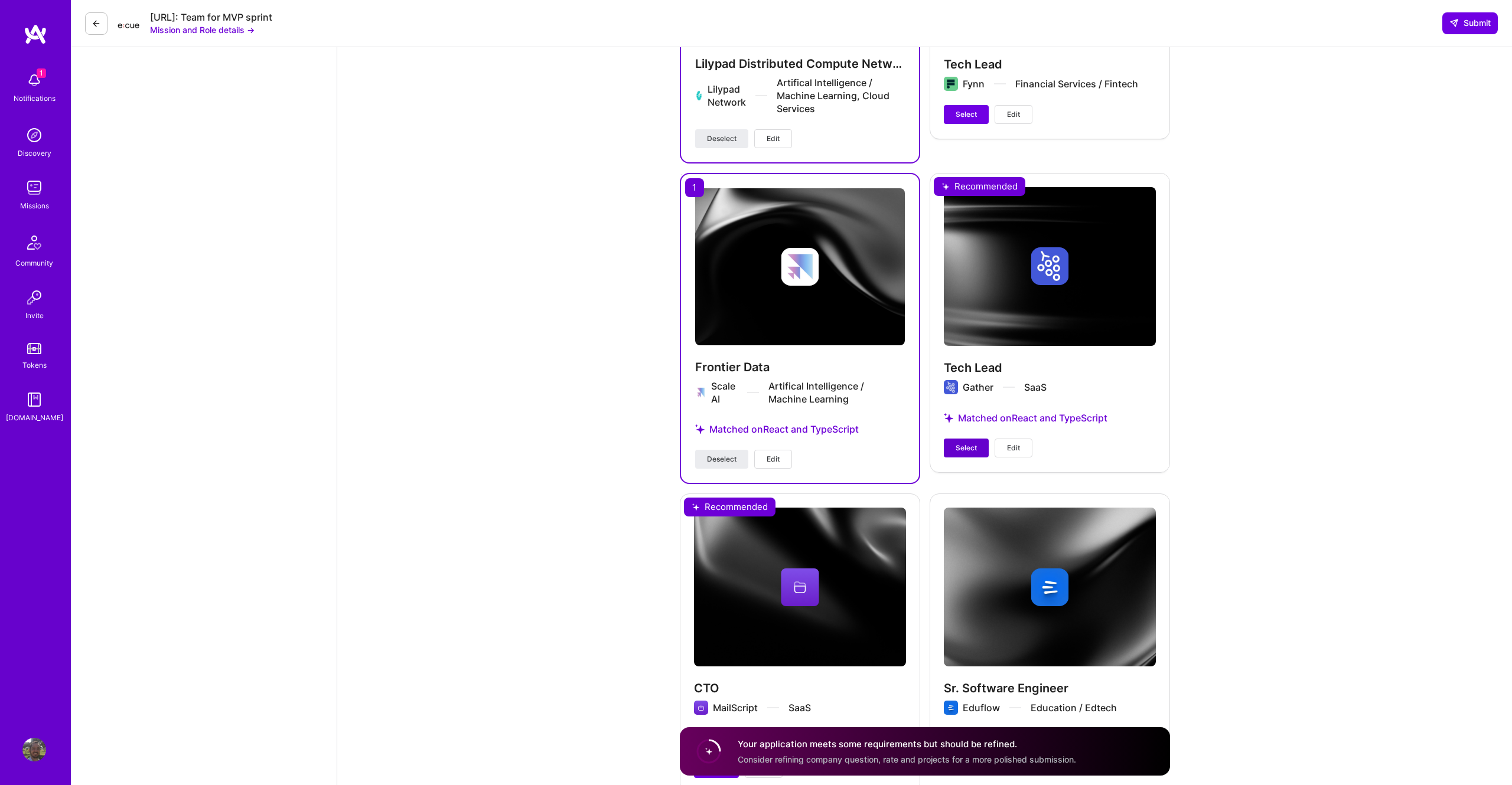
click at [970, 438] on button "Select" at bounding box center [966, 448] width 45 height 19
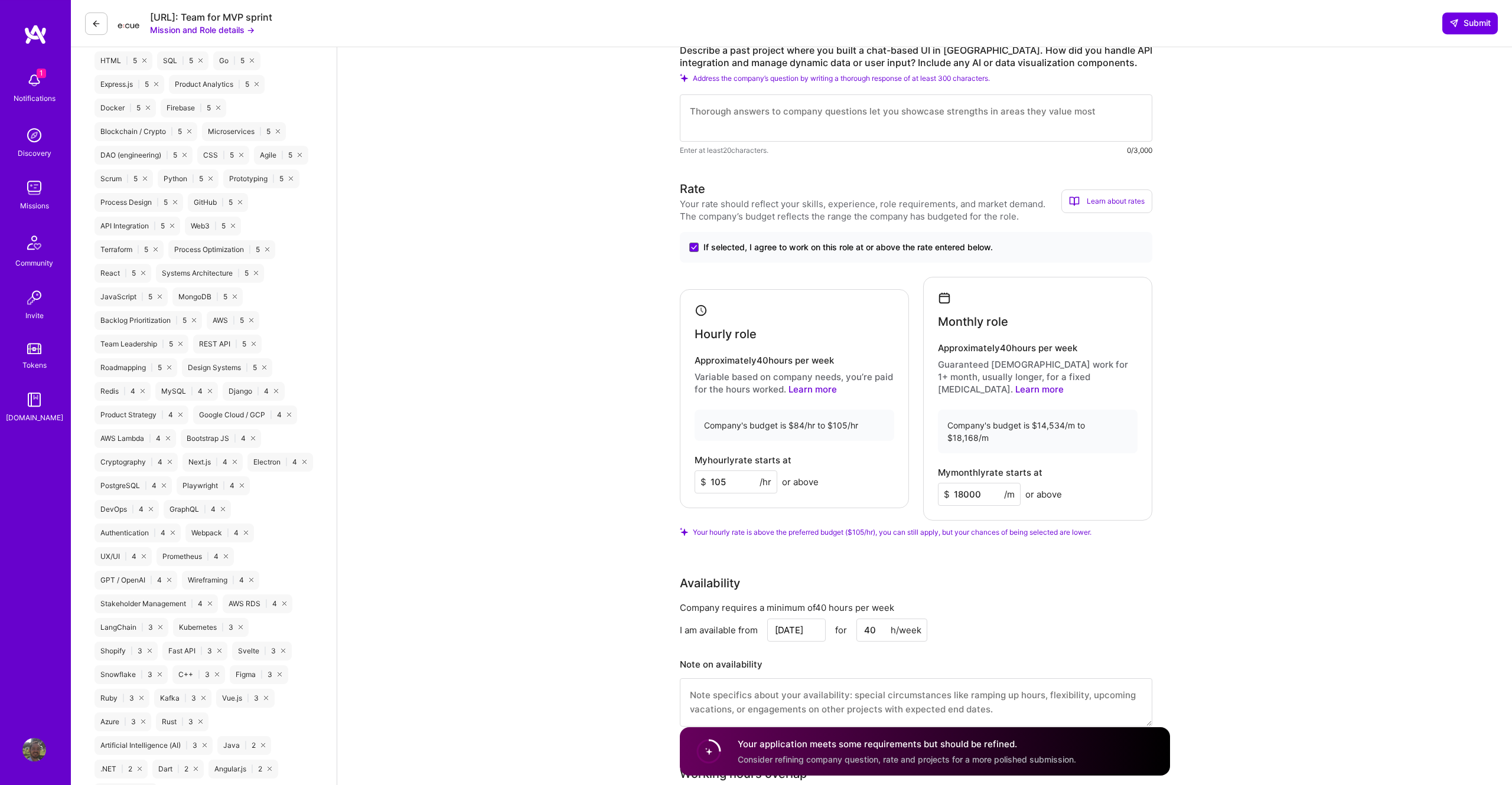
scroll to position [699, 0]
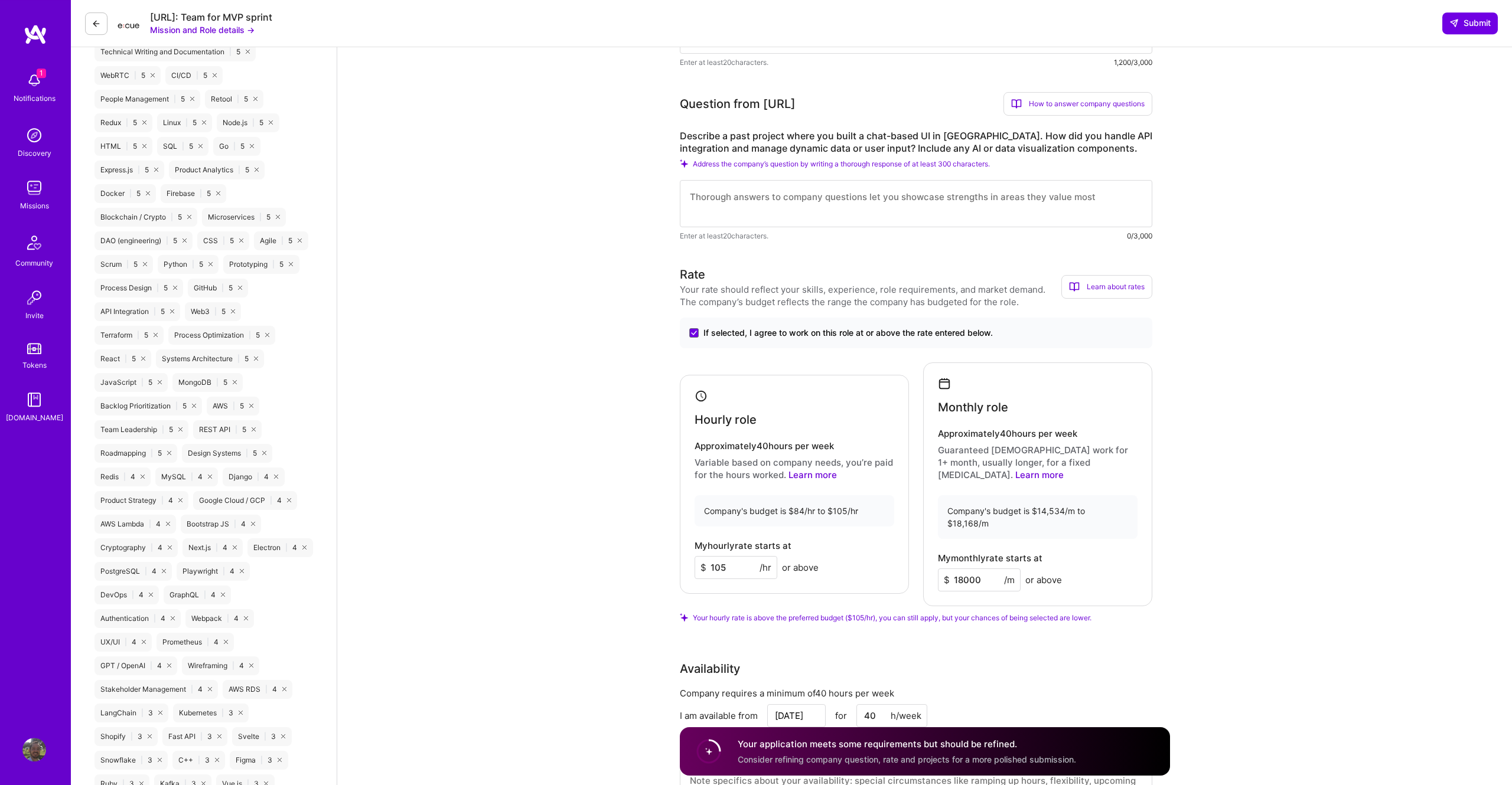
click at [766, 214] on textarea at bounding box center [916, 203] width 473 height 48
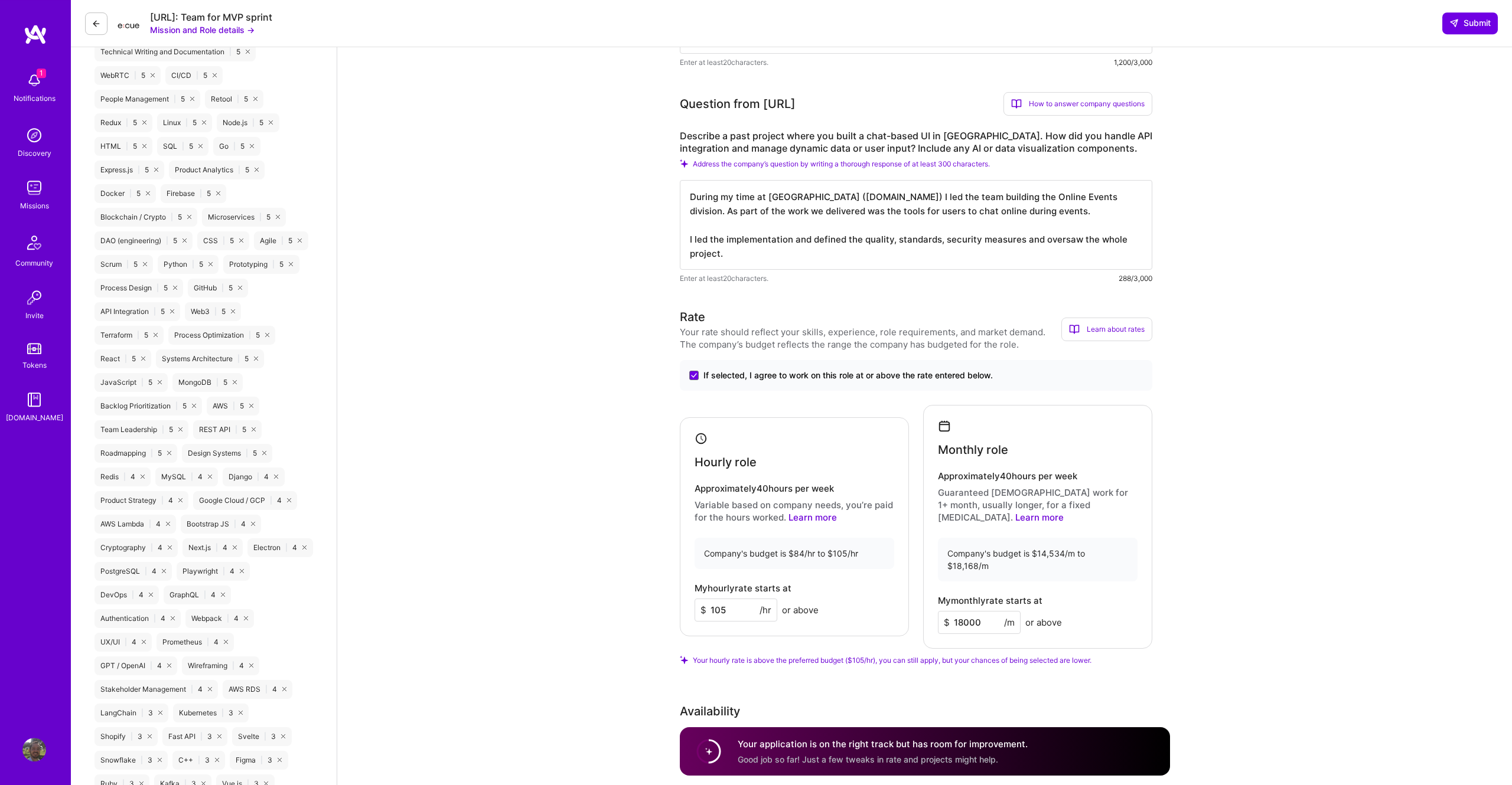
click at [803, 243] on textarea "During my time at [GEOGRAPHIC_DATA] ([DOMAIN_NAME]) I led the team building the…" at bounding box center [916, 225] width 473 height 90
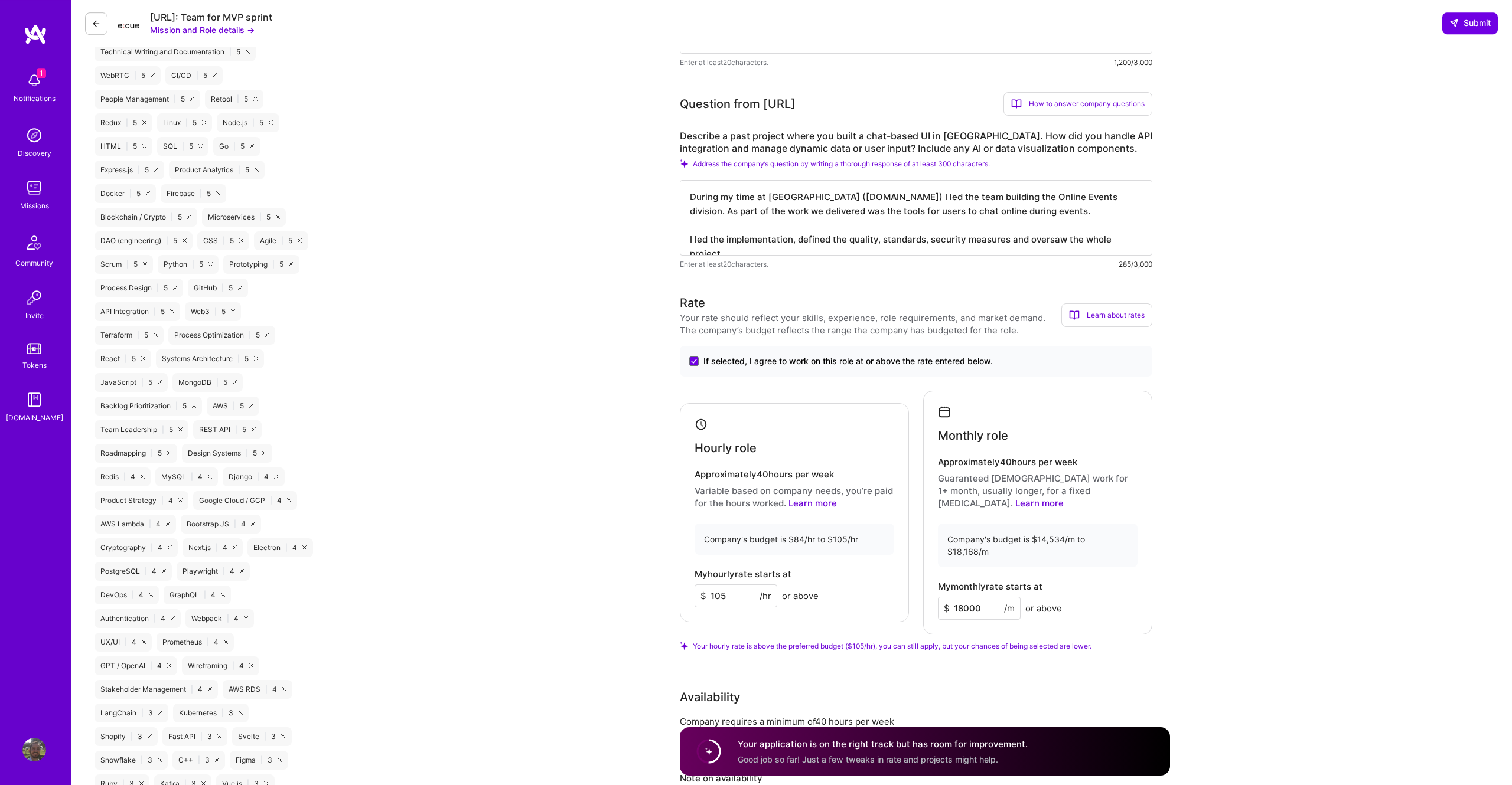
scroll to position [1, 0]
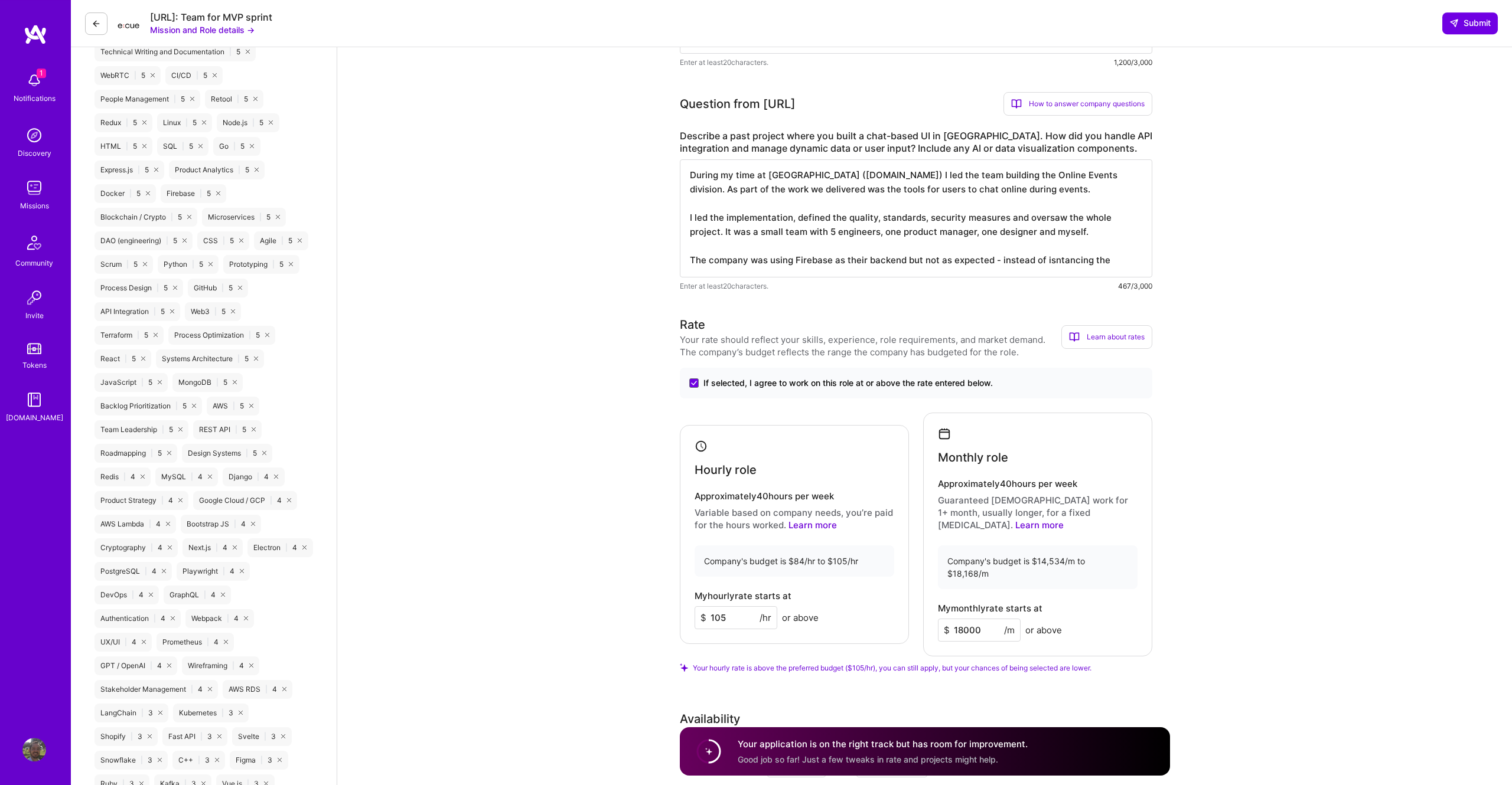
click at [1055, 267] on textarea "During my time at [GEOGRAPHIC_DATA] ([DOMAIN_NAME]) I led the team building the…" at bounding box center [916, 218] width 473 height 118
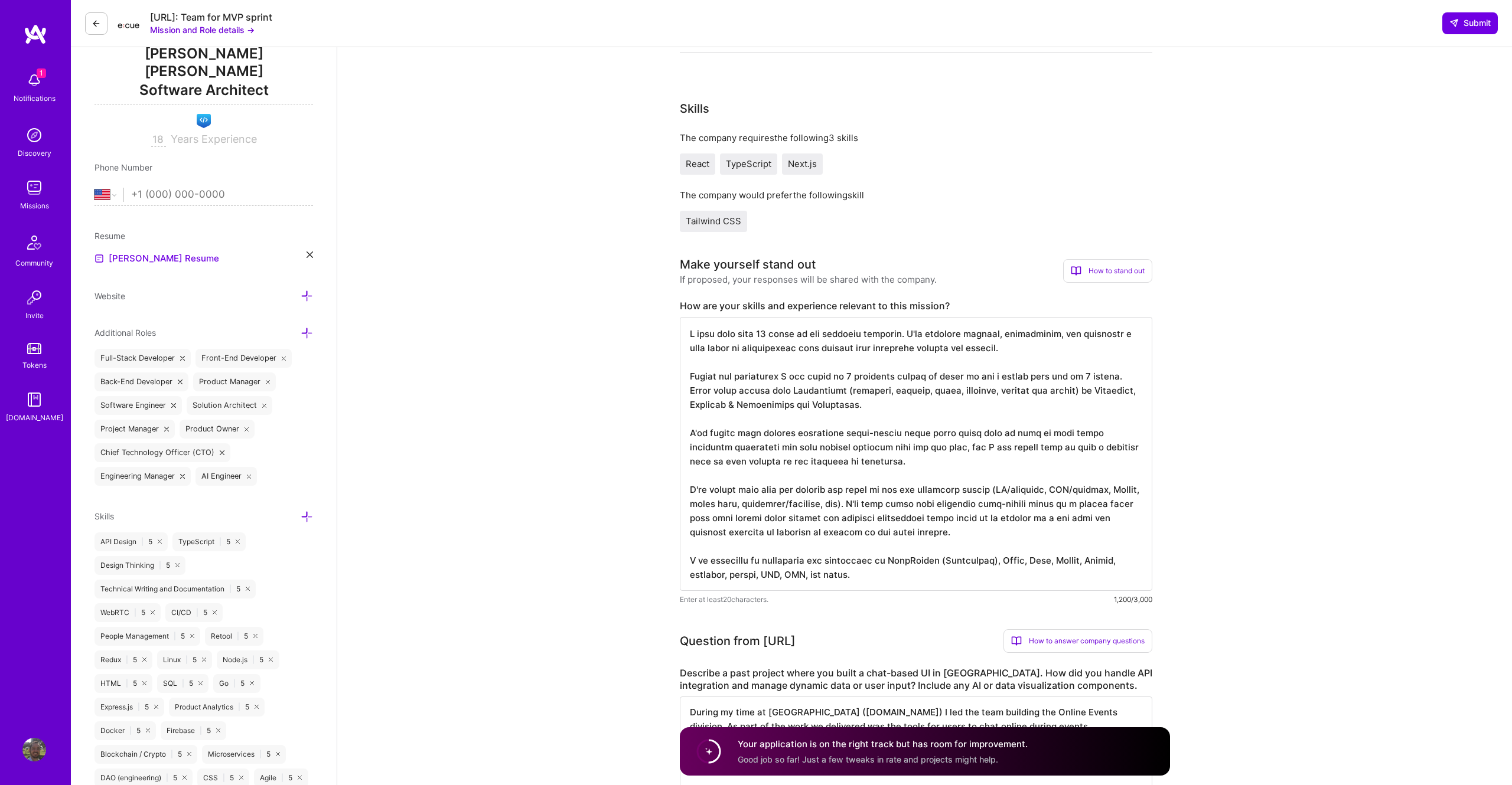
scroll to position [247, 0]
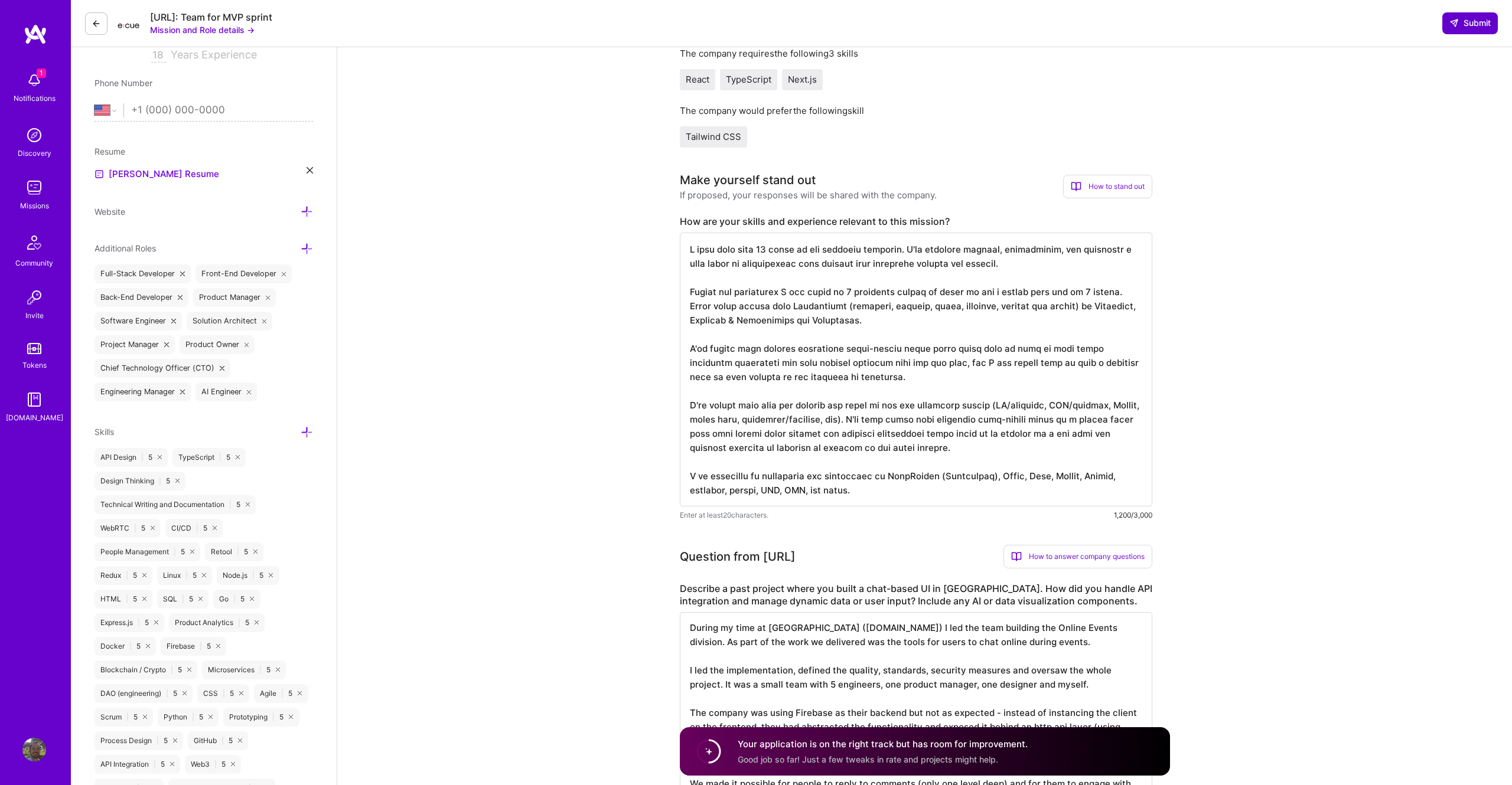
type textarea "During my time at [GEOGRAPHIC_DATA] ([DOMAIN_NAME]) I led the team building the…"
click at [1482, 30] on button "Submit" at bounding box center [1470, 22] width 56 height 21
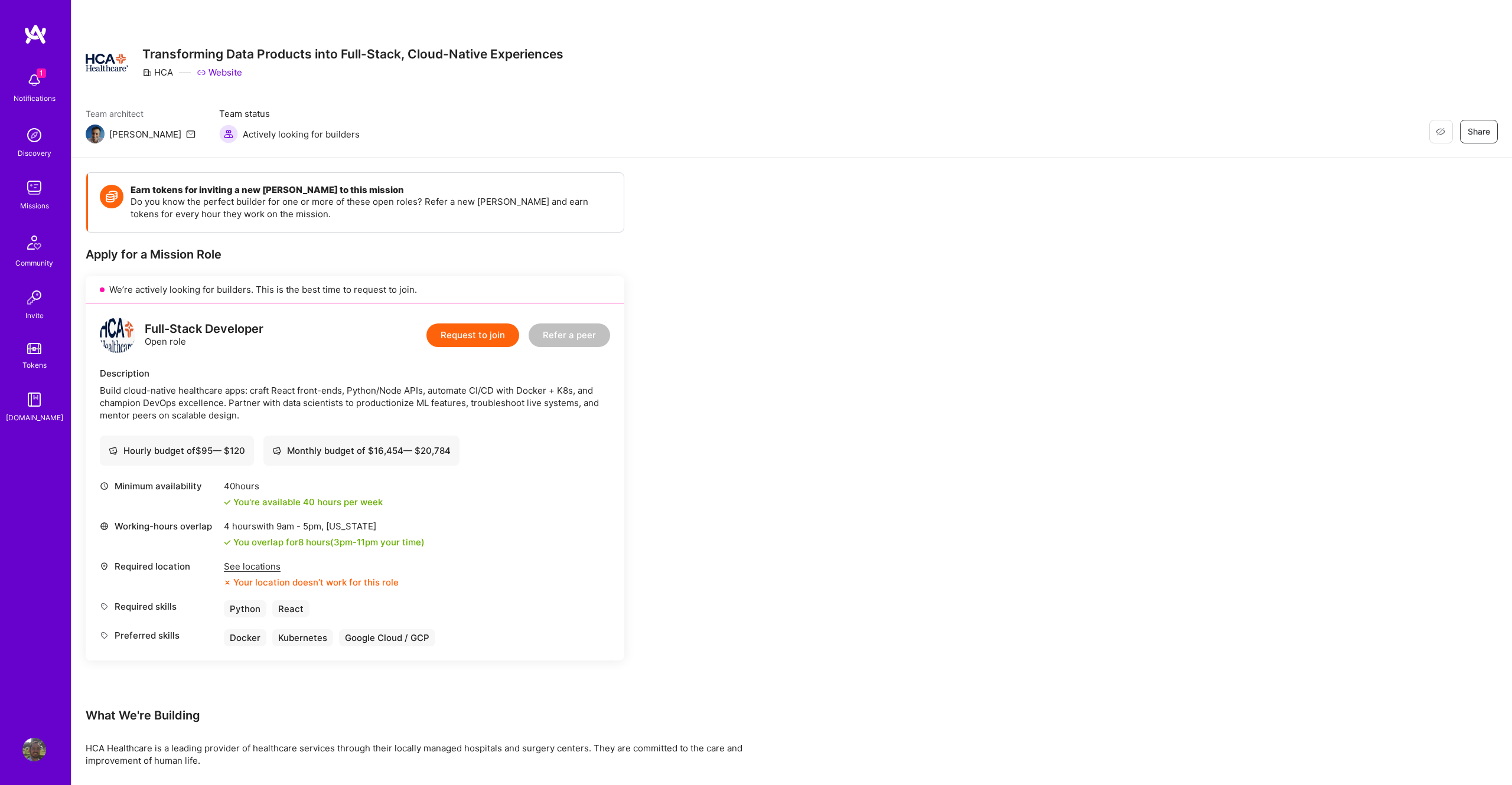
click at [1081, 318] on div "Earn tokens for inviting a new A.Teamer to this mission Do you know the perfect…" at bounding box center [792, 545] width 1440 height 775
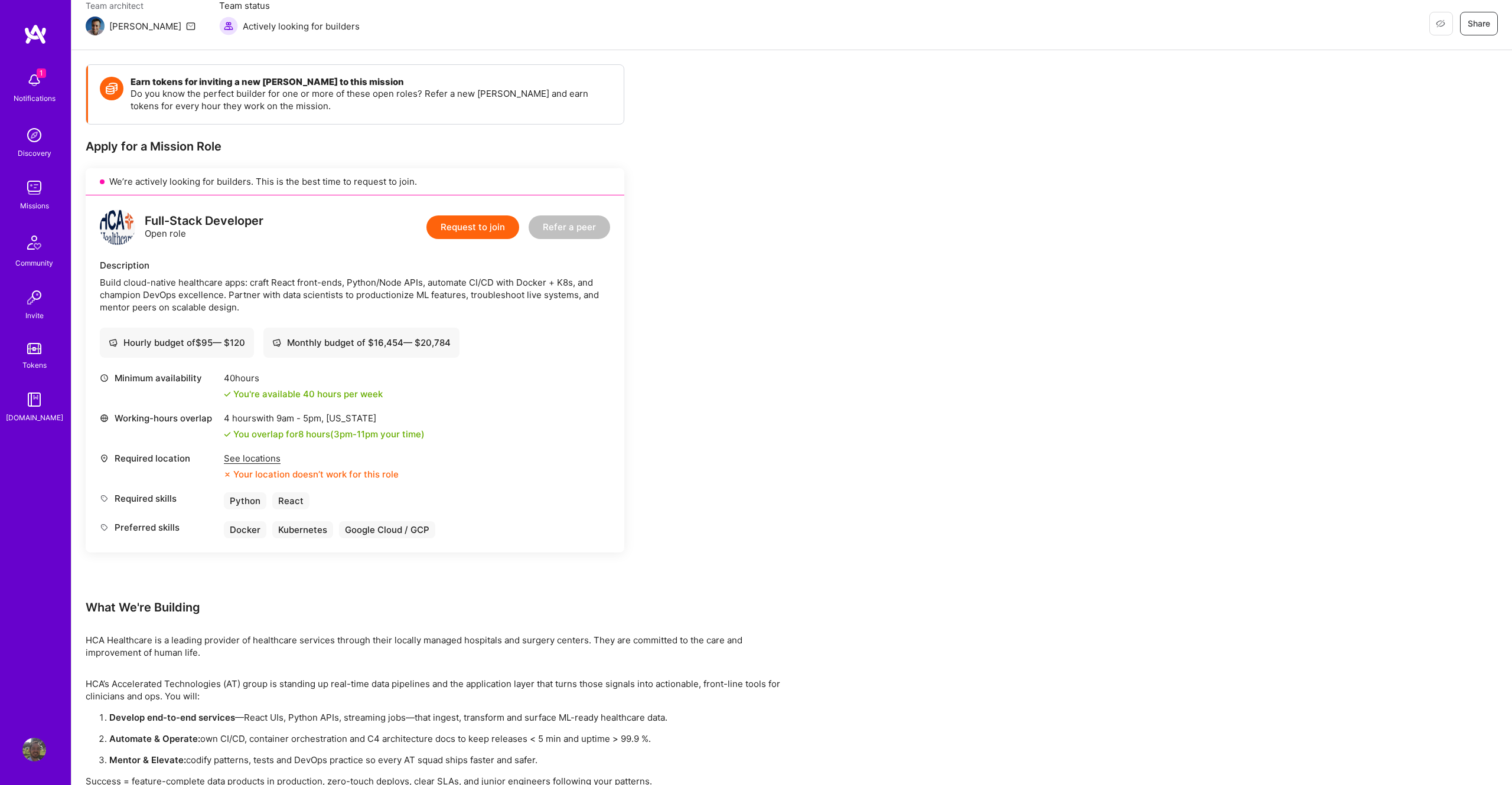
click at [1081, 318] on div "Earn tokens for inviting a new A.Teamer to this mission Do you know the perfect…" at bounding box center [792, 437] width 1440 height 775
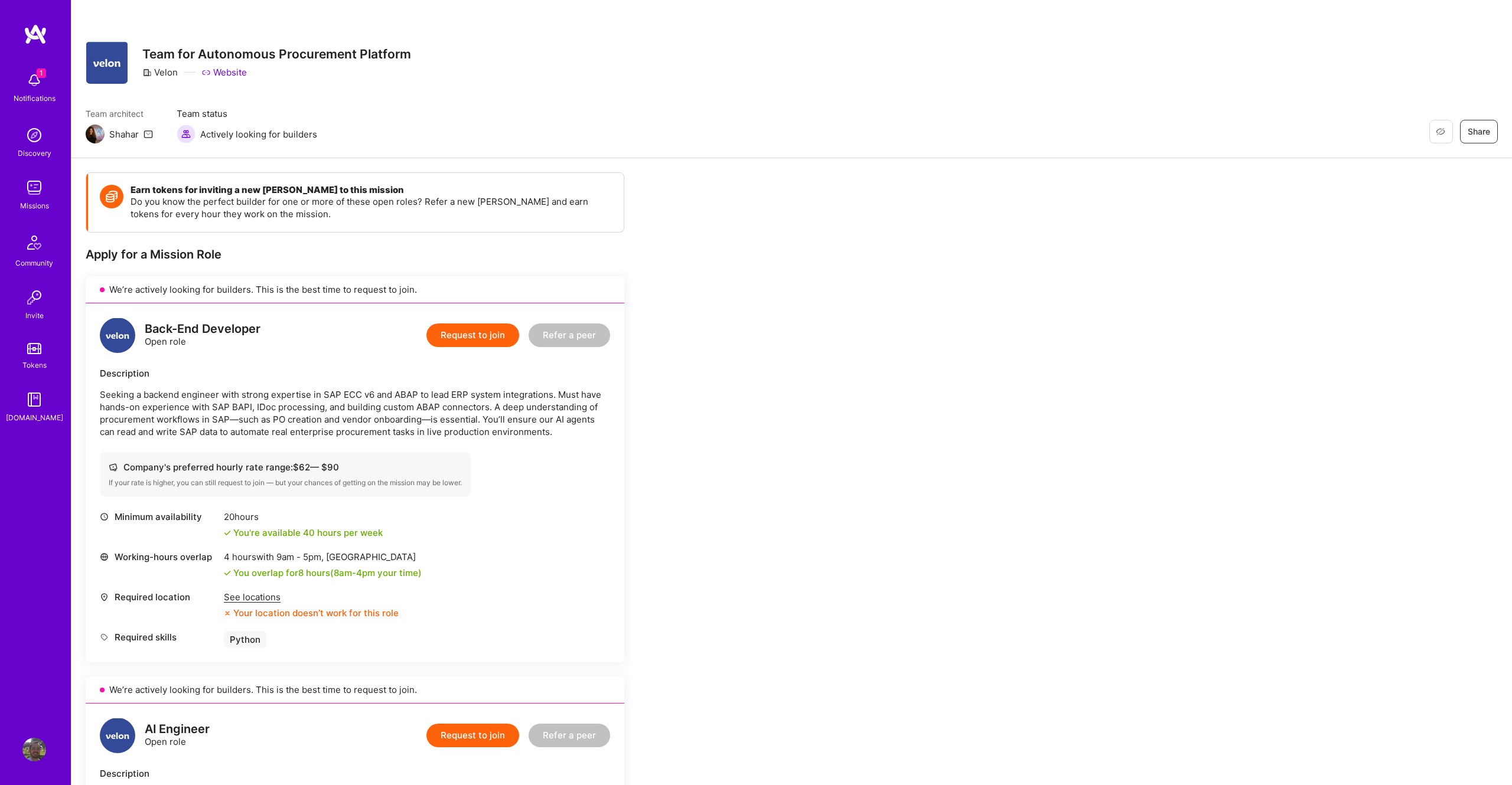
click at [241, 604] on div "See locations Your location doesn’t work for this role" at bounding box center [311, 605] width 174 height 28
click at [252, 592] on div "See locations" at bounding box center [311, 597] width 174 height 12
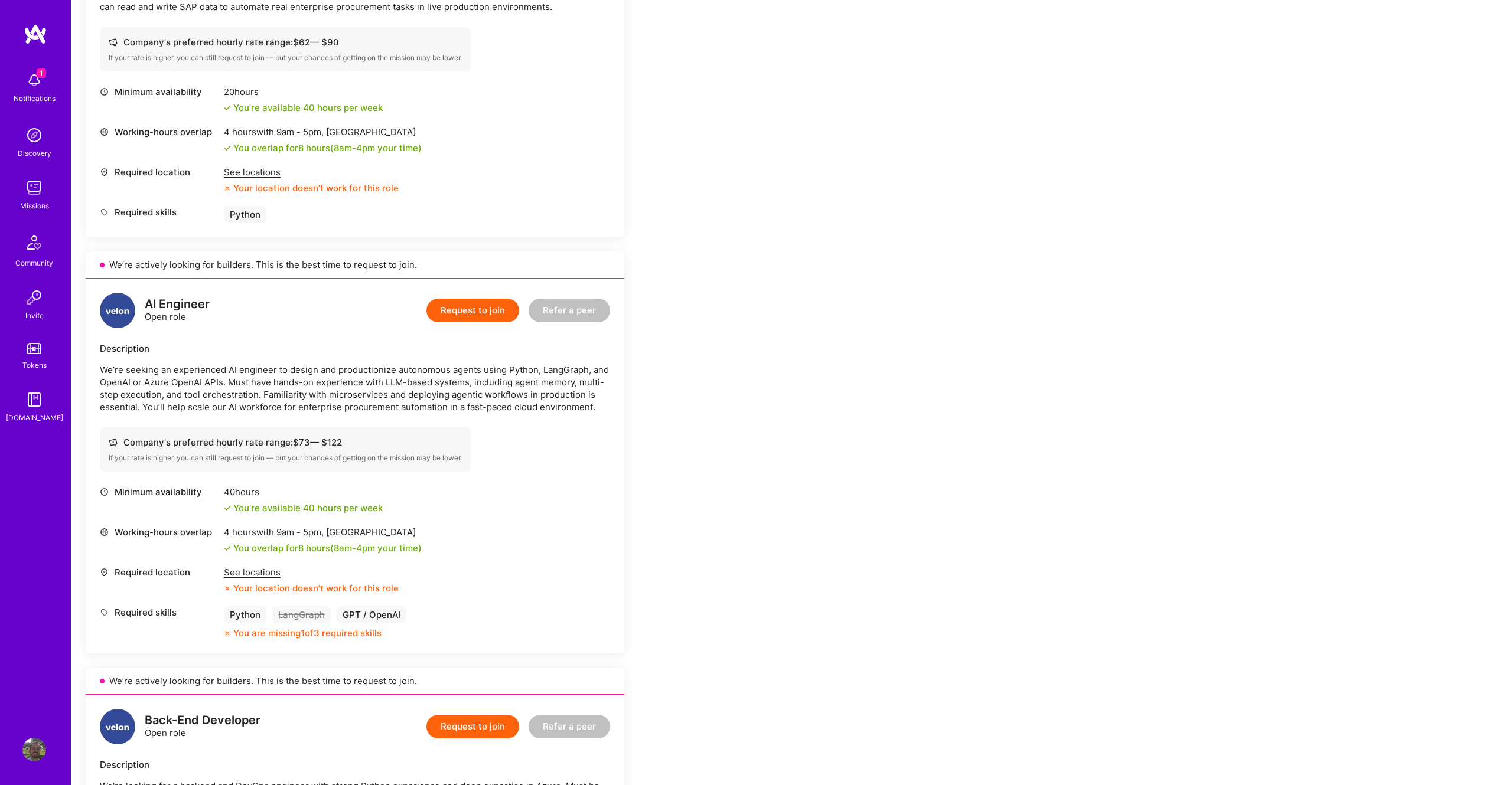
scroll to position [426, 0]
click at [841, 517] on div "Earn tokens for inviting a new A.Teamer to this mission Do you know the perfect…" at bounding box center [792, 672] width 1440 height 1880
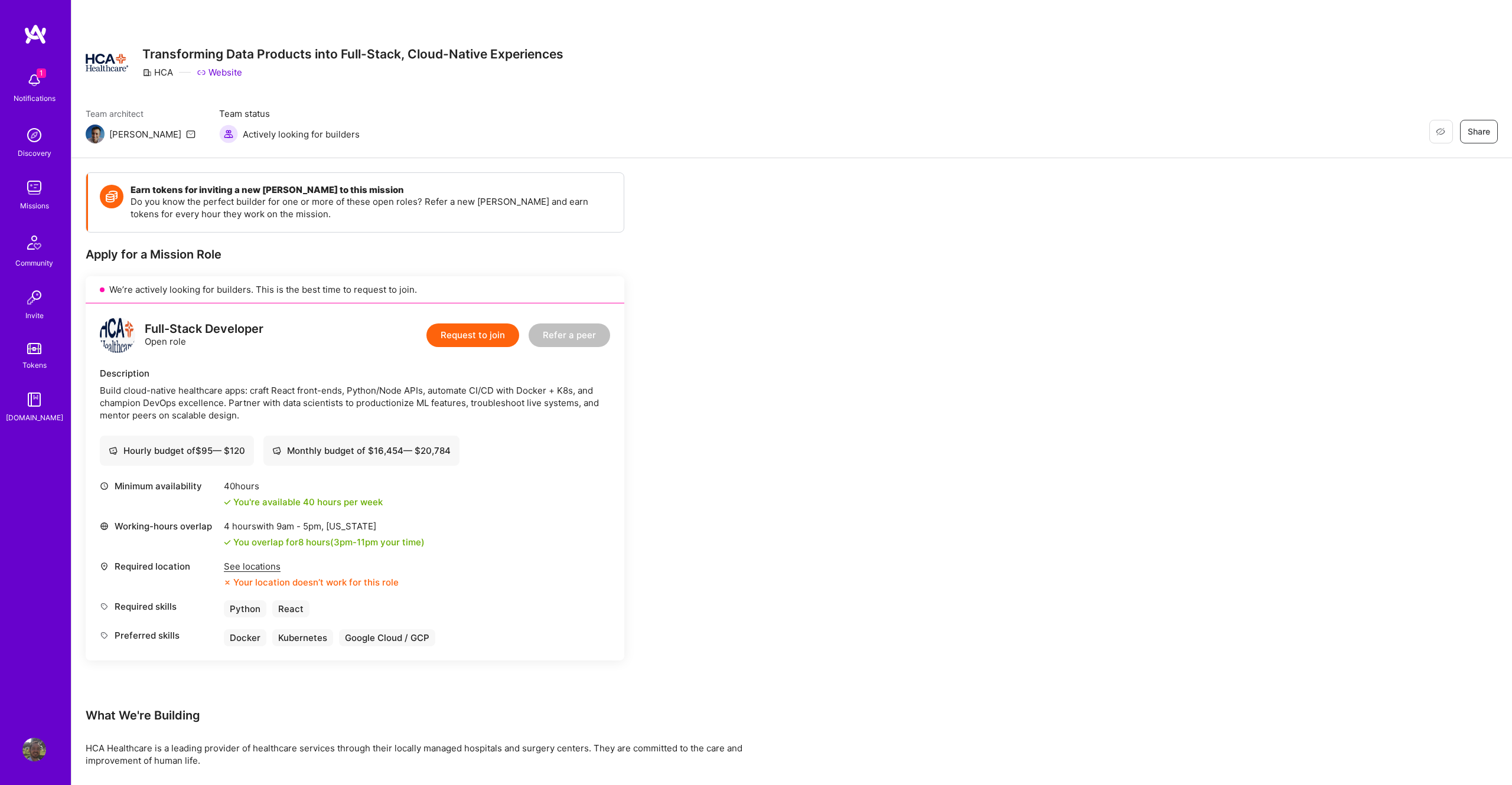
click at [1076, 268] on div "Earn tokens for inviting a new [PERSON_NAME] to this mission Do you know the pe…" at bounding box center [792, 545] width 1440 height 775
click at [274, 567] on div "See locations" at bounding box center [311, 566] width 174 height 12
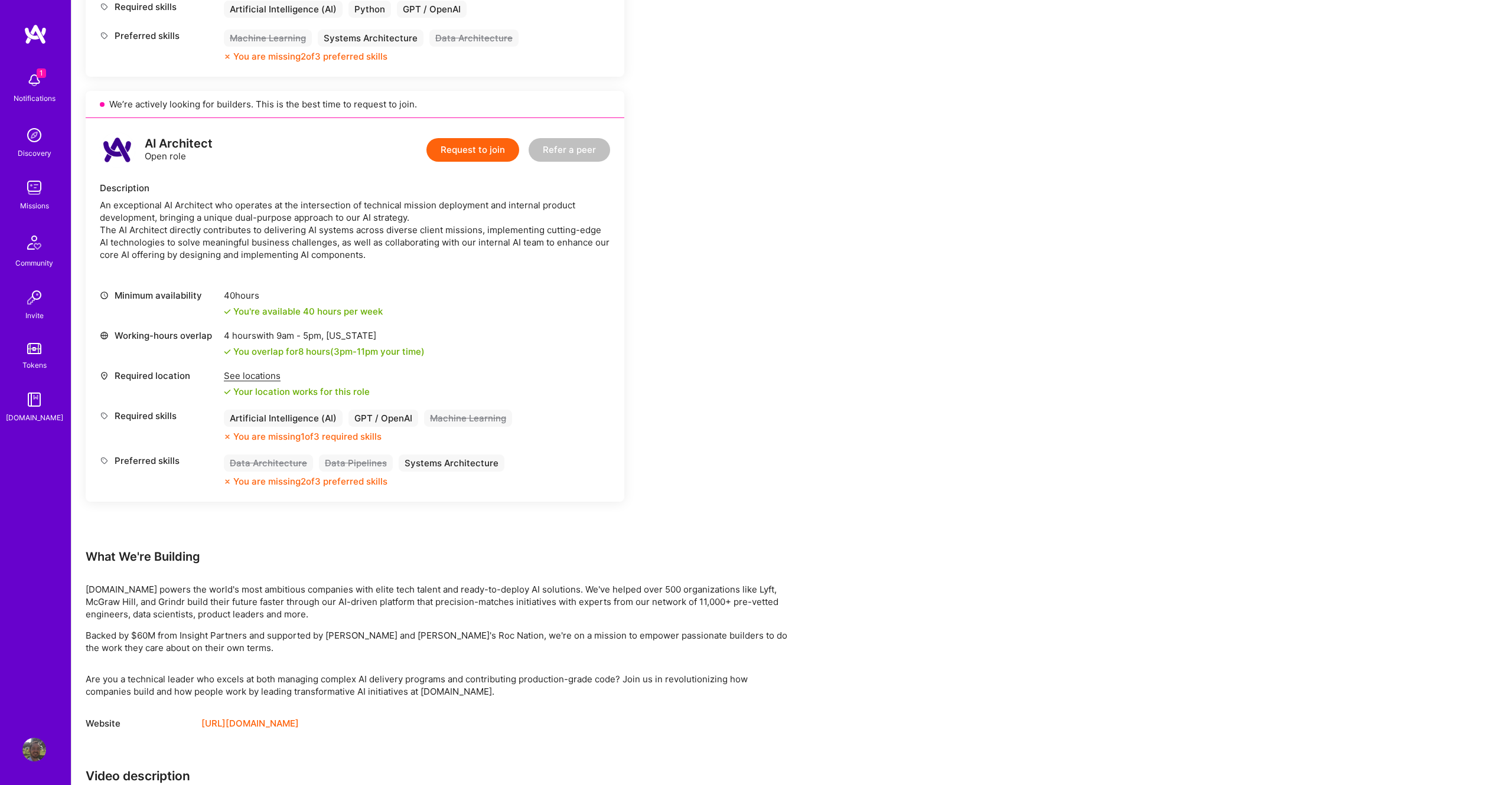
scroll to position [653, 0]
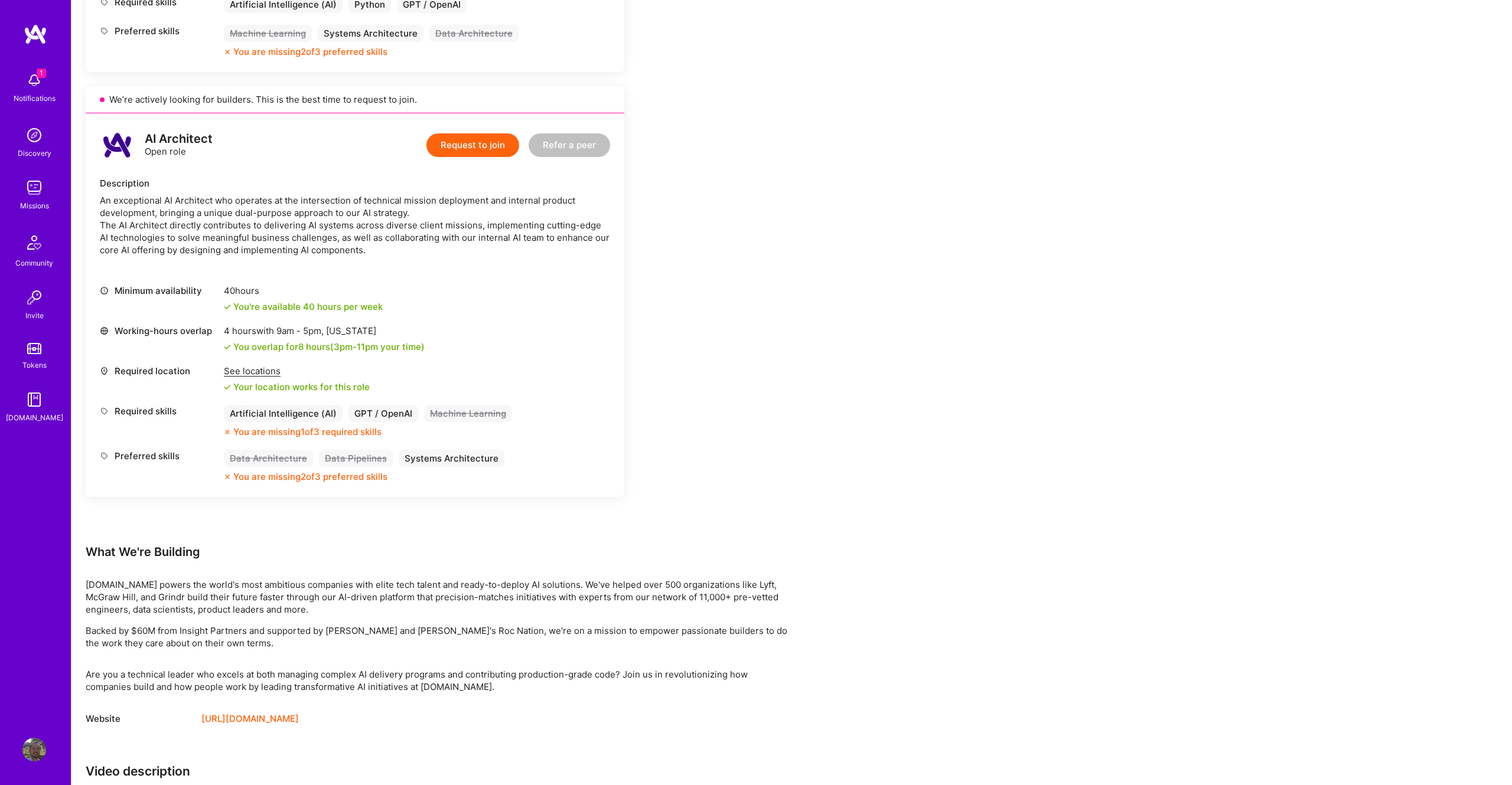
click at [877, 410] on div "Earn tokens for inviting a new [PERSON_NAME] to this mission Do you know the pe…" at bounding box center [792, 272] width 1440 height 1536
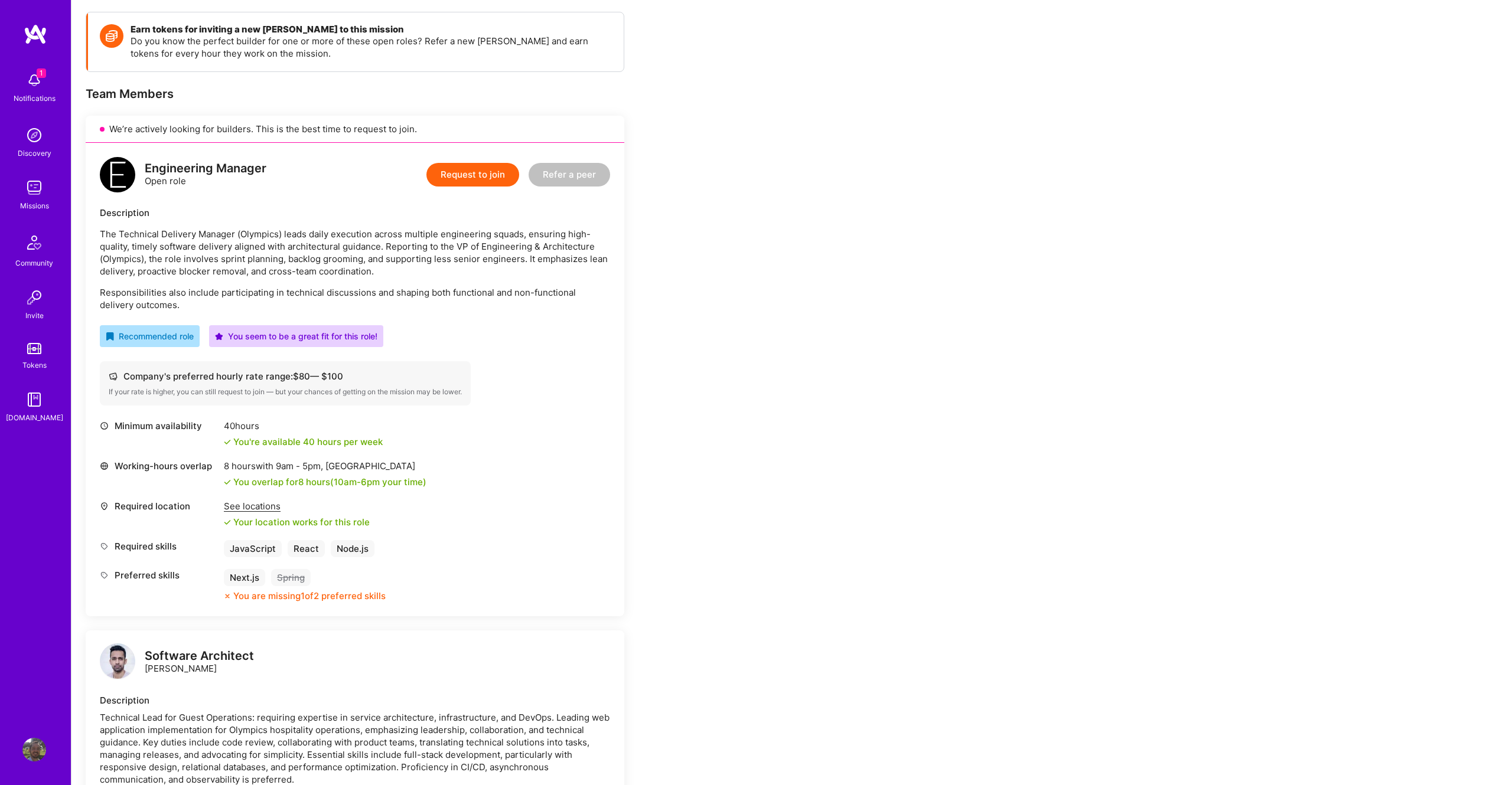
scroll to position [161, 0]
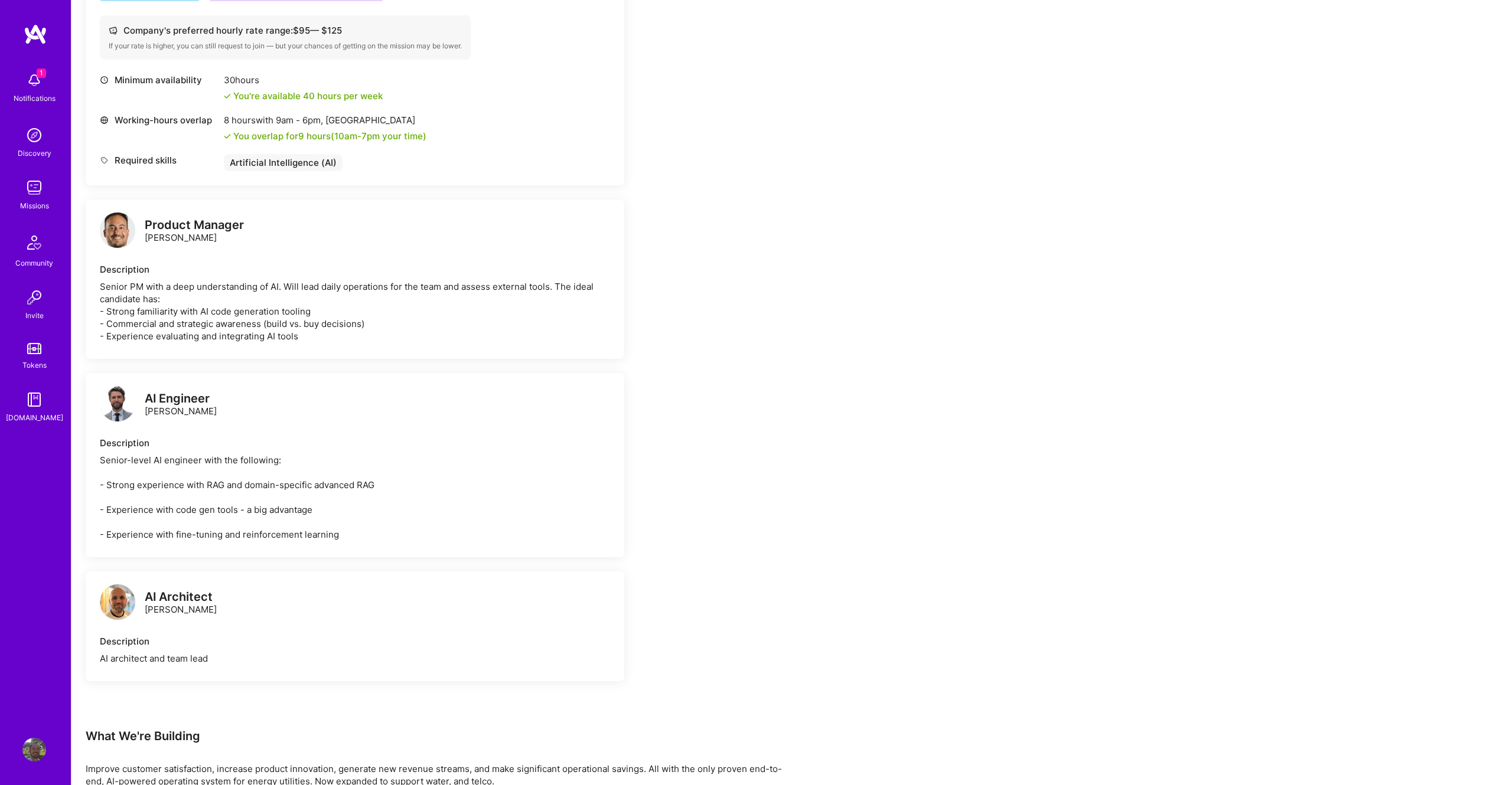
scroll to position [453, 0]
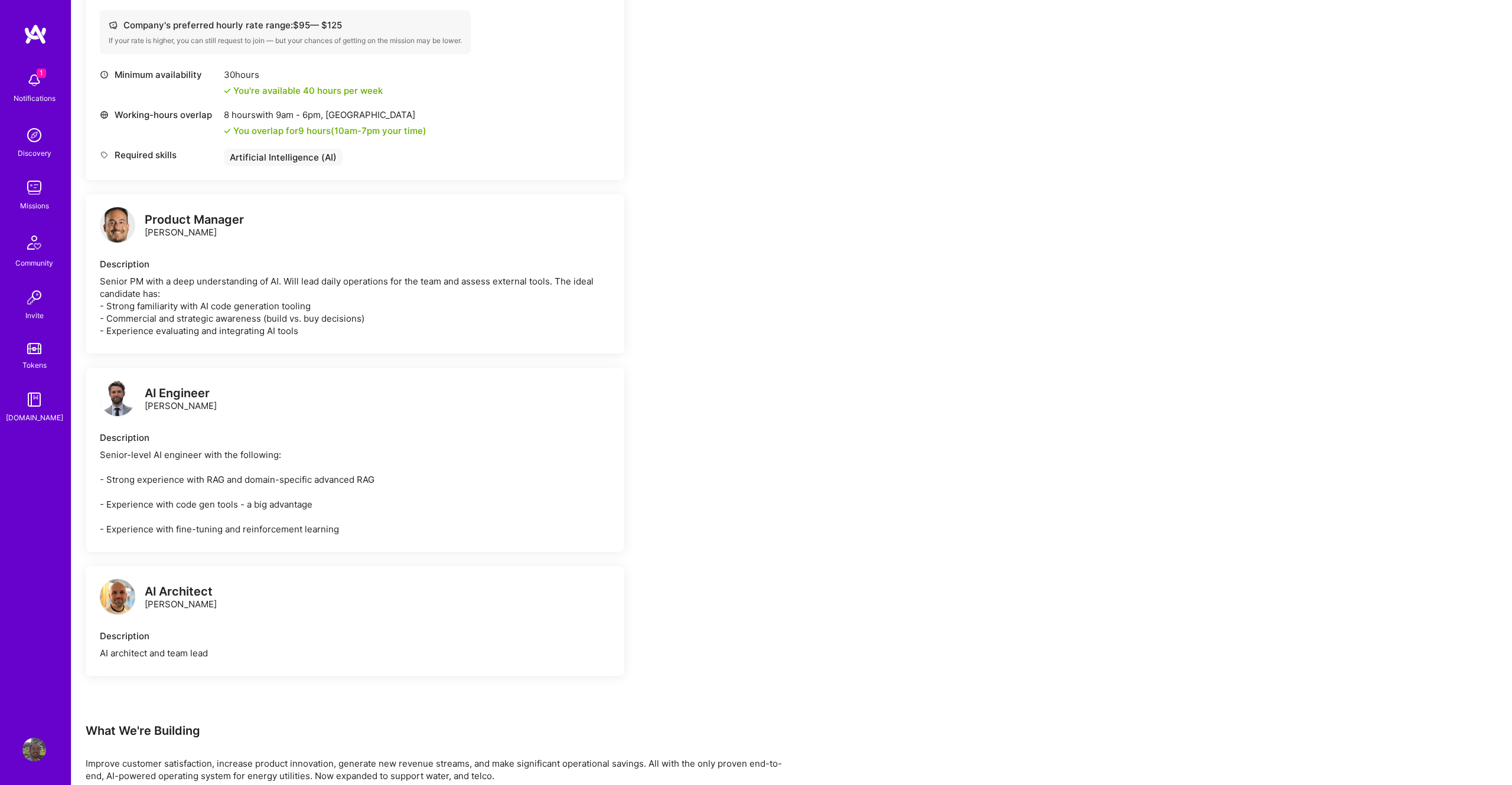
click at [877, 410] on div "Earn tokens for inviting a new [PERSON_NAME] to this mission Do you know the pe…" at bounding box center [792, 434] width 1440 height 1459
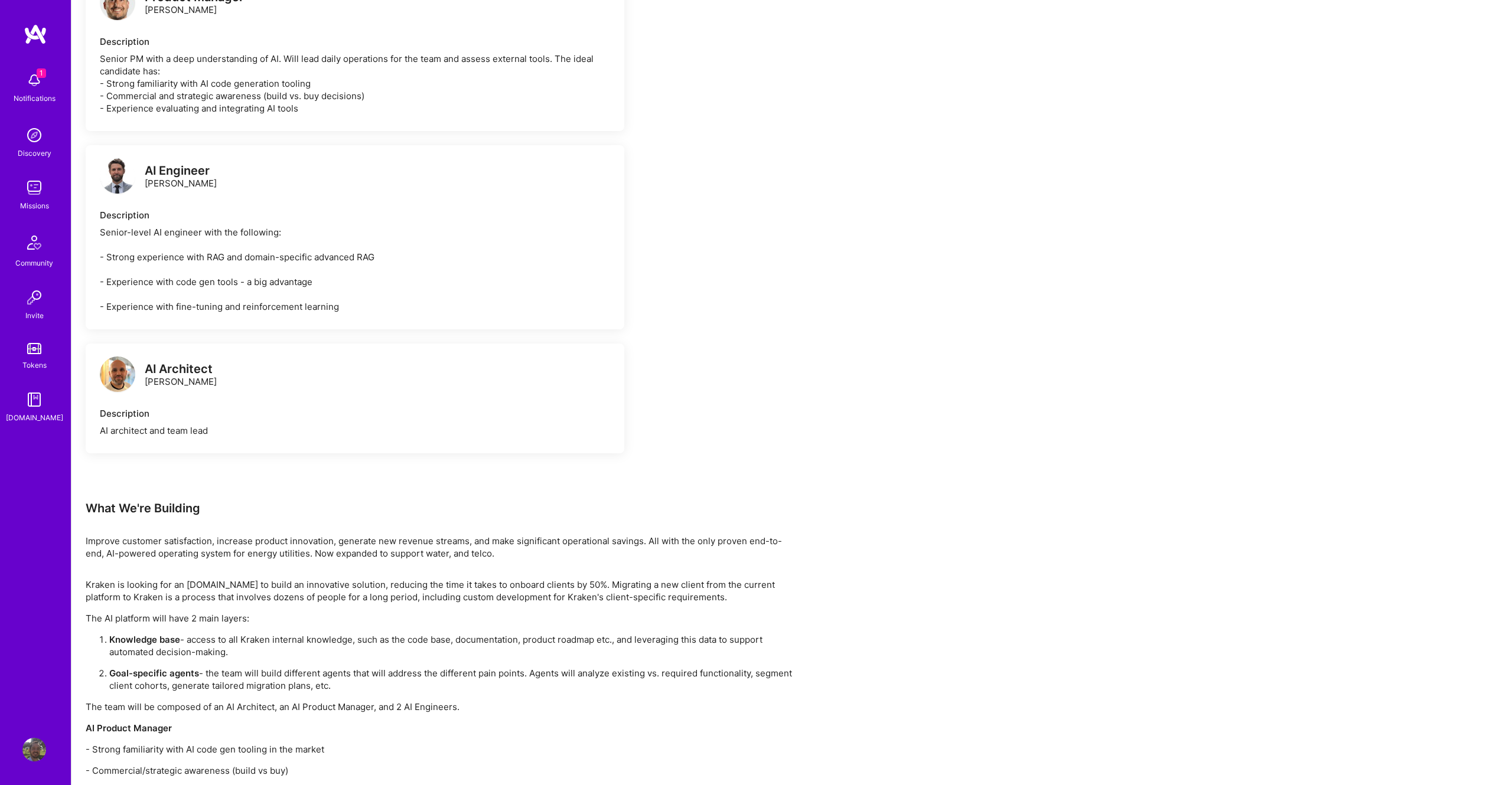
scroll to position [674, 0]
click at [877, 410] on div "Earn tokens for inviting a new [PERSON_NAME] to this mission Do you know the pe…" at bounding box center [792, 213] width 1440 height 1459
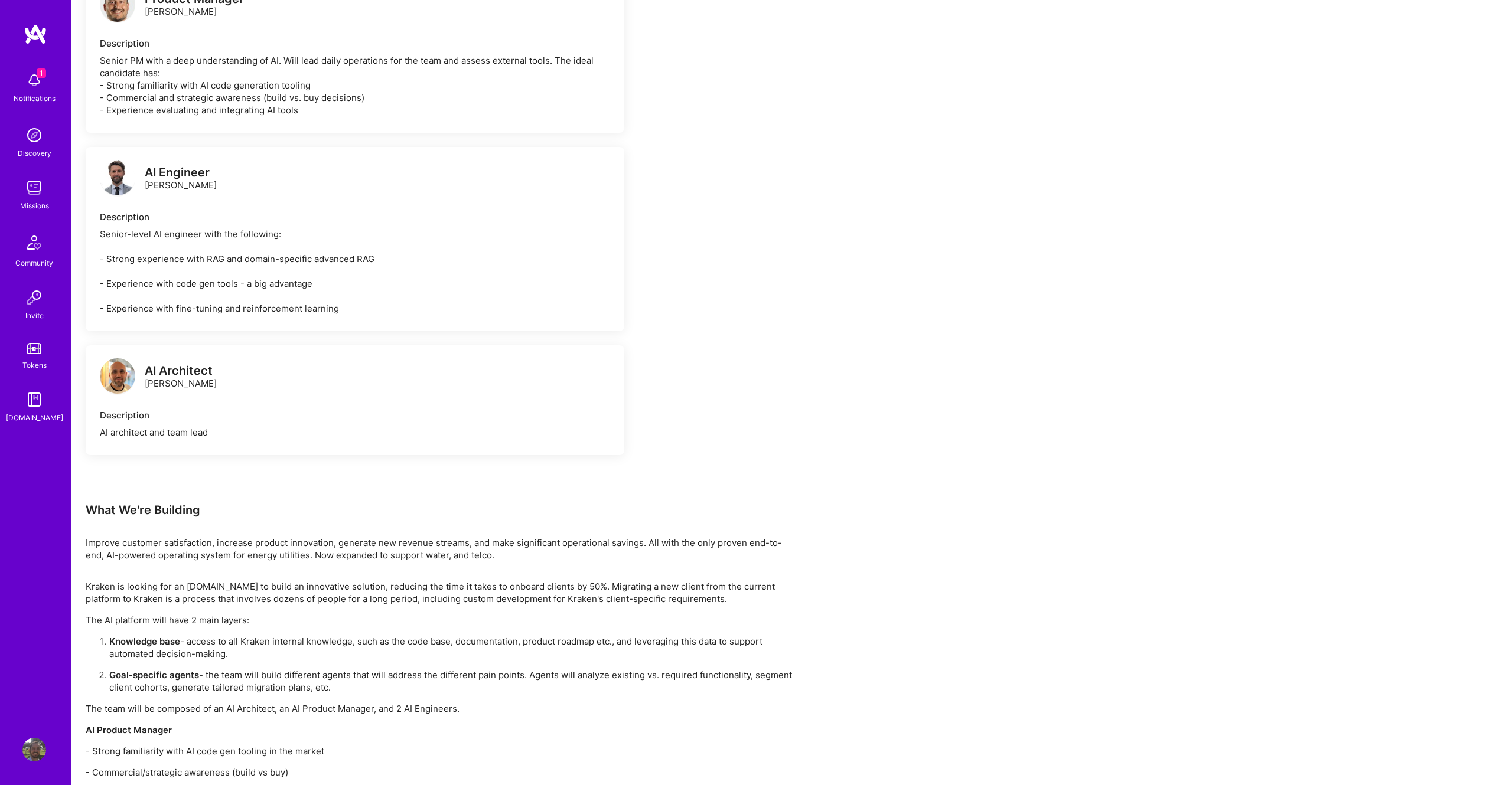
click at [877, 410] on div "Earn tokens for inviting a new [PERSON_NAME] to this mission Do you know the pe…" at bounding box center [792, 213] width 1440 height 1459
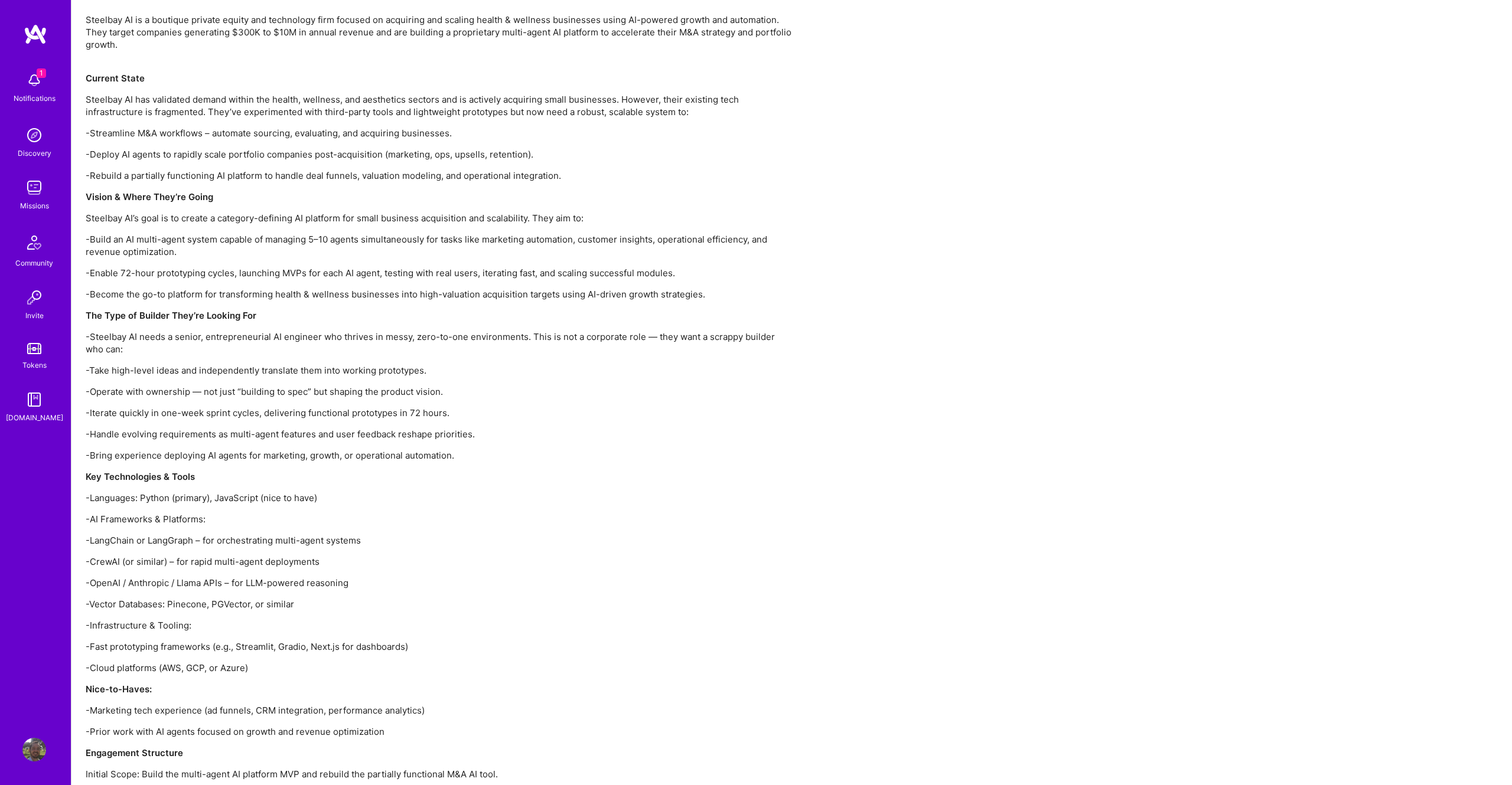
scroll to position [891, 0]
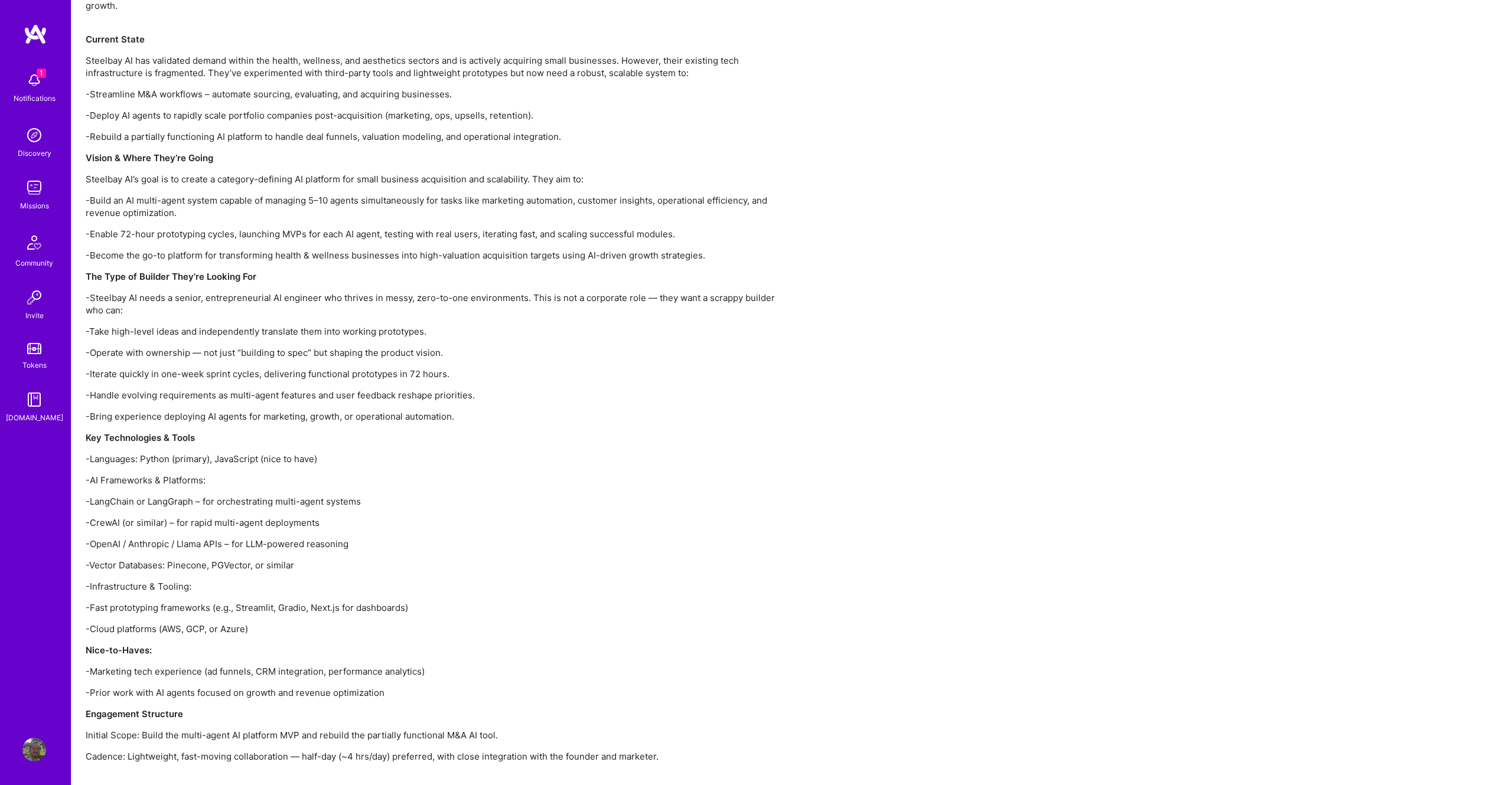
click at [877, 410] on div "Earn tokens for inviting a new [PERSON_NAME] to this mission Do you know the pe…" at bounding box center [792, 44] width 1440 height 1554
